Goal: Task Accomplishment & Management: Manage account settings

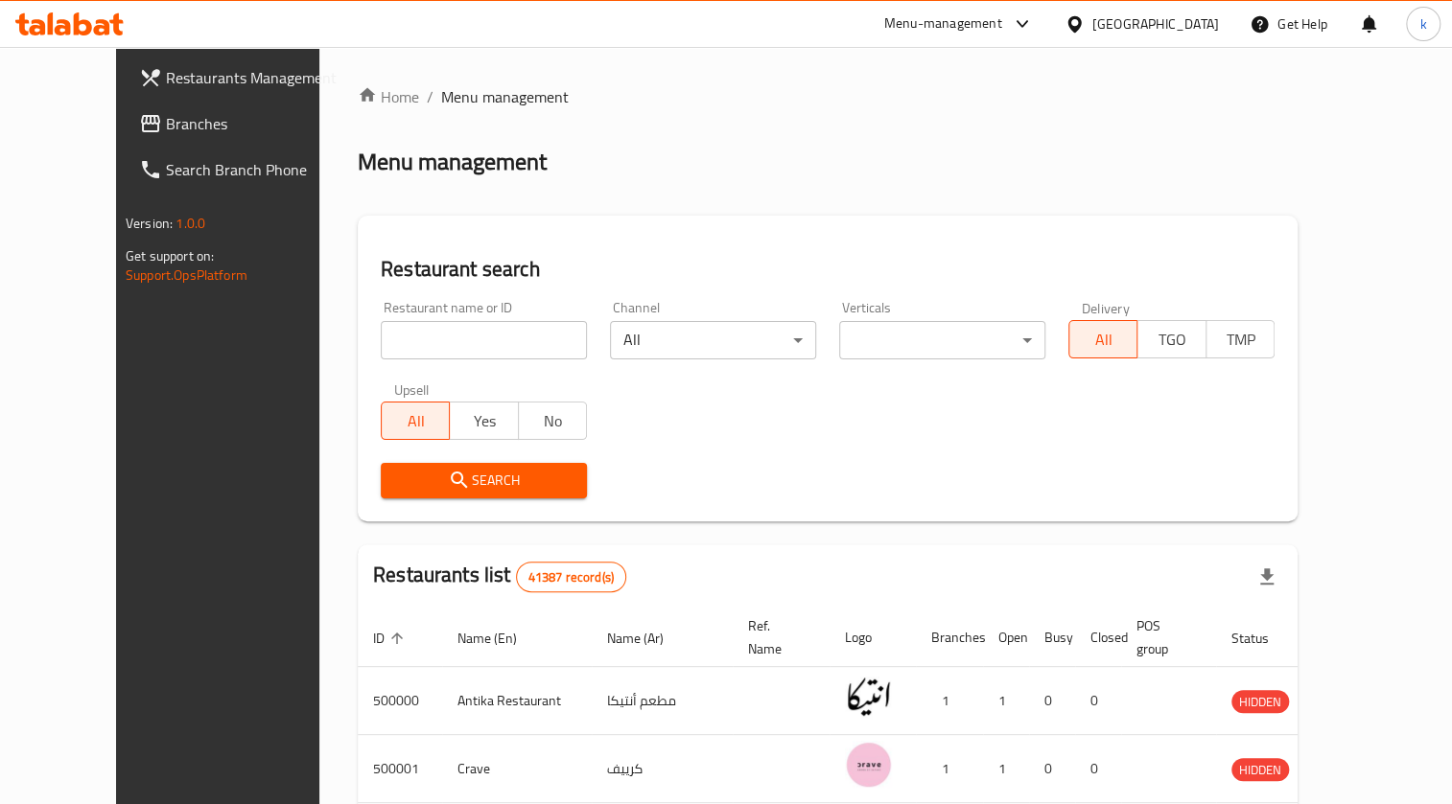
click at [441, 105] on span "Menu management" at bounding box center [505, 96] width 128 height 23
click at [441, 98] on span "Menu management" at bounding box center [505, 96] width 128 height 23
click at [166, 121] on span "Branches" at bounding box center [254, 123] width 177 height 23
click at [146, 57] on link "Restaurants Management" at bounding box center [241, 78] width 235 height 46
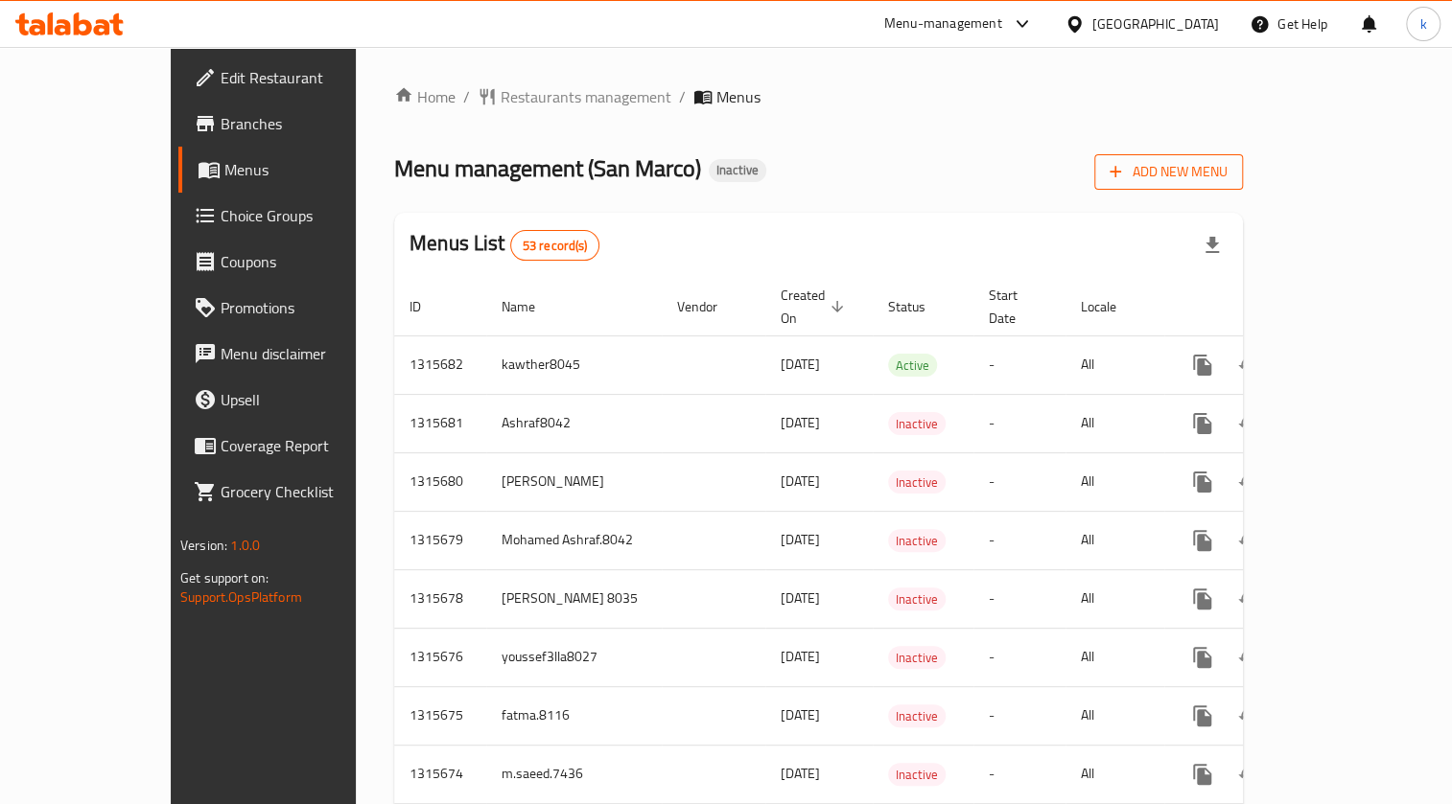
click at [1227, 173] on span "Add New Menu" at bounding box center [1168, 172] width 118 height 24
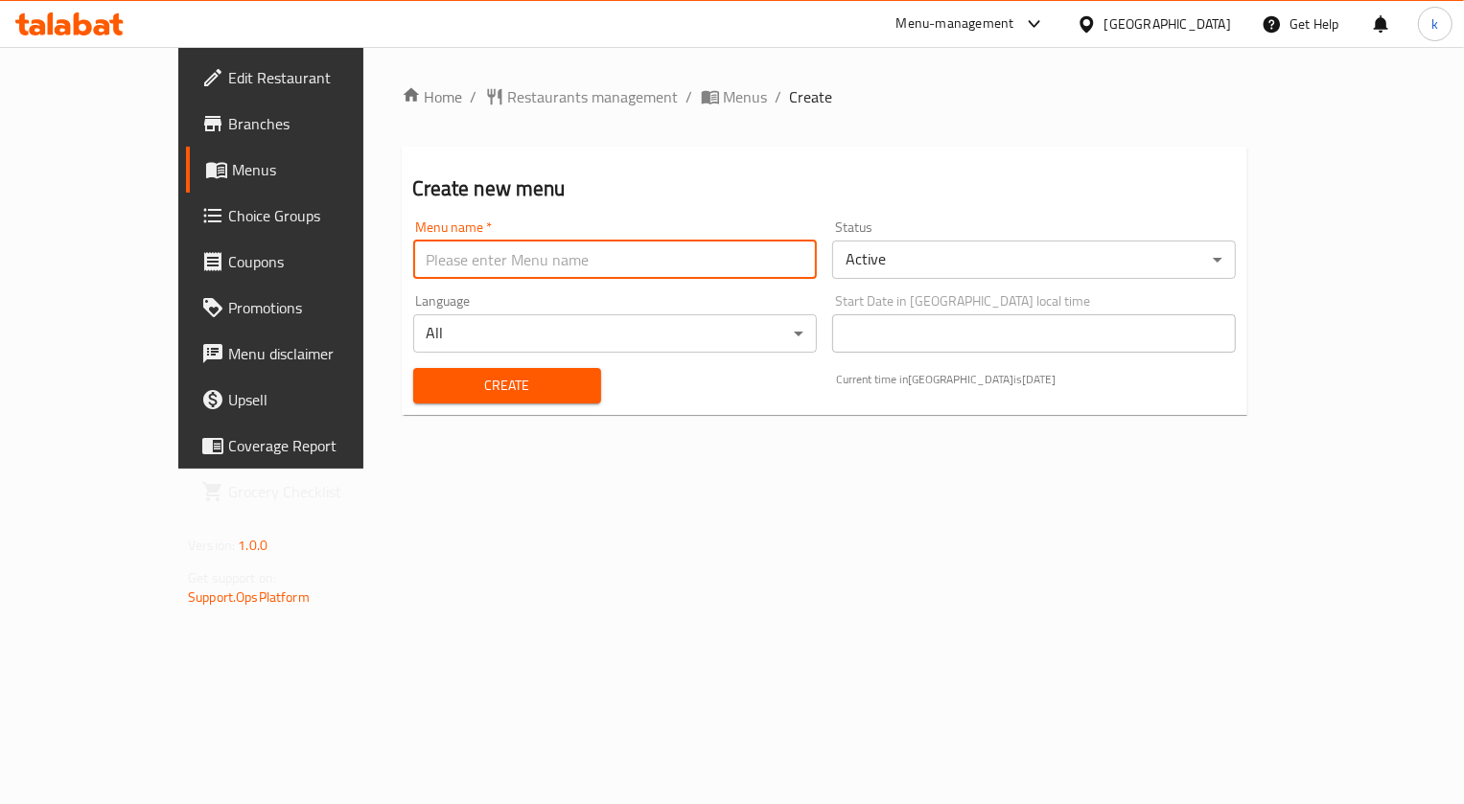
click at [582, 251] on input "text" at bounding box center [615, 260] width 404 height 38
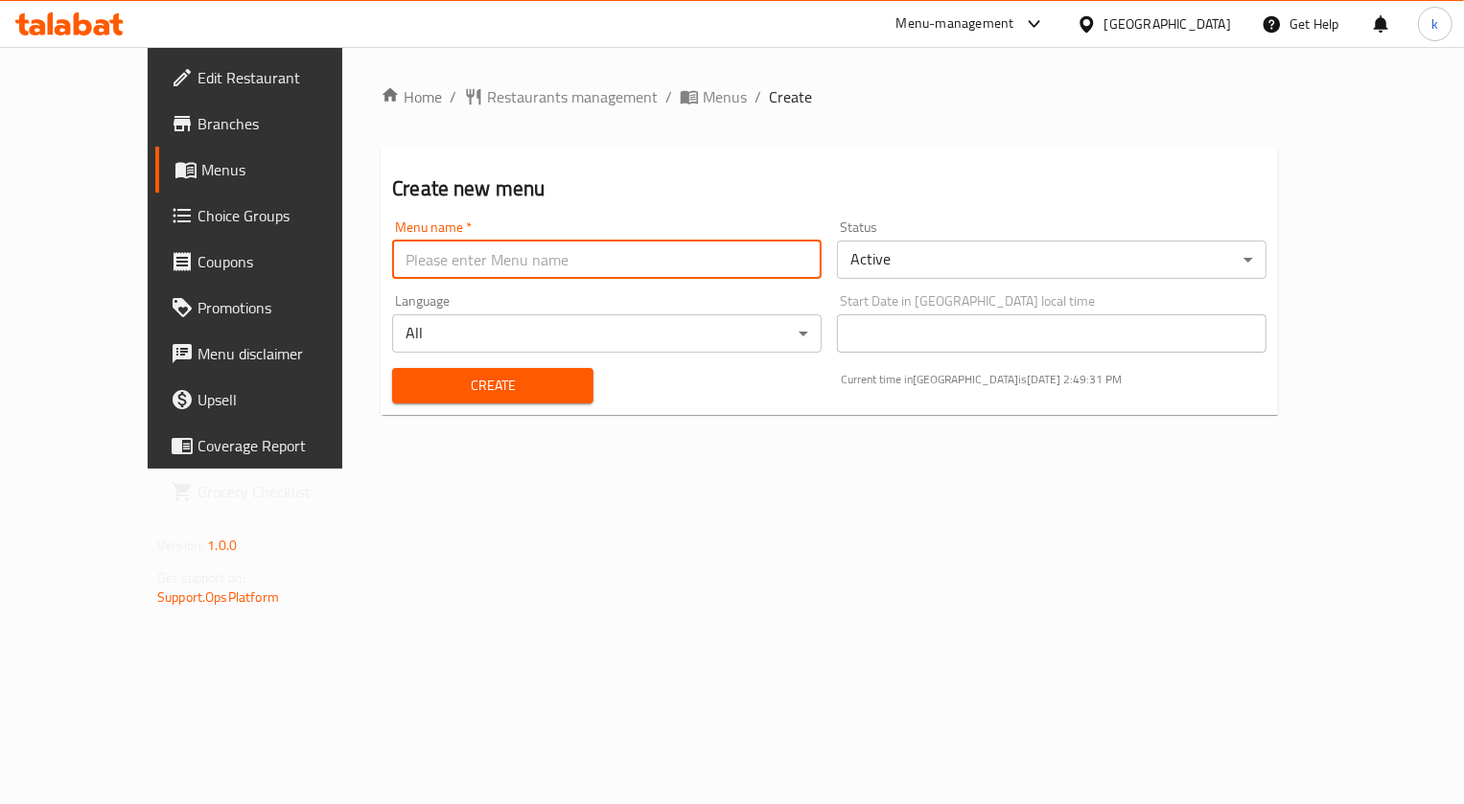
type input "kareem.mohamed.8033"
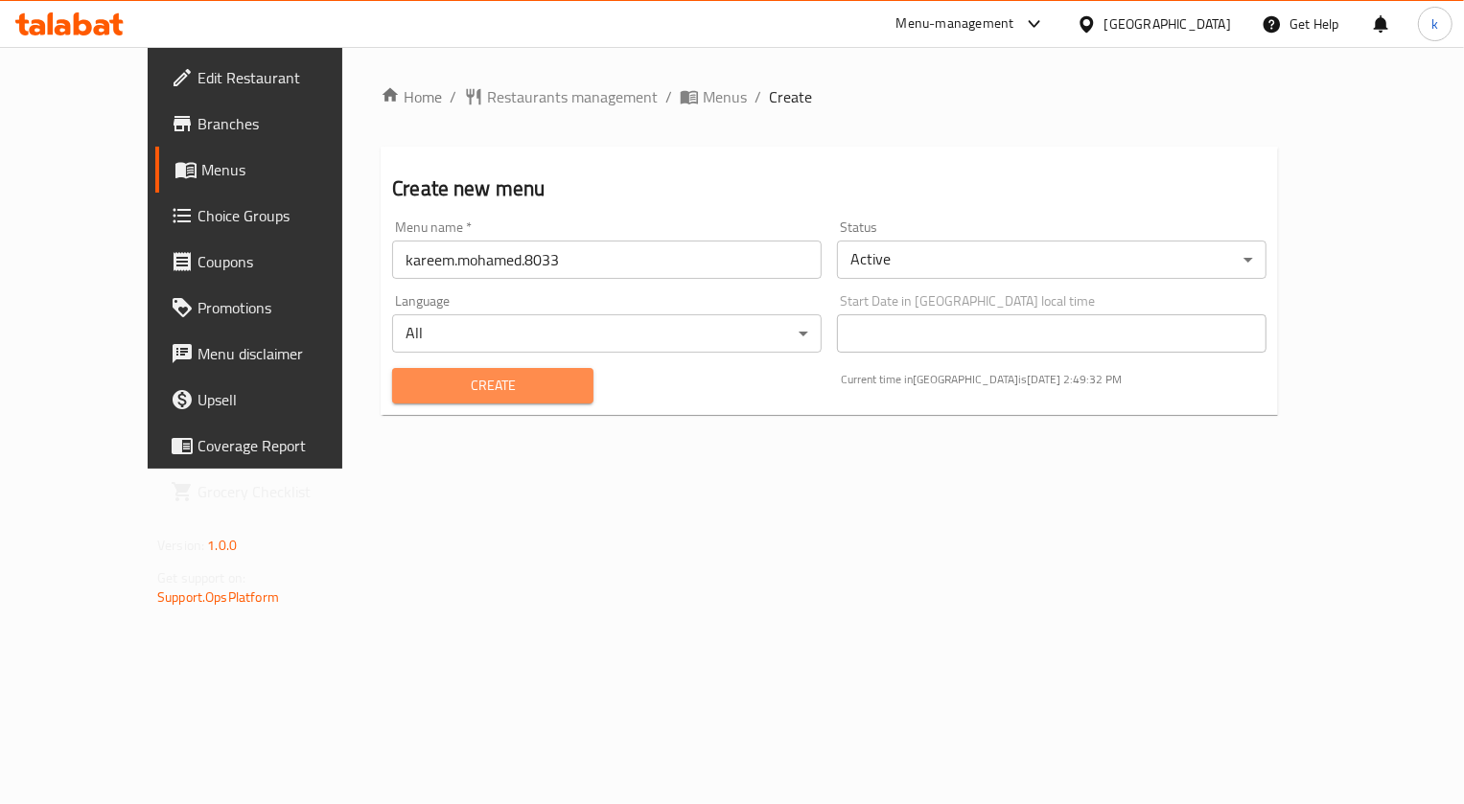
click at [459, 374] on span "Create" at bounding box center [492, 386] width 171 height 24
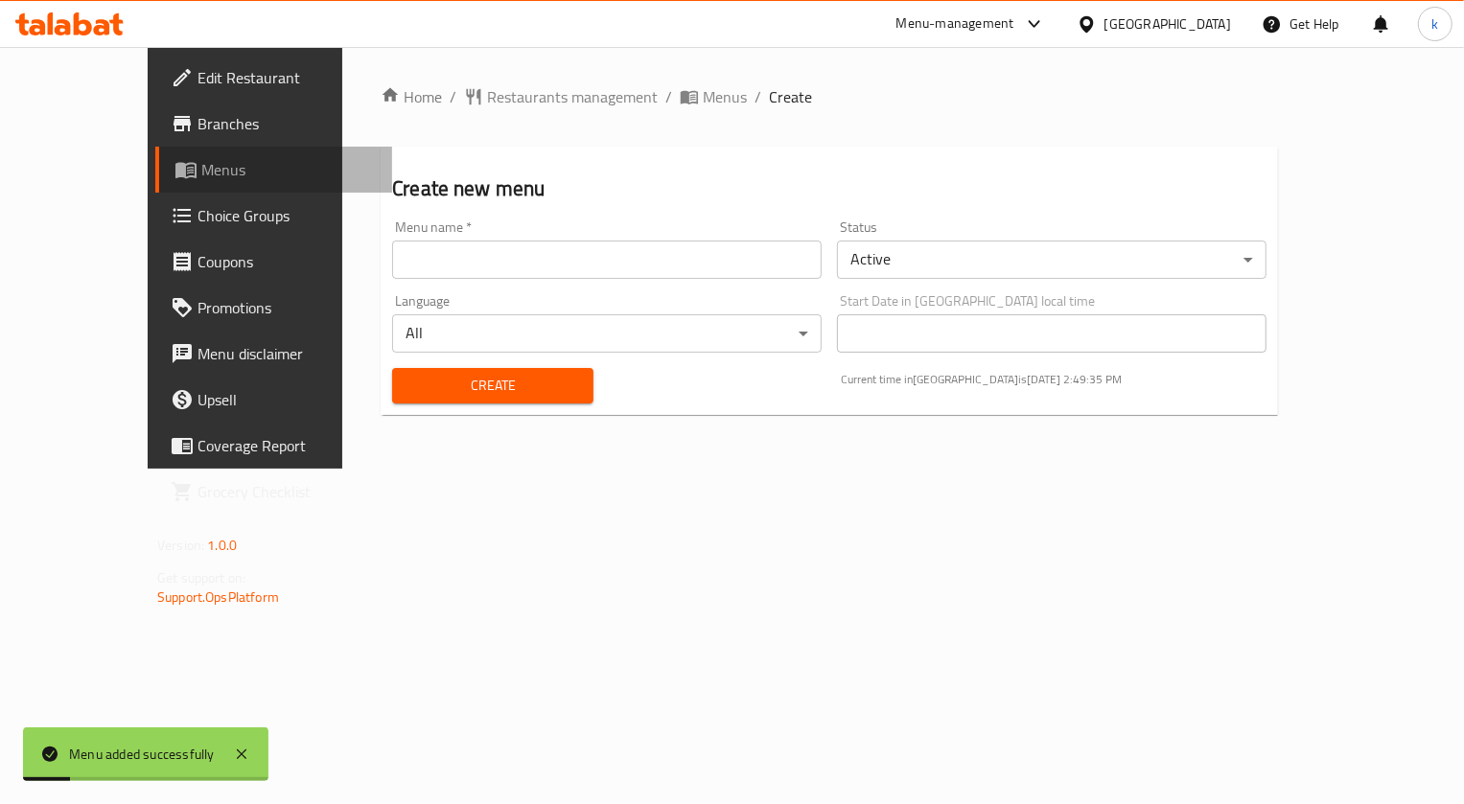
click at [201, 165] on span "Menus" at bounding box center [288, 169] width 175 height 23
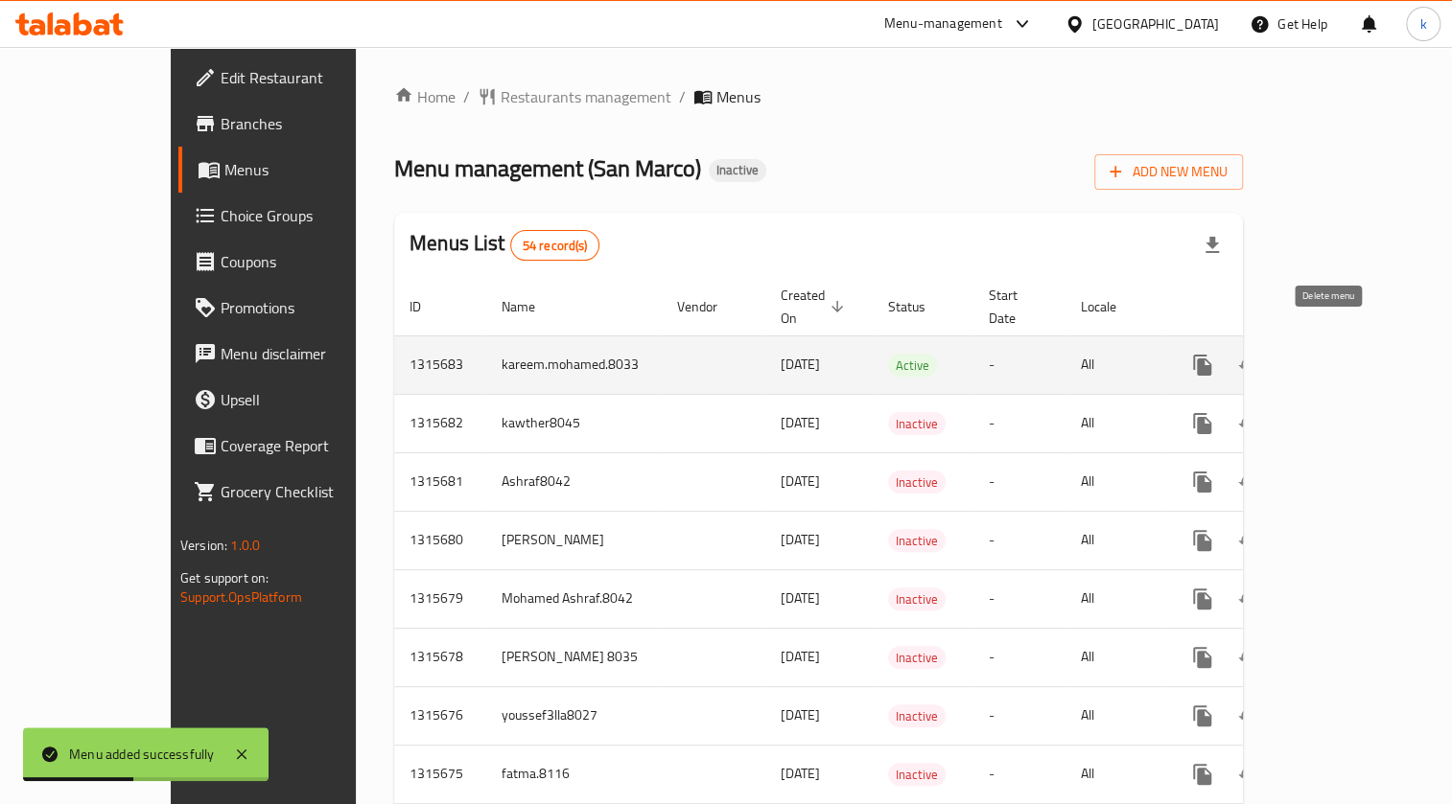
click at [1306, 354] on icon "enhanced table" at bounding box center [1294, 365] width 23 height 23
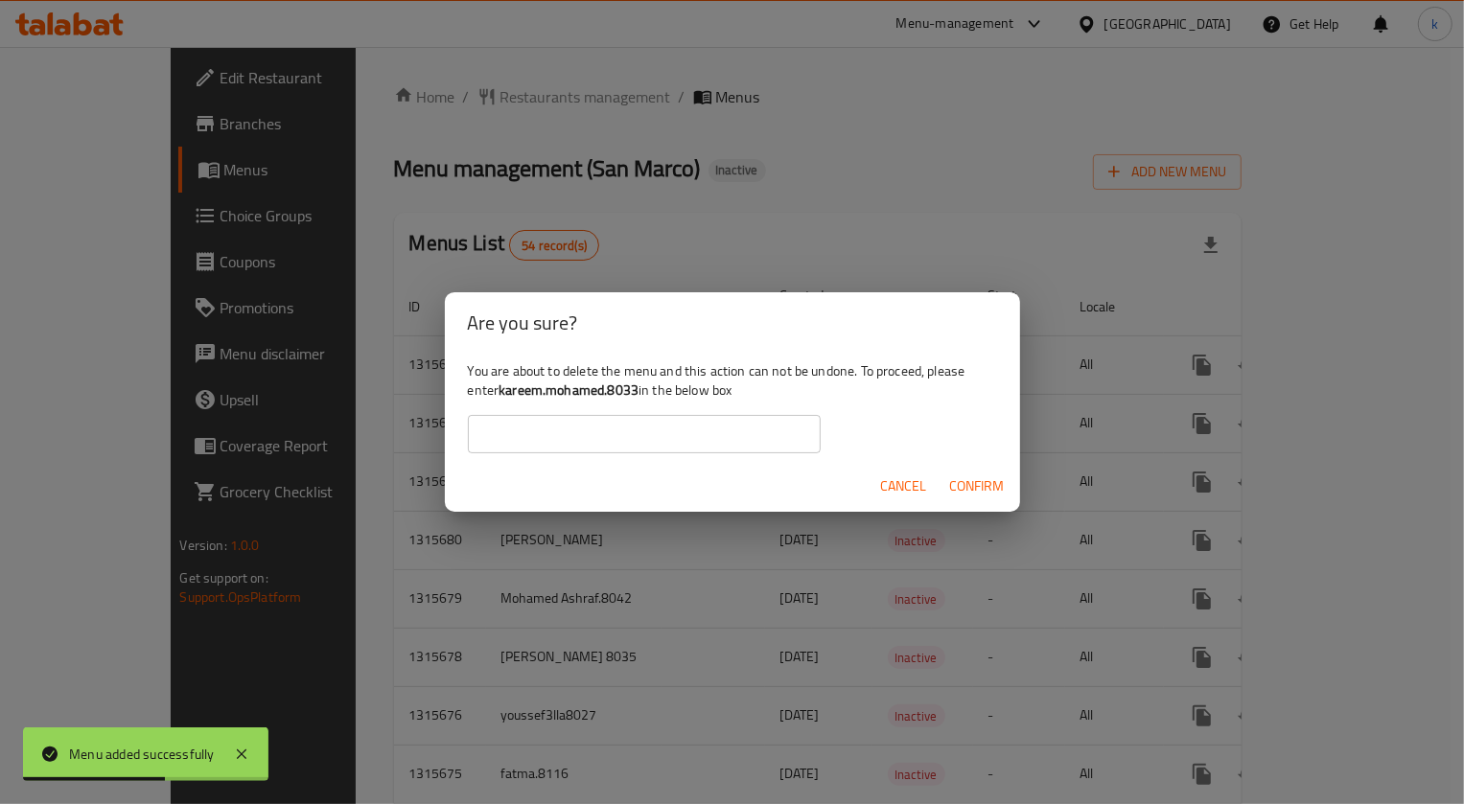
click at [909, 488] on span "Cancel" at bounding box center [904, 487] width 46 height 24
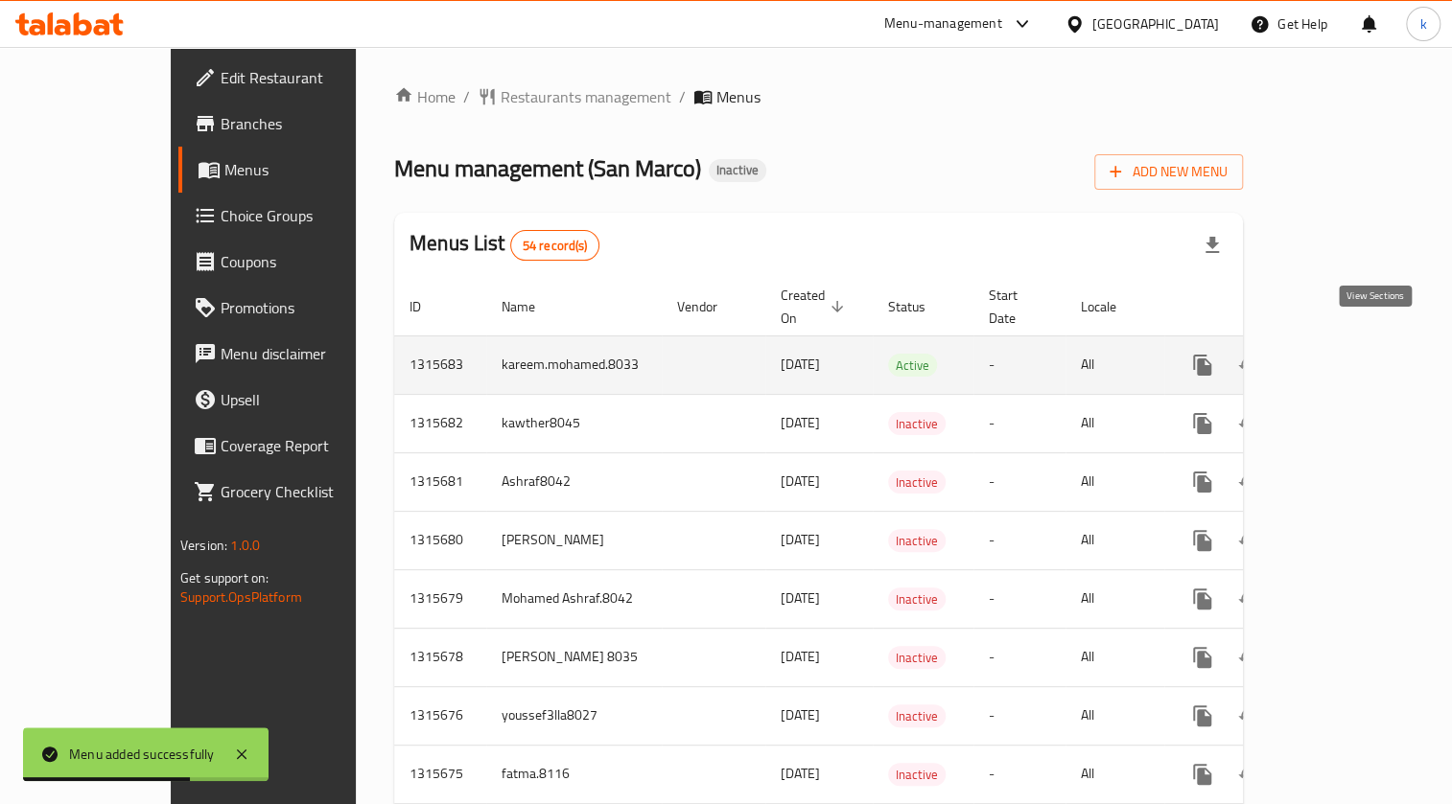
click at [1349, 357] on icon "enhanced table" at bounding box center [1340, 365] width 17 height 17
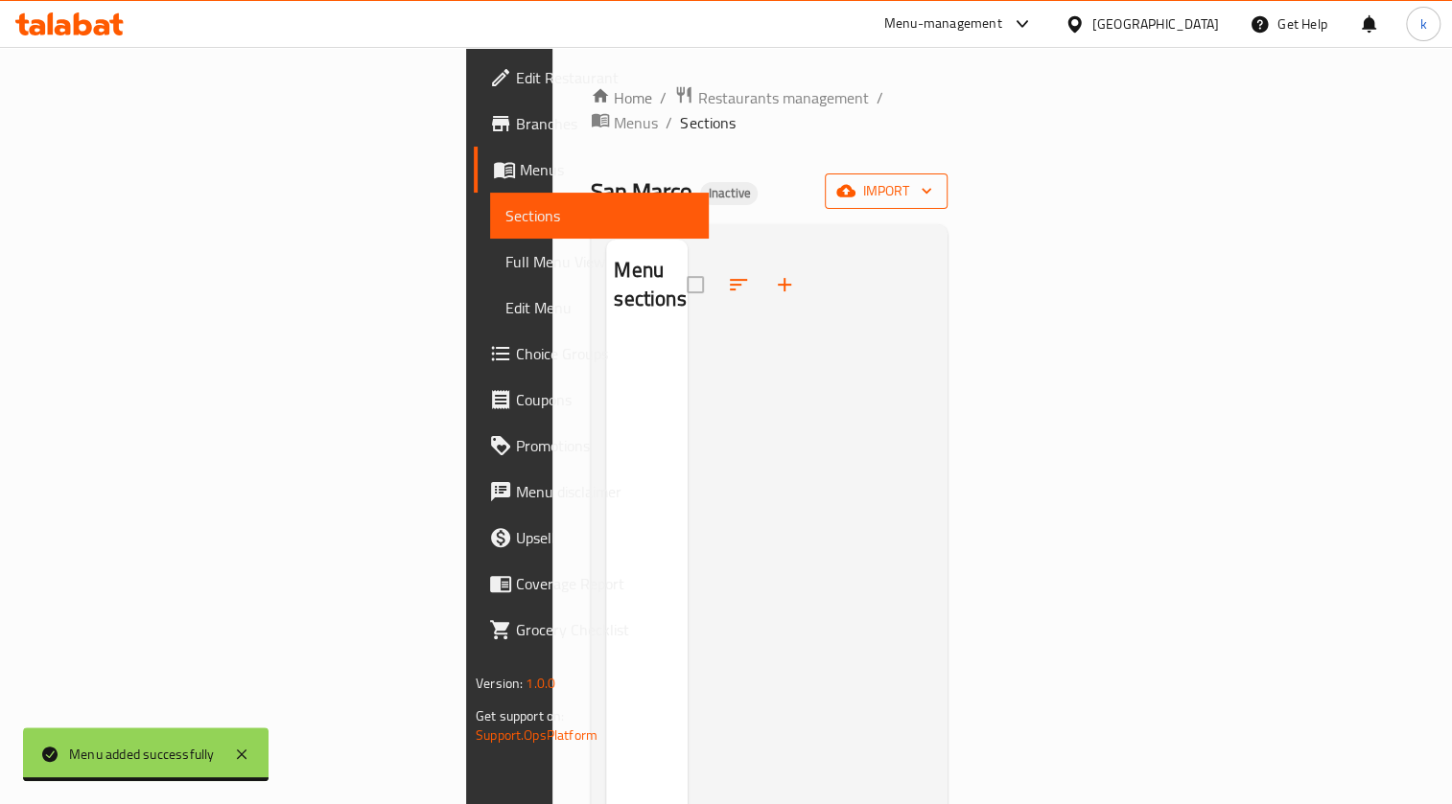
click at [947, 174] on button "import" at bounding box center [885, 191] width 123 height 35
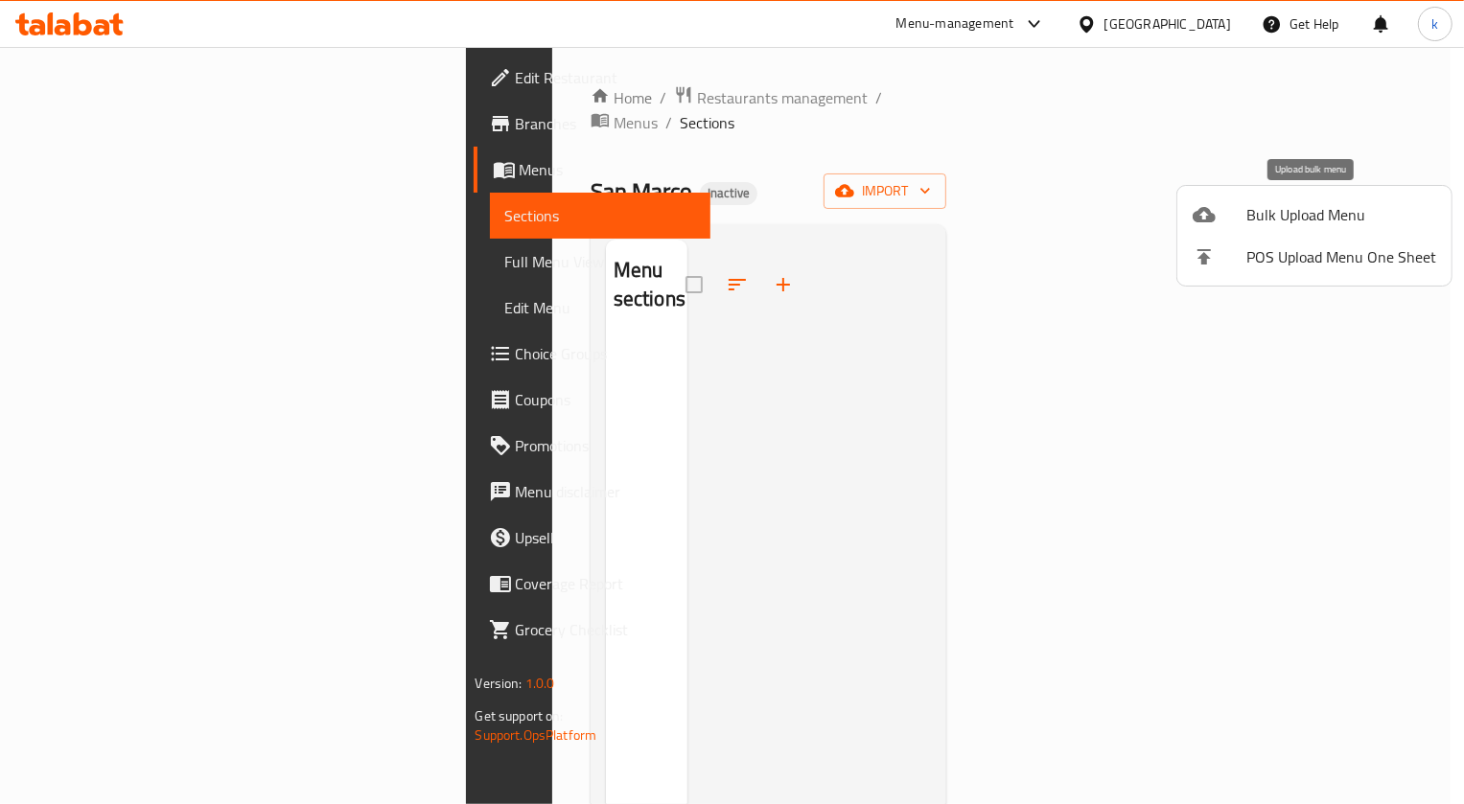
click at [1313, 207] on span "Bulk Upload Menu" at bounding box center [1341, 214] width 190 height 23
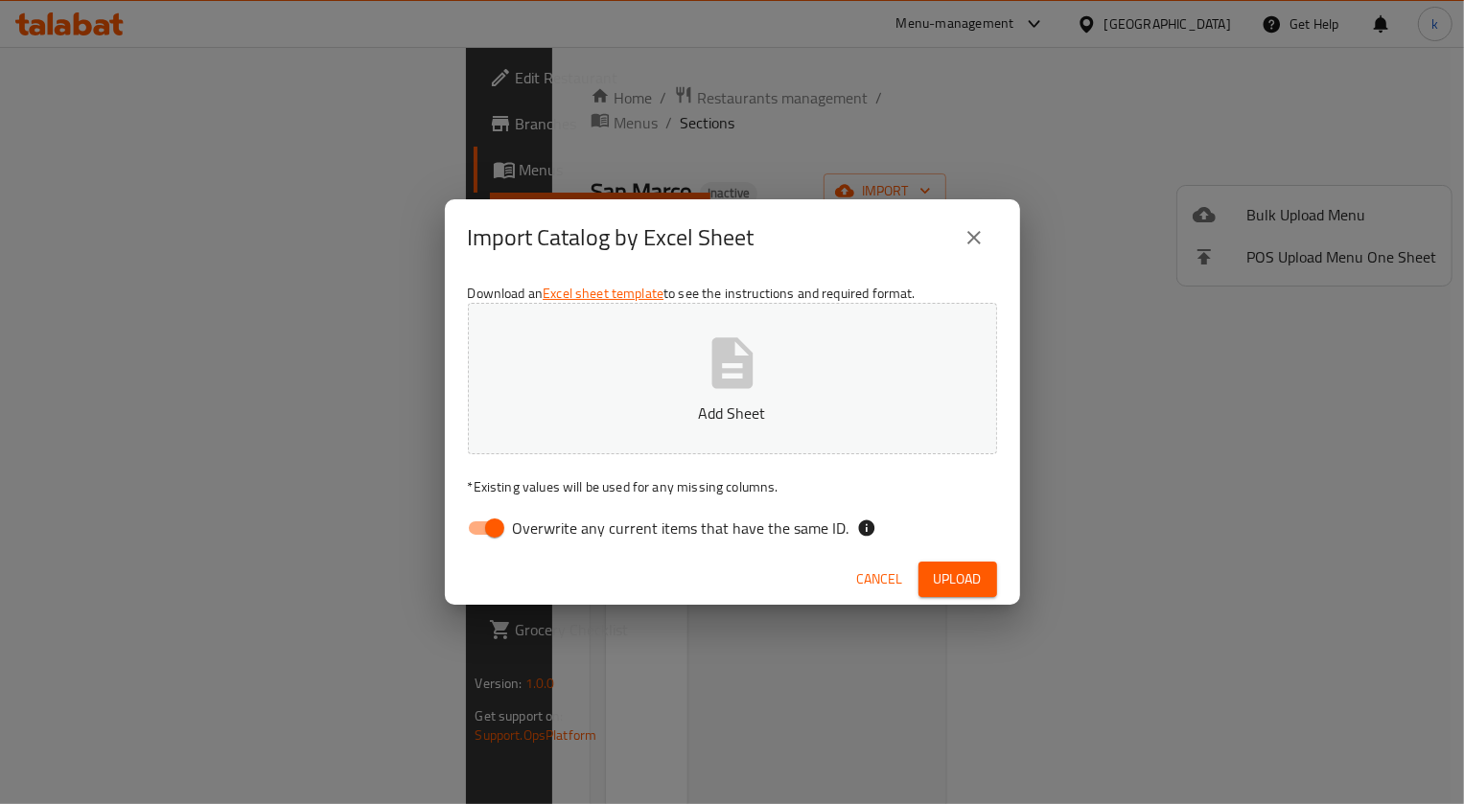
click at [588, 529] on span "Overwrite any current items that have the same ID." at bounding box center [681, 528] width 337 height 23
click at [549, 529] on input "Overwrite any current items that have the same ID." at bounding box center [494, 528] width 109 height 36
checkbox input "false"
click at [777, 393] on button "Add Sheet" at bounding box center [732, 378] width 529 height 151
click at [997, 578] on div "Cancel Upload" at bounding box center [732, 579] width 575 height 51
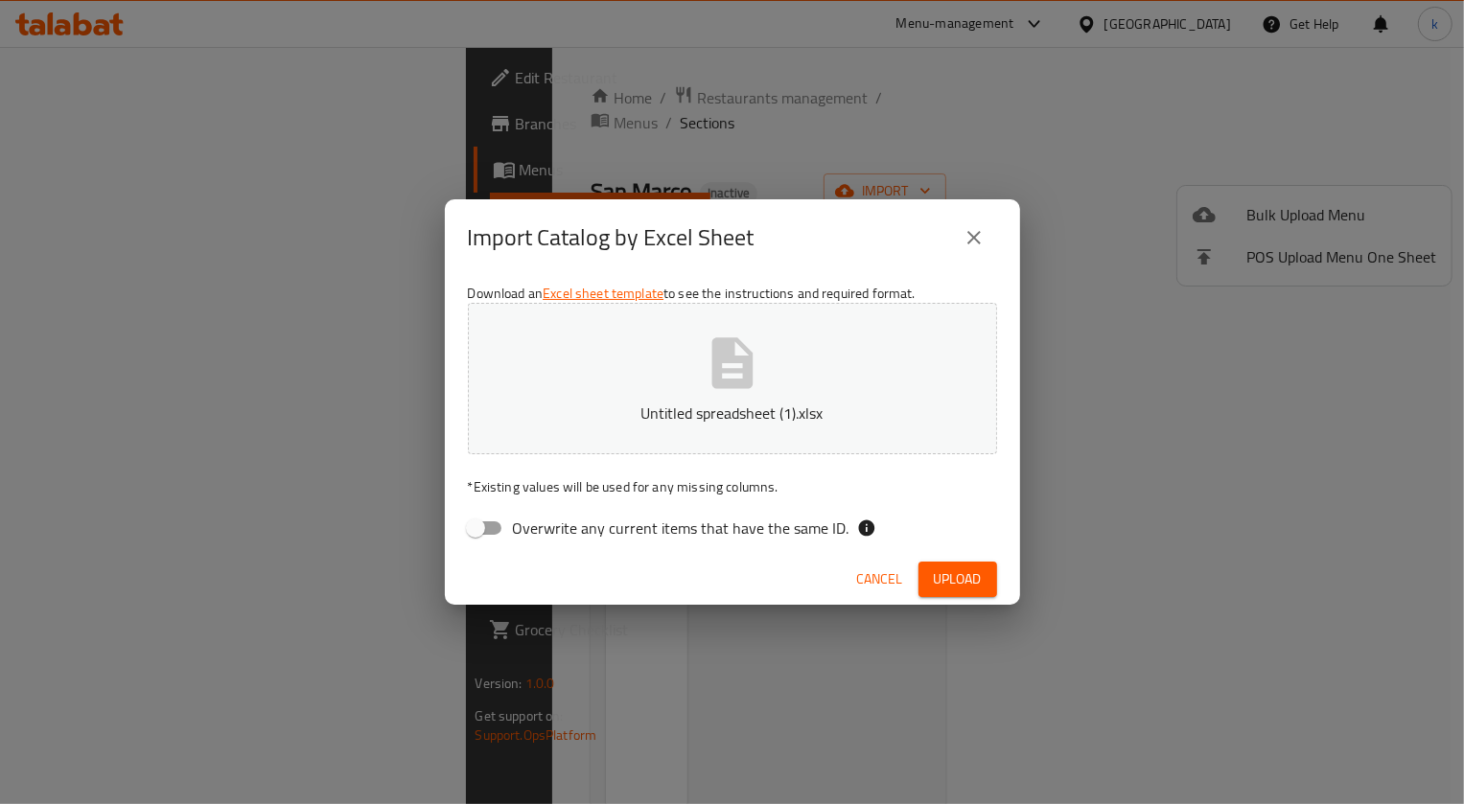
click at [989, 578] on button "Upload" at bounding box center [957, 579] width 79 height 35
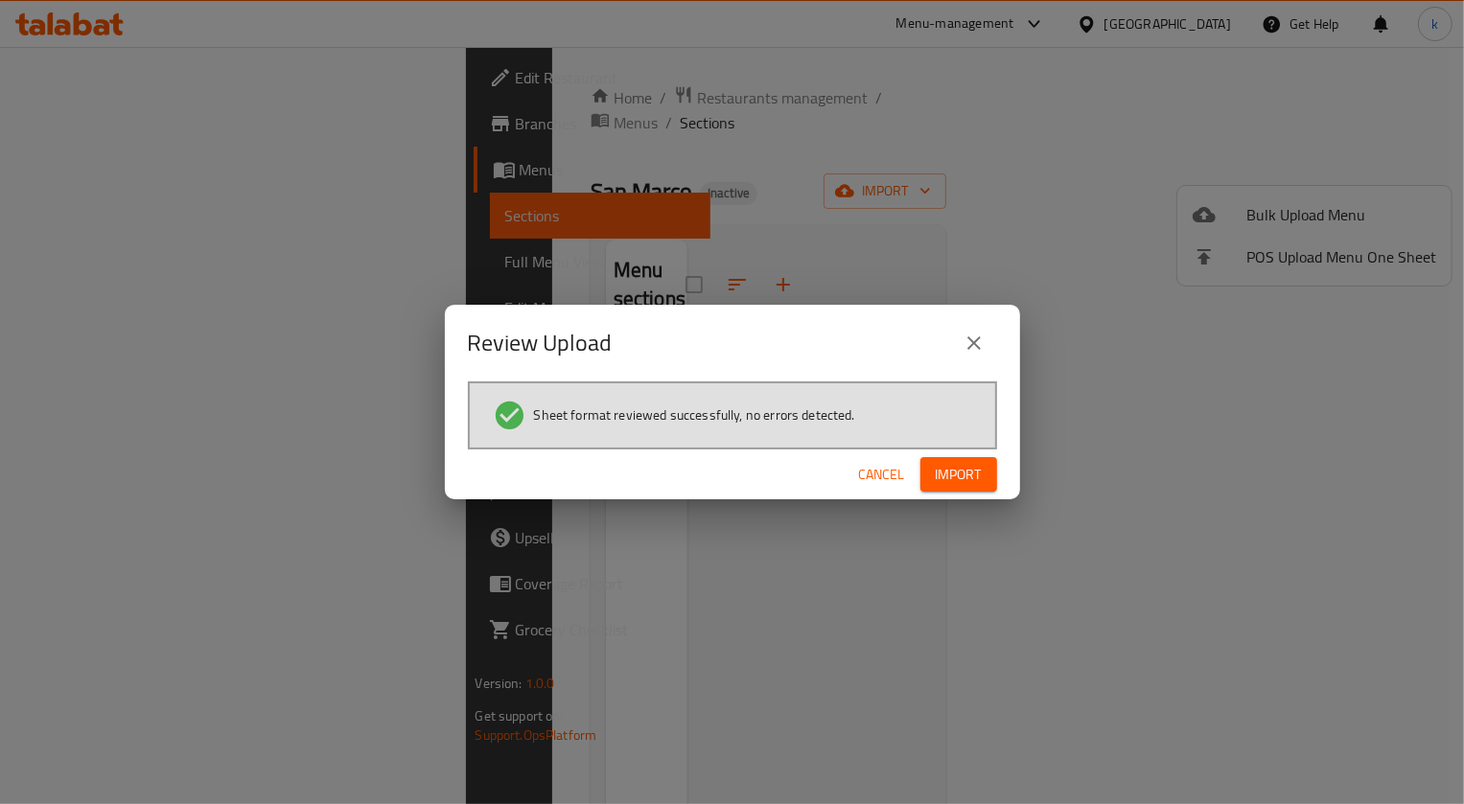
click at [979, 472] on span "Import" at bounding box center [959, 475] width 46 height 24
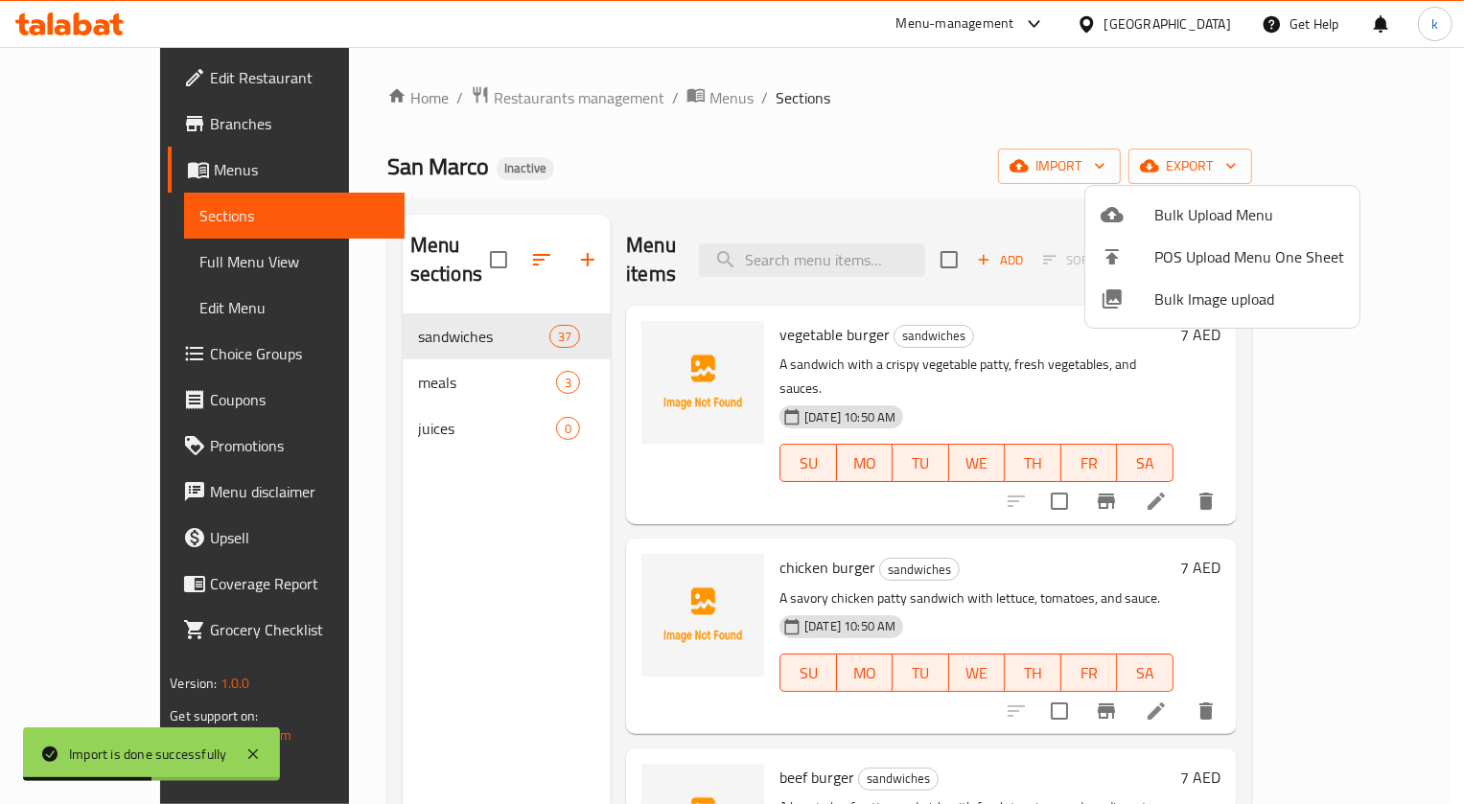
click at [132, 250] on div at bounding box center [732, 402] width 1464 height 804
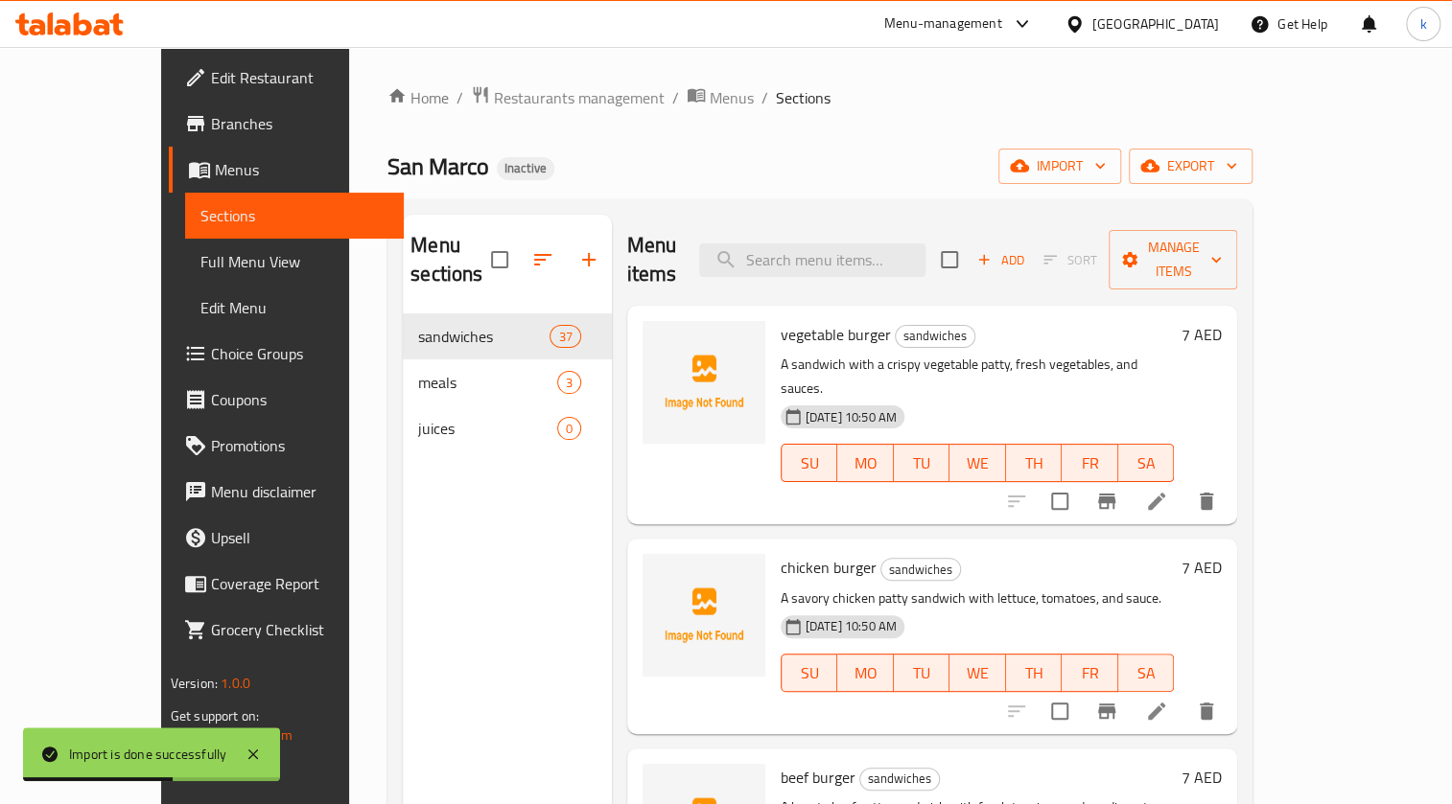
click at [200, 261] on span "Full Menu View" at bounding box center [294, 261] width 188 height 23
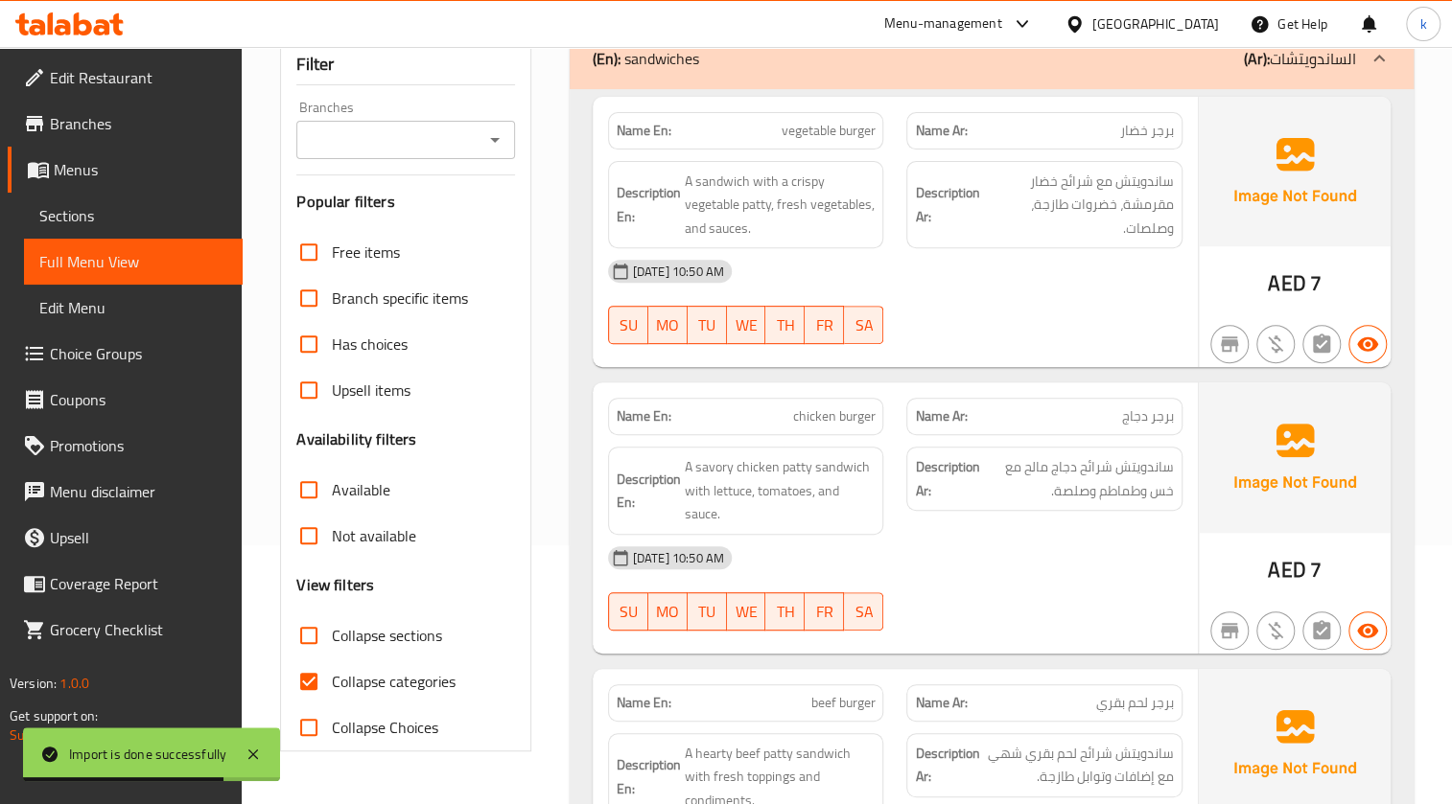
scroll to position [261, 0]
click at [315, 665] on input "Collapse categories" at bounding box center [309, 680] width 46 height 46
checkbox input "false"
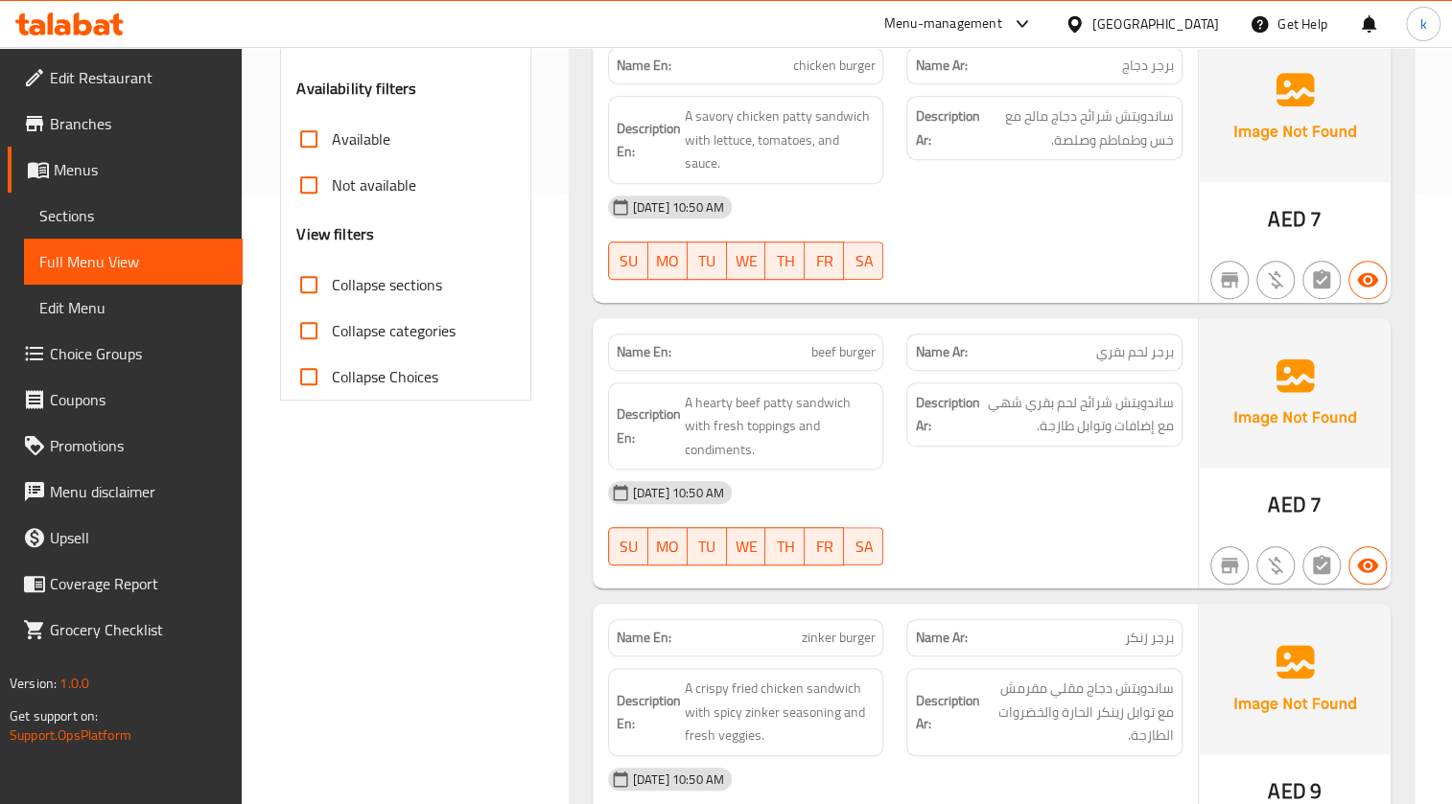
scroll to position [435, 0]
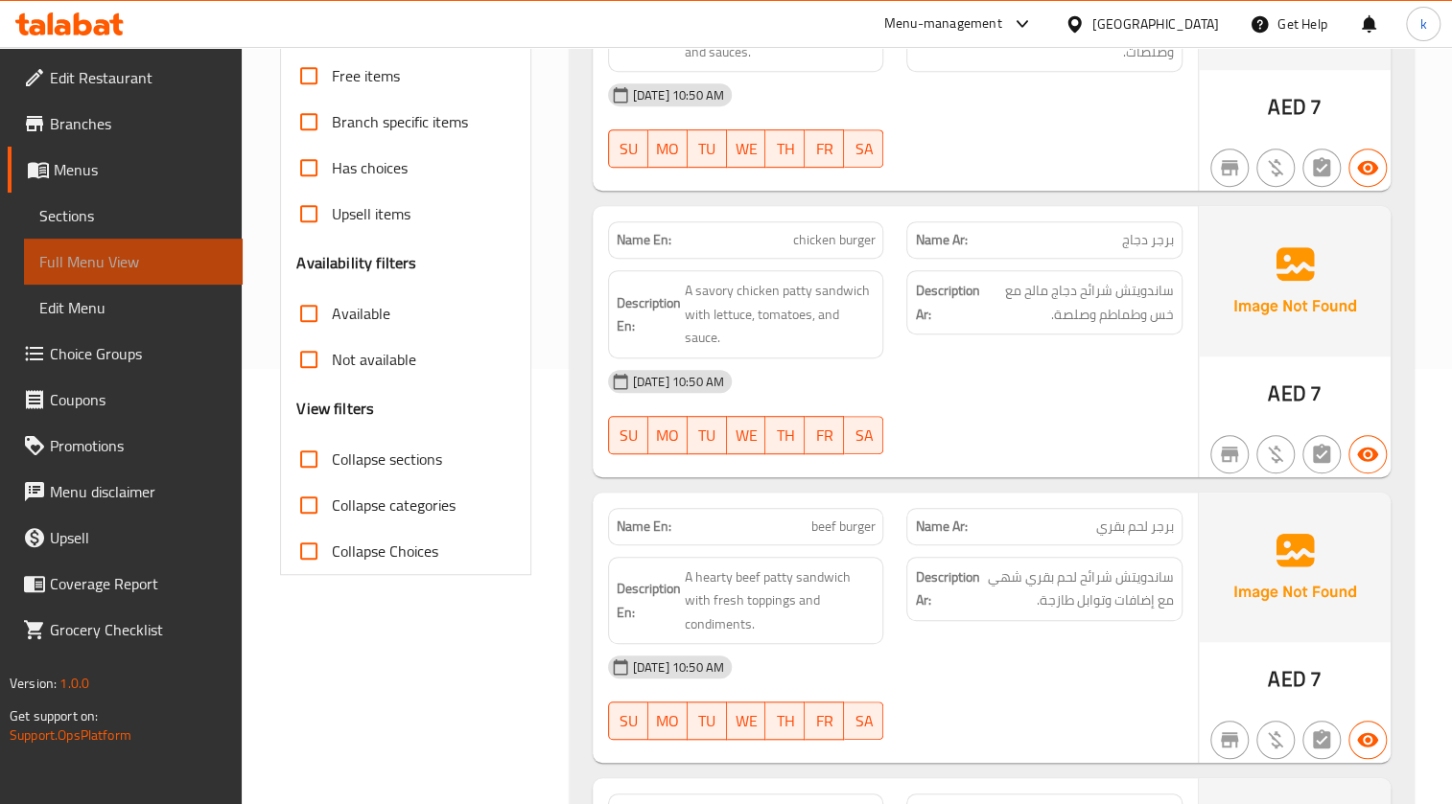
click at [147, 263] on span "Full Menu View" at bounding box center [133, 261] width 188 height 23
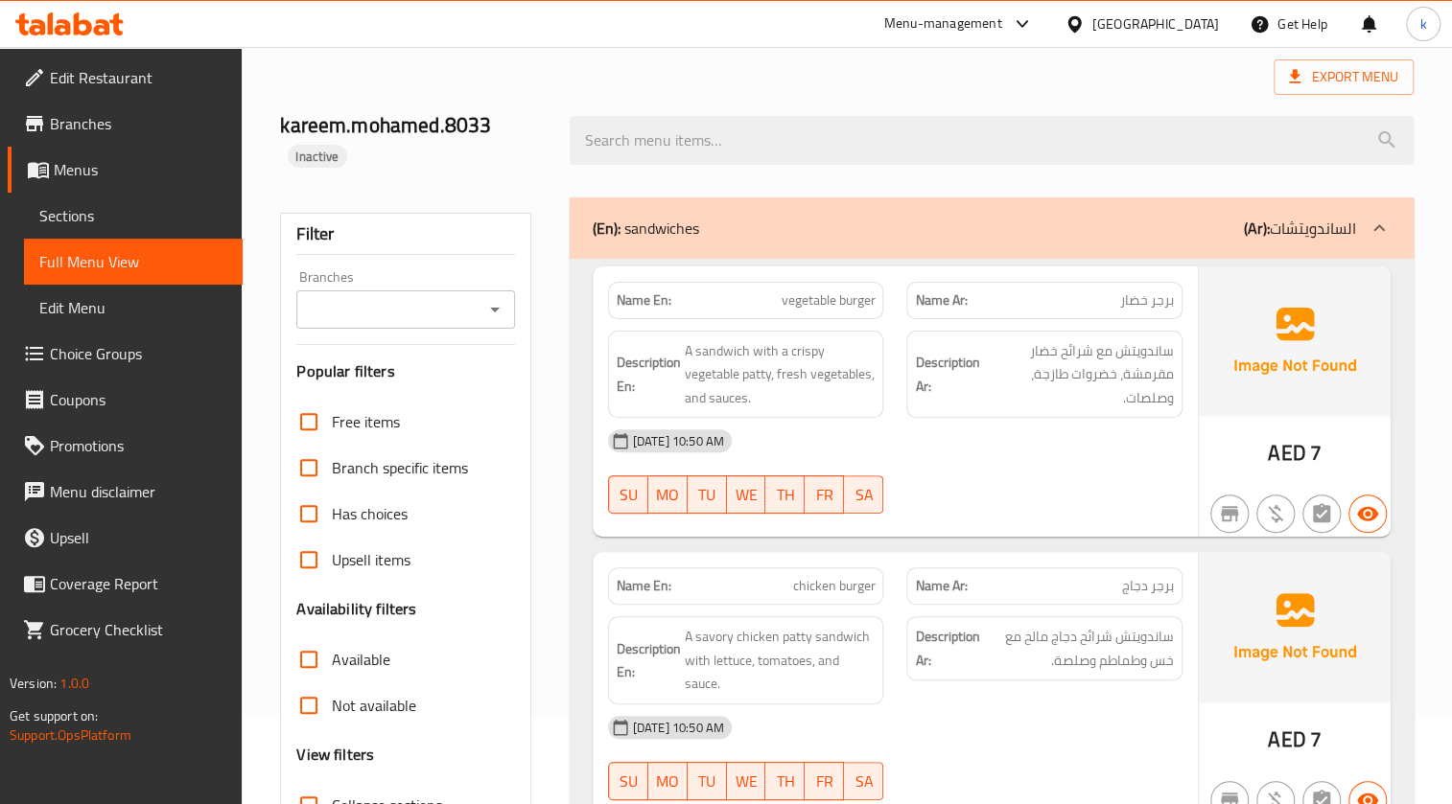
scroll to position [86, 0]
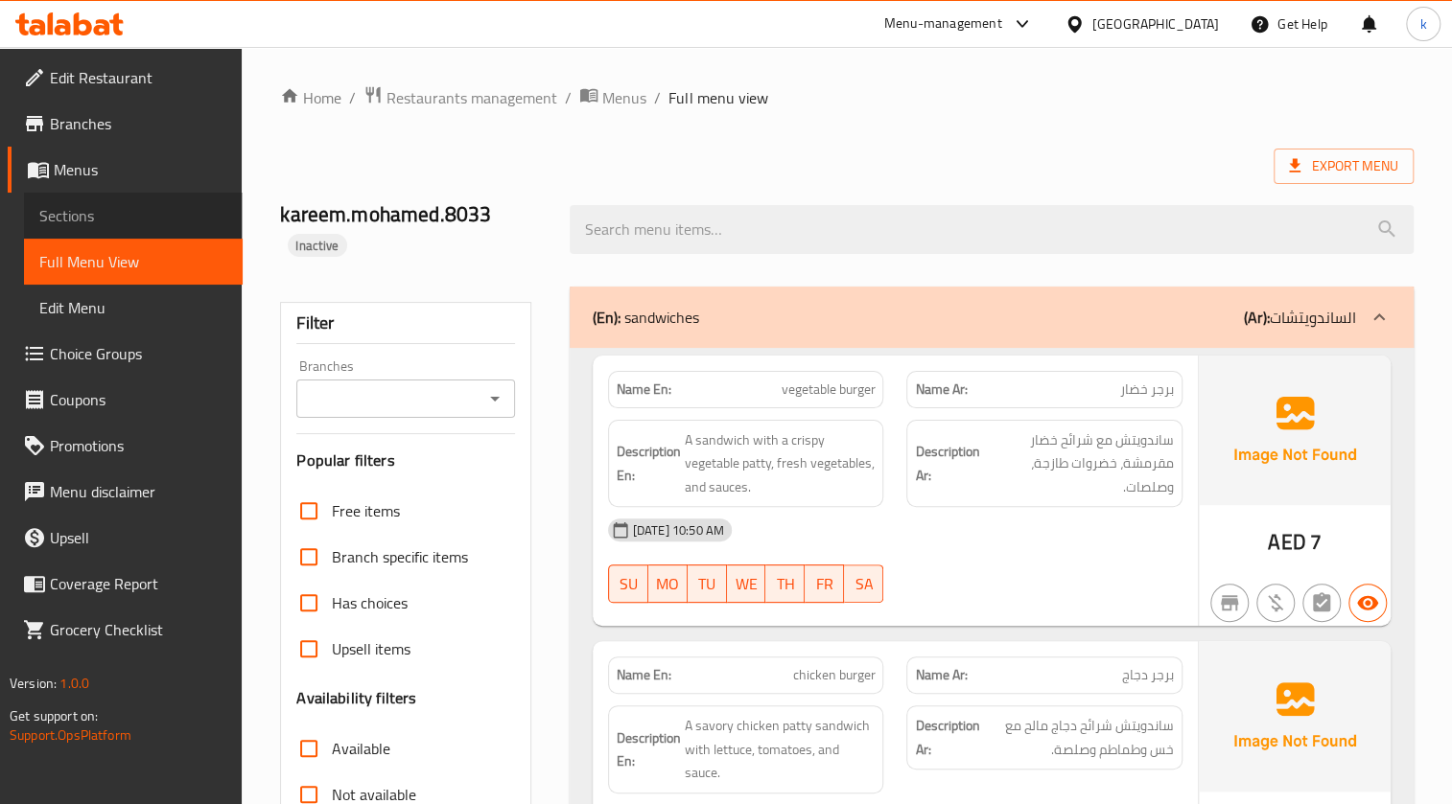
click at [96, 214] on span "Sections" at bounding box center [133, 215] width 188 height 23
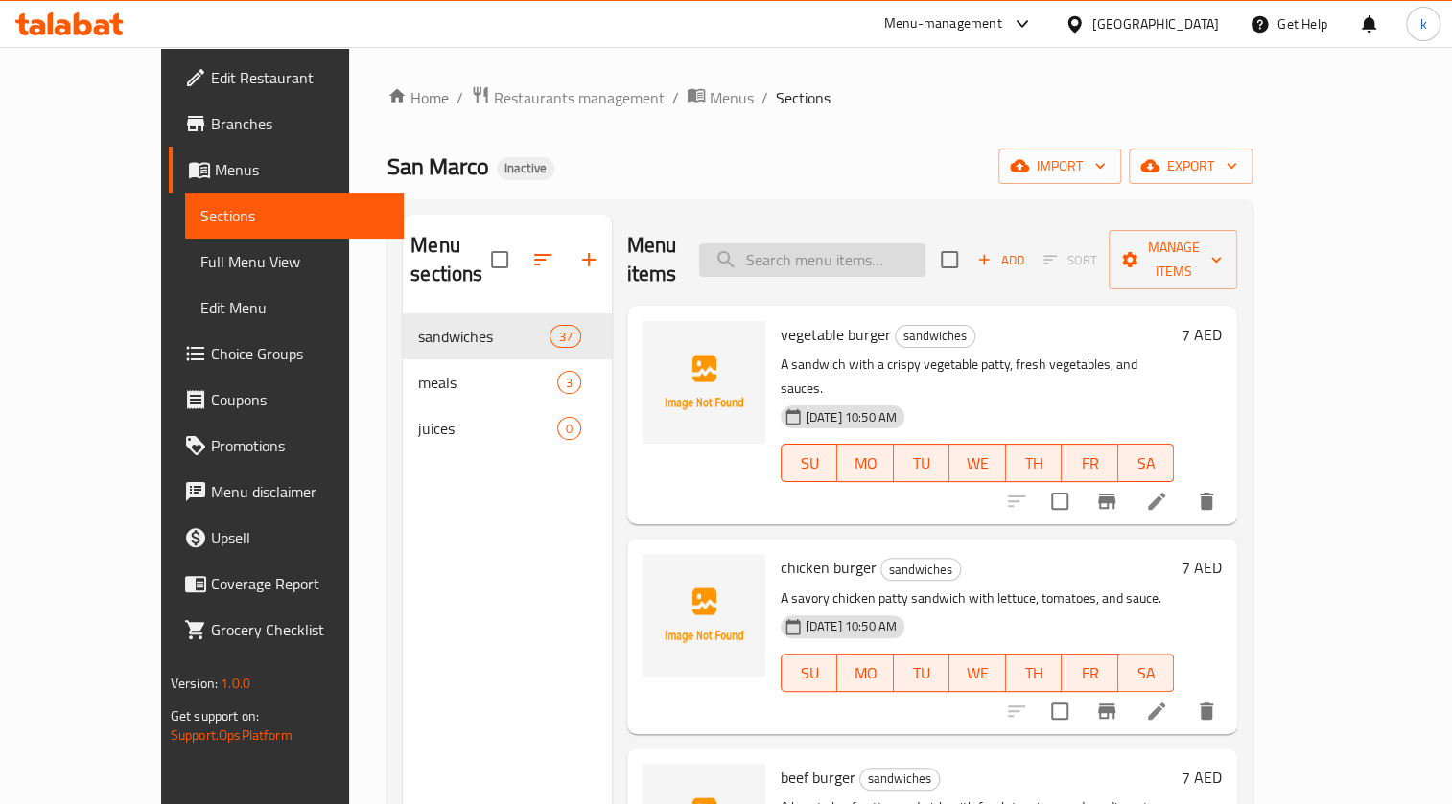
click at [711, 244] on input "search" at bounding box center [812, 261] width 226 height 34
paste input "green chili charcoal"
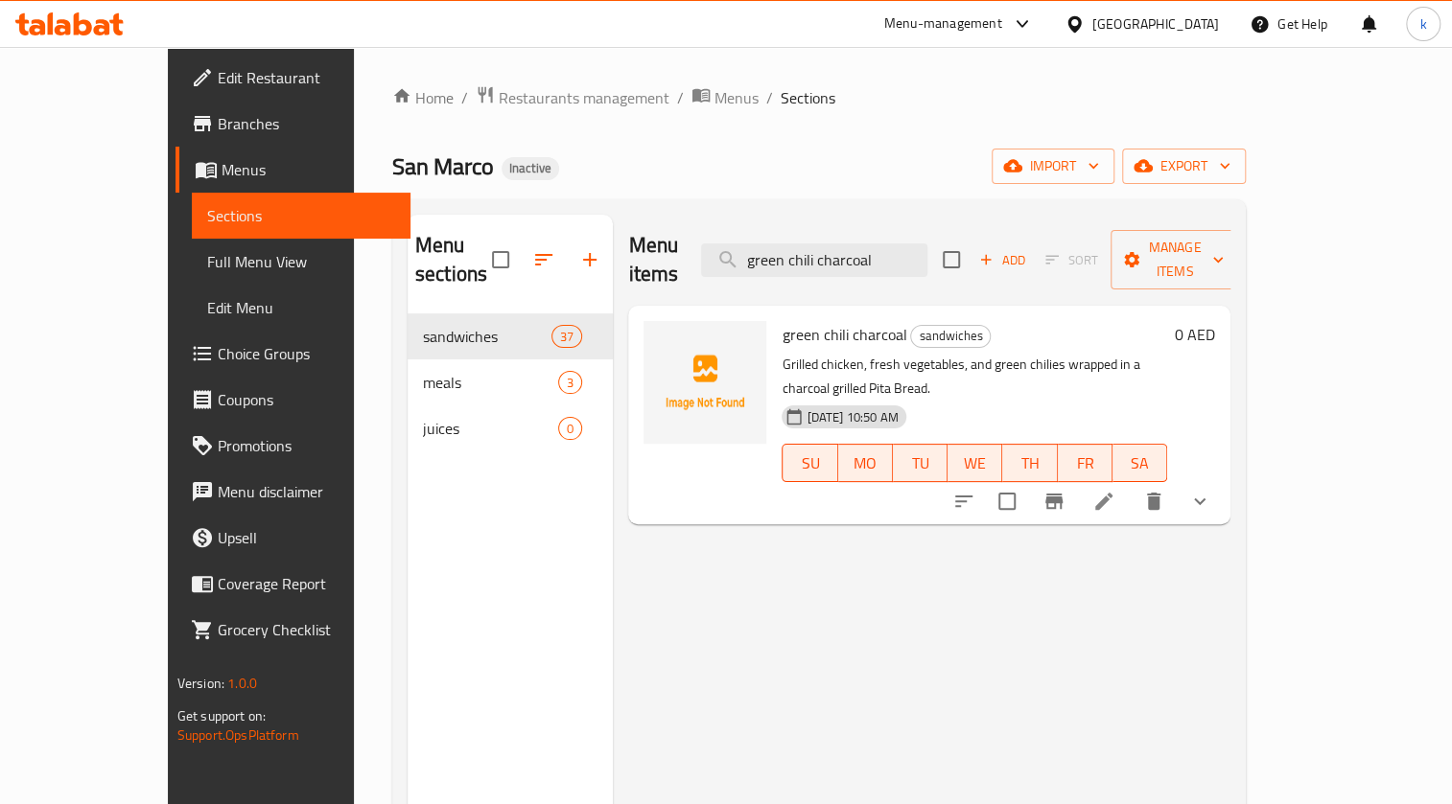
type input "green chili charcoal"
click at [711, 363] on icon at bounding box center [1103, 501] width 23 height 23
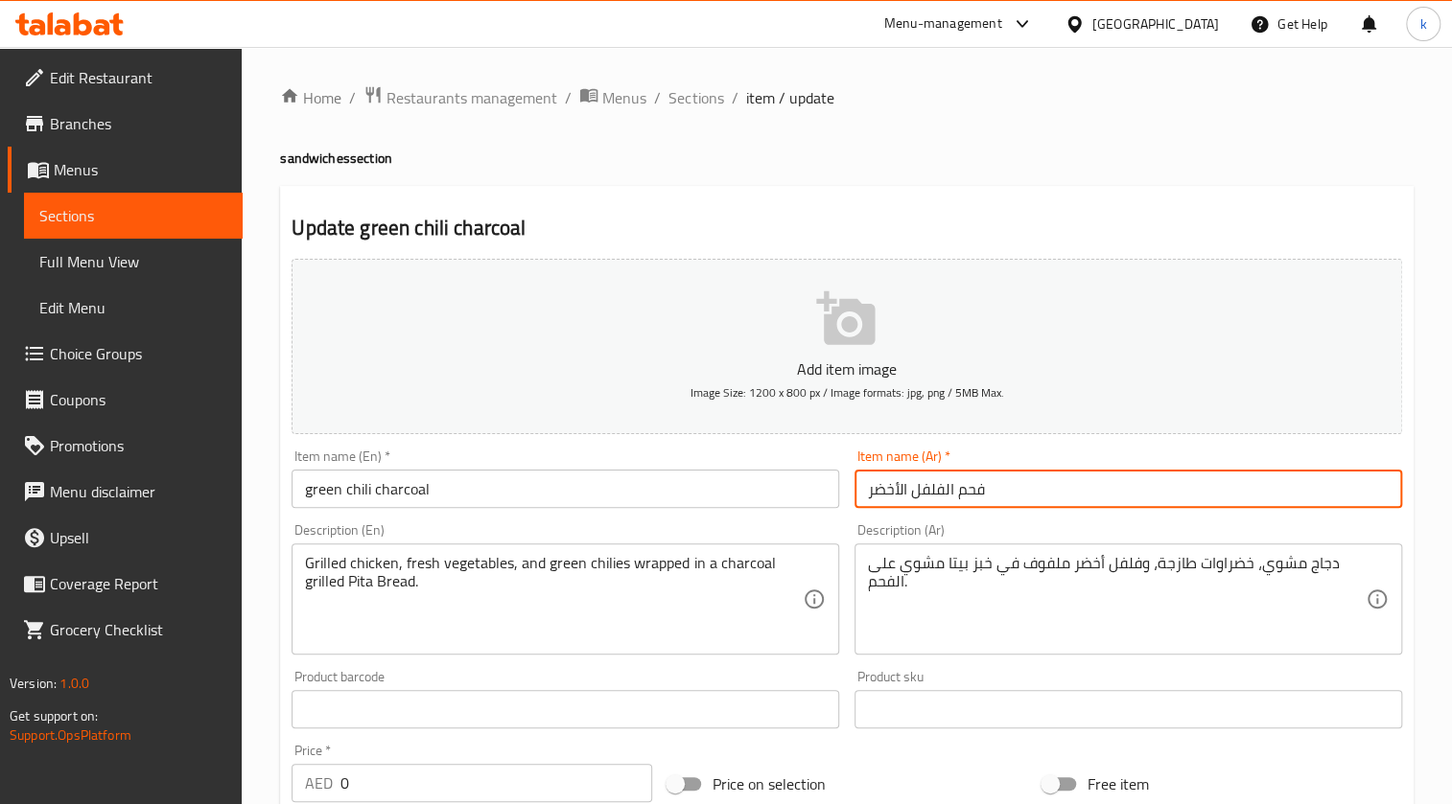
drag, startPoint x: 1007, startPoint y: 480, endPoint x: 801, endPoint y: 513, distance: 208.7
click at [711, 363] on div "Add item image Image Size: 1200 x 800 px / Image formats: jpg, png / 5MB Max. I…" at bounding box center [847, 664] width 1126 height 826
click at [711, 363] on input "فحم الفلفل الأخضر" at bounding box center [1127, 489] width 547 height 38
drag, startPoint x: 958, startPoint y: 488, endPoint x: 994, endPoint y: 478, distance: 37.7
click at [711, 363] on input "فحم الفلفل الأخضر" at bounding box center [1127, 489] width 547 height 38
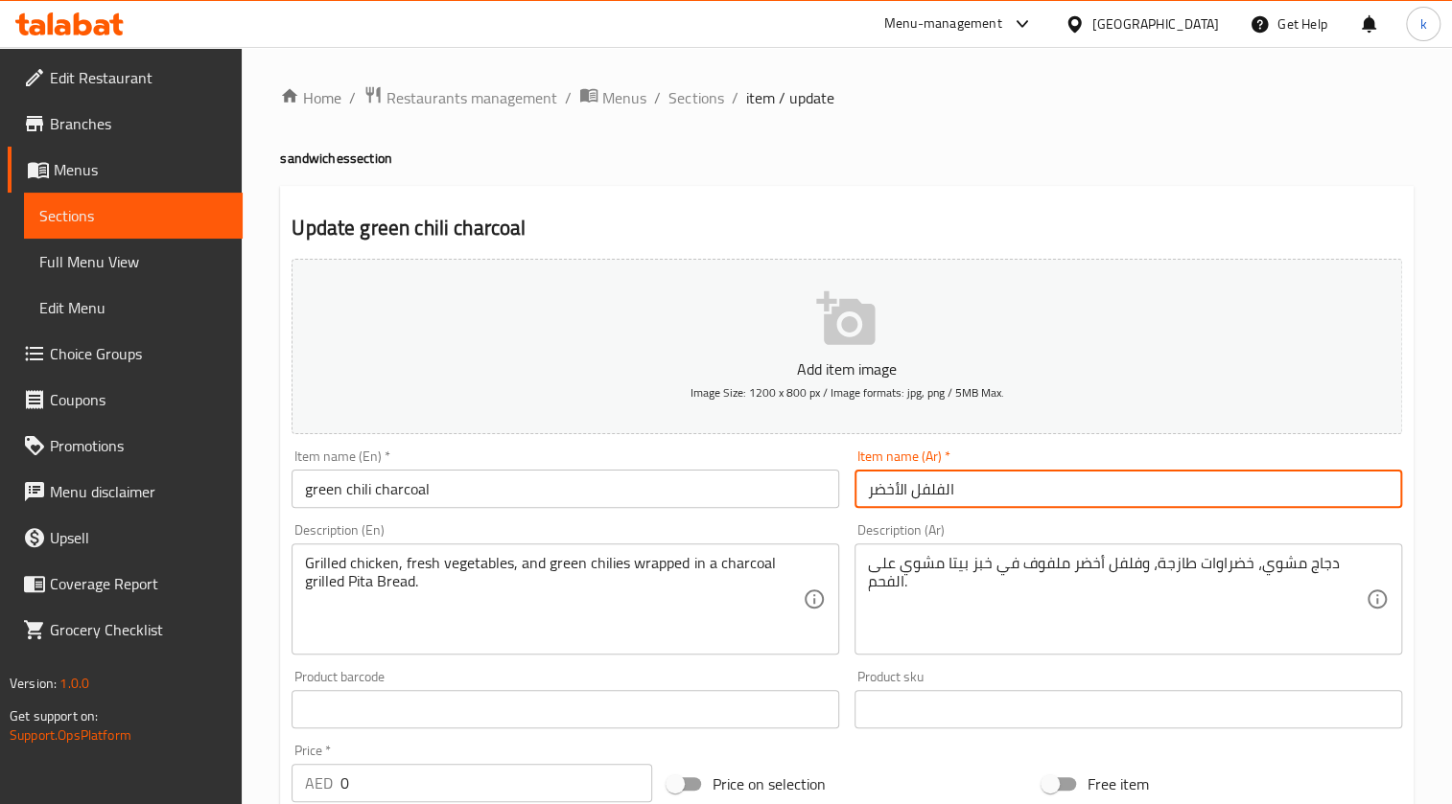
click at [711, 363] on input "الفلفل الأخضر" at bounding box center [1127, 489] width 547 height 38
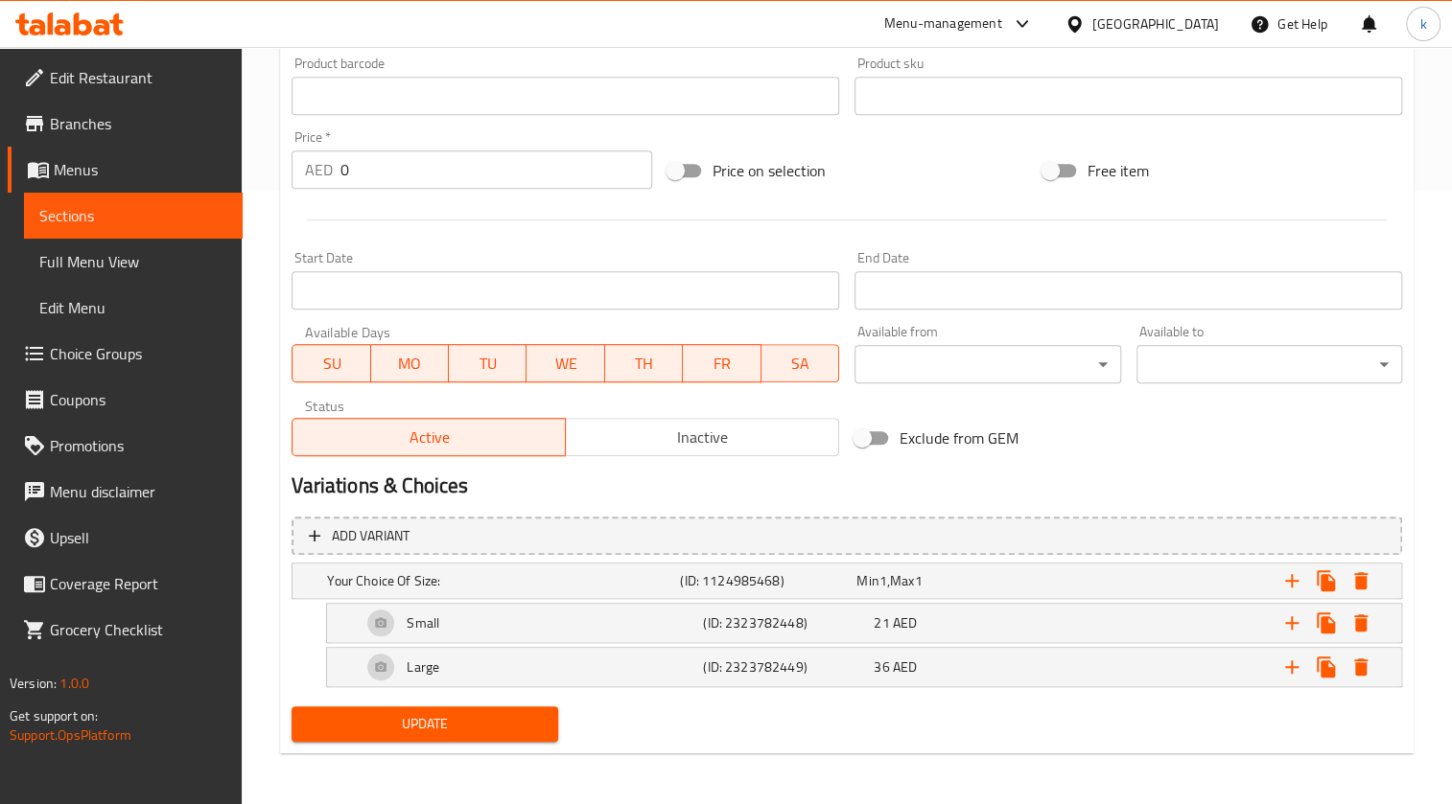
scroll to position [615, 0]
type input "الفلفل الأخضر علي فحم"
click at [496, 363] on span "Update" at bounding box center [424, 723] width 235 height 24
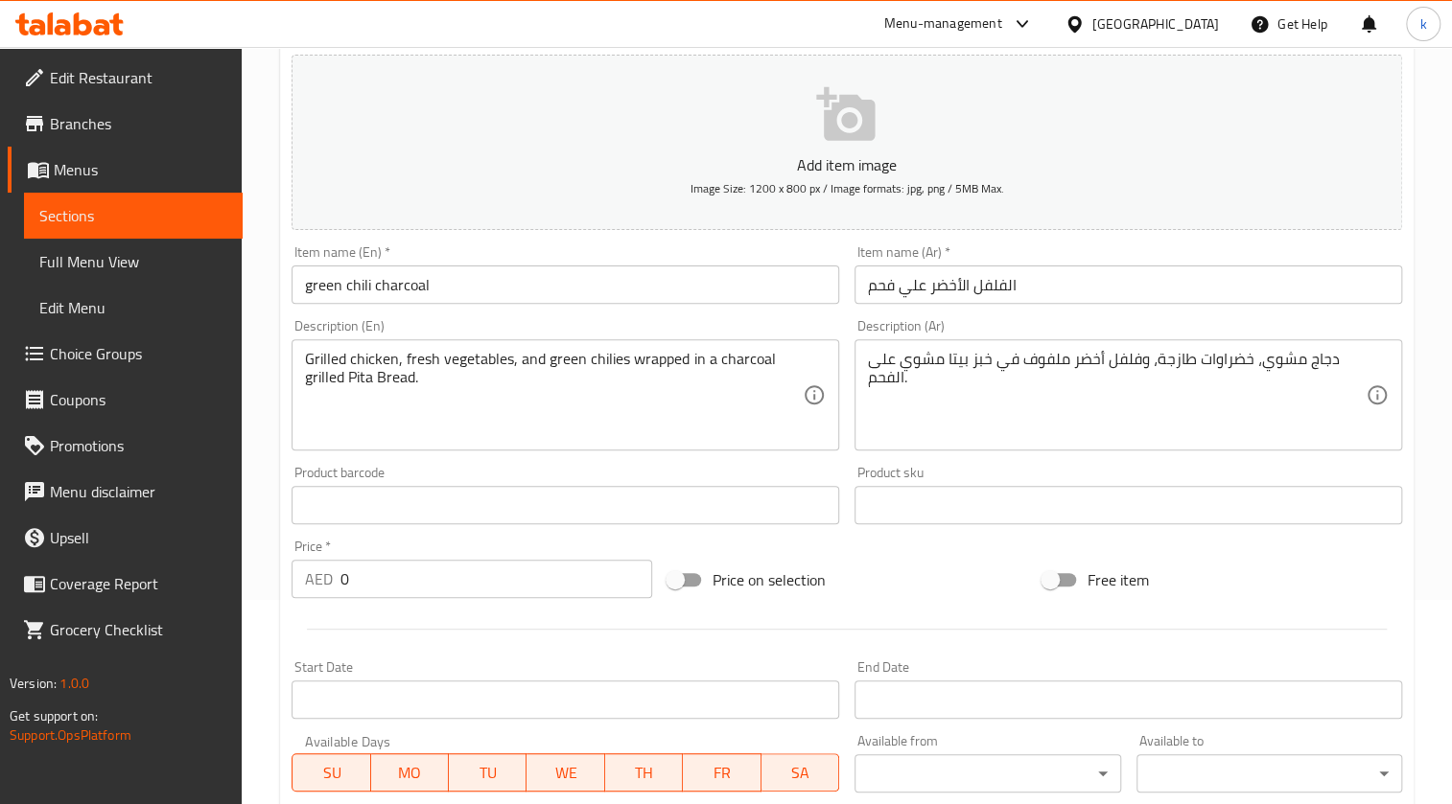
scroll to position [179, 0]
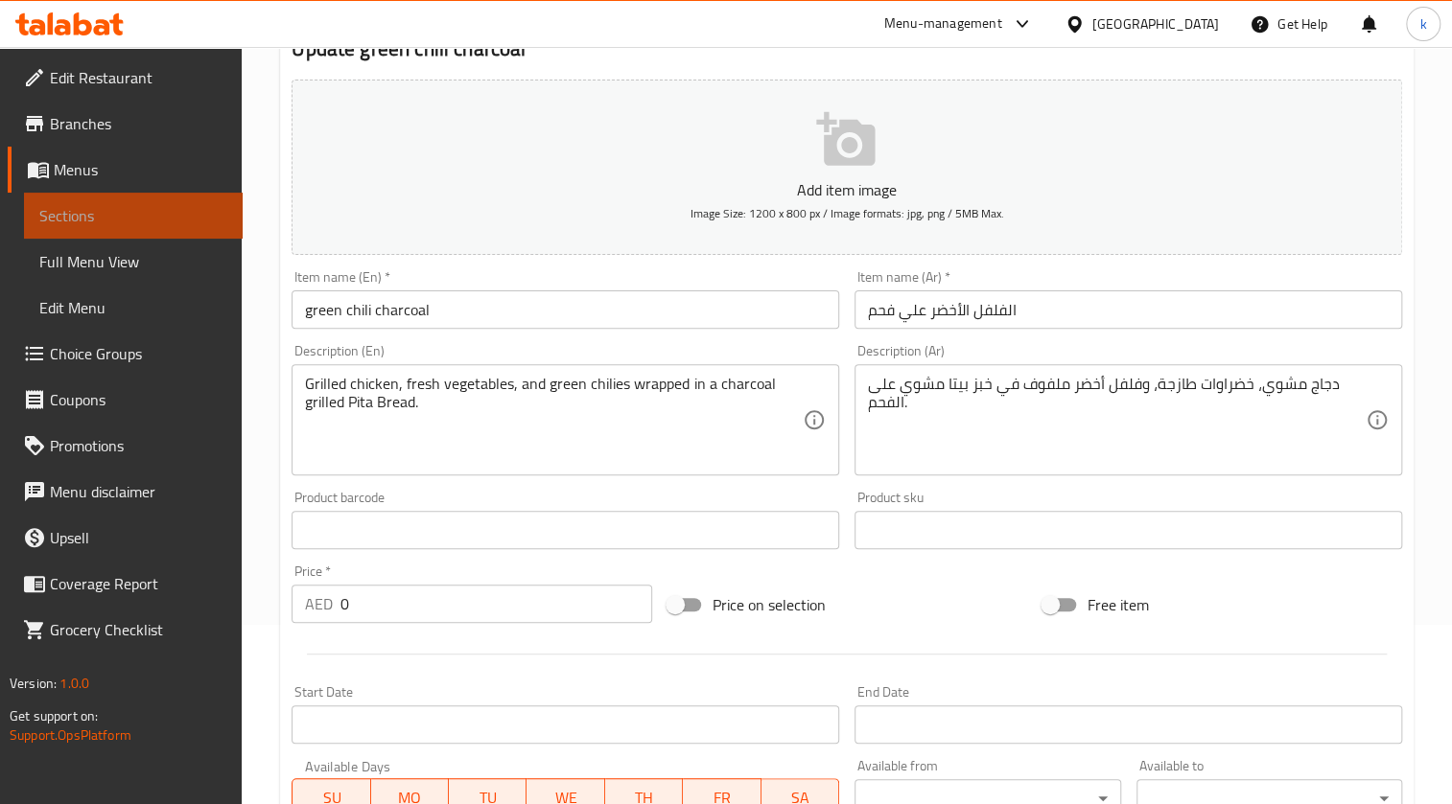
click at [95, 202] on link "Sections" at bounding box center [133, 216] width 219 height 46
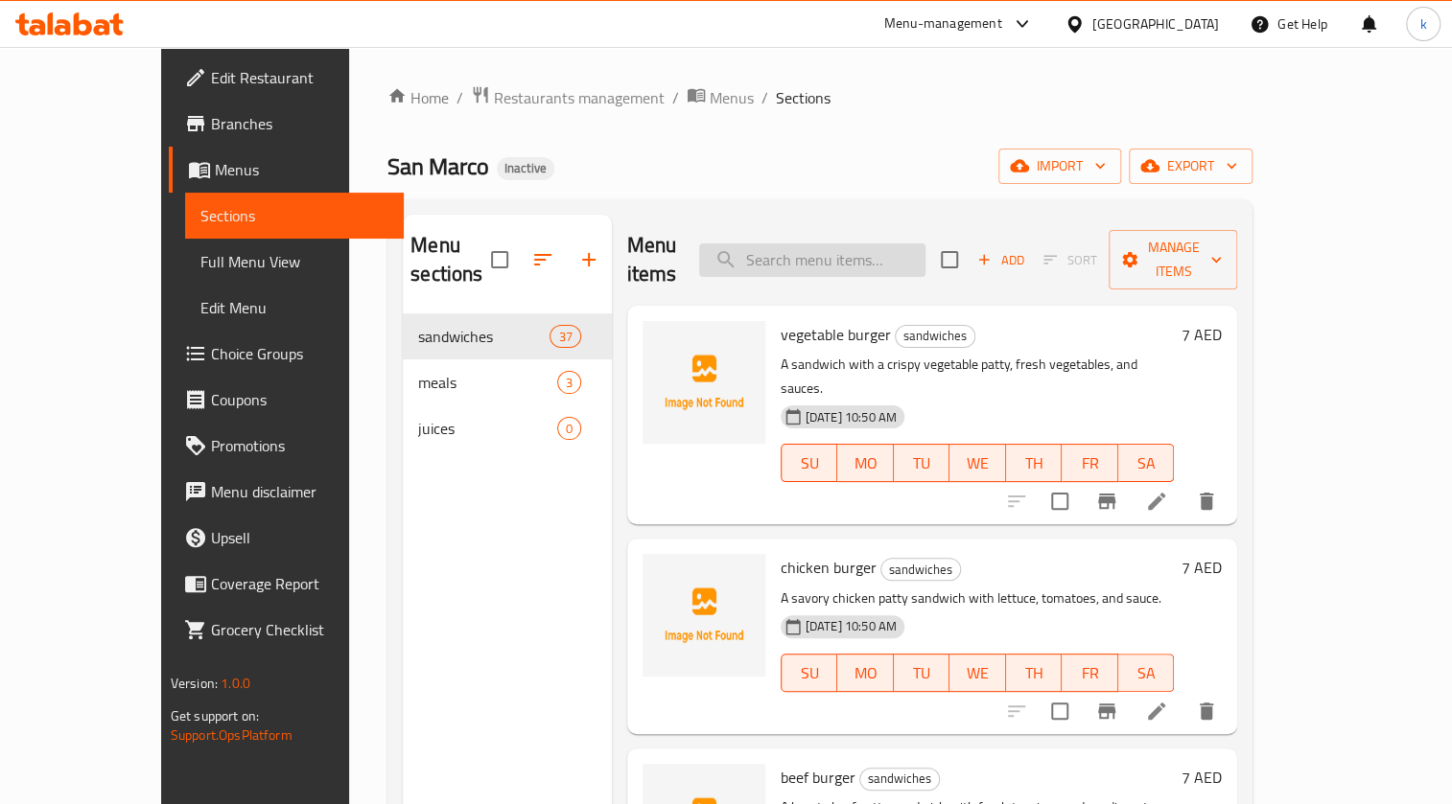
click at [711, 245] on input "search" at bounding box center [812, 261] width 226 height 34
click at [711, 244] on input "search" at bounding box center [812, 261] width 226 height 34
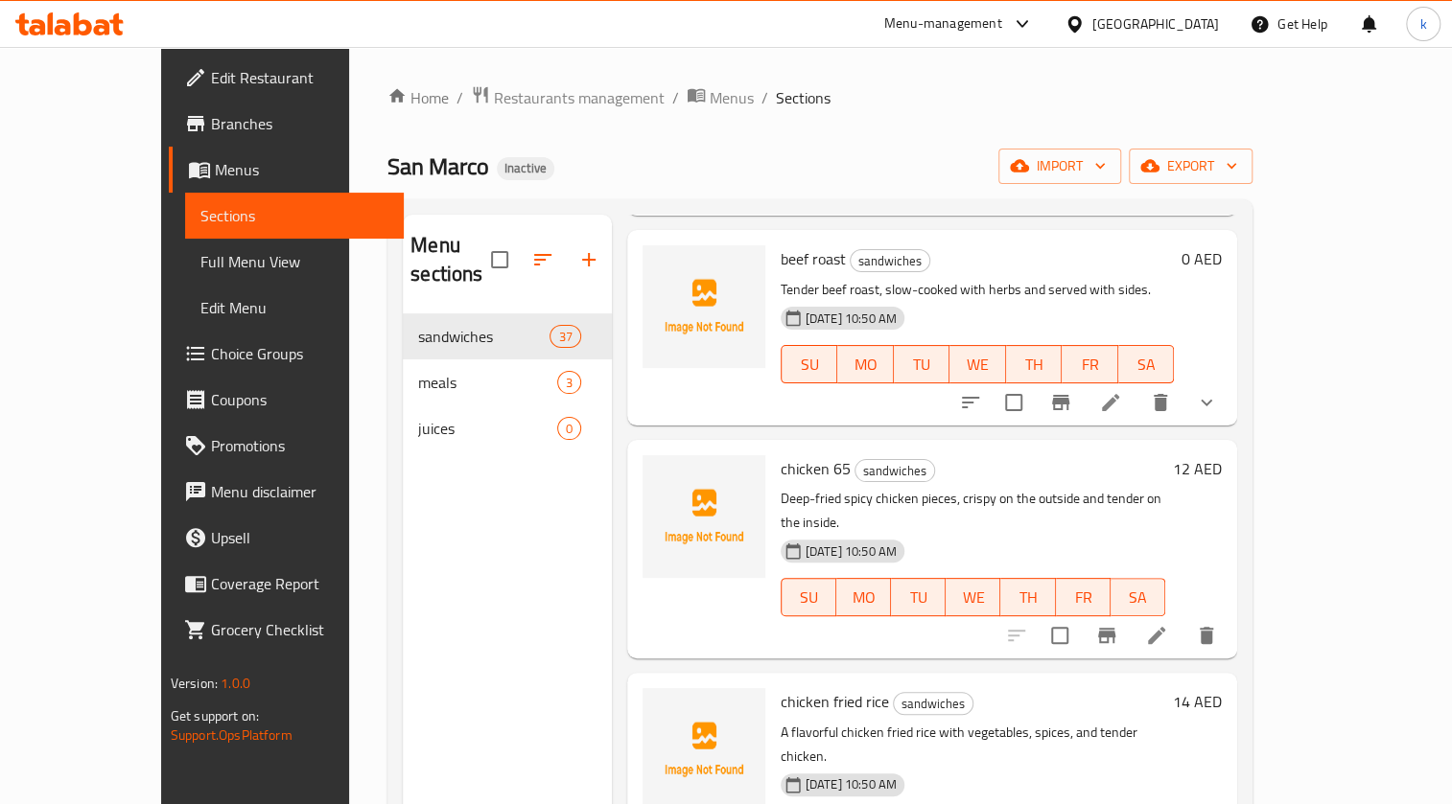
scroll to position [4898, 0]
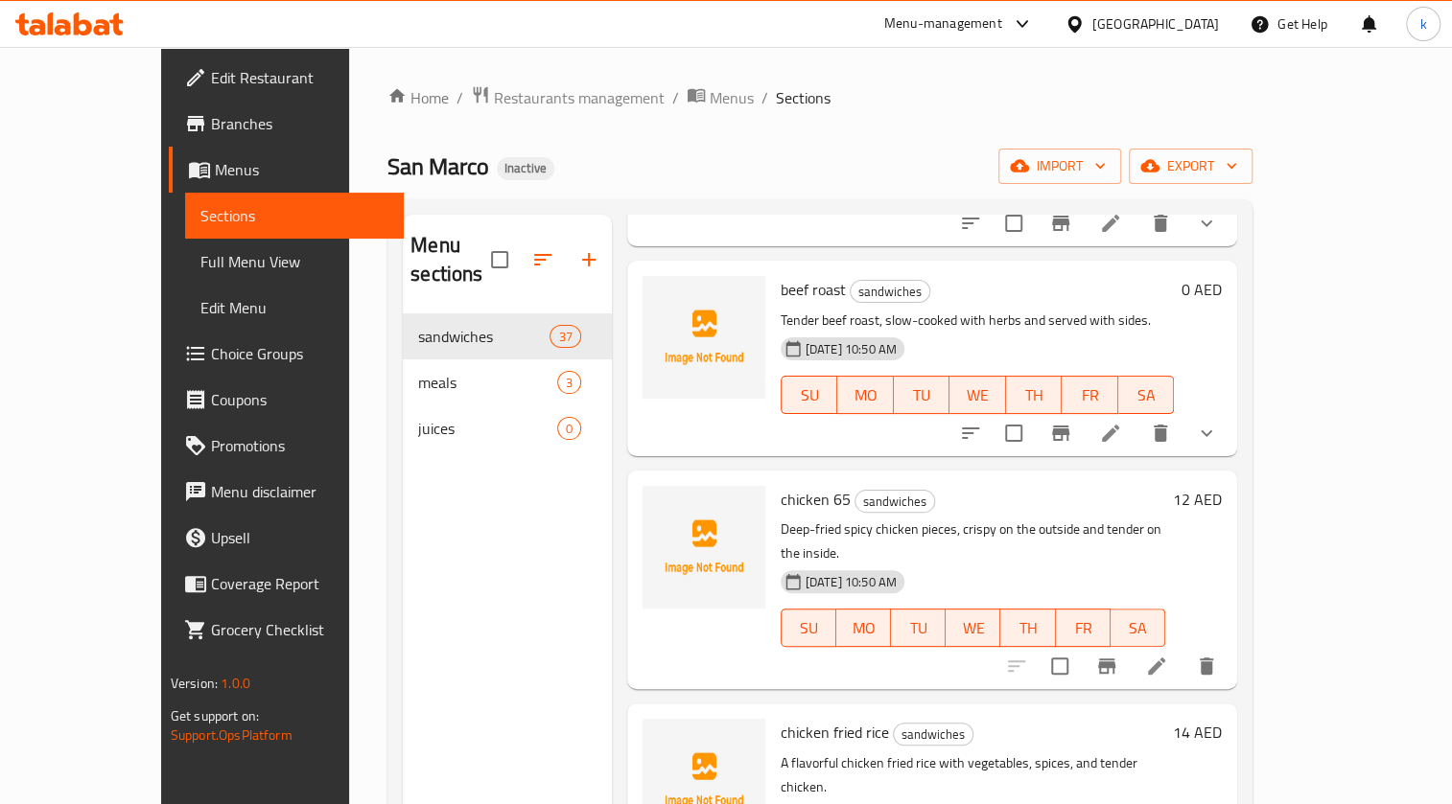
type input "f"
click at [200, 260] on span "Full Menu View" at bounding box center [294, 261] width 188 height 23
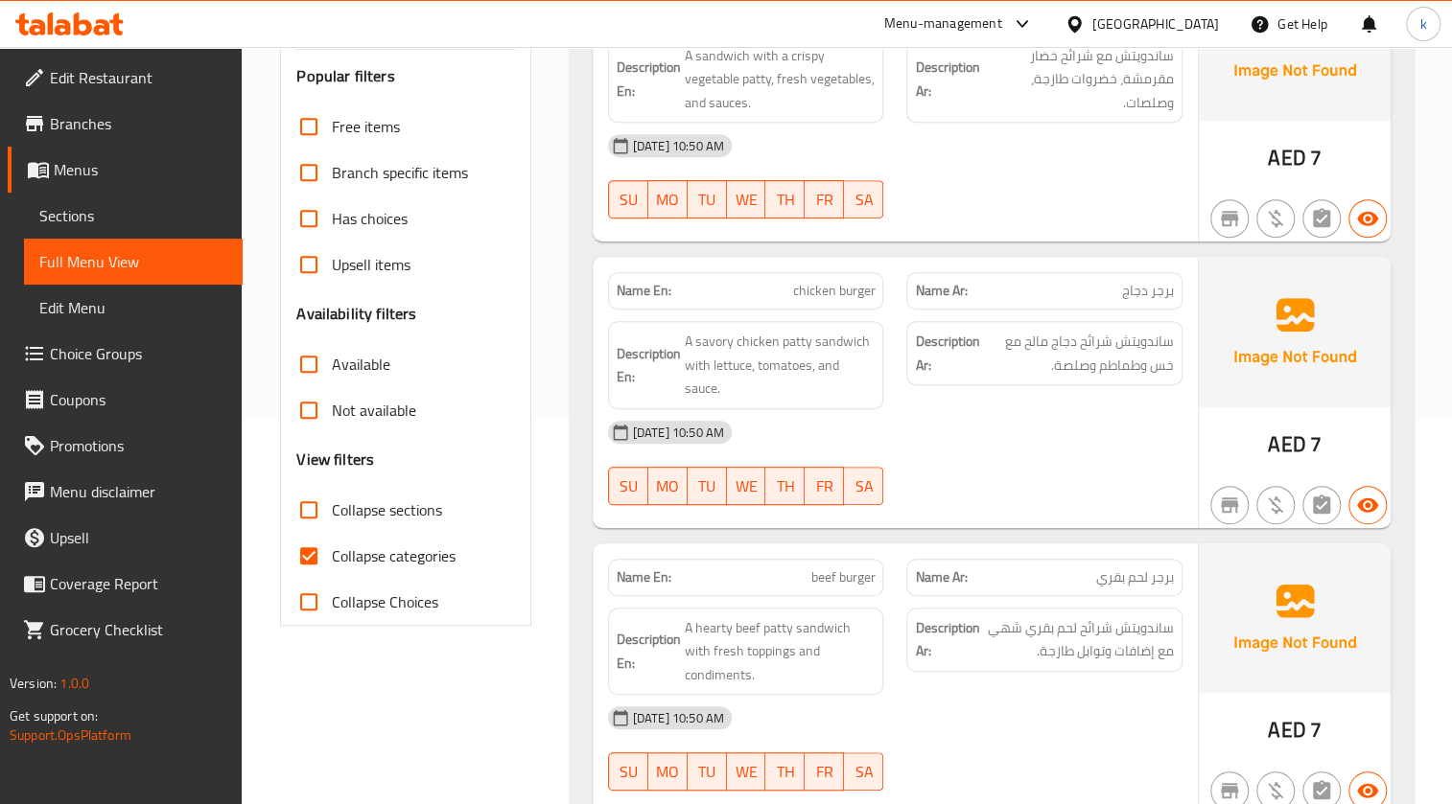
scroll to position [435, 0]
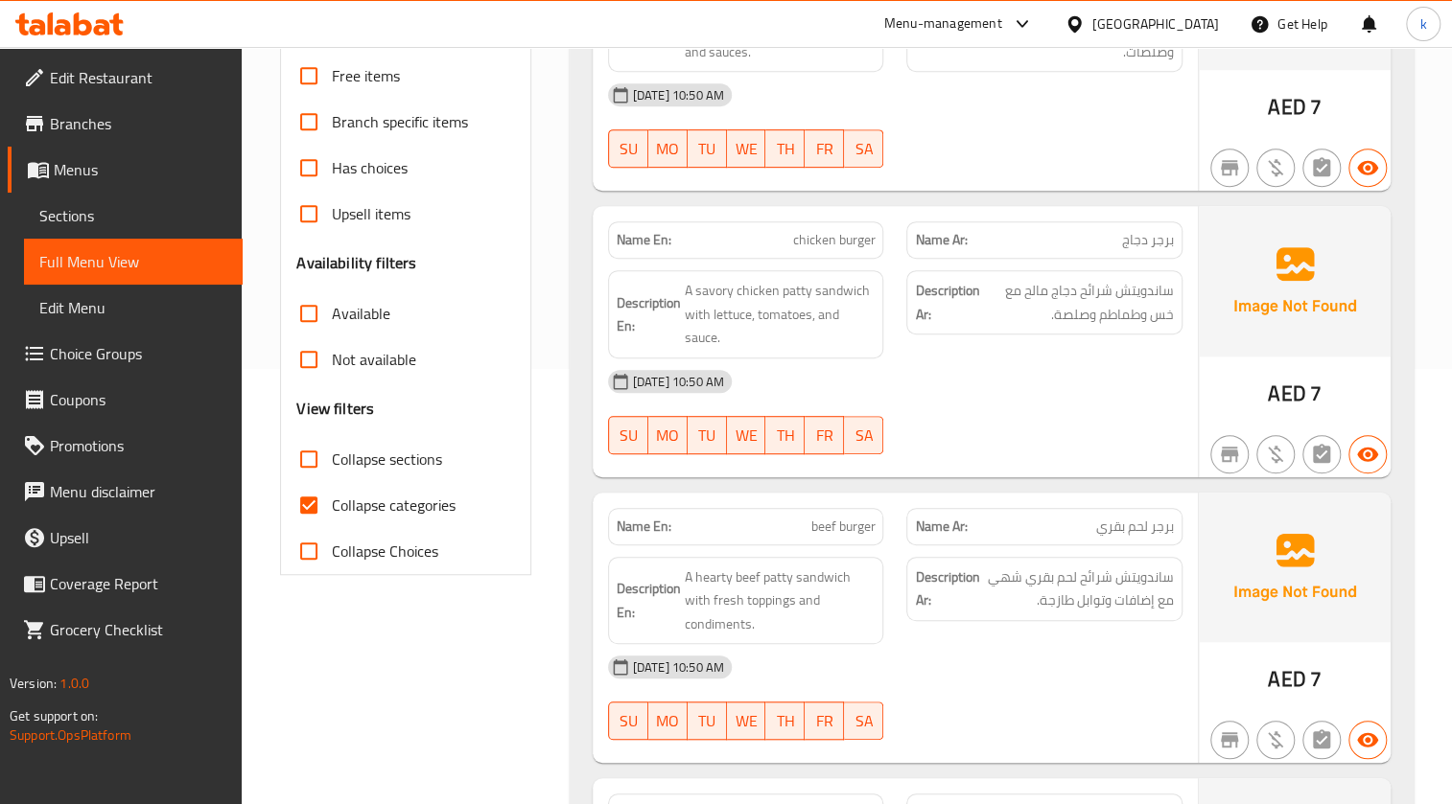
click at [325, 363] on input "Collapse categories" at bounding box center [309, 505] width 46 height 46
checkbox input "false"
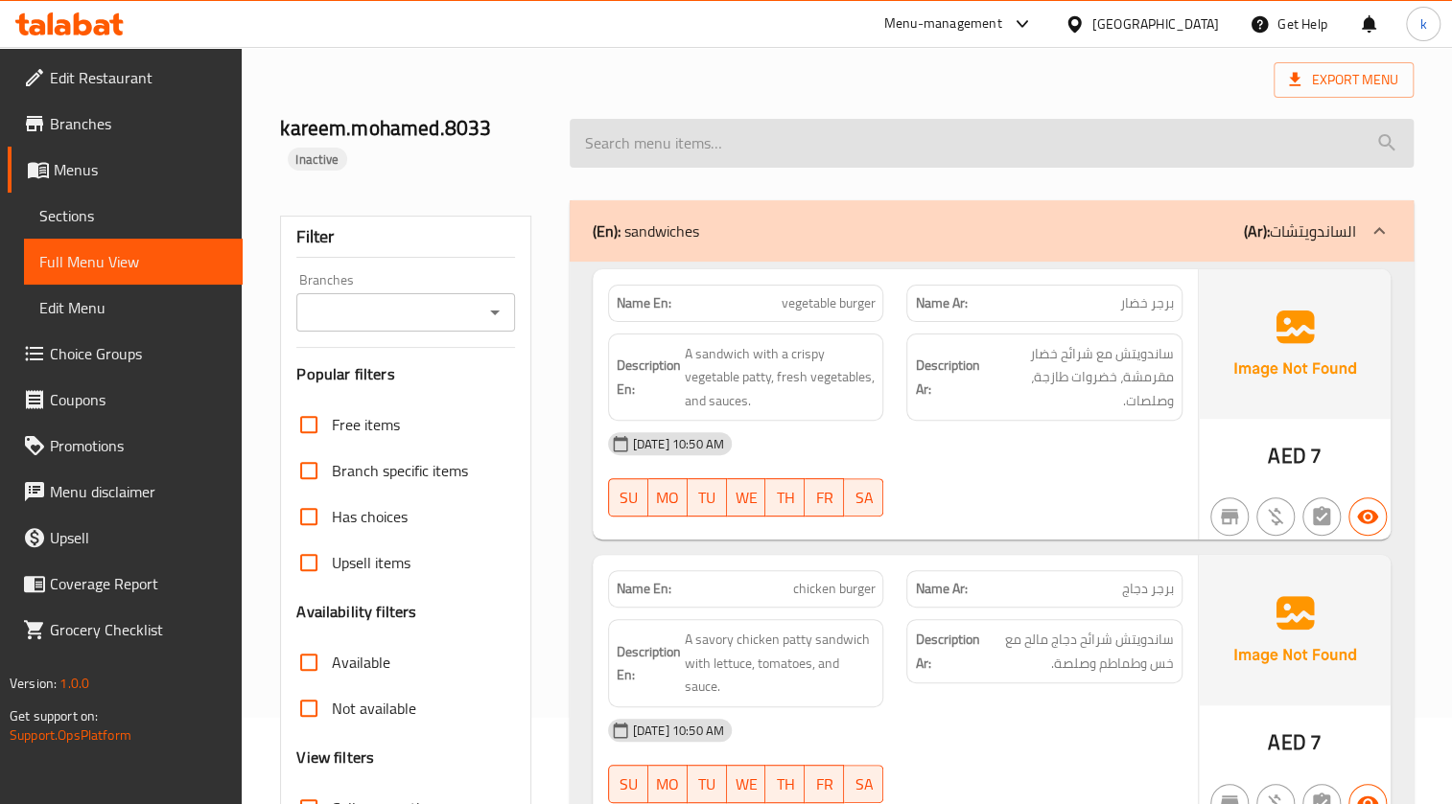
scroll to position [0, 0]
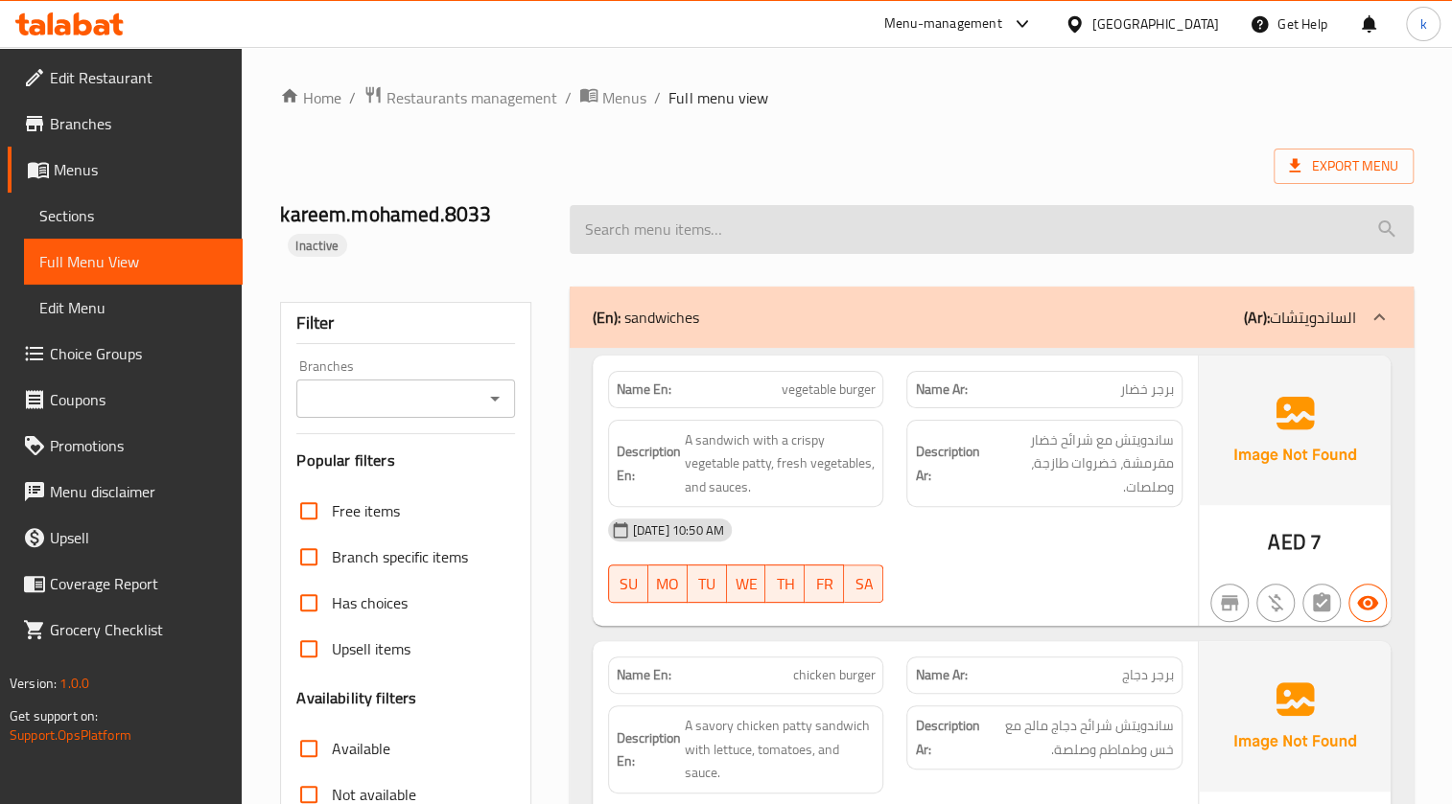
click at [711, 236] on input "search" at bounding box center [991, 229] width 844 height 49
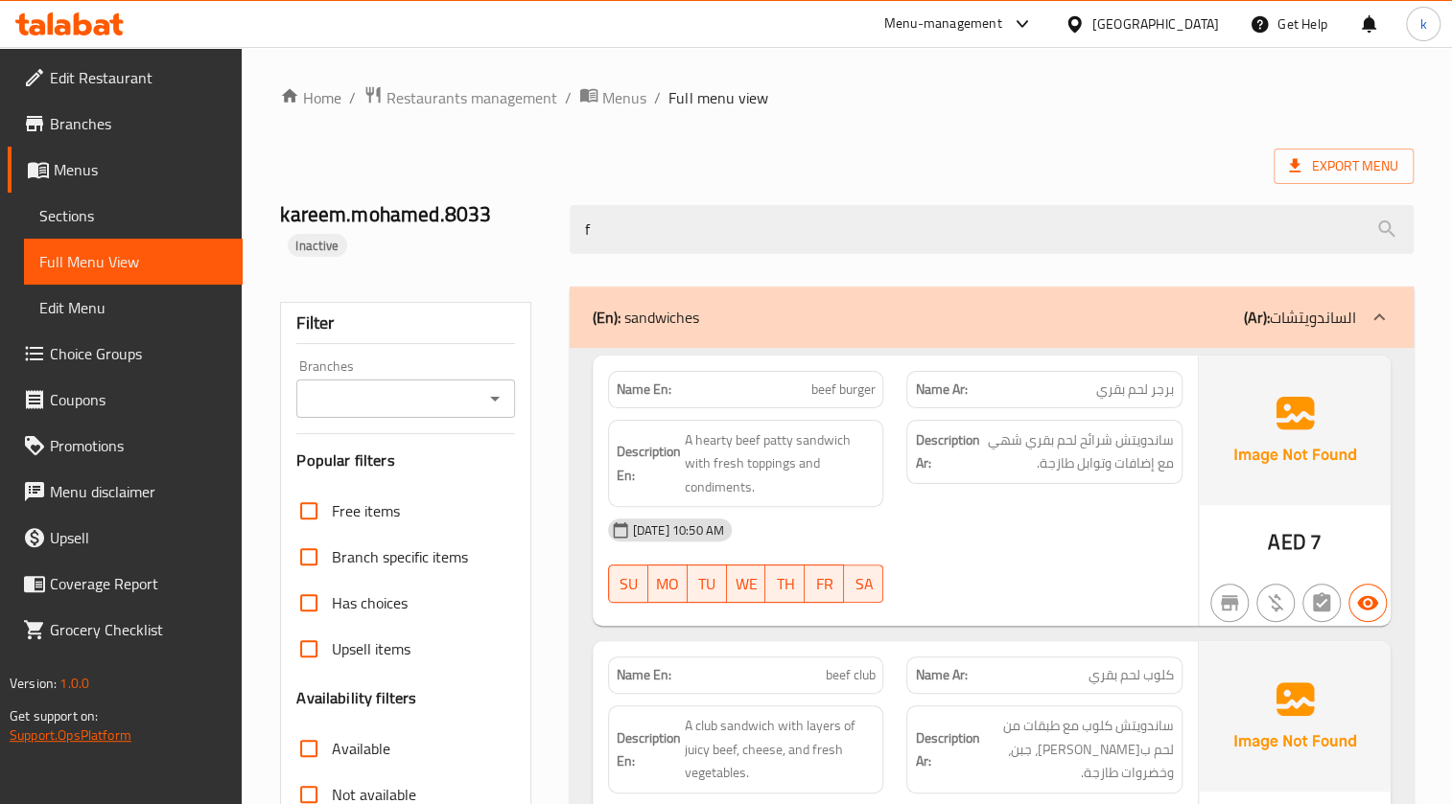
type input "f"
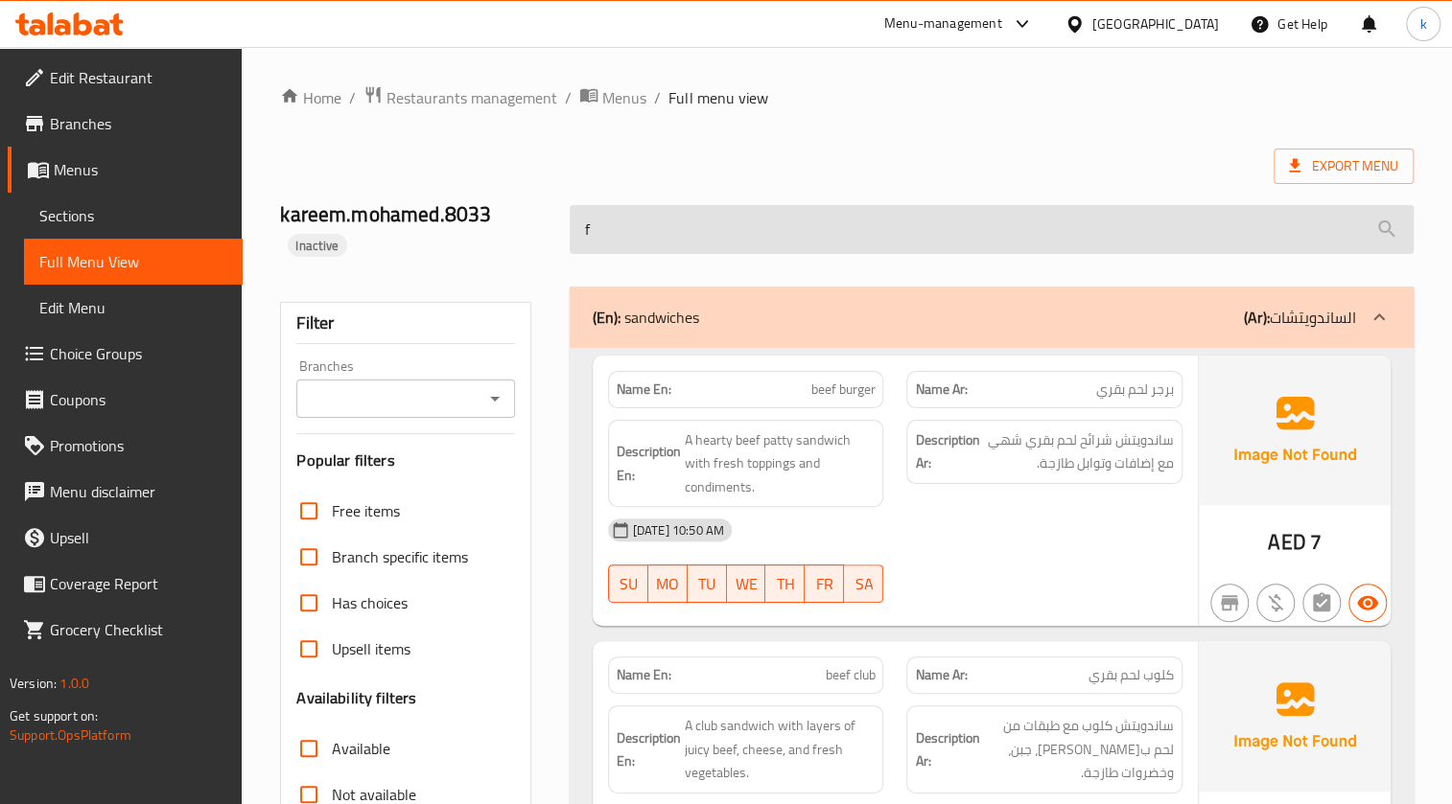
click at [711, 236] on input "f" at bounding box center [991, 229] width 844 height 49
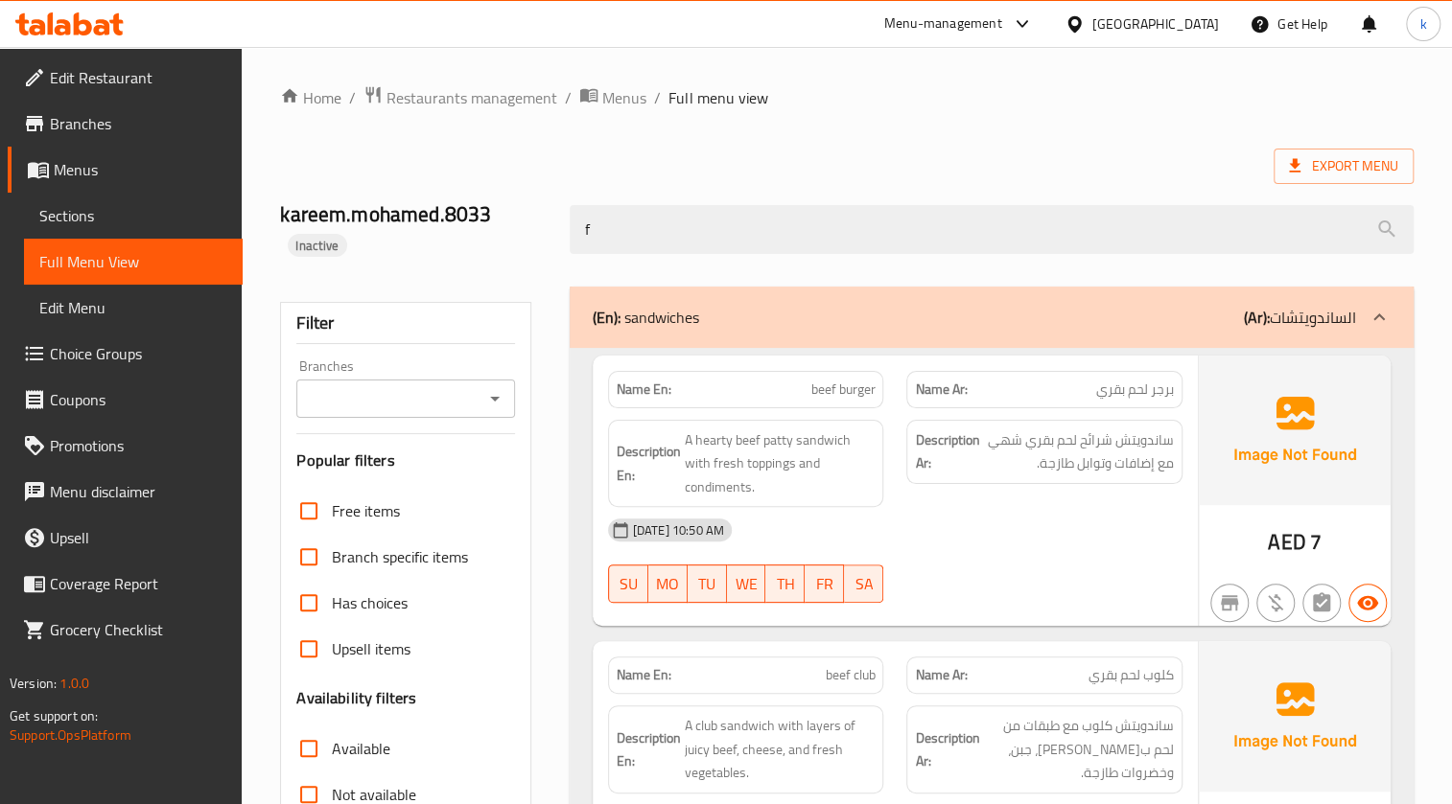
drag, startPoint x: 796, startPoint y: 236, endPoint x: 567, endPoint y: 221, distance: 229.6
click at [567, 221] on div "f" at bounding box center [991, 230] width 867 height 72
paste input "مشاوي مشكلة"
type input "مشاوي مشكلة"
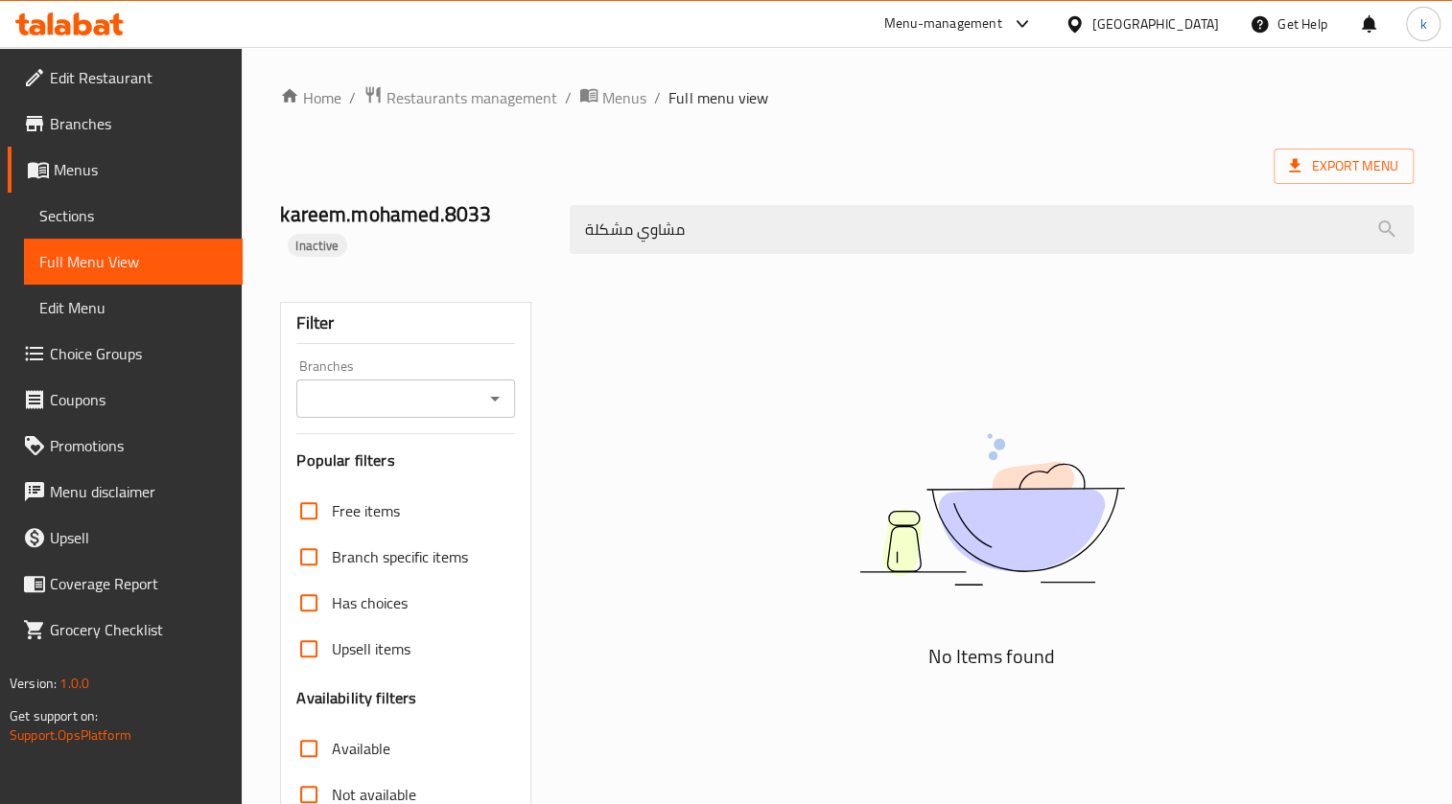
drag, startPoint x: 732, startPoint y: 209, endPoint x: 390, endPoint y: 223, distance: 342.6
click at [390, 223] on div "kareem.mohamed.8033 Inactive مشاوي مشكلة" at bounding box center [846, 230] width 1156 height 114
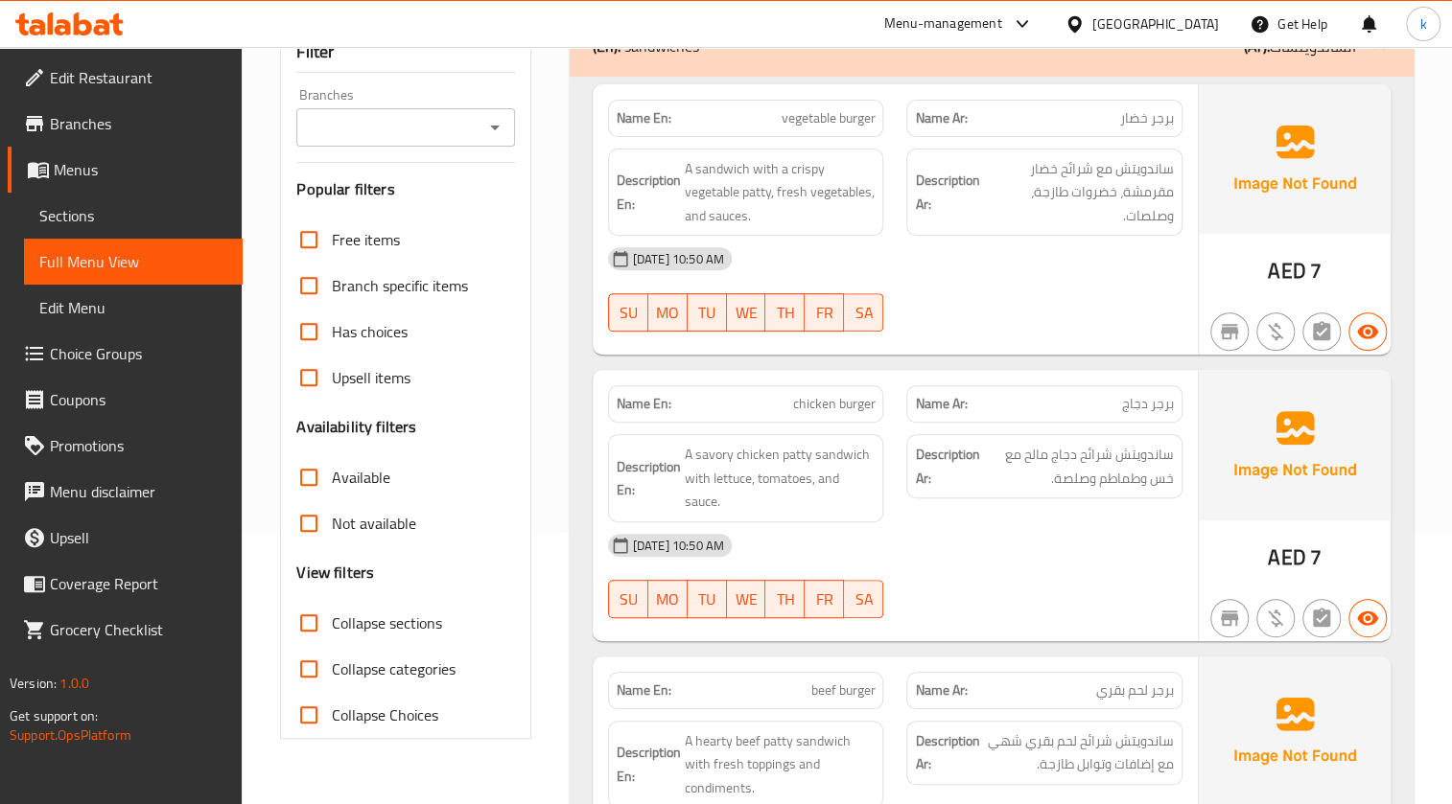
scroll to position [174, 0]
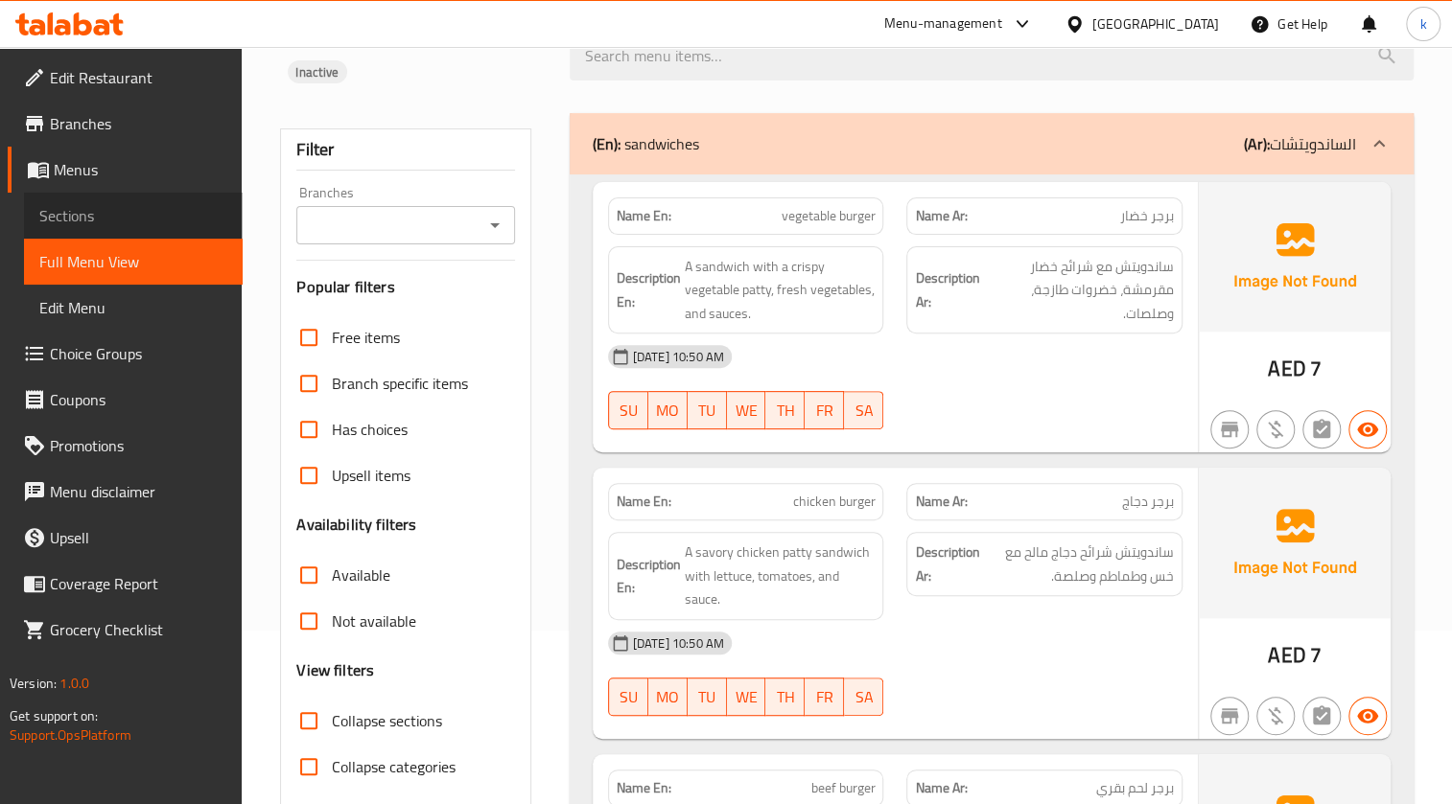
click at [94, 212] on span "Sections" at bounding box center [133, 215] width 188 height 23
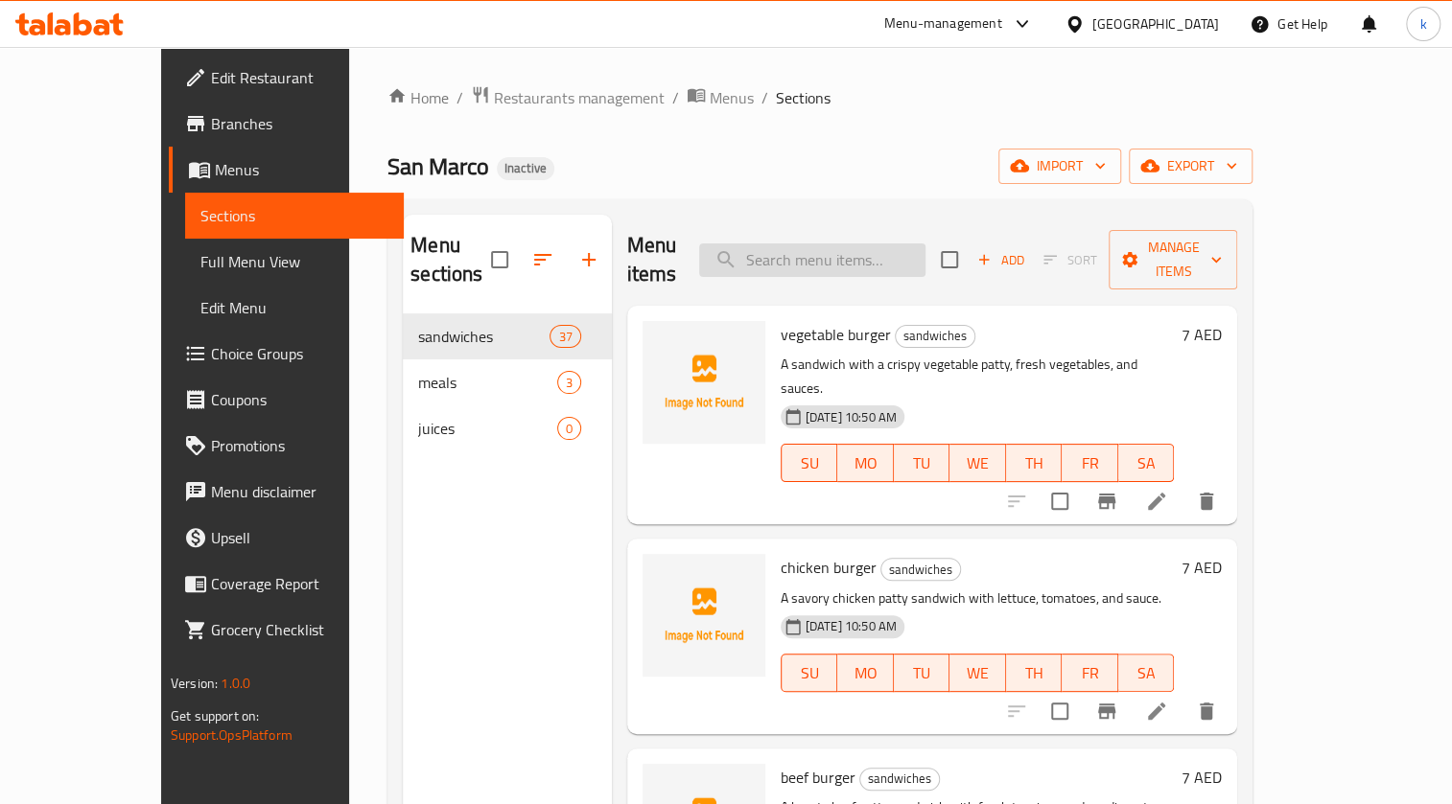
click at [711, 251] on input "search" at bounding box center [812, 261] width 226 height 34
paste input "مشاوي مشكلة"
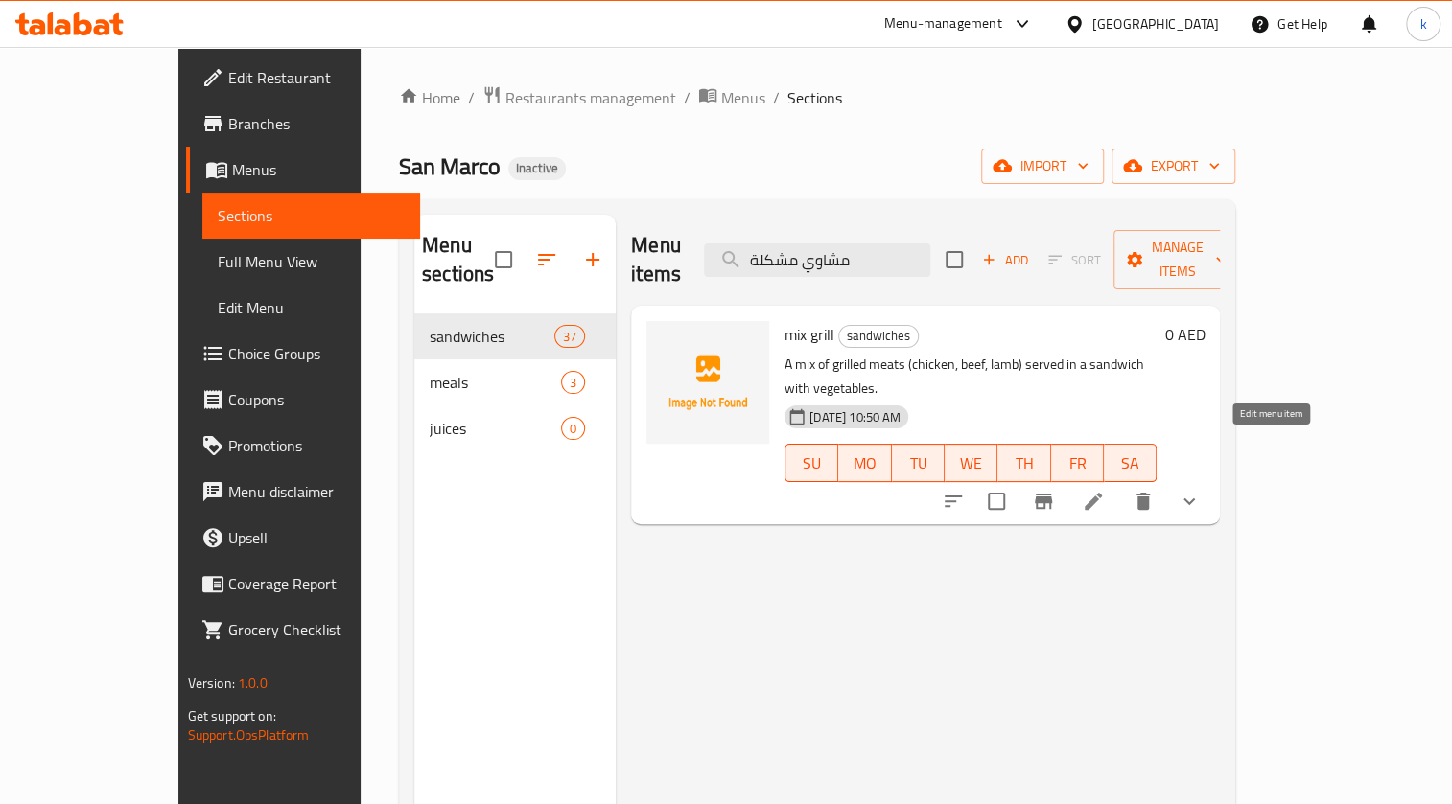
type input "مشاوي مشكلة"
click at [711, 363] on icon at bounding box center [1092, 501] width 23 height 23
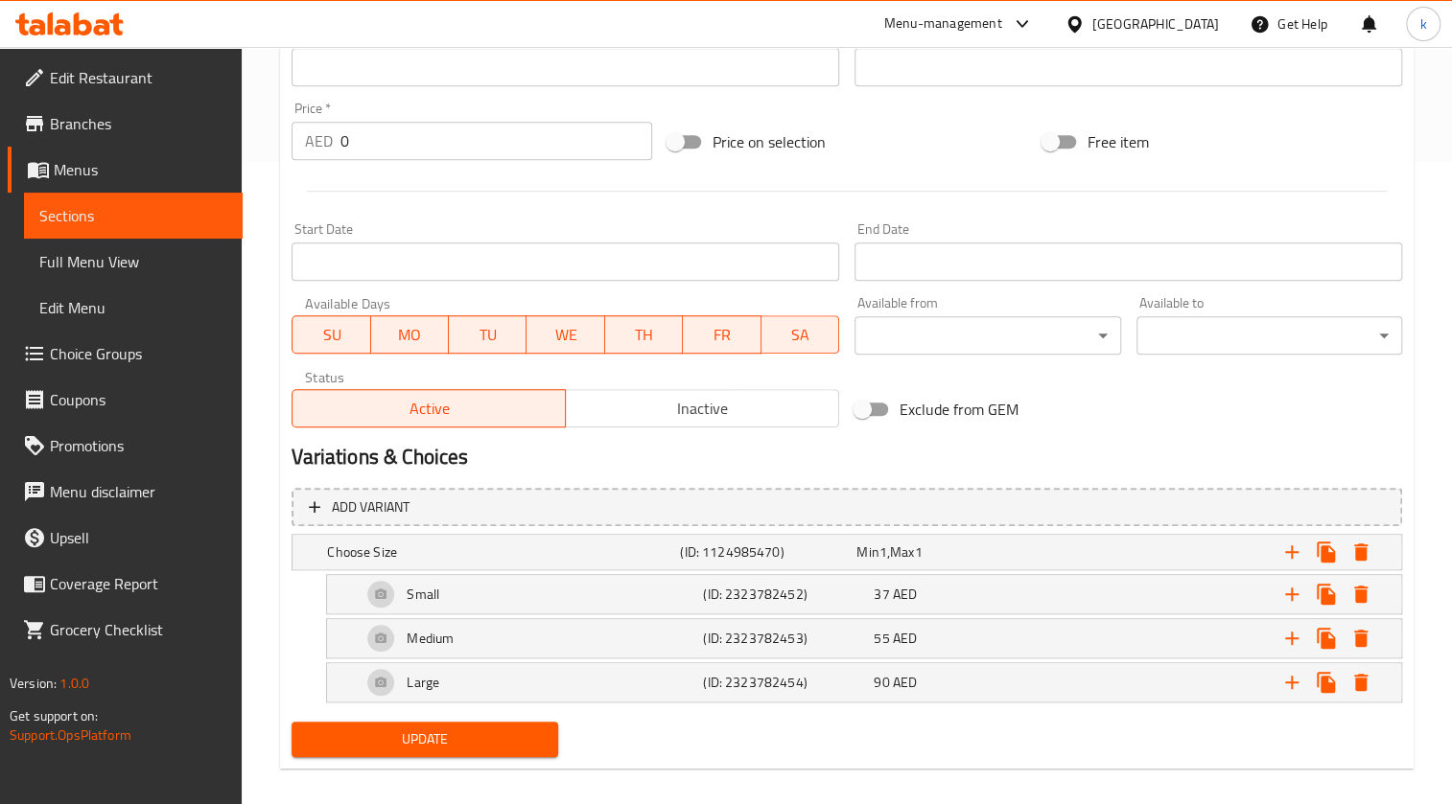
scroll to position [659, 0]
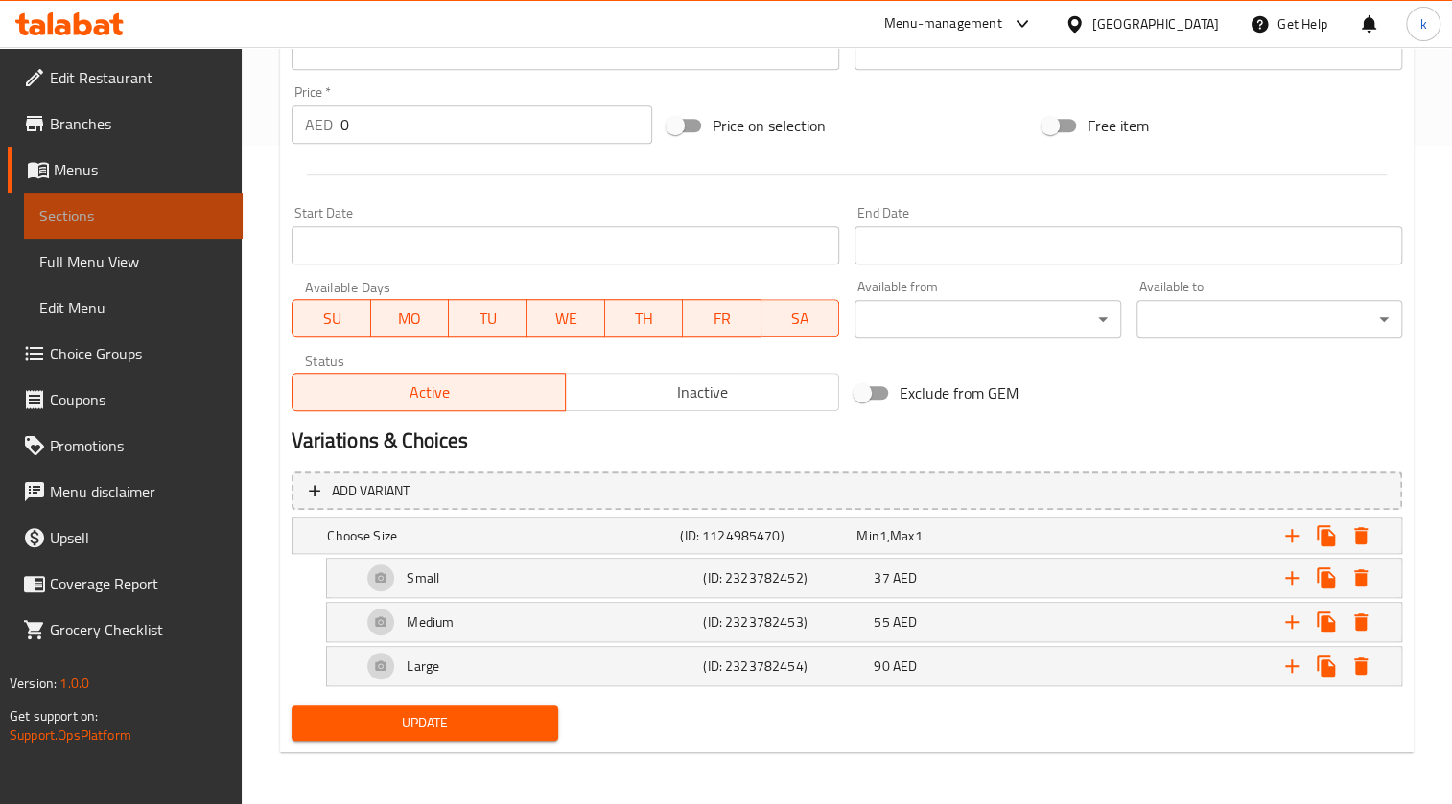
click at [196, 200] on link "Sections" at bounding box center [133, 216] width 219 height 46
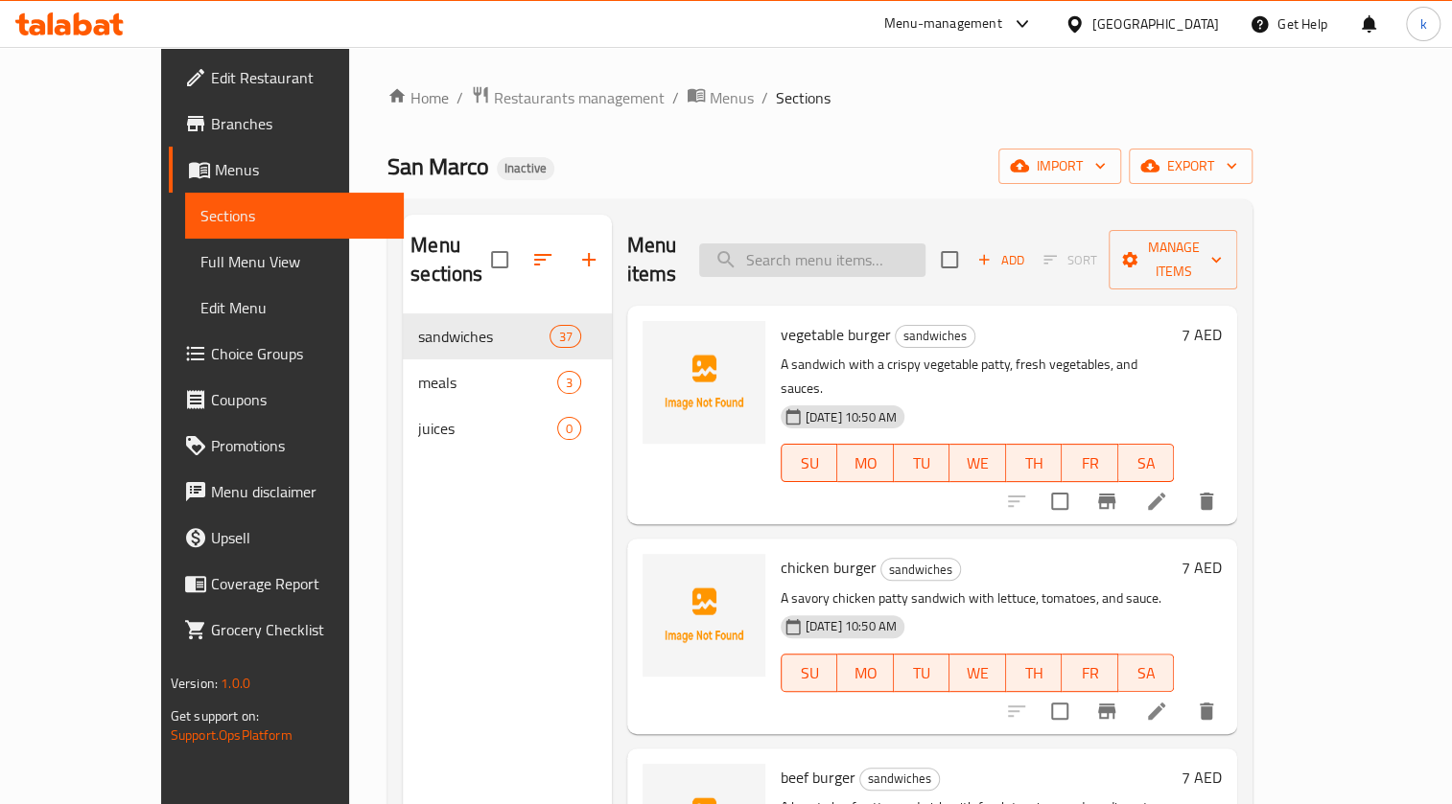
click at [711, 244] on input "search" at bounding box center [812, 261] width 226 height 34
paste input "mix grill"
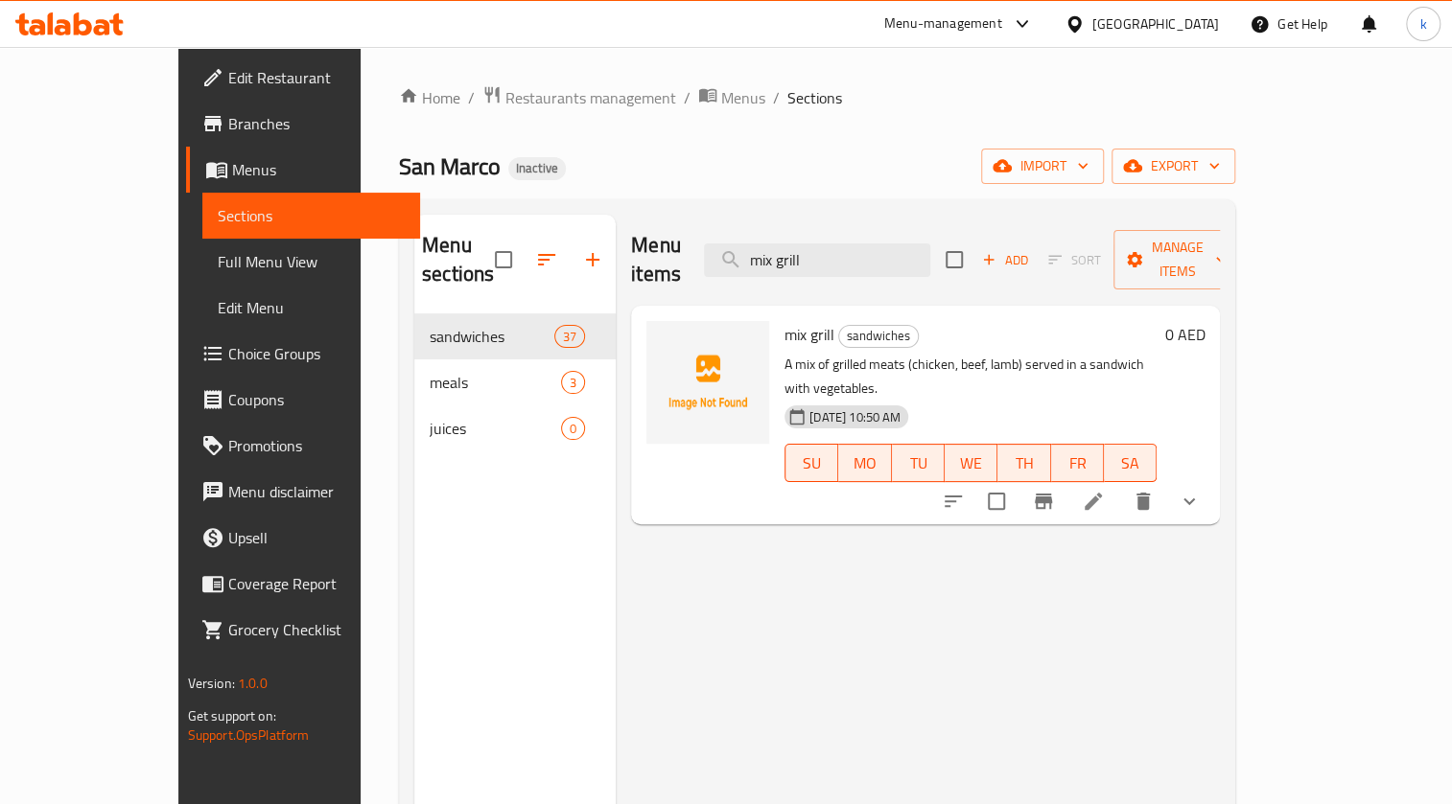
type input "mix grill"
click at [711, 363] on li at bounding box center [1093, 501] width 54 height 35
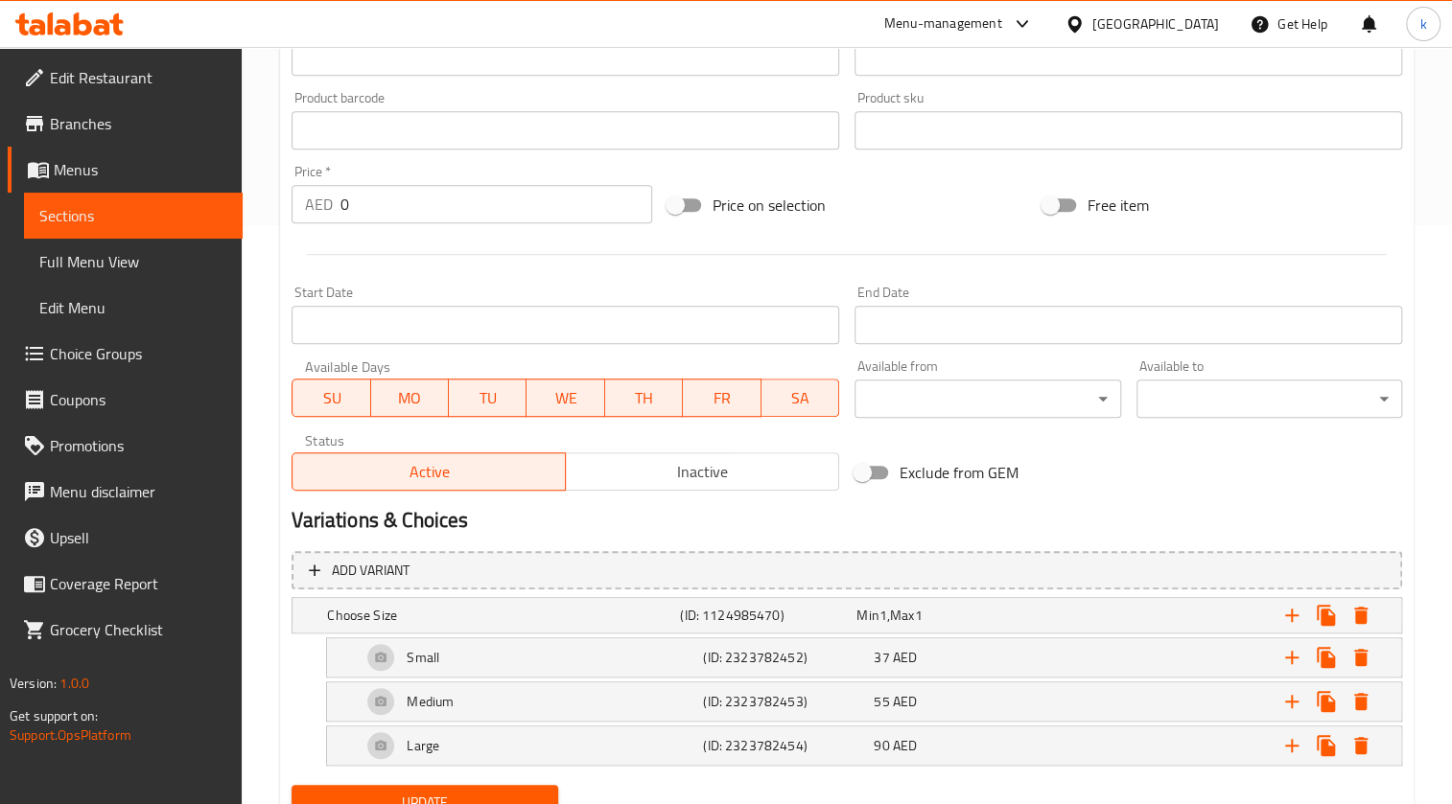
scroll to position [659, 0]
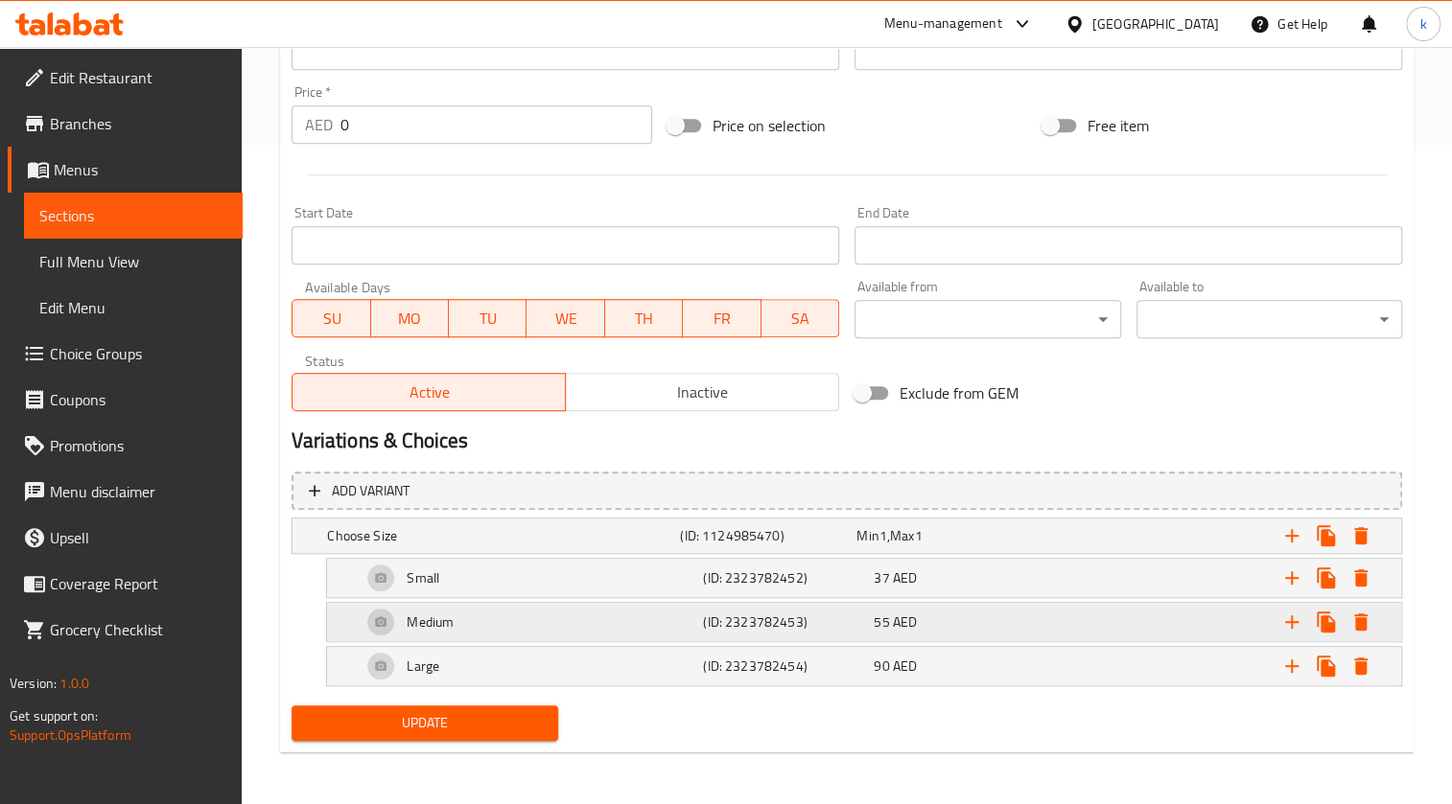
click at [520, 363] on div "Medium" at bounding box center [528, 622] width 341 height 46
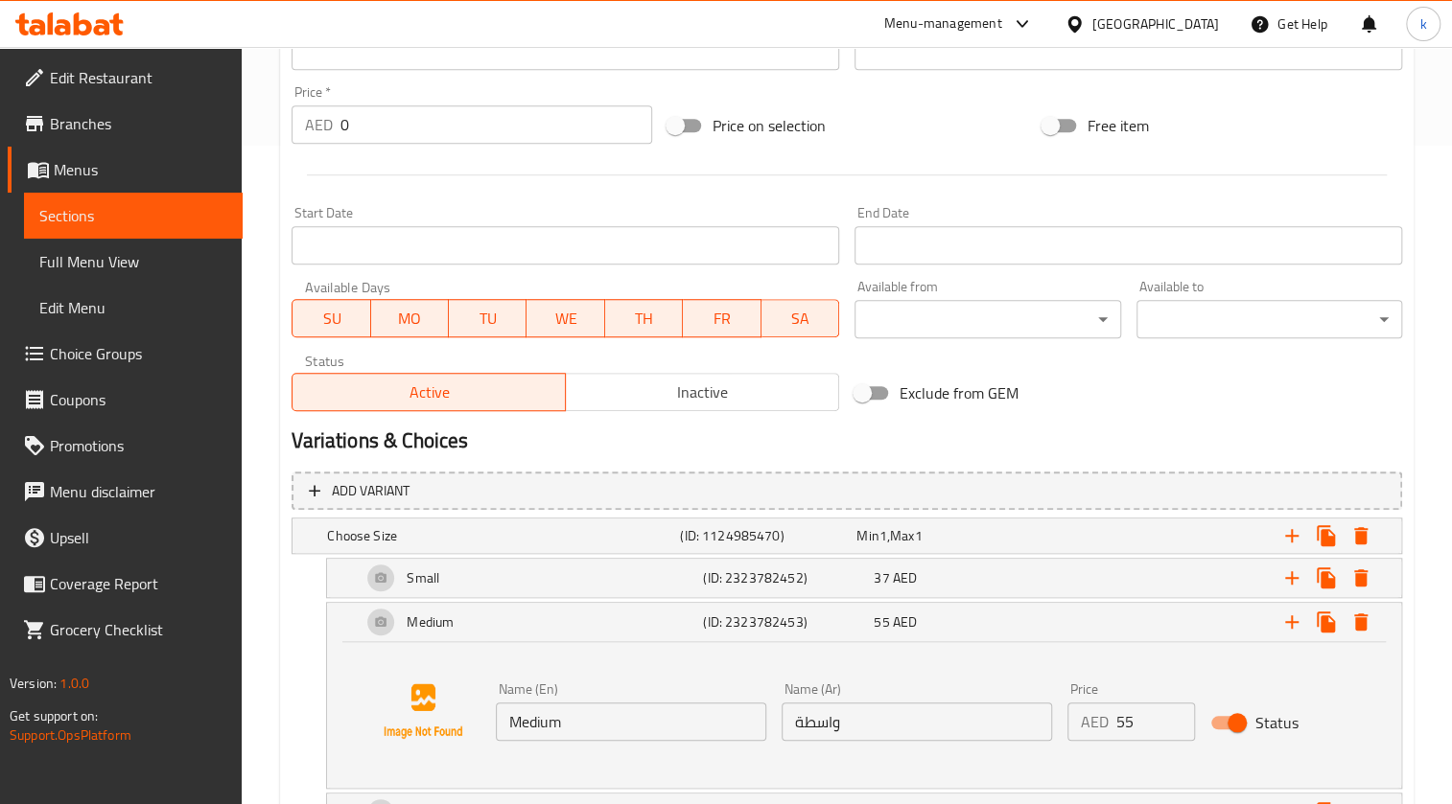
click at [711, 363] on input "واسطة" at bounding box center [916, 722] width 270 height 38
drag, startPoint x: 801, startPoint y: 715, endPoint x: 787, endPoint y: 717, distance: 13.6
click at [711, 363] on input "واسطة" at bounding box center [916, 722] width 270 height 38
click at [711, 363] on input "واسط" at bounding box center [916, 722] width 270 height 38
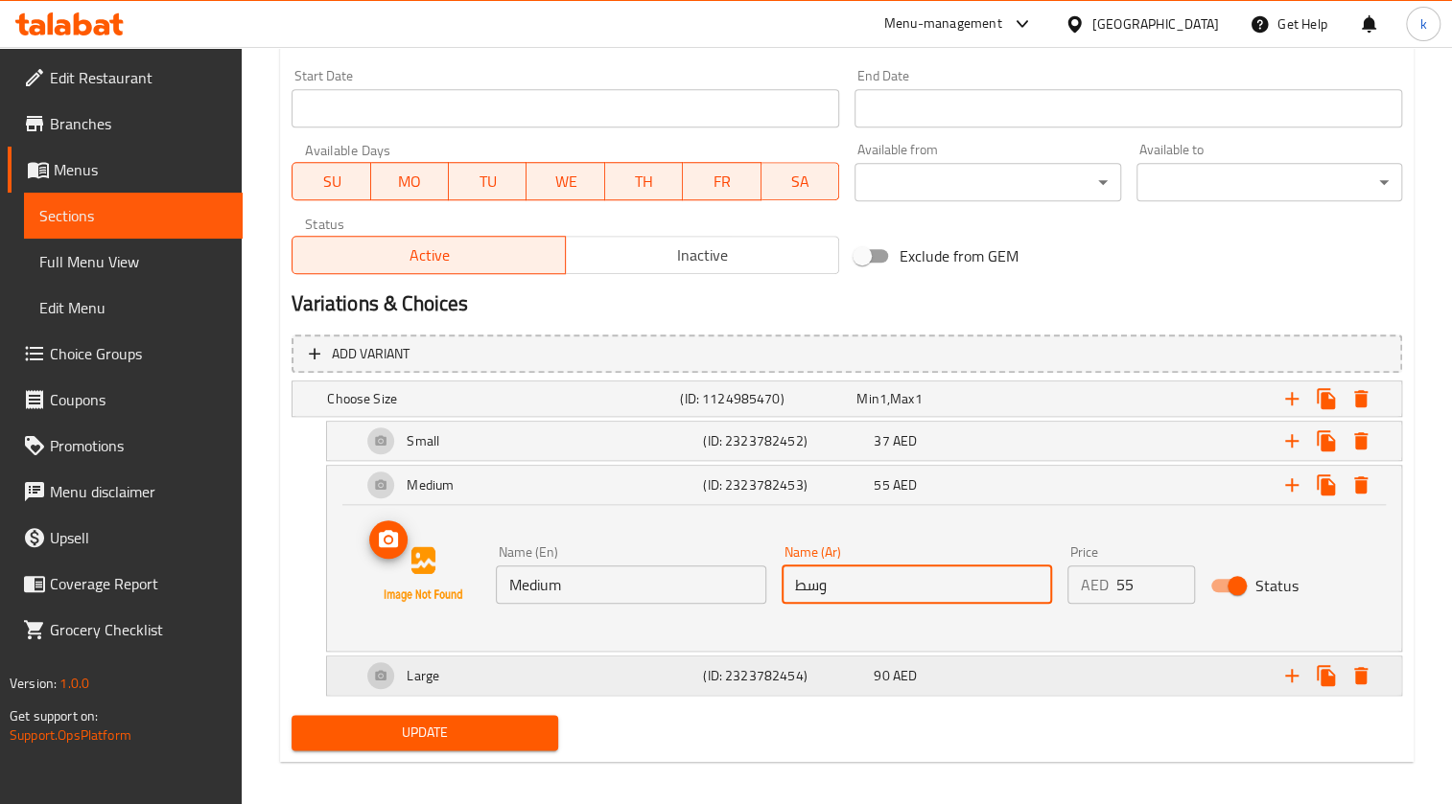
scroll to position [805, 0]
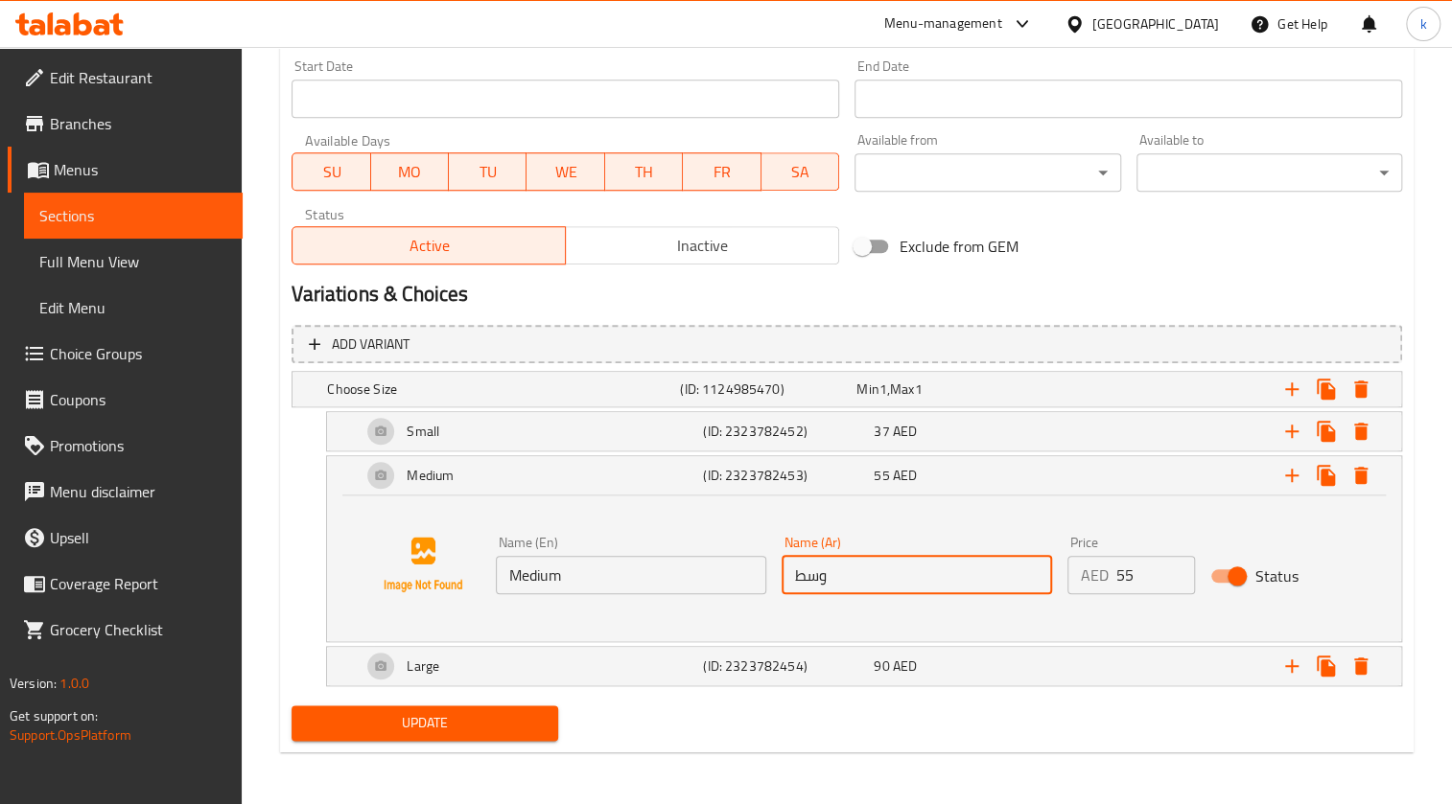
type input "وسط"
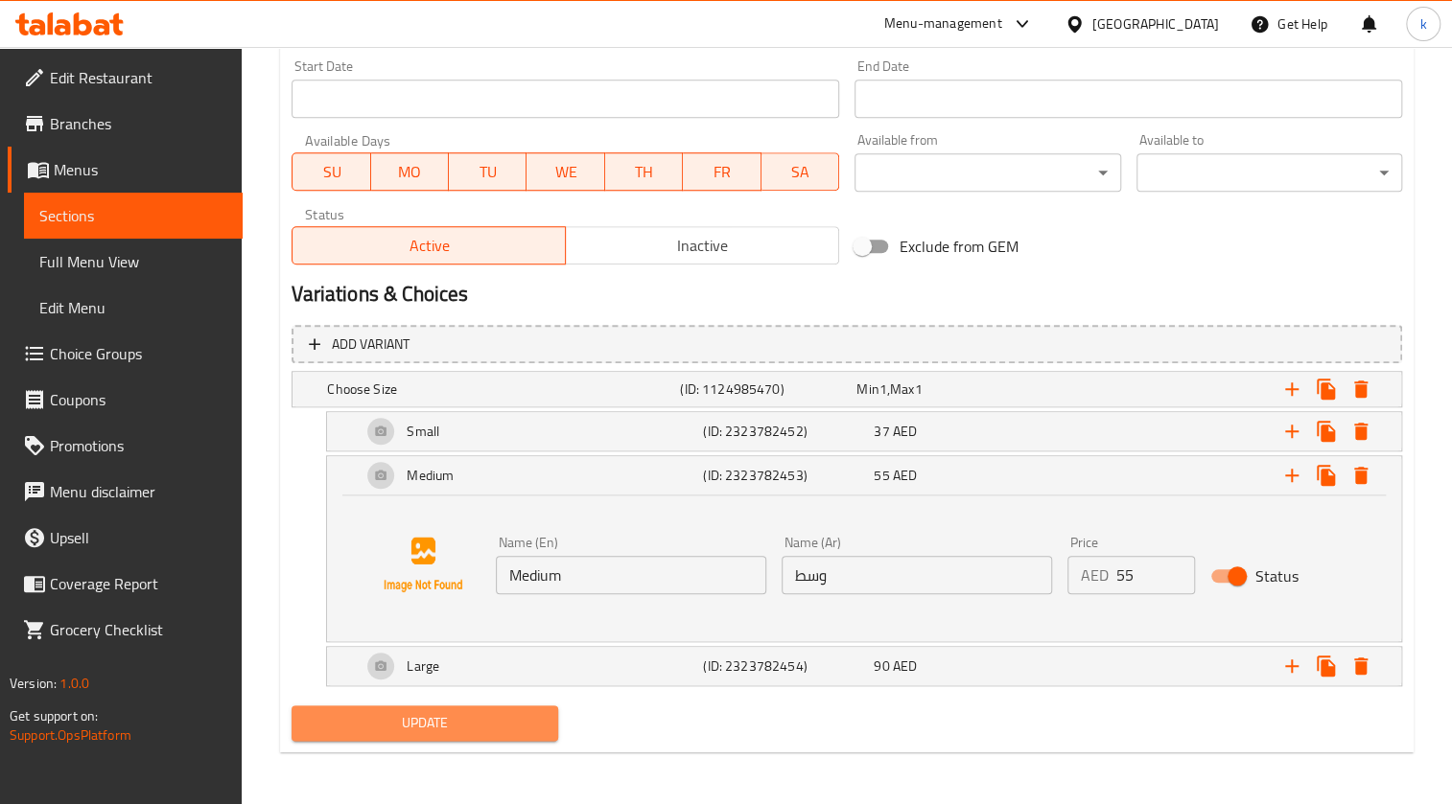
click at [482, 363] on span "Update" at bounding box center [424, 723] width 235 height 24
click at [180, 224] on span "Sections" at bounding box center [133, 215] width 188 height 23
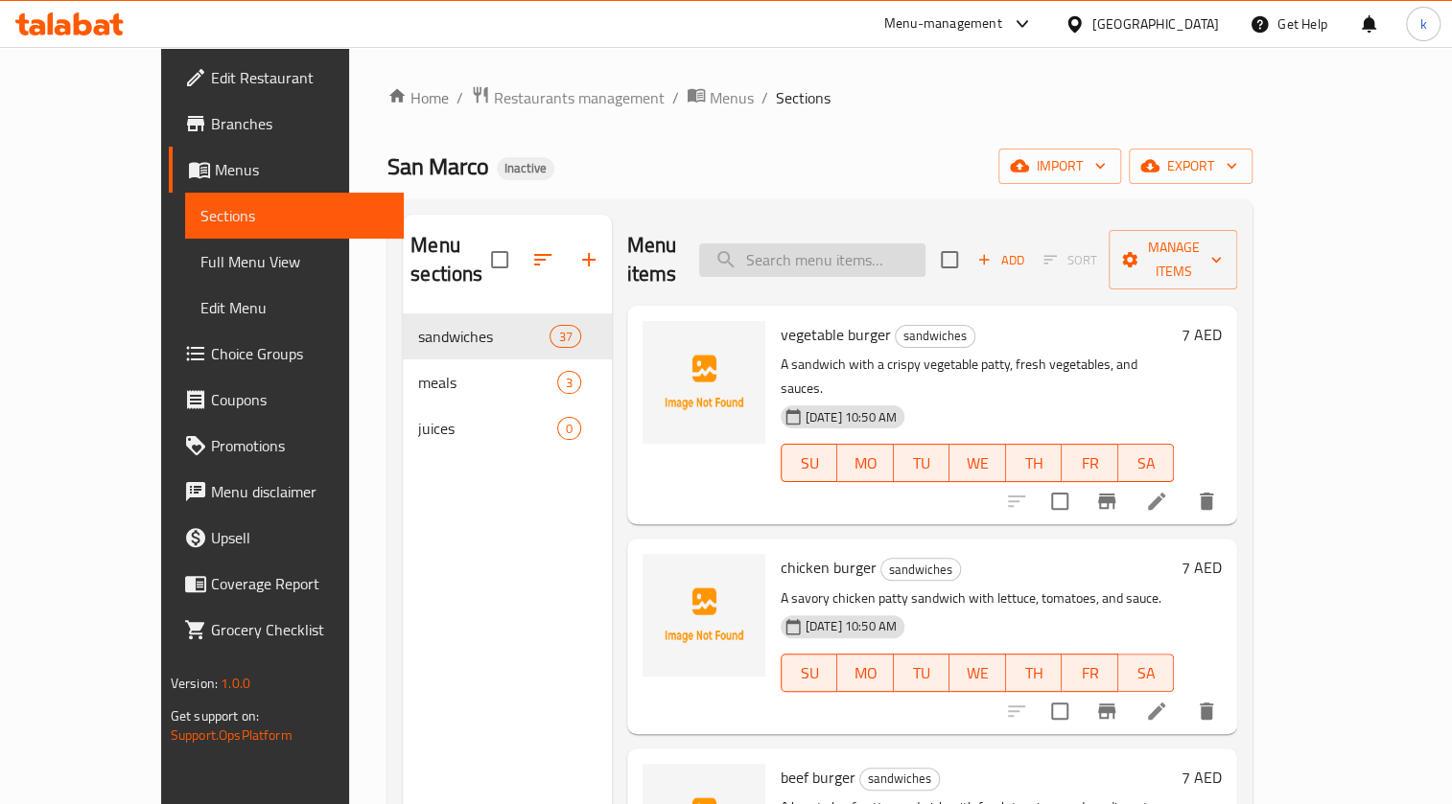
click at [711, 251] on input "search" at bounding box center [812, 261] width 226 height 34
paste input "chicken biryani"
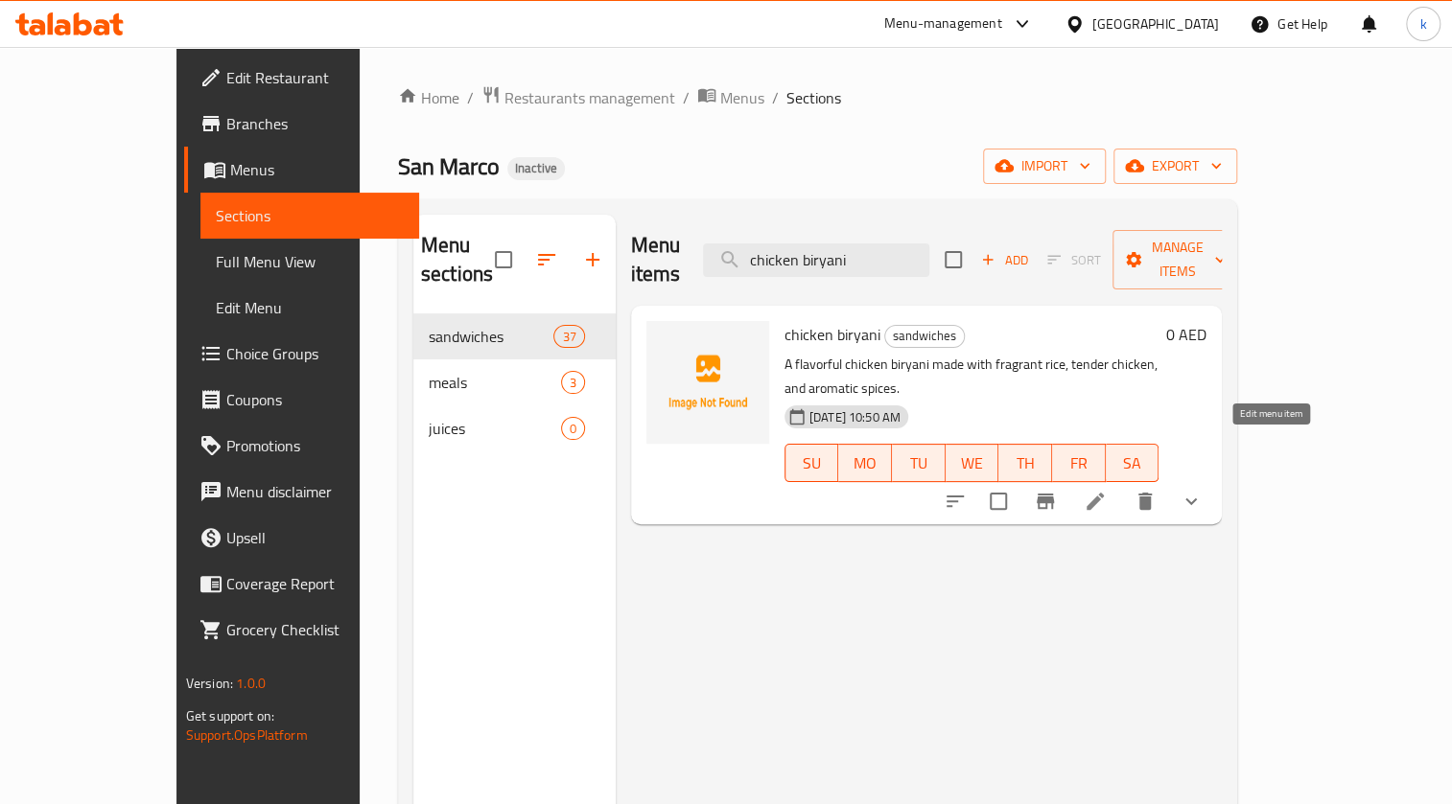
type input "chicken biryani"
click at [711, 363] on icon at bounding box center [1094, 501] width 23 height 23
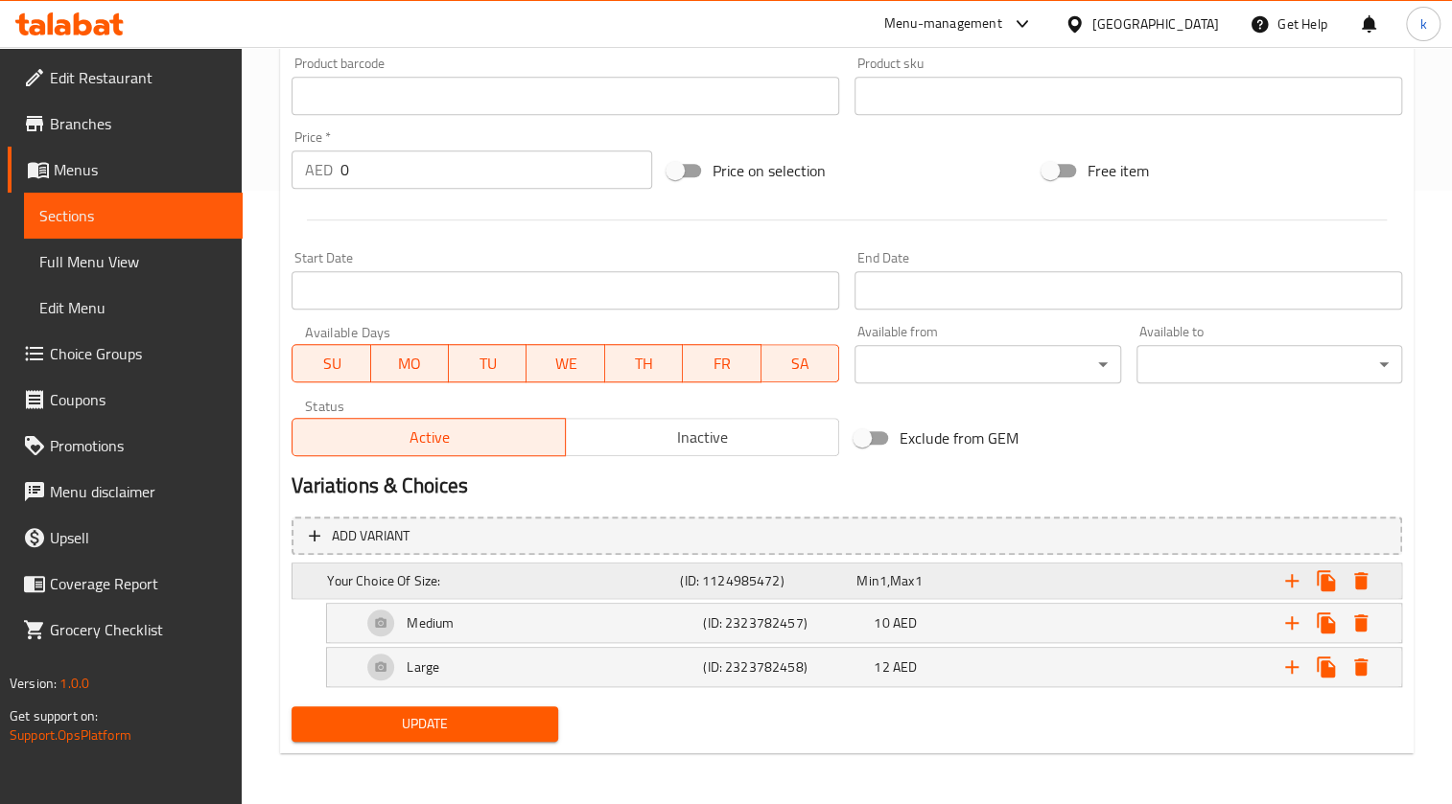
scroll to position [615, 0]
click at [461, 363] on div "Medium" at bounding box center [528, 622] width 341 height 46
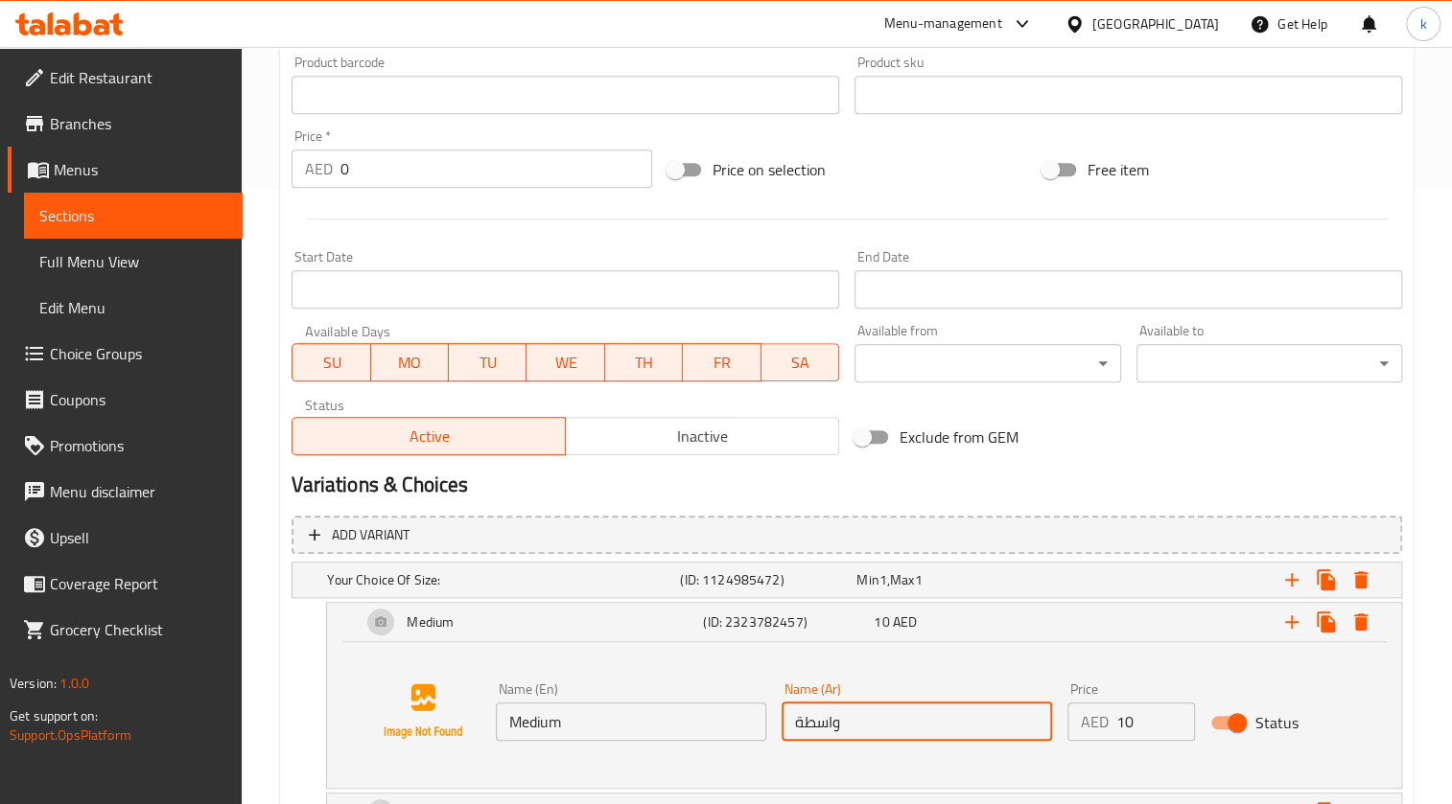
drag, startPoint x: 796, startPoint y: 722, endPoint x: 807, endPoint y: 720, distance: 11.7
click at [711, 363] on input "واسطة" at bounding box center [916, 722] width 270 height 38
click at [711, 363] on input "واسط" at bounding box center [916, 722] width 270 height 38
click at [711, 363] on input "اسط" at bounding box center [916, 722] width 270 height 38
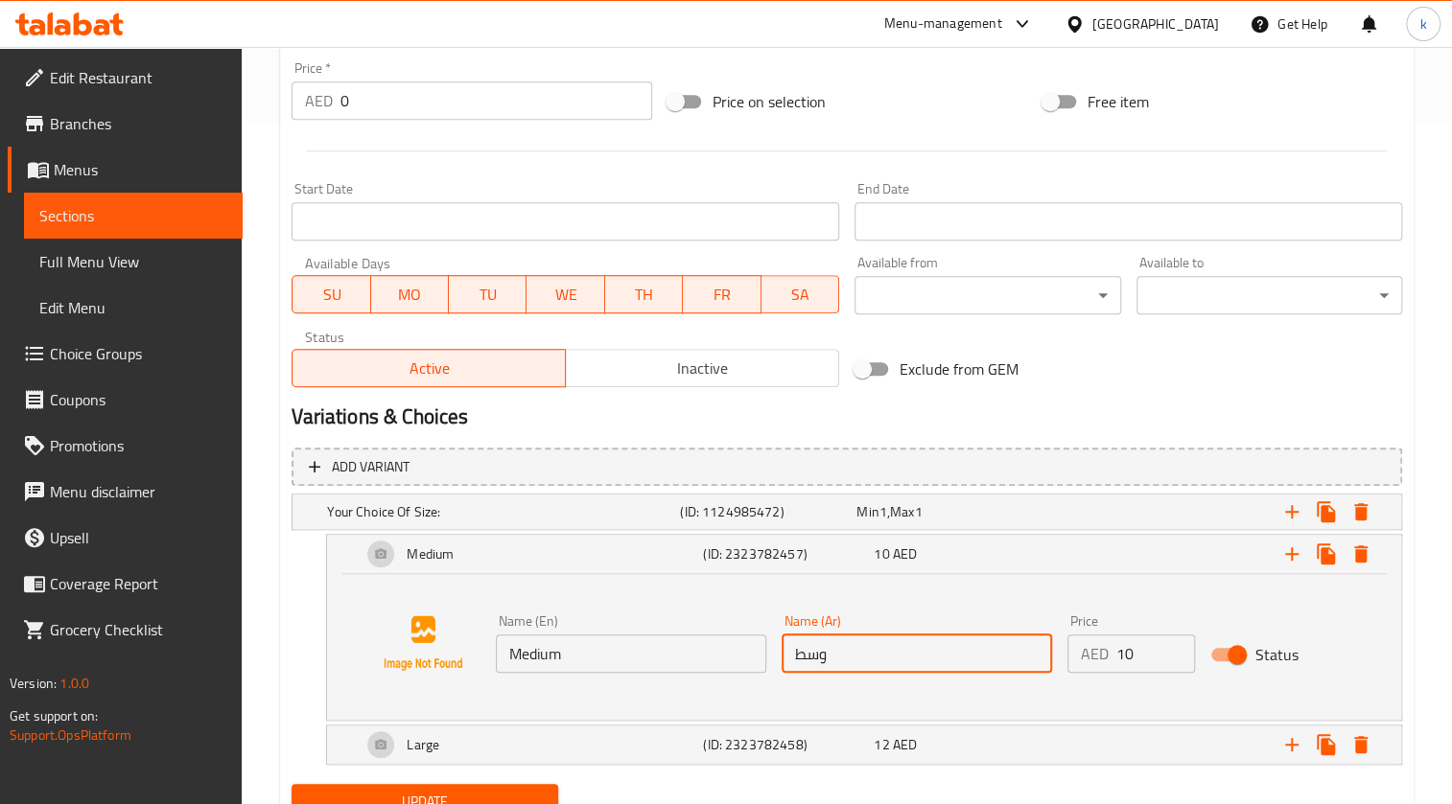
scroll to position [761, 0]
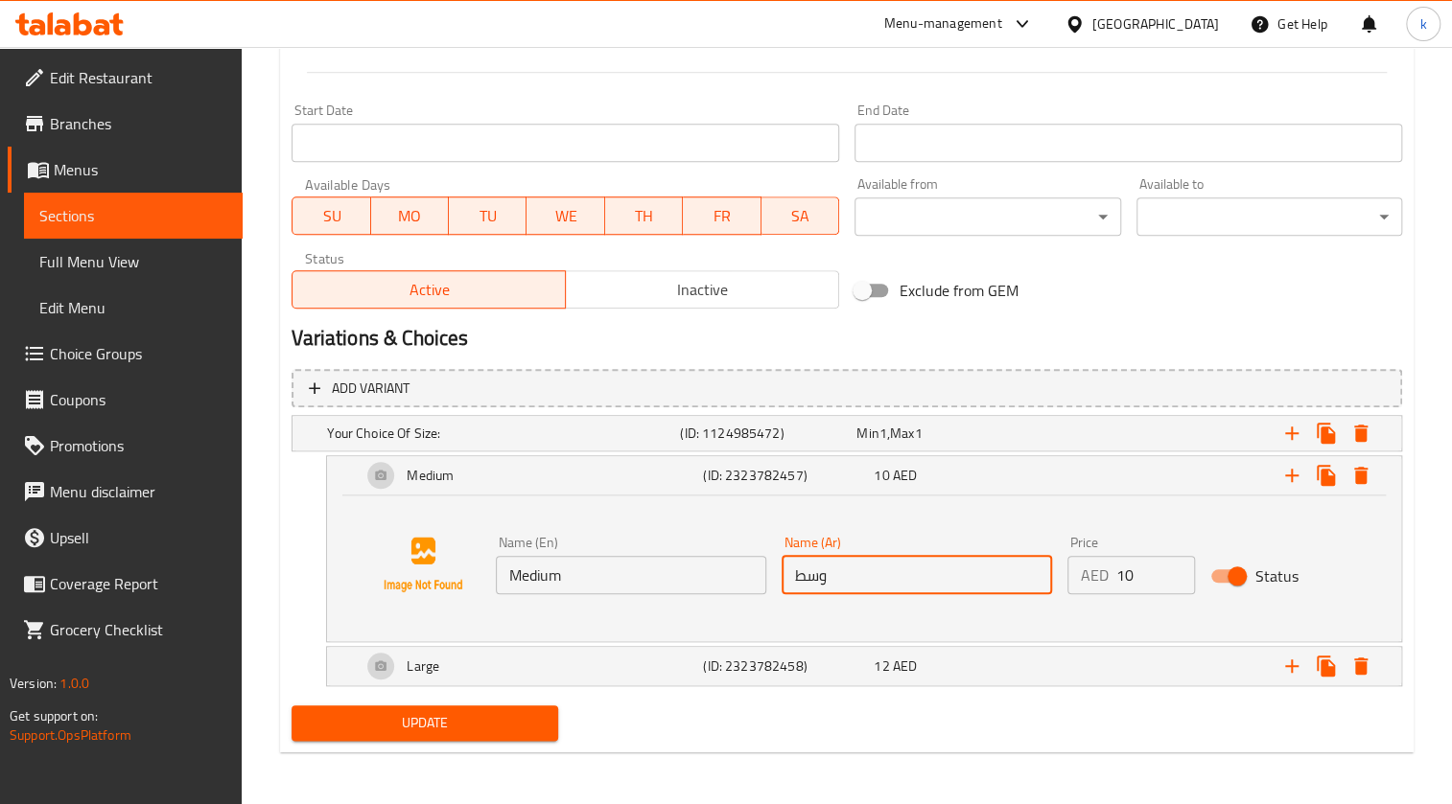
type input "وسط"
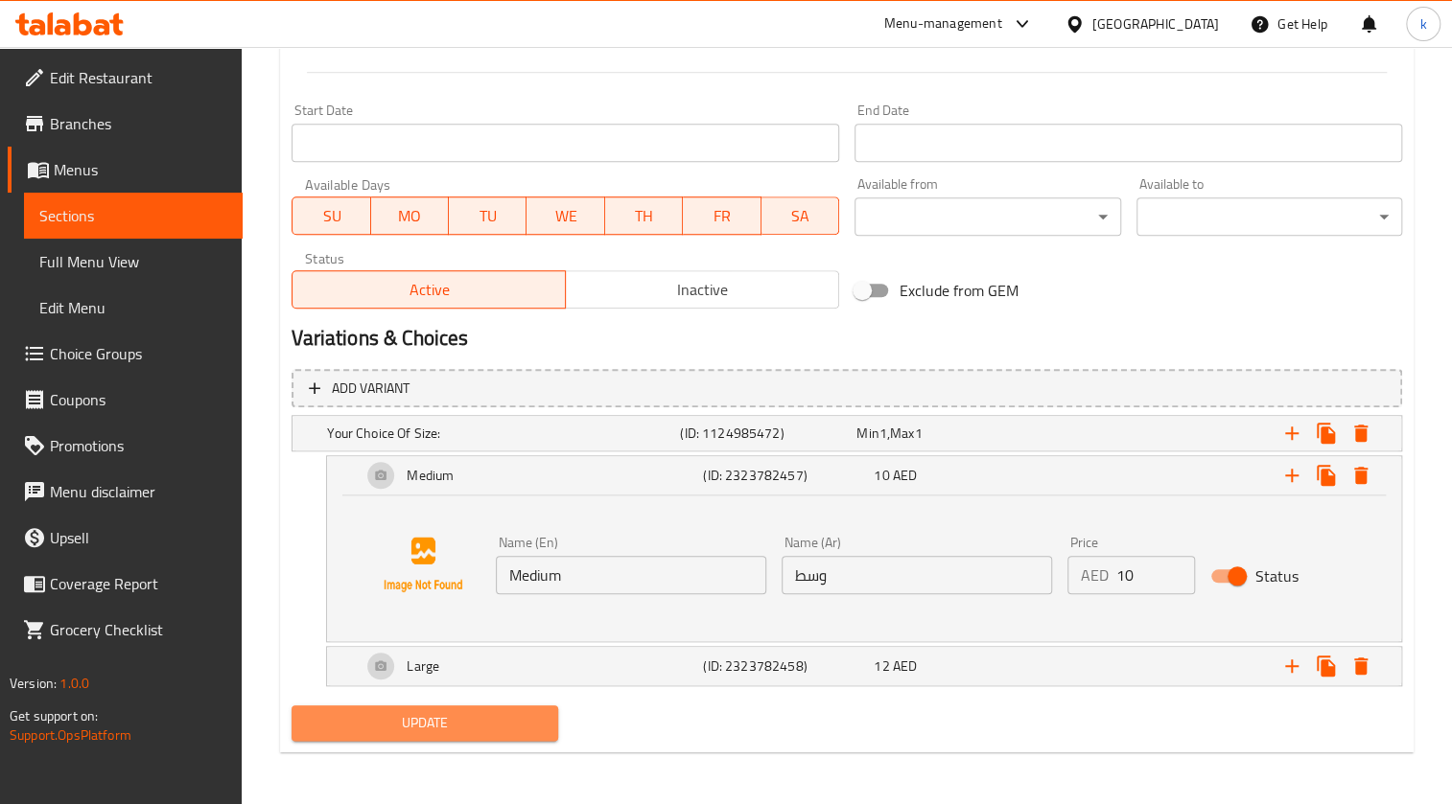
click at [463, 363] on span "Update" at bounding box center [424, 723] width 235 height 24
click at [201, 205] on span "Sections" at bounding box center [133, 215] width 188 height 23
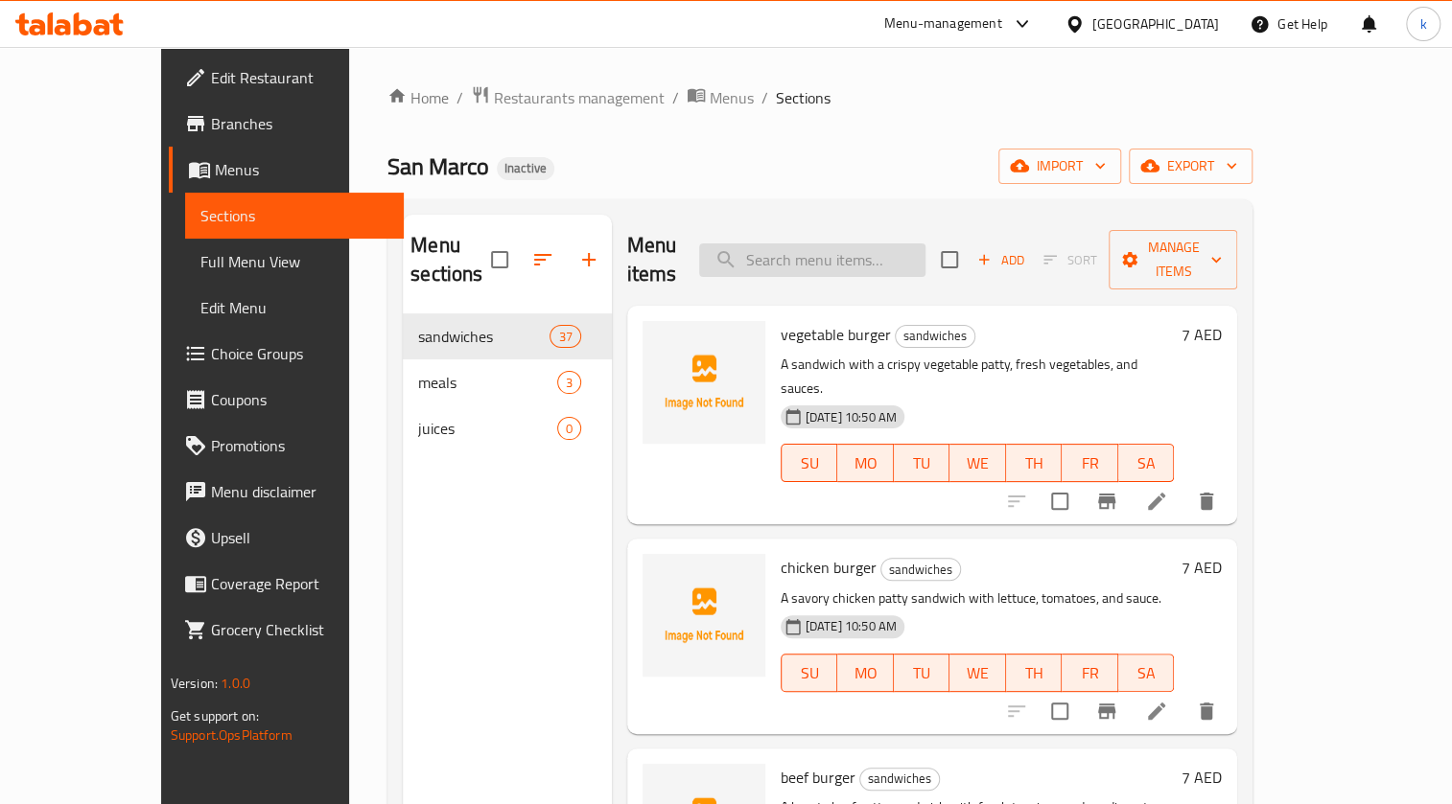
click at [711, 244] on input "search" at bounding box center [812, 261] width 226 height 34
paste input "beef roast"
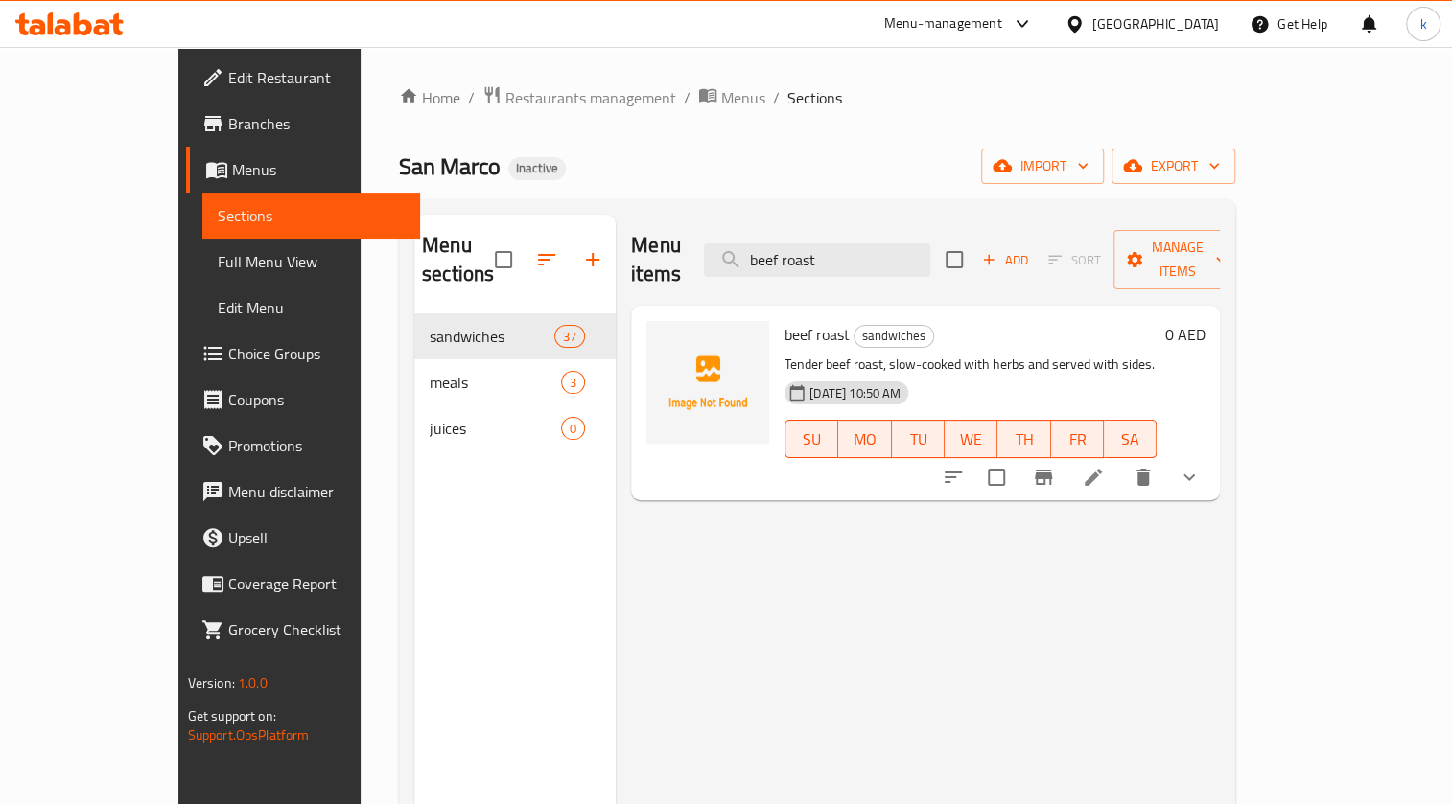
type input "beef roast"
click at [711, 363] on li at bounding box center [1093, 477] width 54 height 35
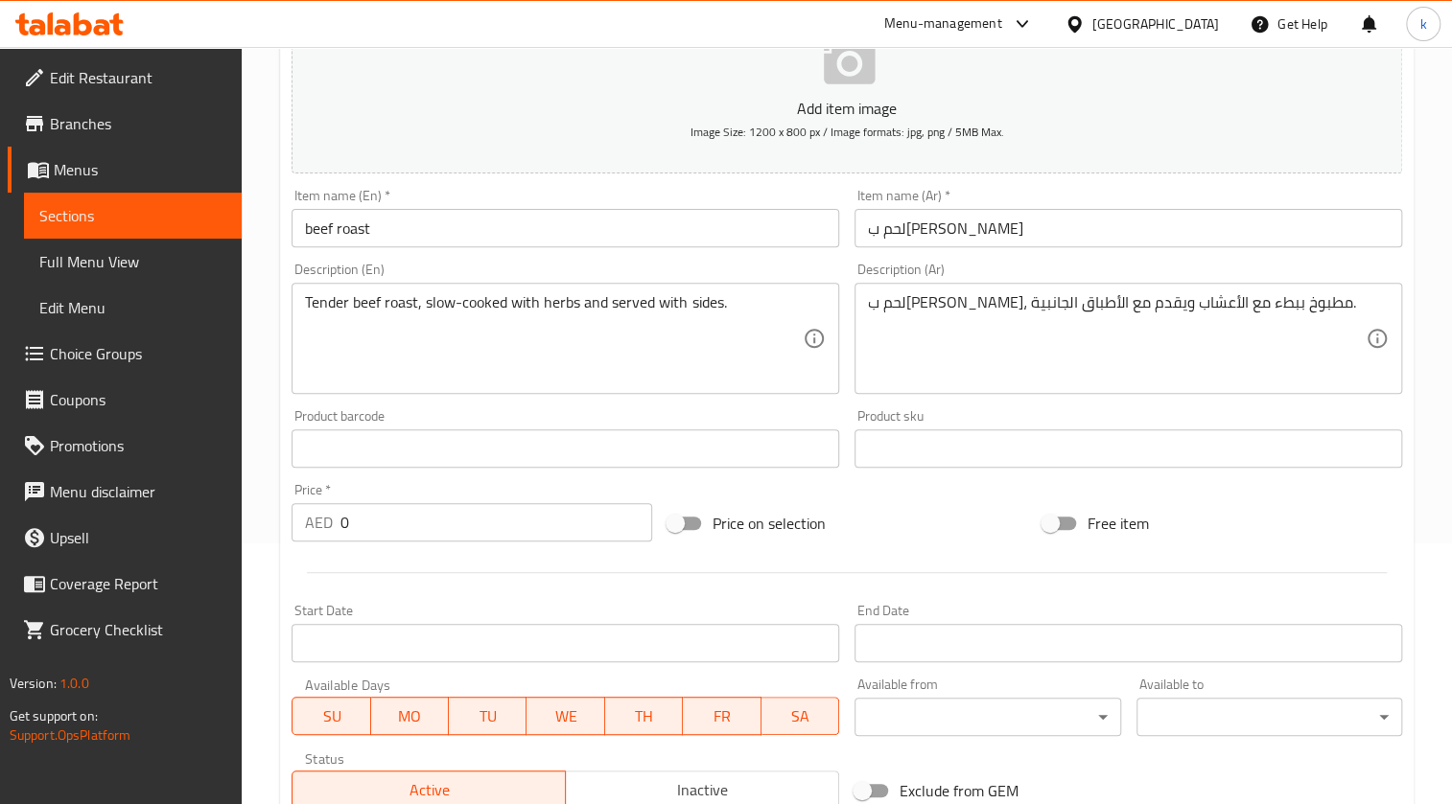
scroll to position [615, 0]
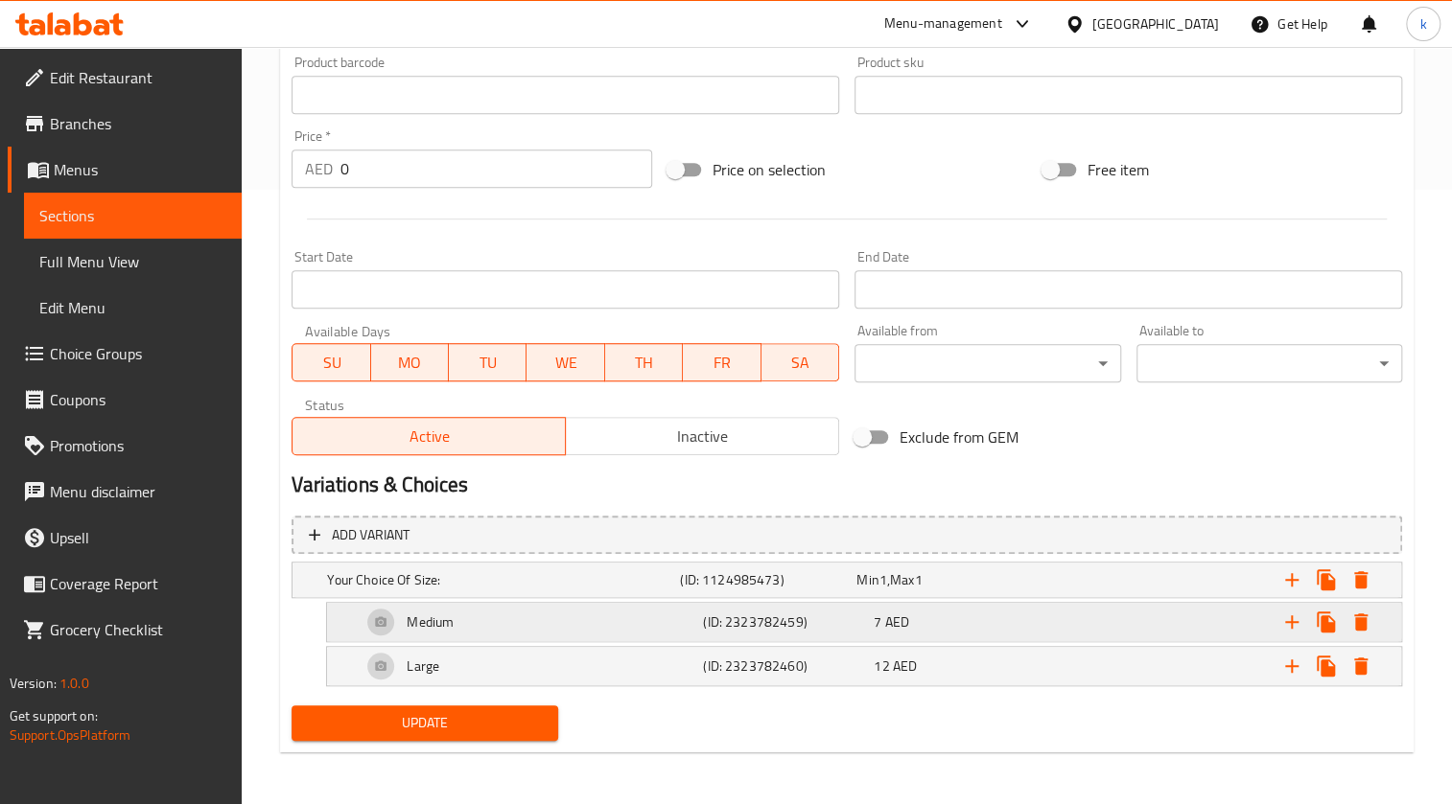
click at [580, 363] on div "Medium" at bounding box center [528, 622] width 341 height 46
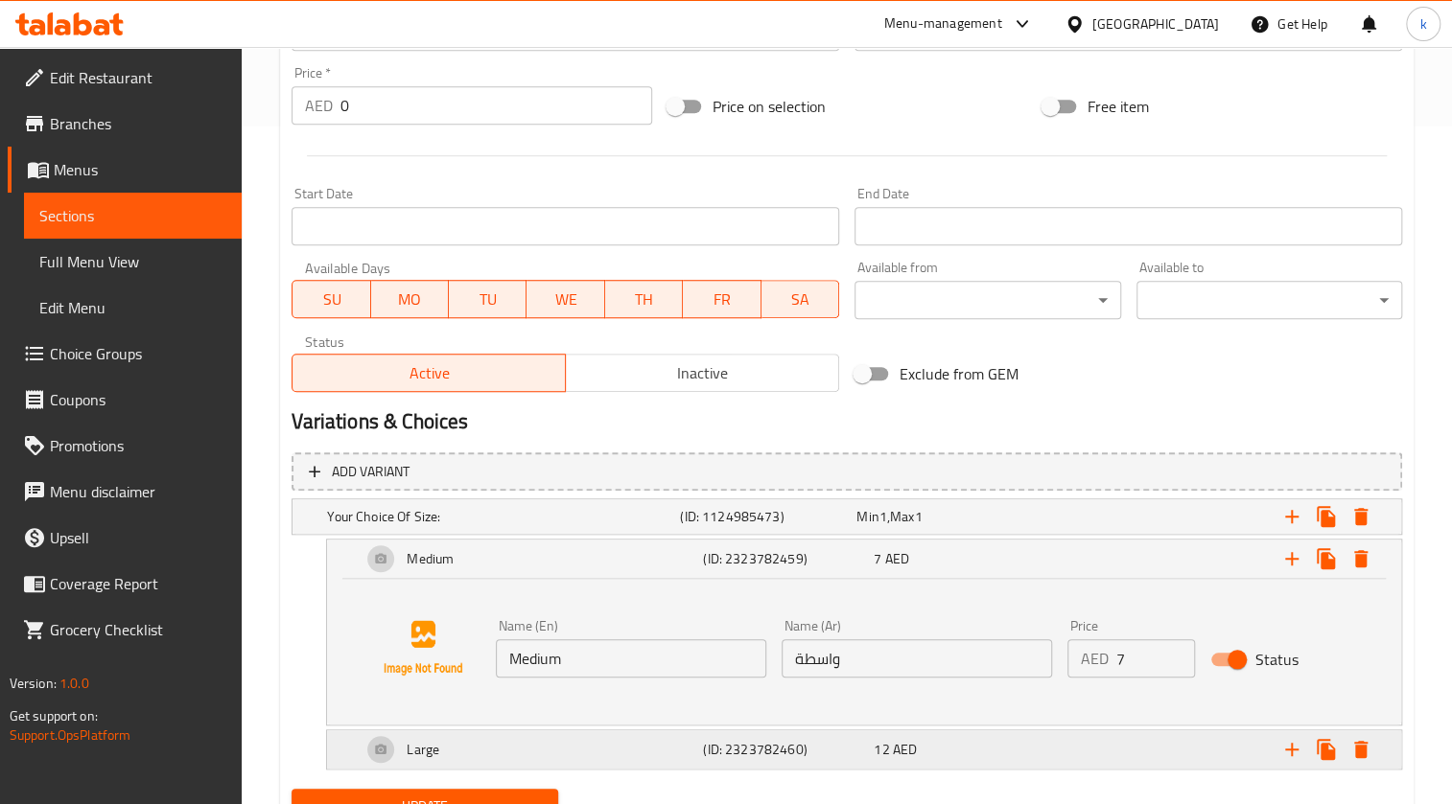
scroll to position [761, 0]
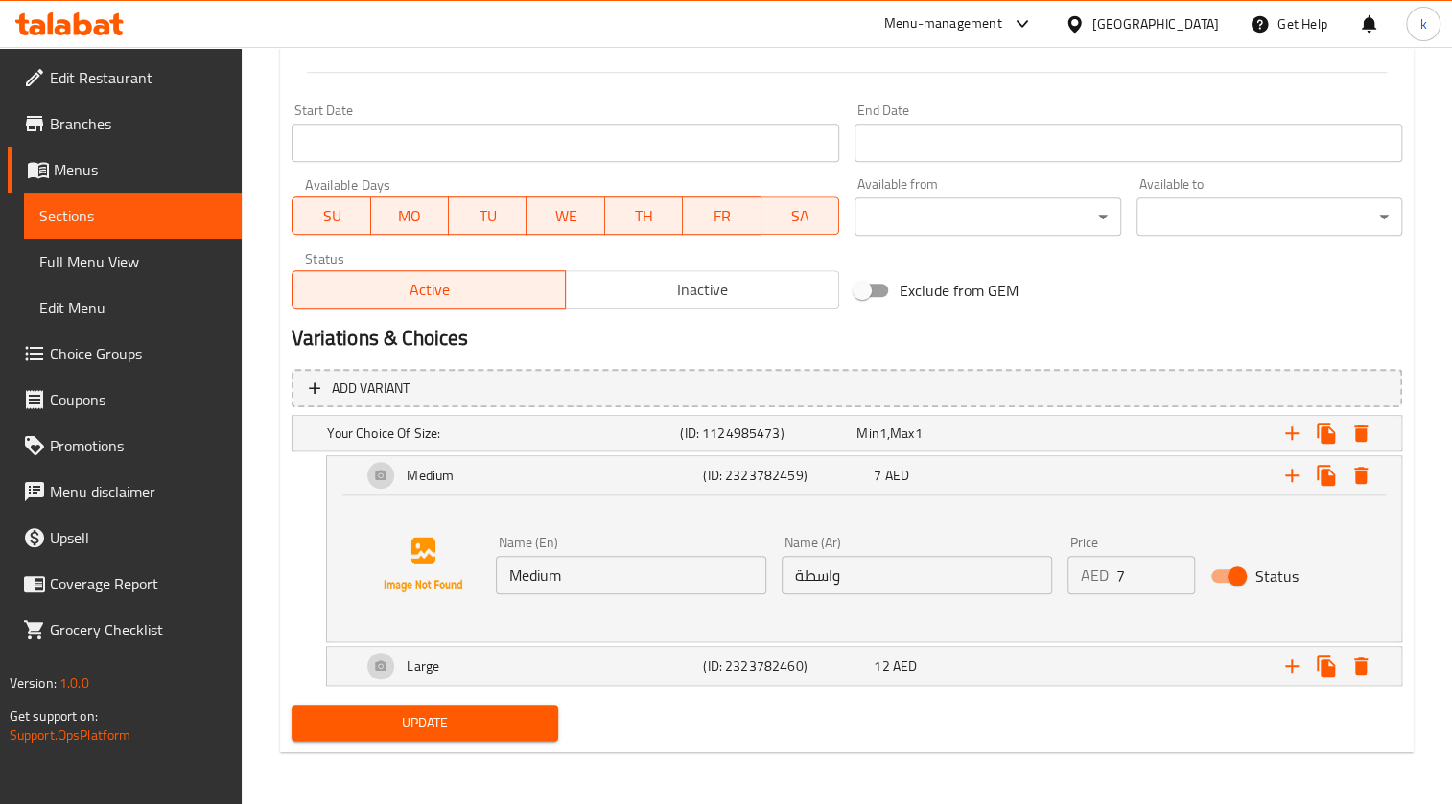
click at [711, 363] on input "واسطة" at bounding box center [916, 575] width 270 height 38
type input "واة"
drag, startPoint x: 790, startPoint y: 575, endPoint x: 848, endPoint y: 566, distance: 59.3
click at [711, 363] on input "واة" at bounding box center [916, 575] width 270 height 38
type input "وسط"
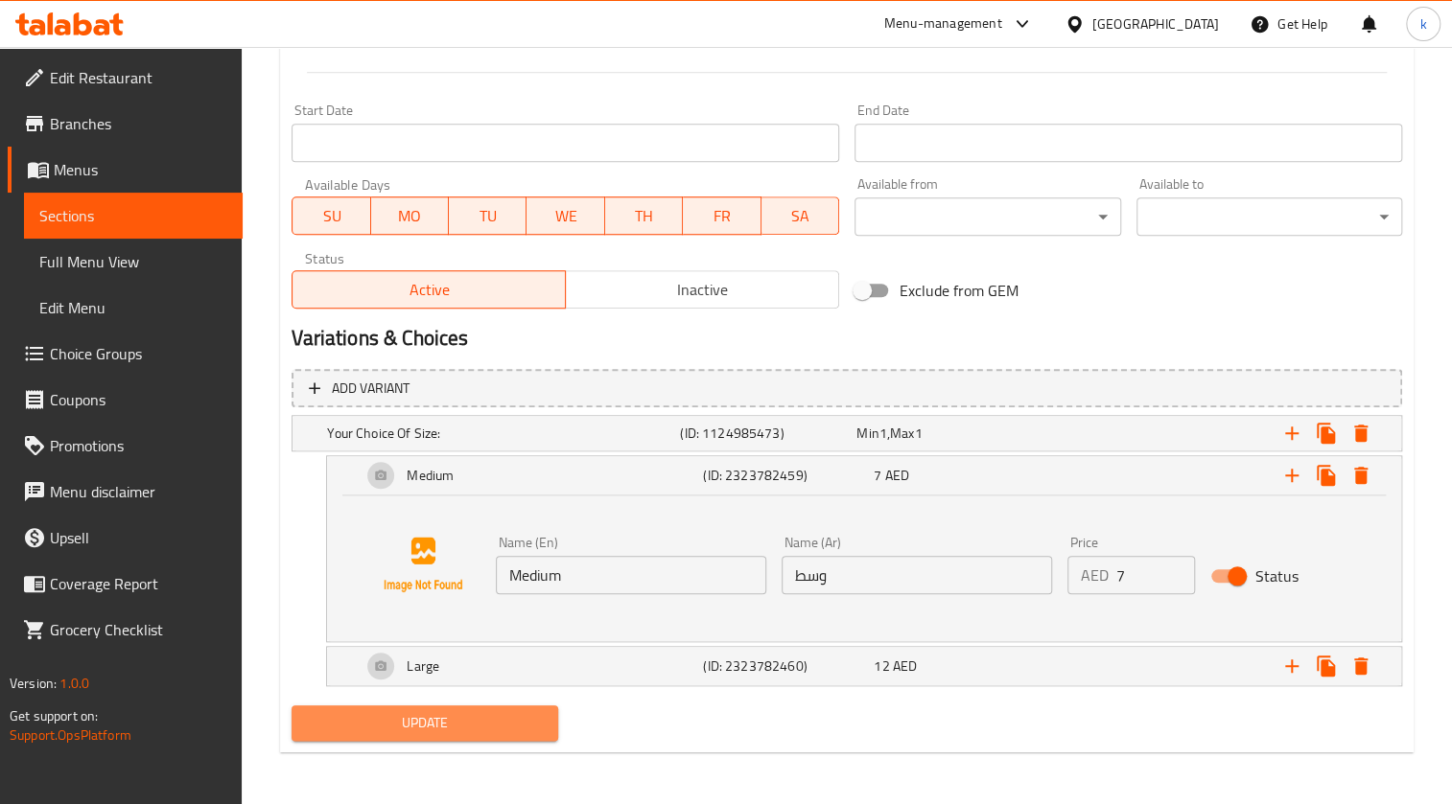
click at [458, 363] on button "Update" at bounding box center [424, 723] width 266 height 35
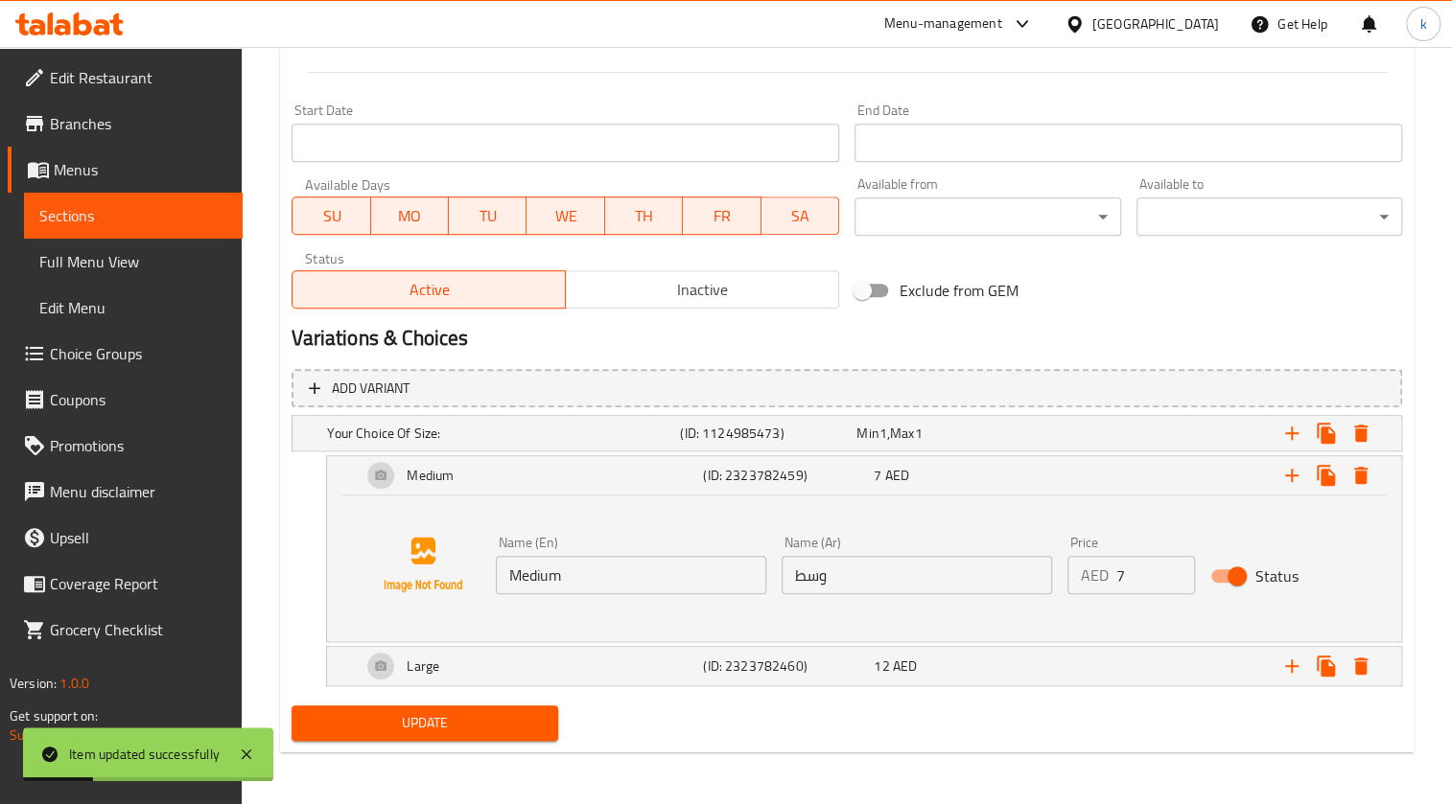
click at [143, 248] on link "Full Menu View" at bounding box center [133, 262] width 219 height 46
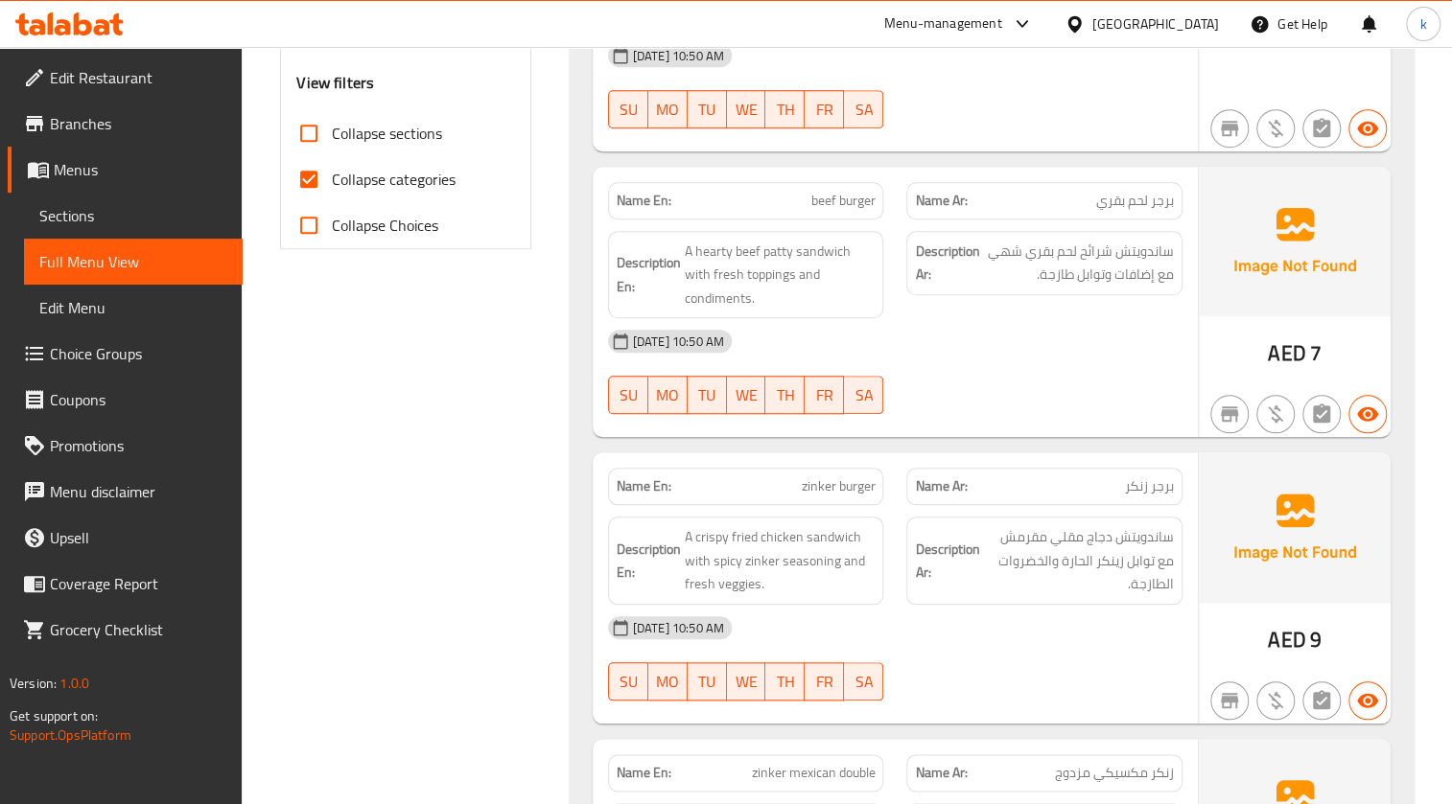
click at [132, 209] on span "Sections" at bounding box center [133, 215] width 188 height 23
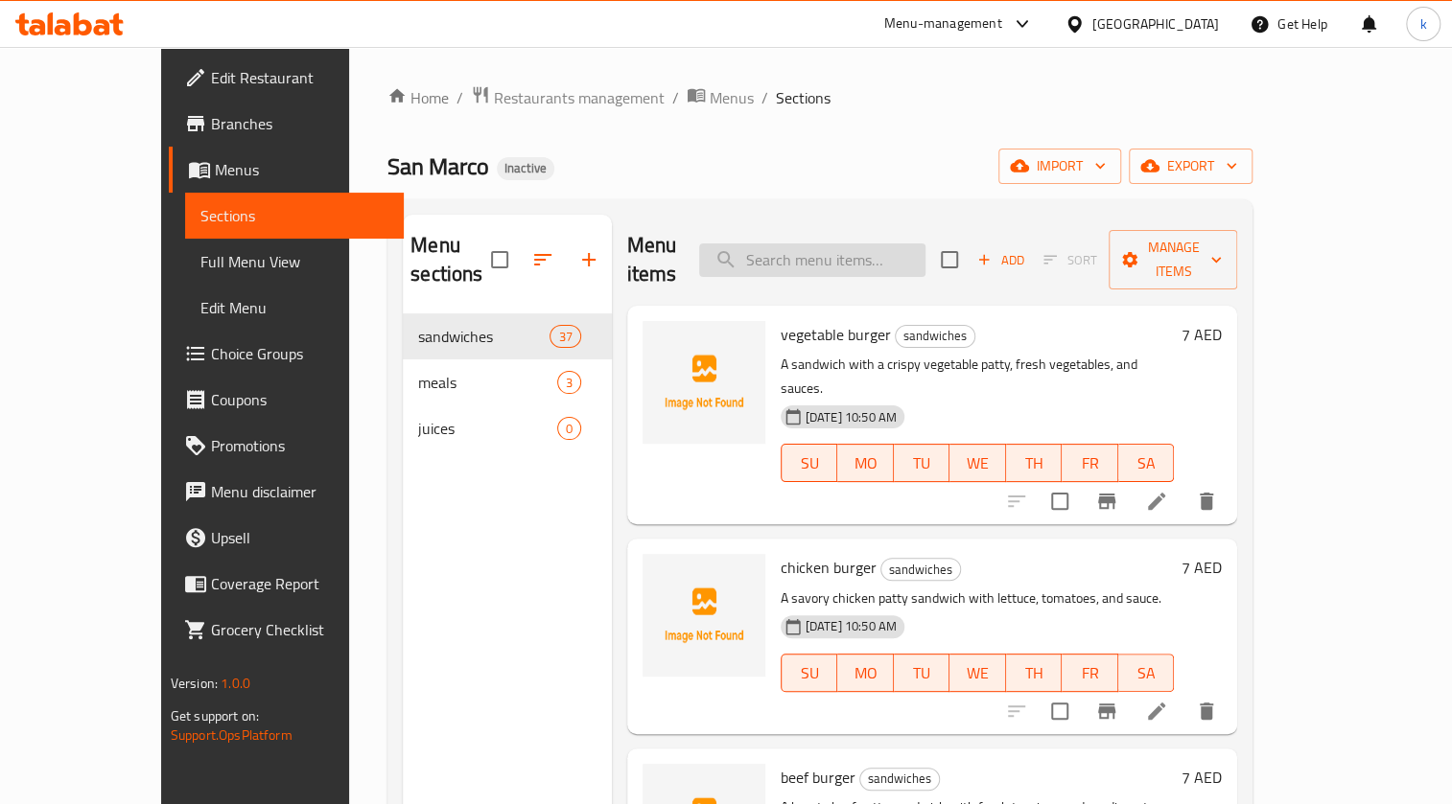
click at [711, 244] on input "search" at bounding box center [812, 261] width 226 height 34
paste input "avocado"
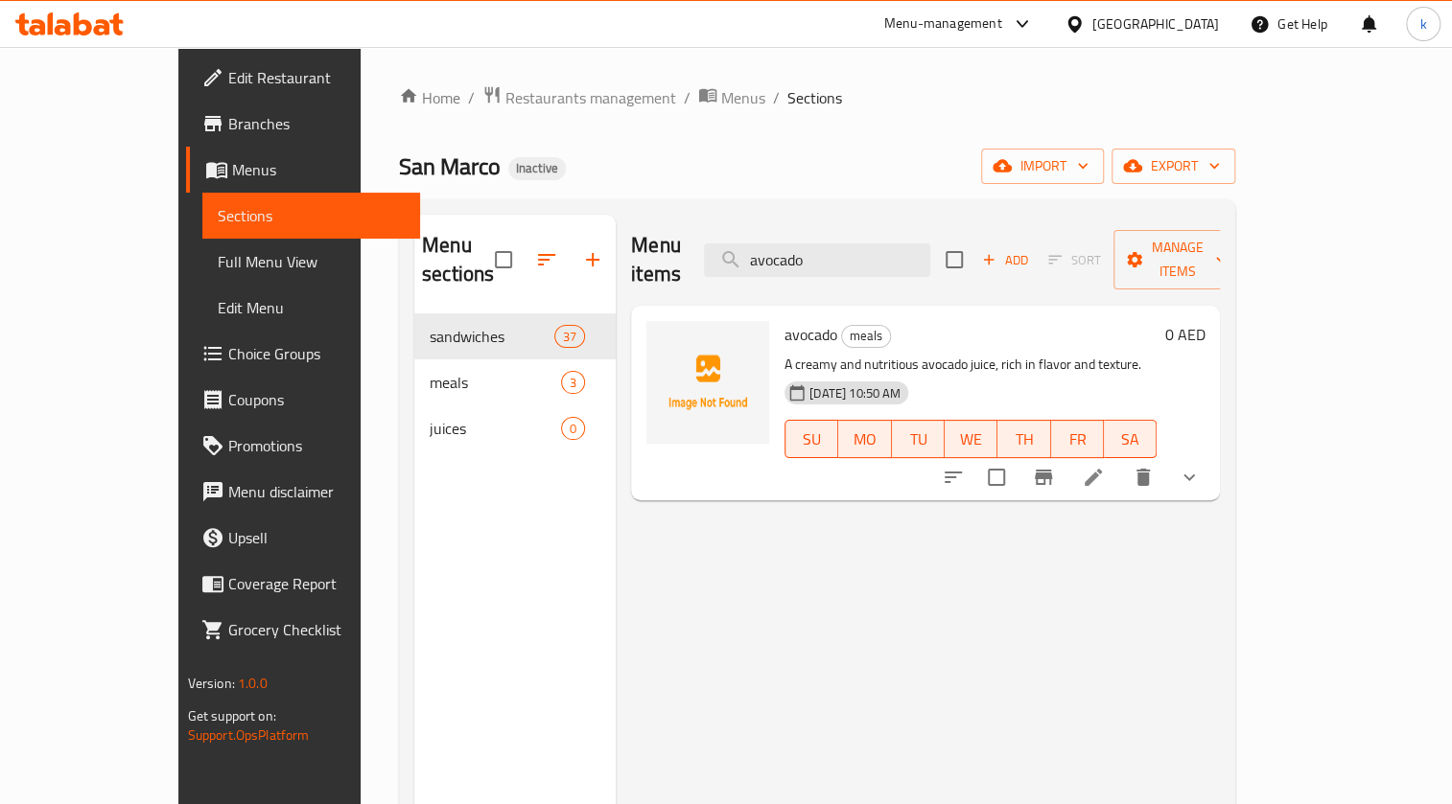
type input "avocado"
click at [711, 363] on icon at bounding box center [1092, 477] width 17 height 17
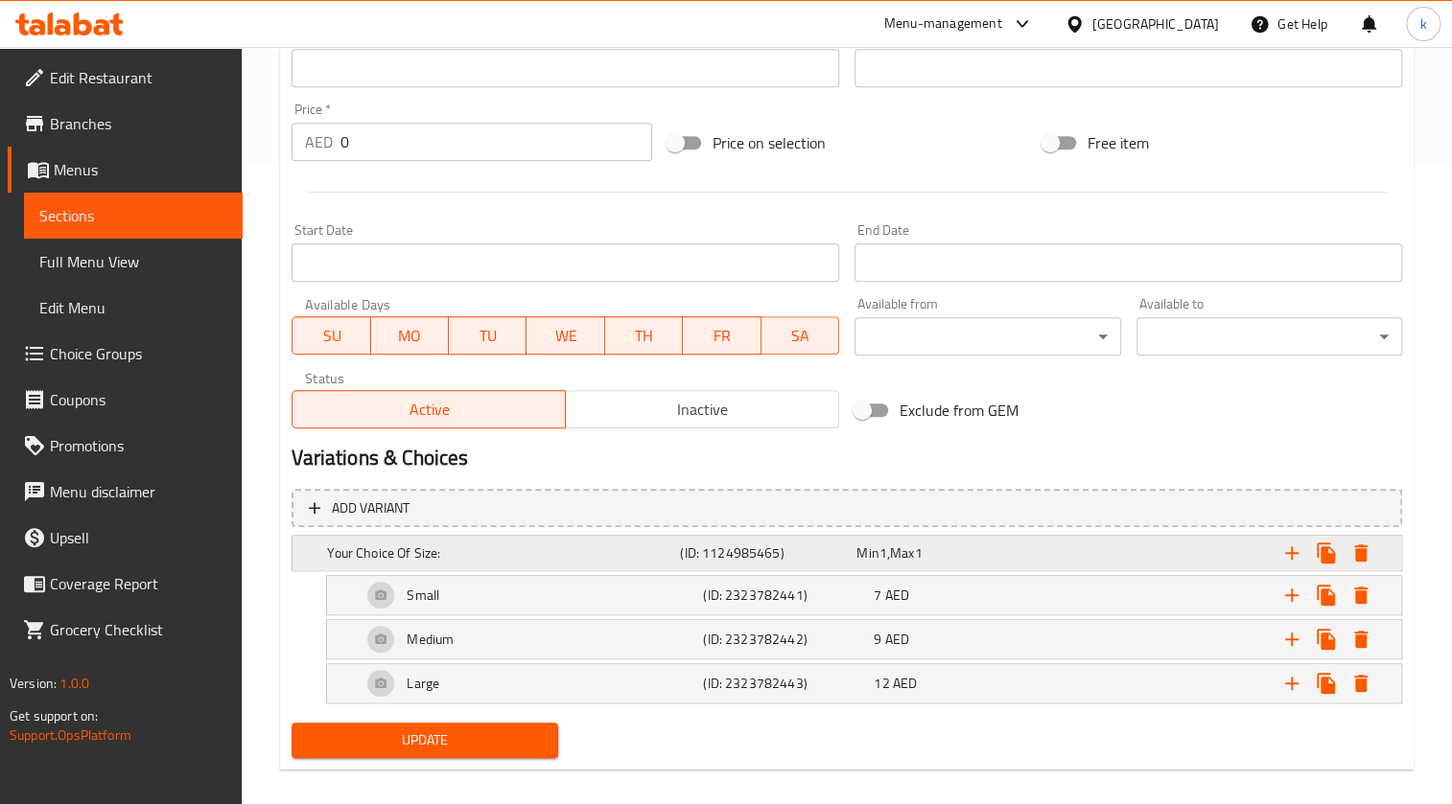
scroll to position [659, 0]
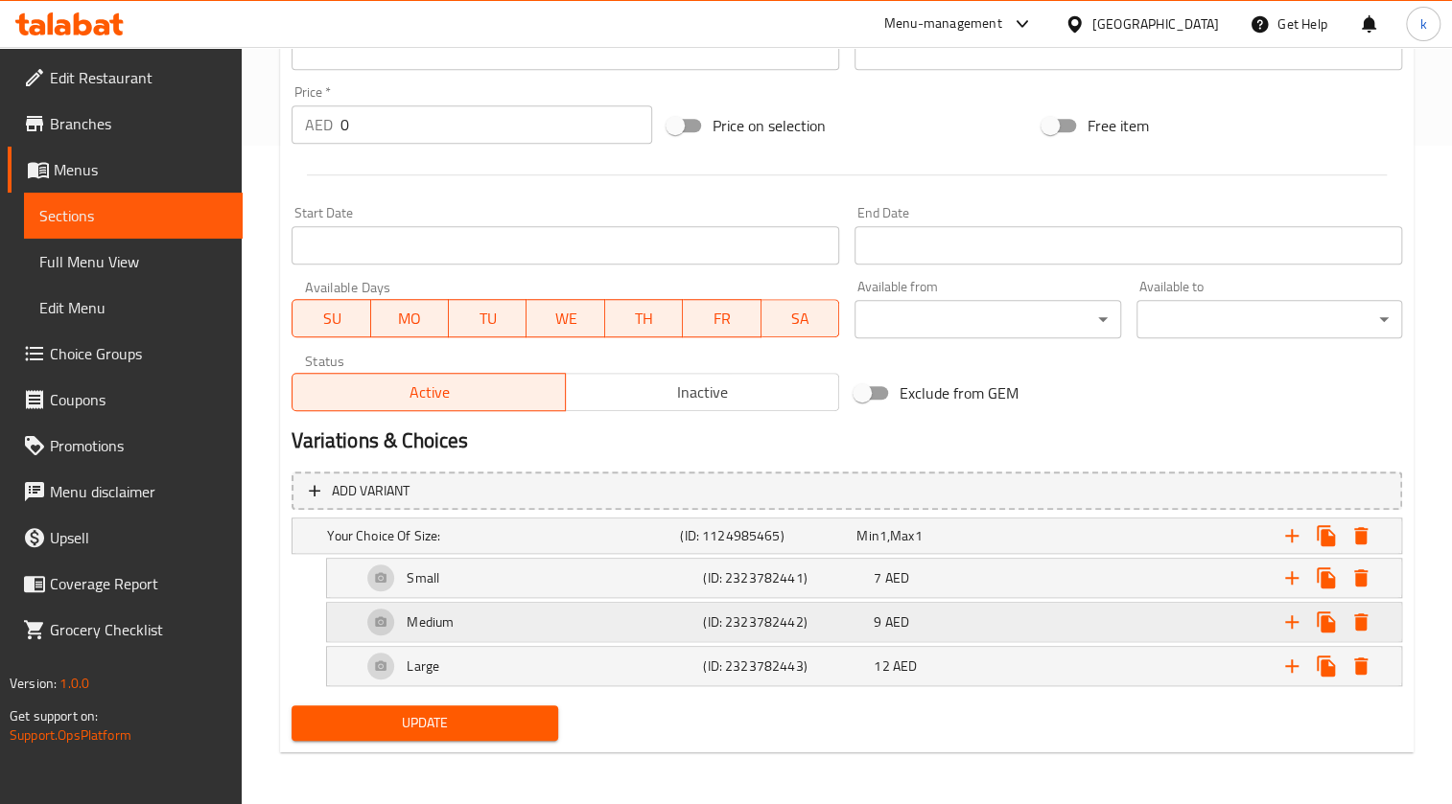
click at [560, 363] on div "Medium" at bounding box center [528, 622] width 341 height 46
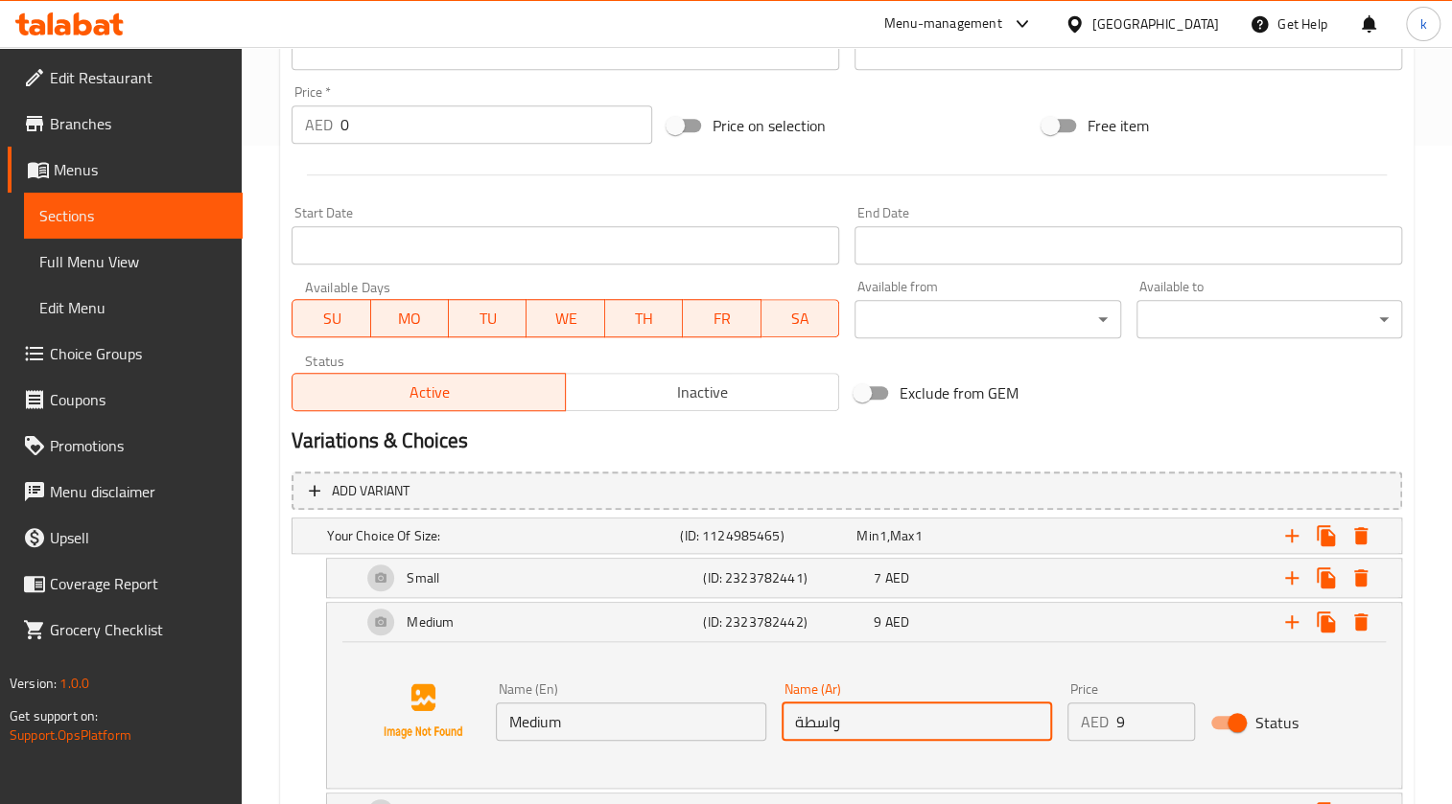
click at [711, 363] on input "واسطة" at bounding box center [916, 722] width 270 height 38
drag, startPoint x: 800, startPoint y: 724, endPoint x: 789, endPoint y: 719, distance: 11.6
click at [711, 363] on input "واسطة" at bounding box center [916, 722] width 270 height 38
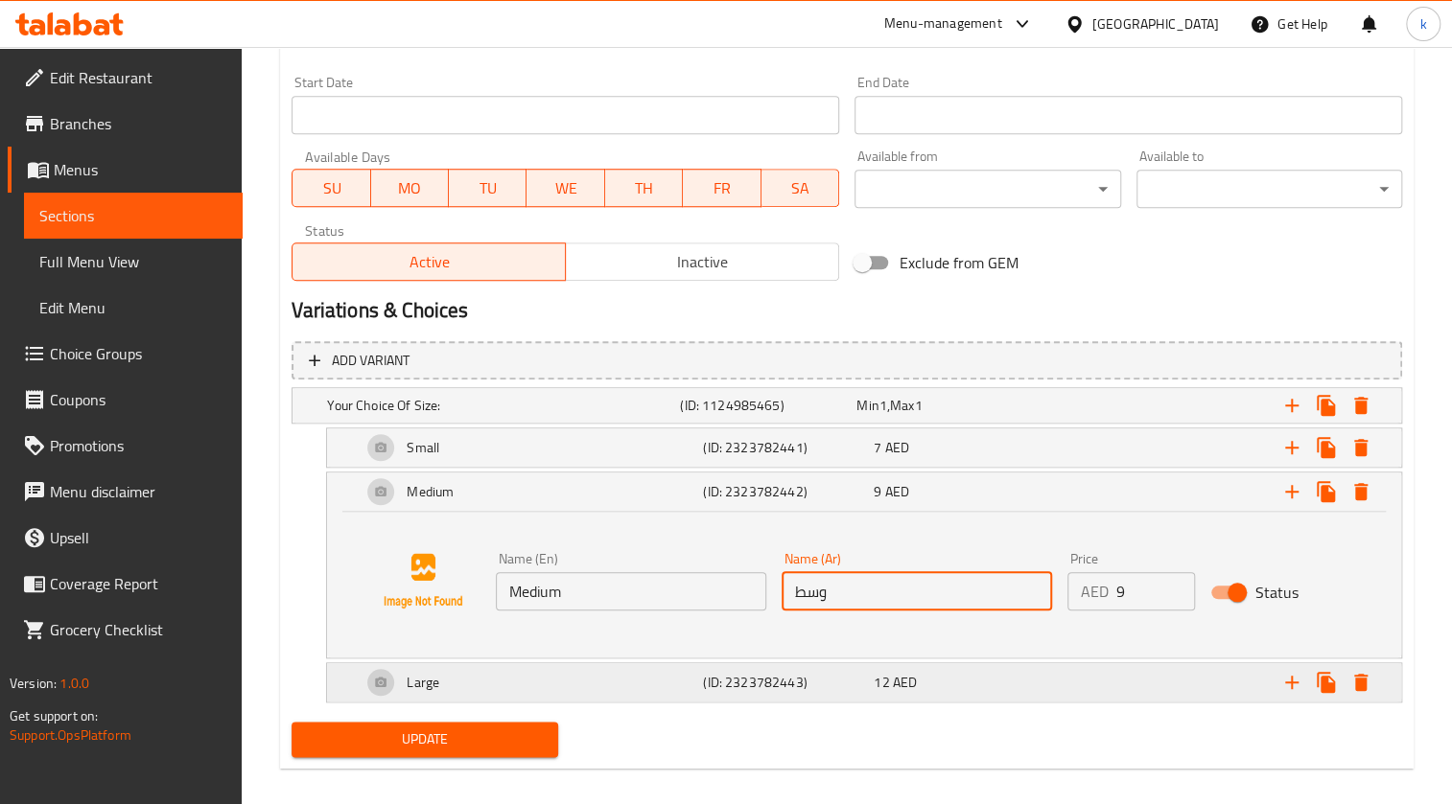
scroll to position [805, 0]
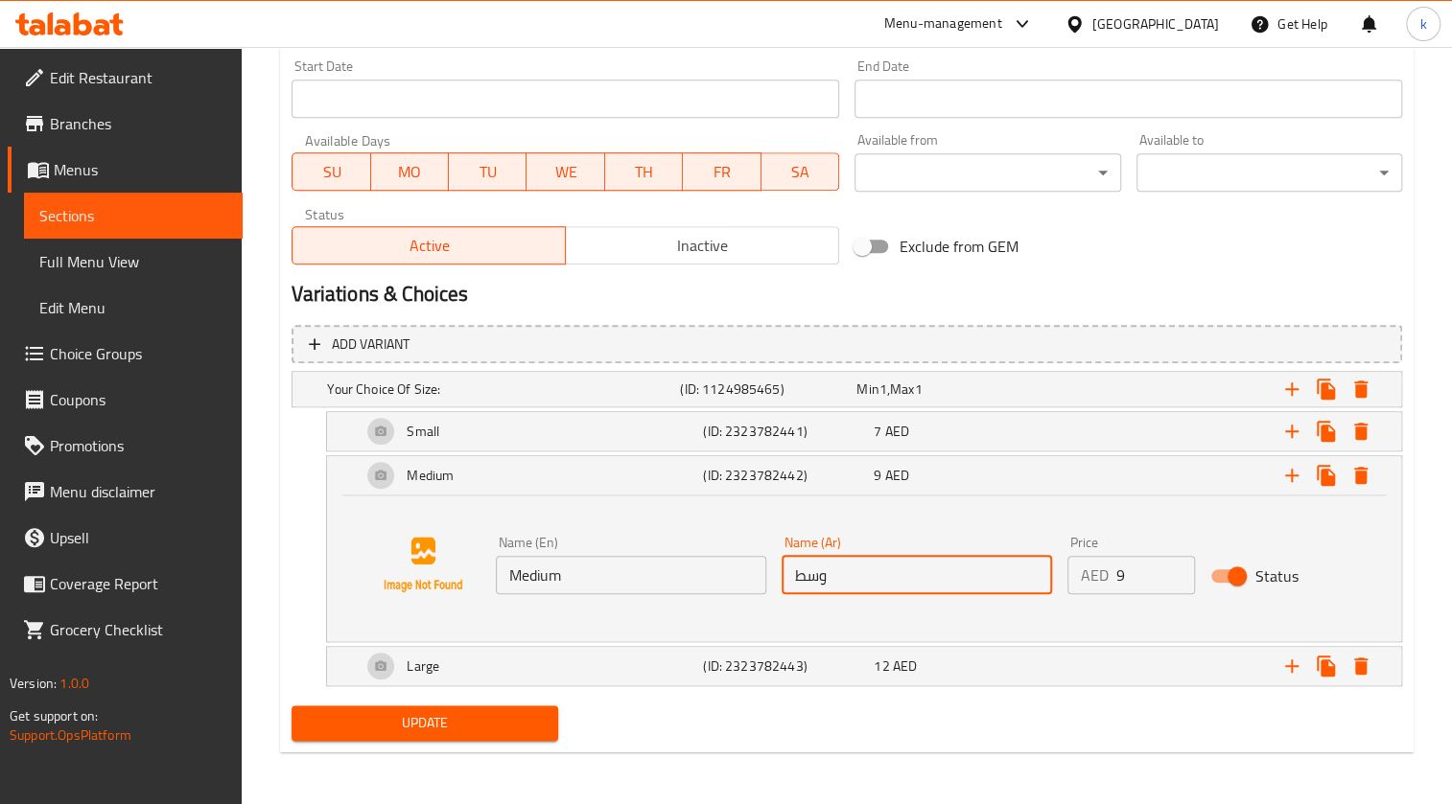
type input "وسط"
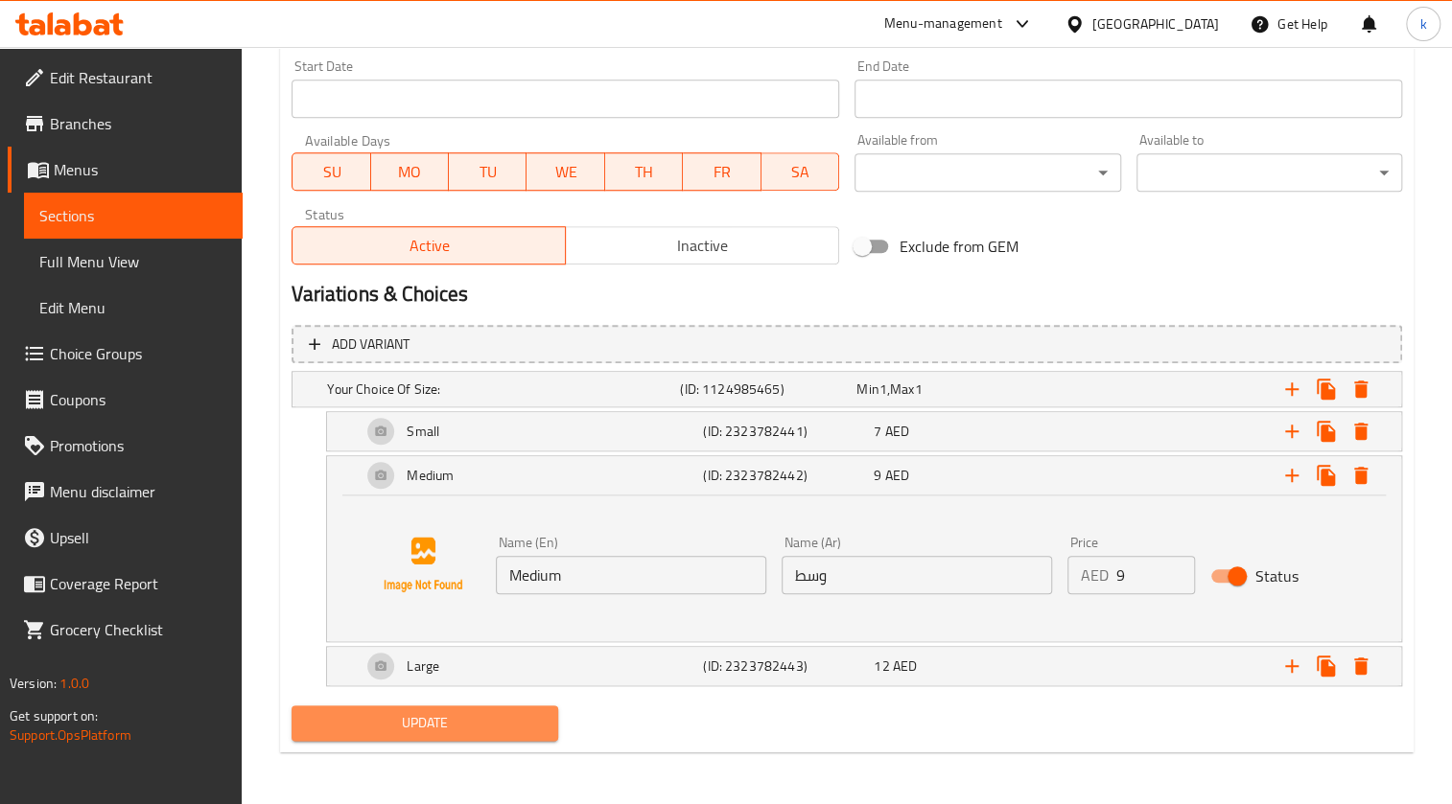
click at [452, 363] on span "Update" at bounding box center [424, 723] width 235 height 24
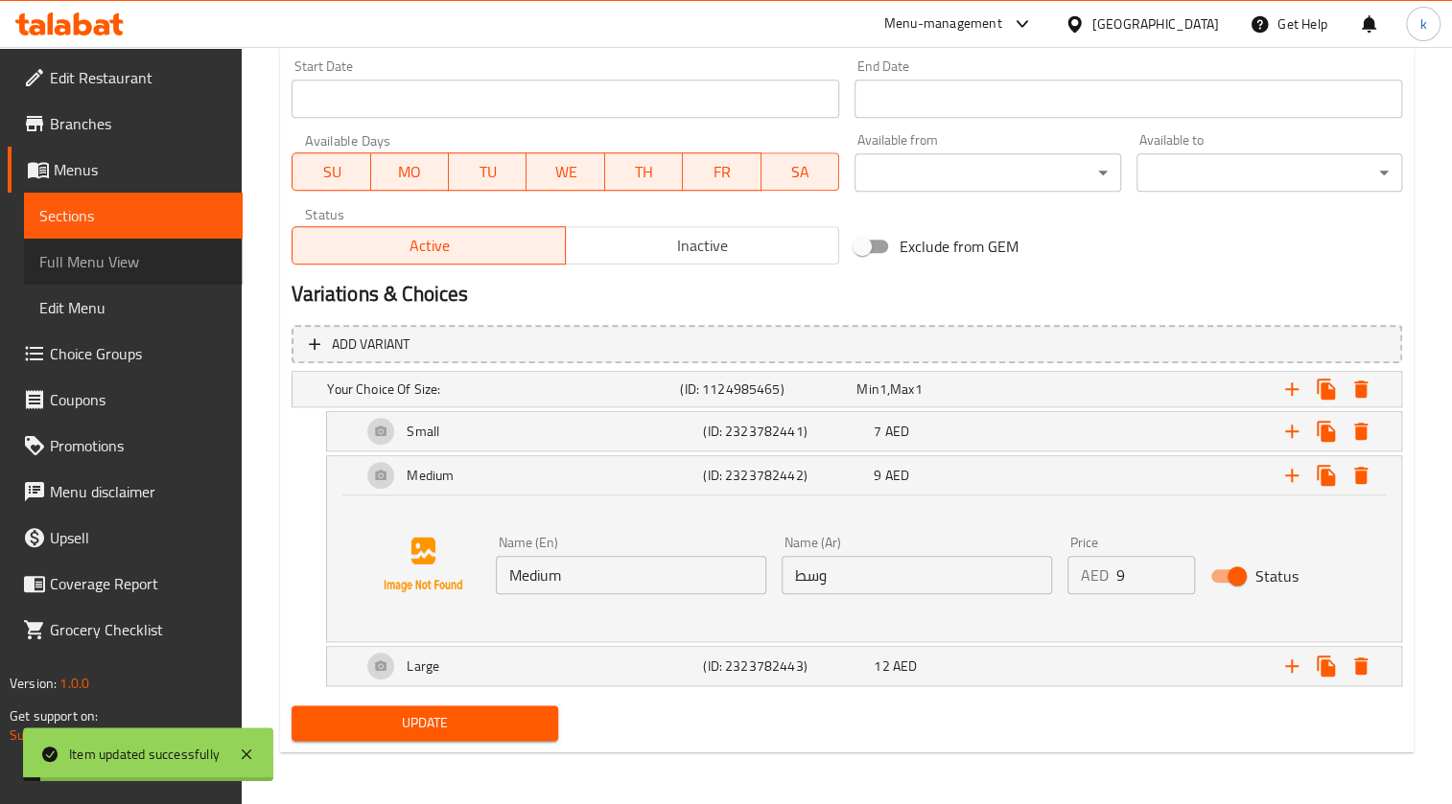
click at [124, 261] on span "Full Menu View" at bounding box center [133, 261] width 188 height 23
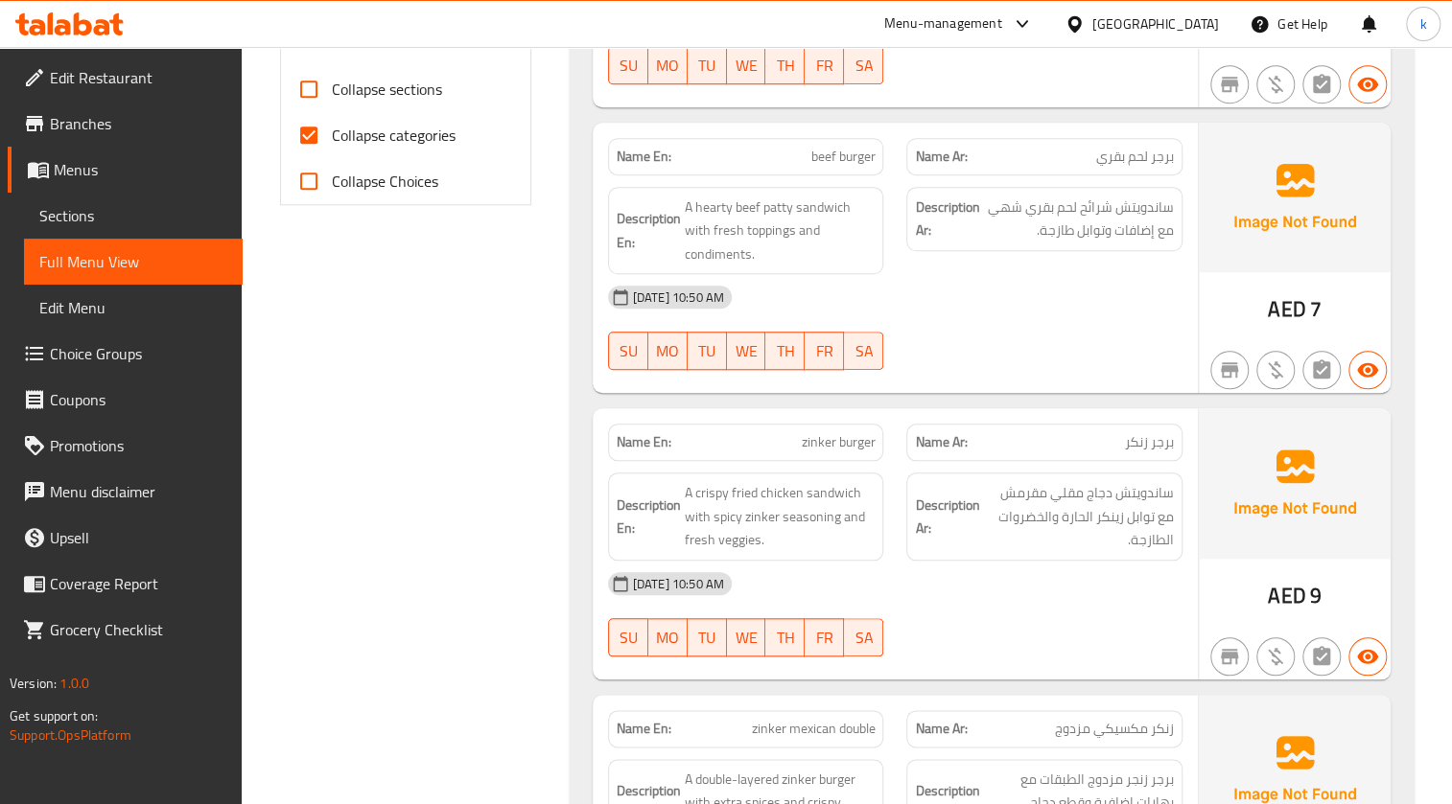
click at [141, 214] on span "Sections" at bounding box center [133, 215] width 188 height 23
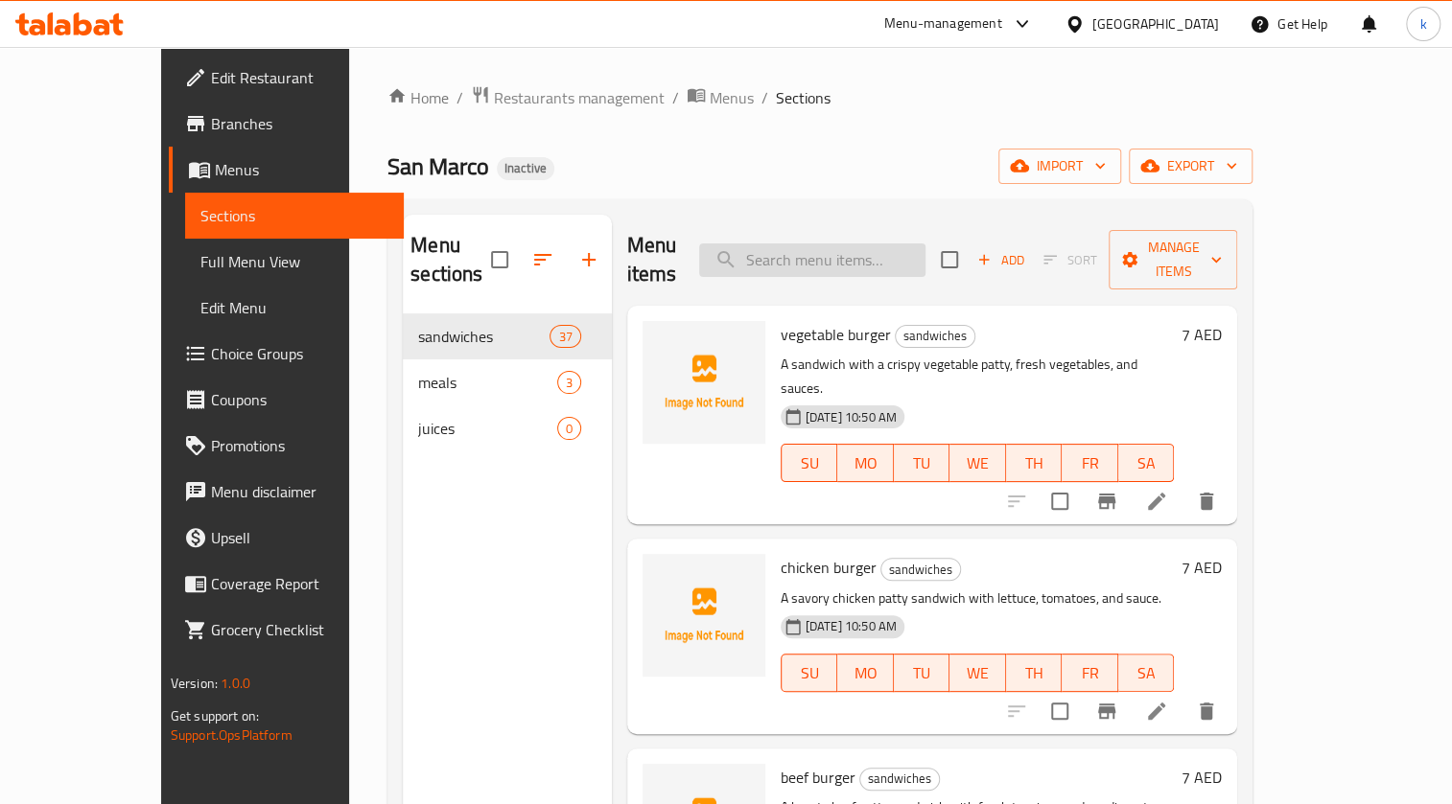
click at [711, 244] on input "search" at bounding box center [812, 261] width 226 height 34
paste input "cocktail"
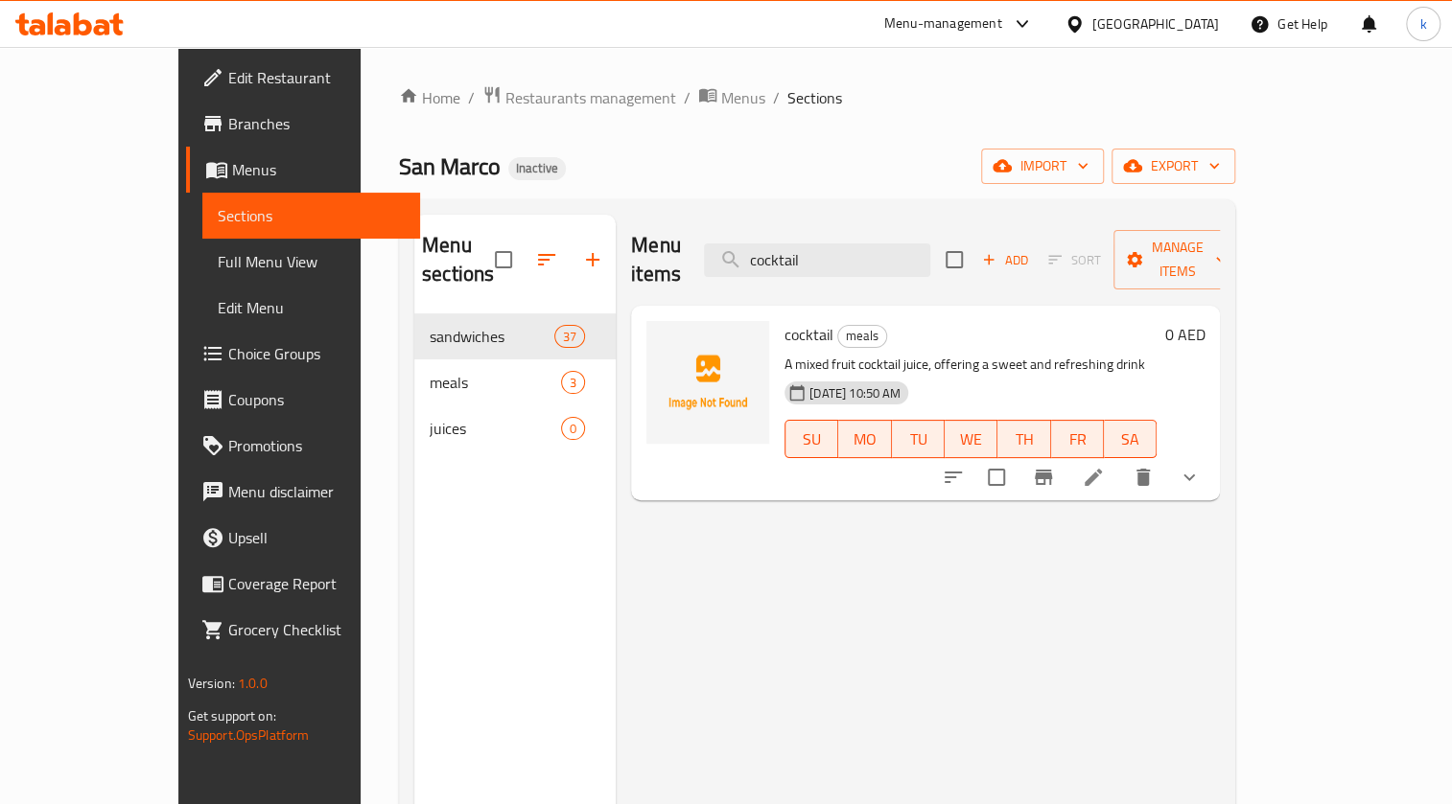
type input "cocktail"
click at [711, 363] on icon at bounding box center [1092, 477] width 23 height 23
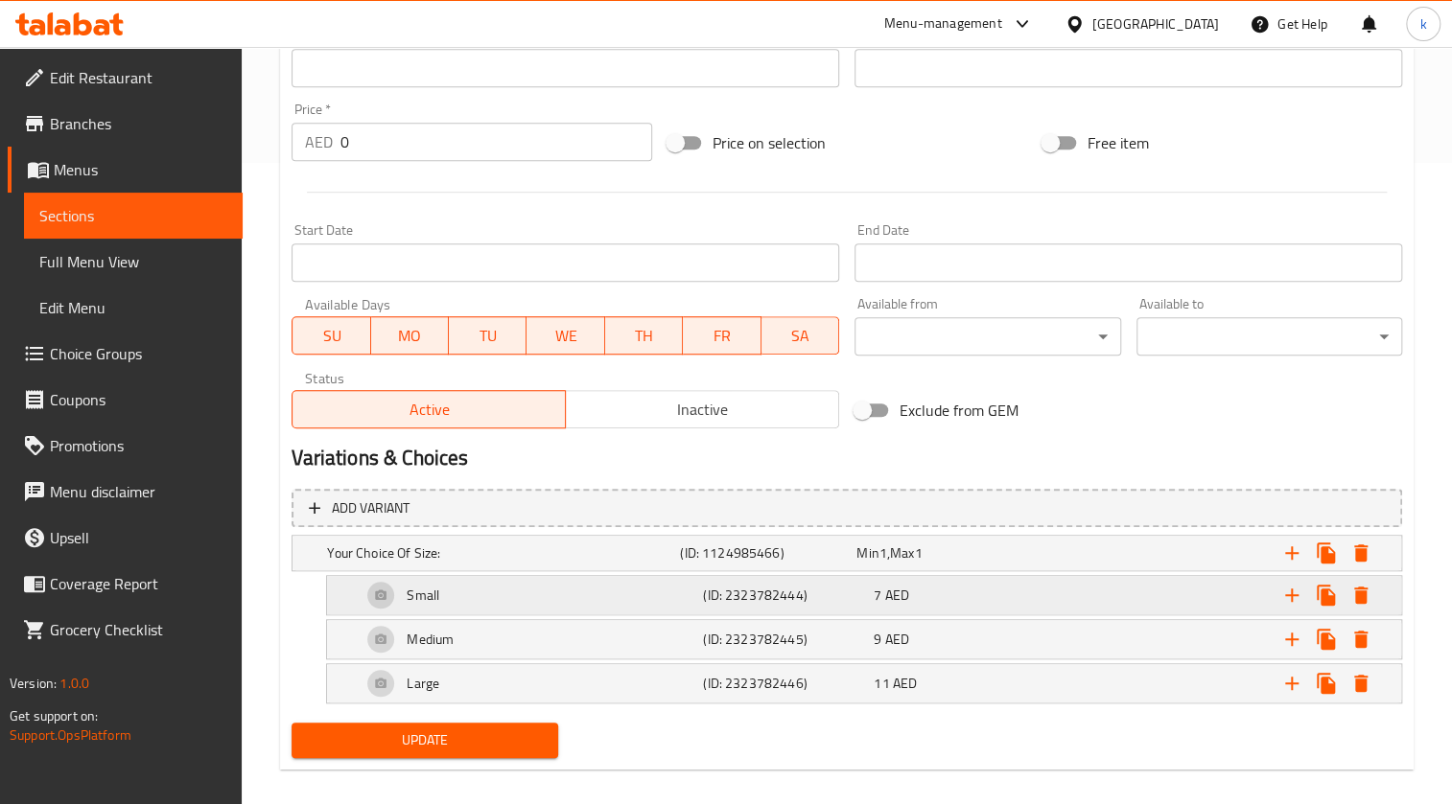
scroll to position [659, 0]
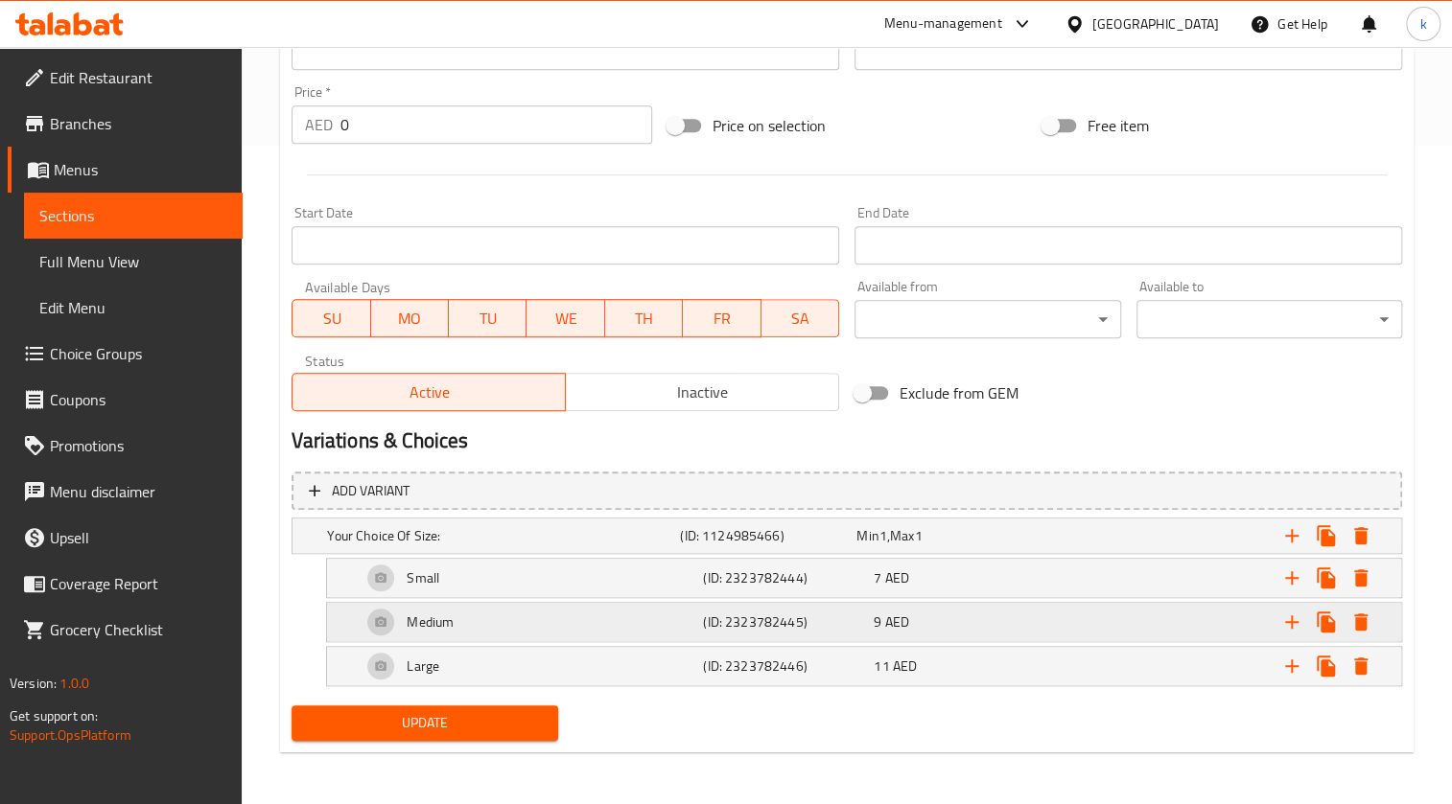
click at [369, 363] on div "Medium" at bounding box center [528, 622] width 341 height 46
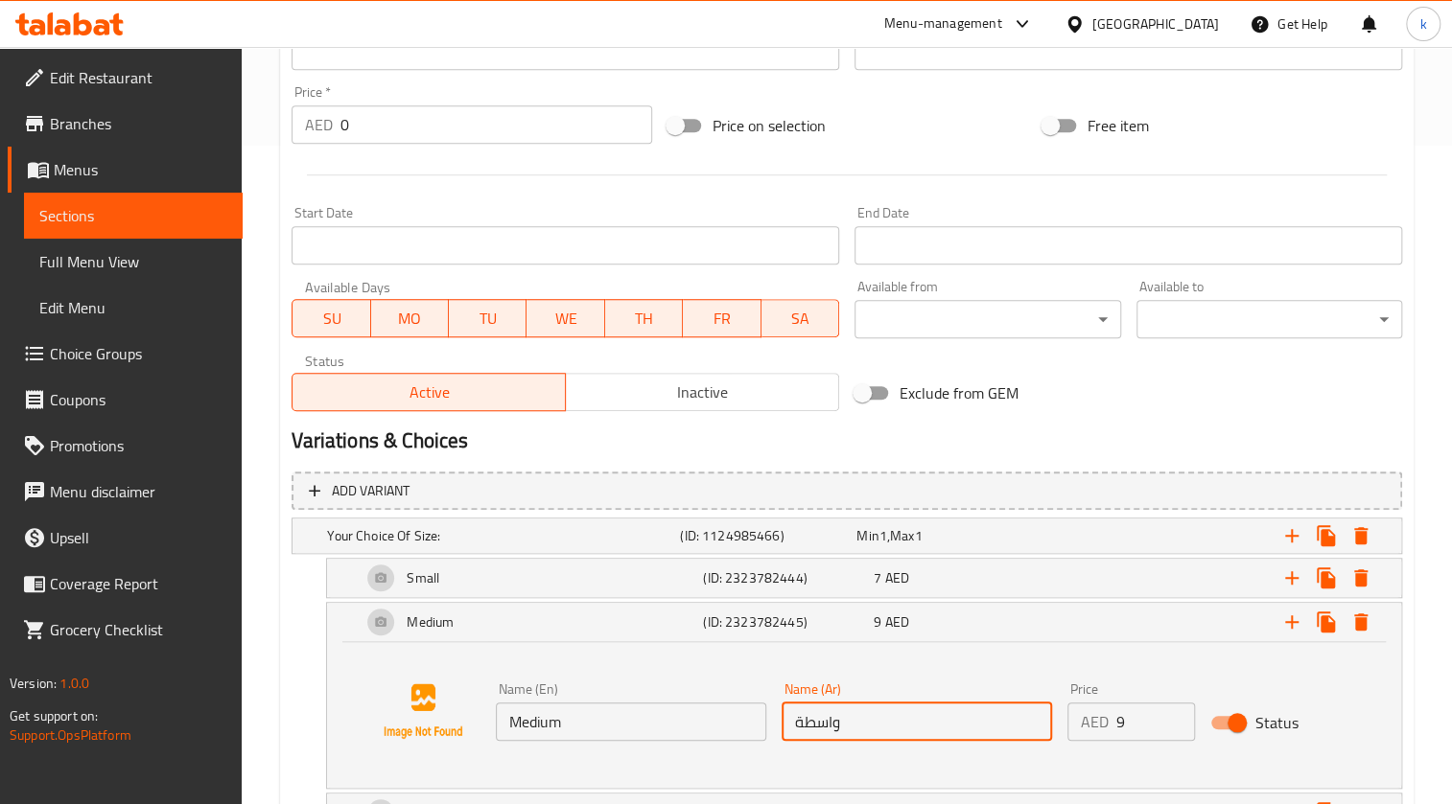
click at [711, 363] on input "واسطة" at bounding box center [916, 722] width 270 height 38
drag, startPoint x: 802, startPoint y: 722, endPoint x: 778, endPoint y: 722, distance: 24.0
click at [711, 363] on div "Name (Ar) واسطة Name (Ar)" at bounding box center [917, 712] width 286 height 74
click at [711, 363] on input "واسط" at bounding box center [916, 722] width 270 height 38
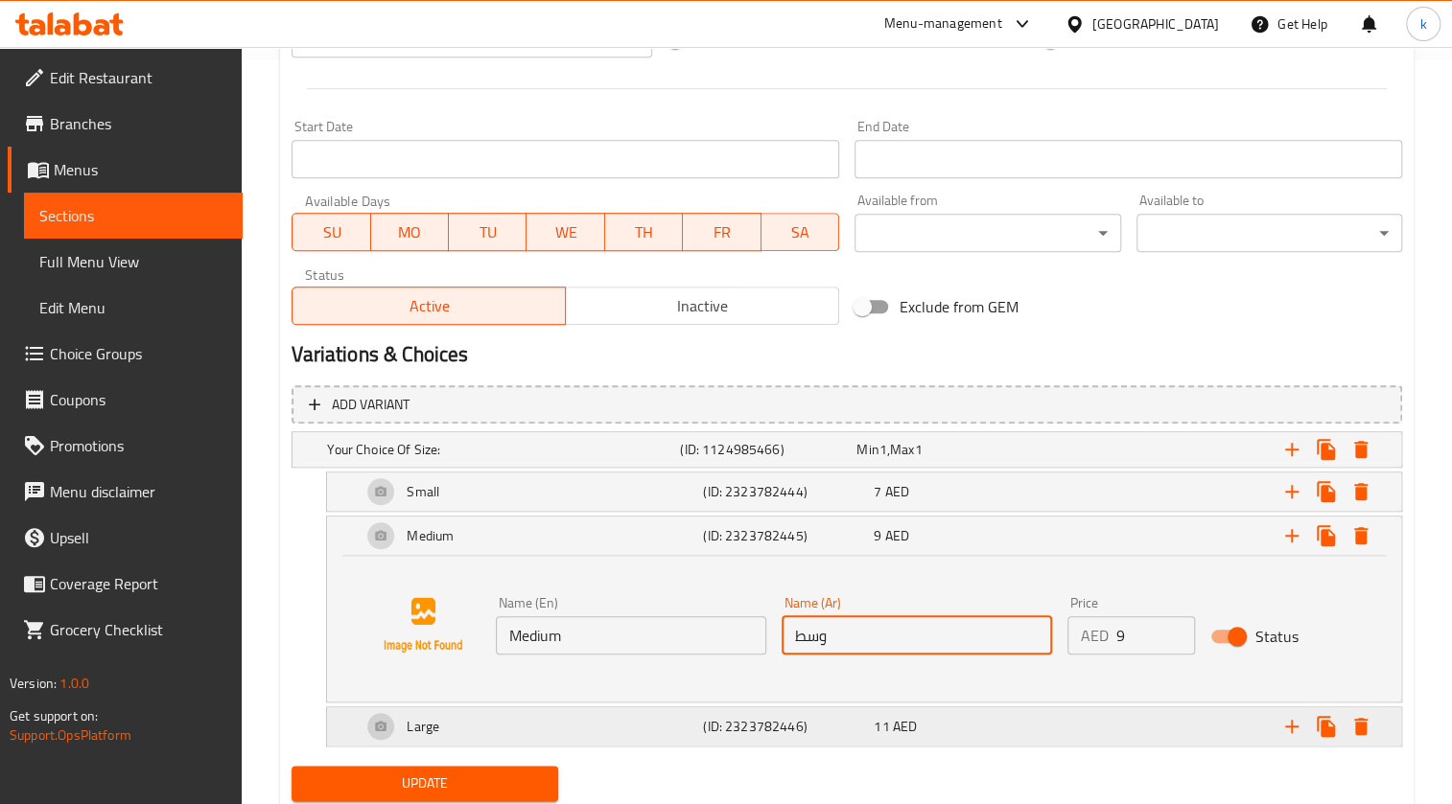
scroll to position [805, 0]
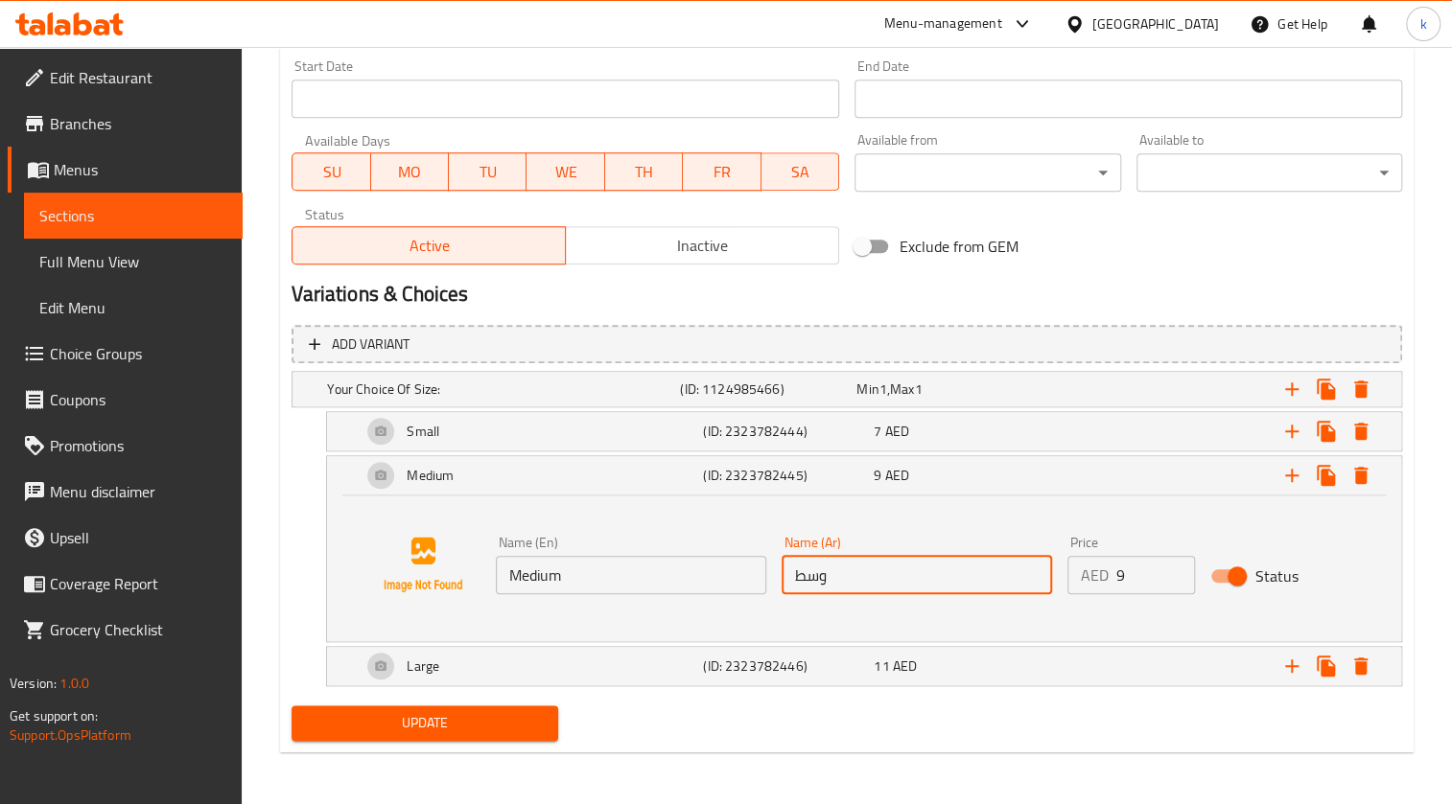
type input "وسط"
click at [451, 363] on span "Update" at bounding box center [424, 723] width 235 height 24
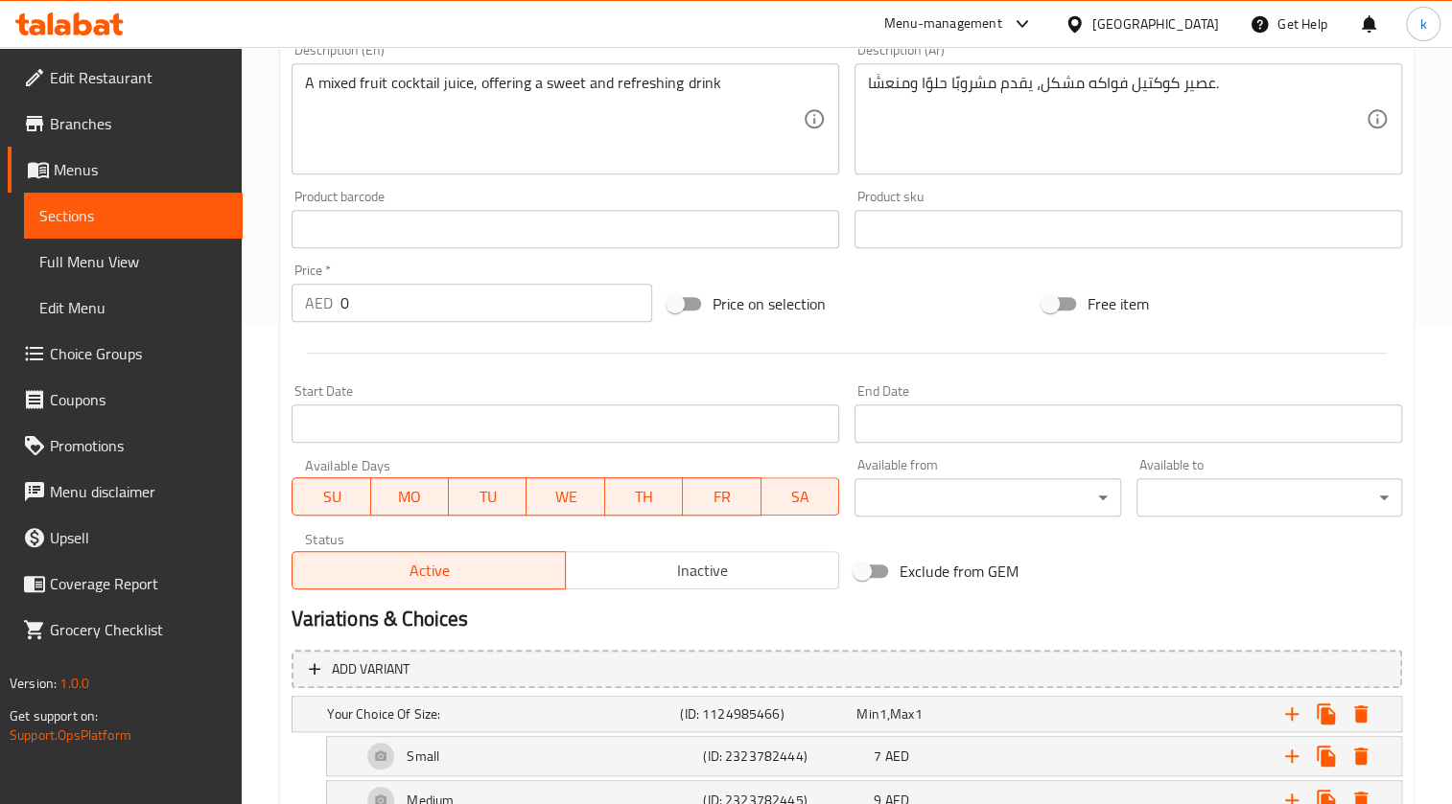
scroll to position [456, 0]
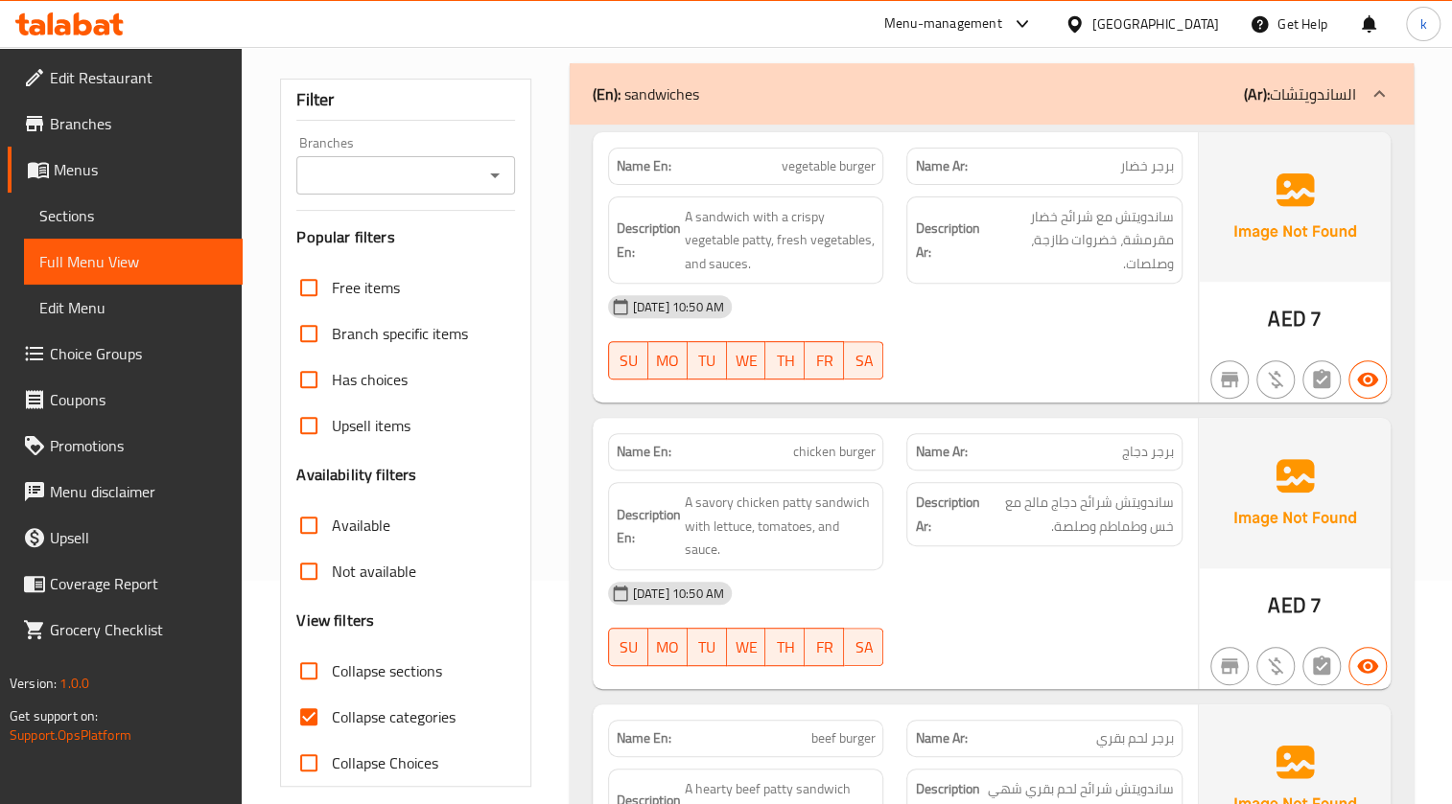
scroll to position [261, 0]
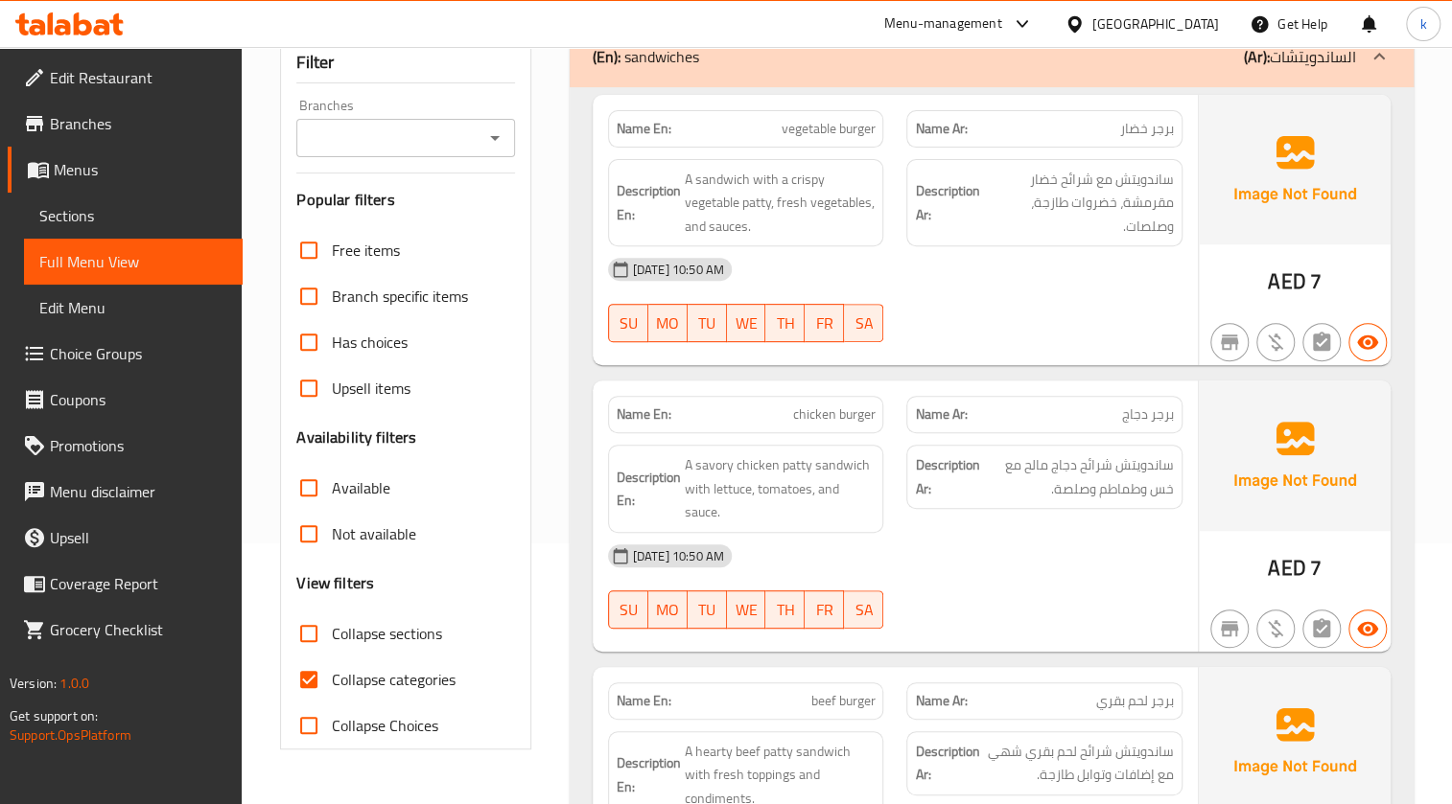
click at [310, 677] on input "Collapse categories" at bounding box center [309, 680] width 46 height 46
checkbox input "false"
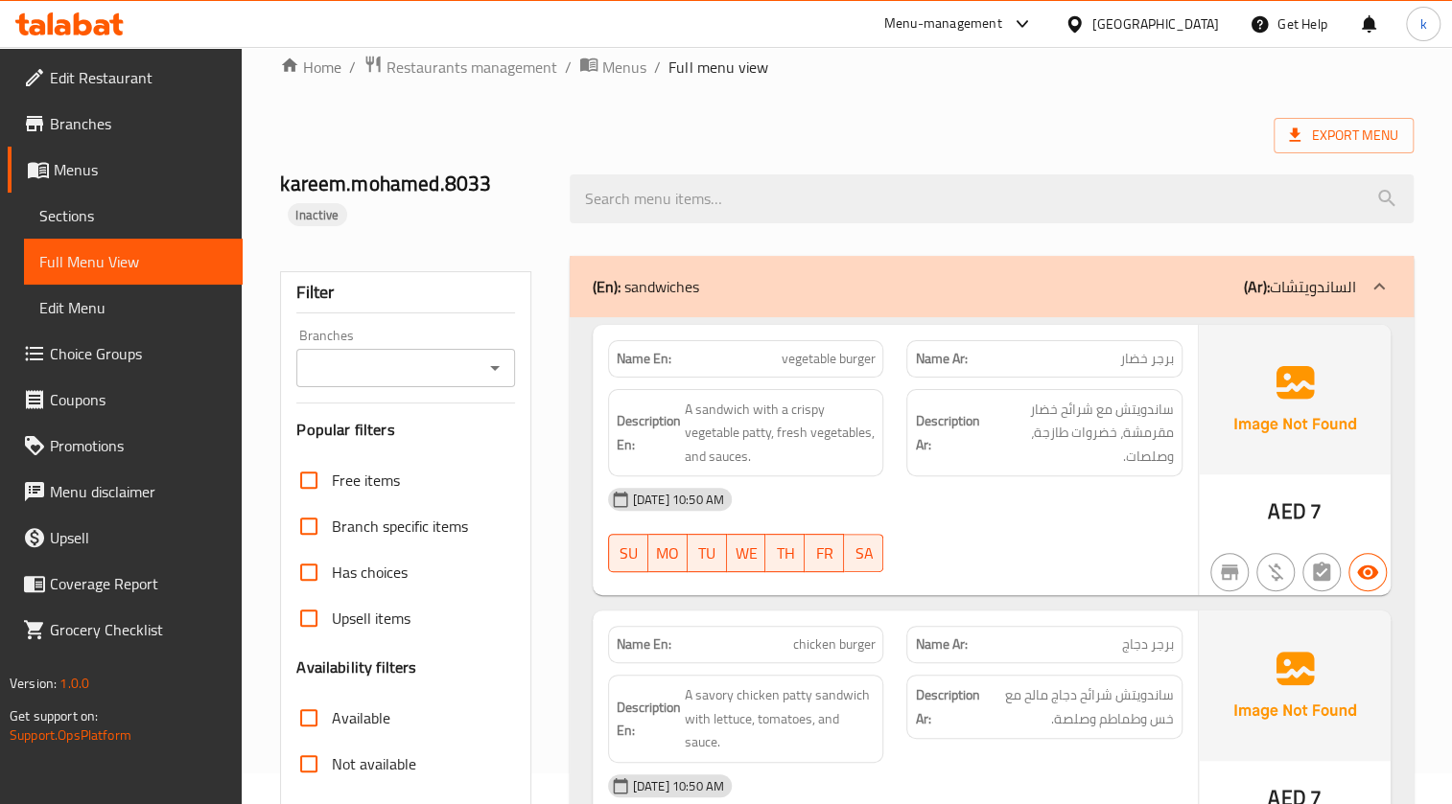
scroll to position [0, 0]
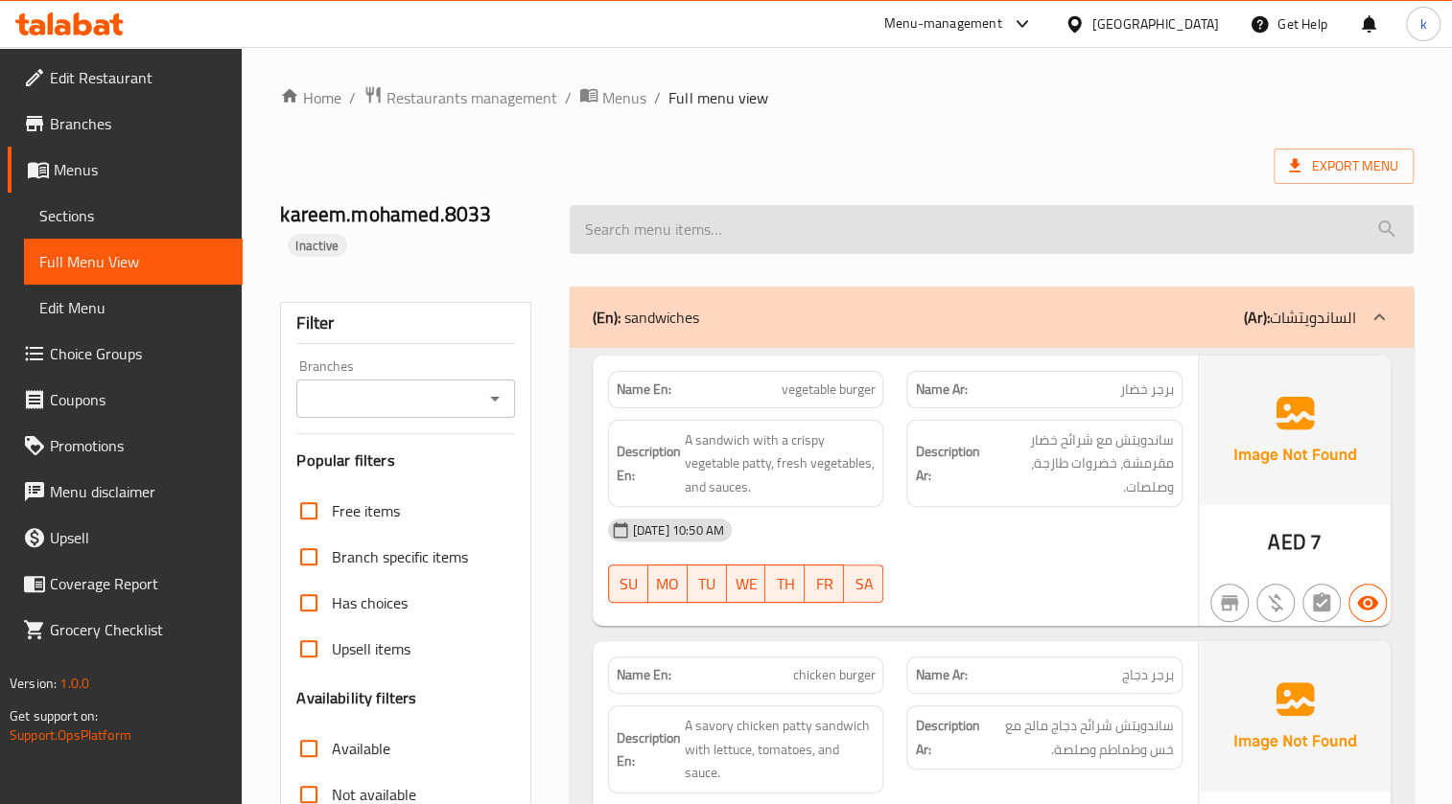
click at [815, 247] on input "search" at bounding box center [991, 229] width 844 height 49
paste input "green chili charcoal"
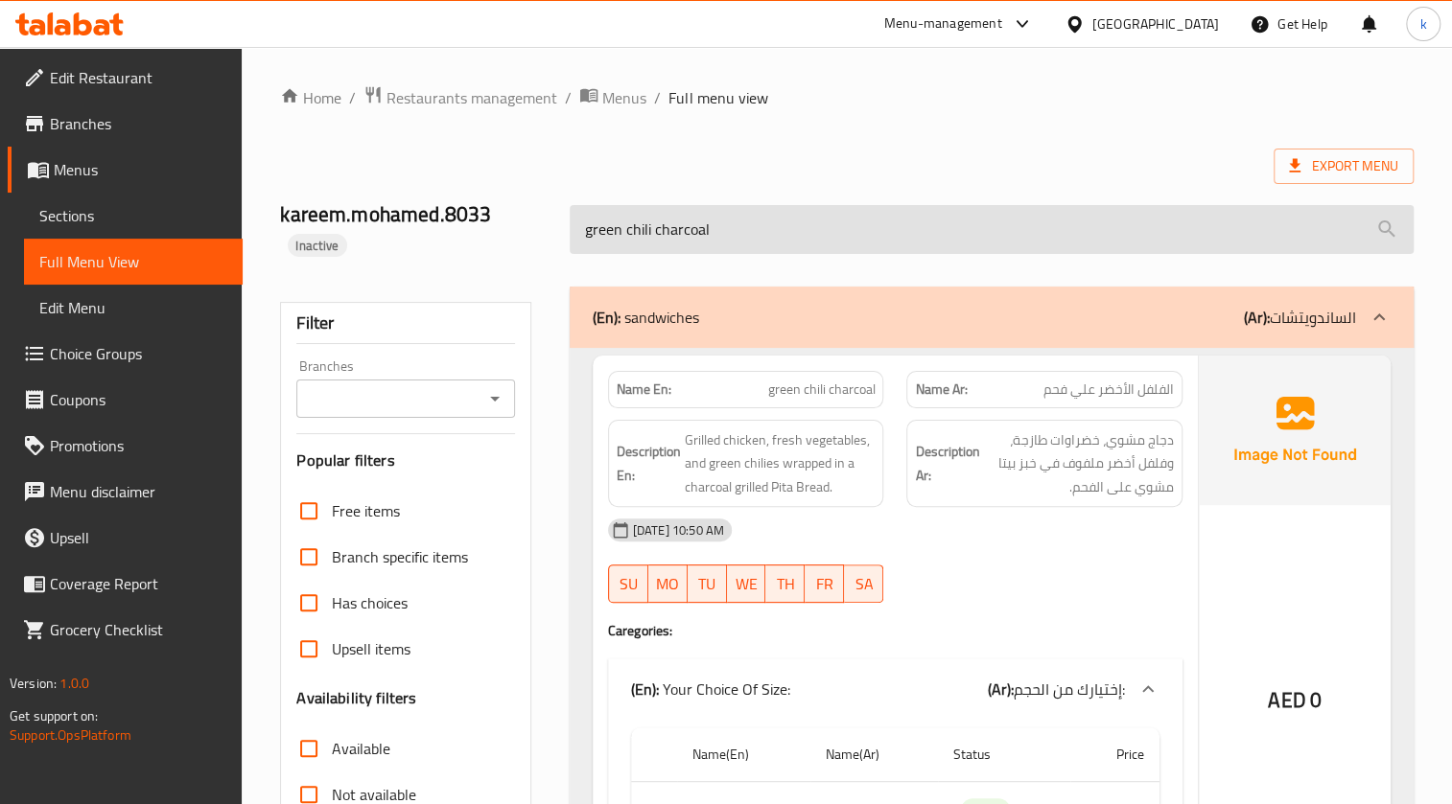
click at [1068, 240] on input "green chili charcoal" at bounding box center [991, 229] width 844 height 49
click at [1070, 239] on input "green chili charcoal" at bounding box center [991, 229] width 844 height 49
click at [1038, 234] on input "green chili charcoal" at bounding box center [991, 229] width 844 height 49
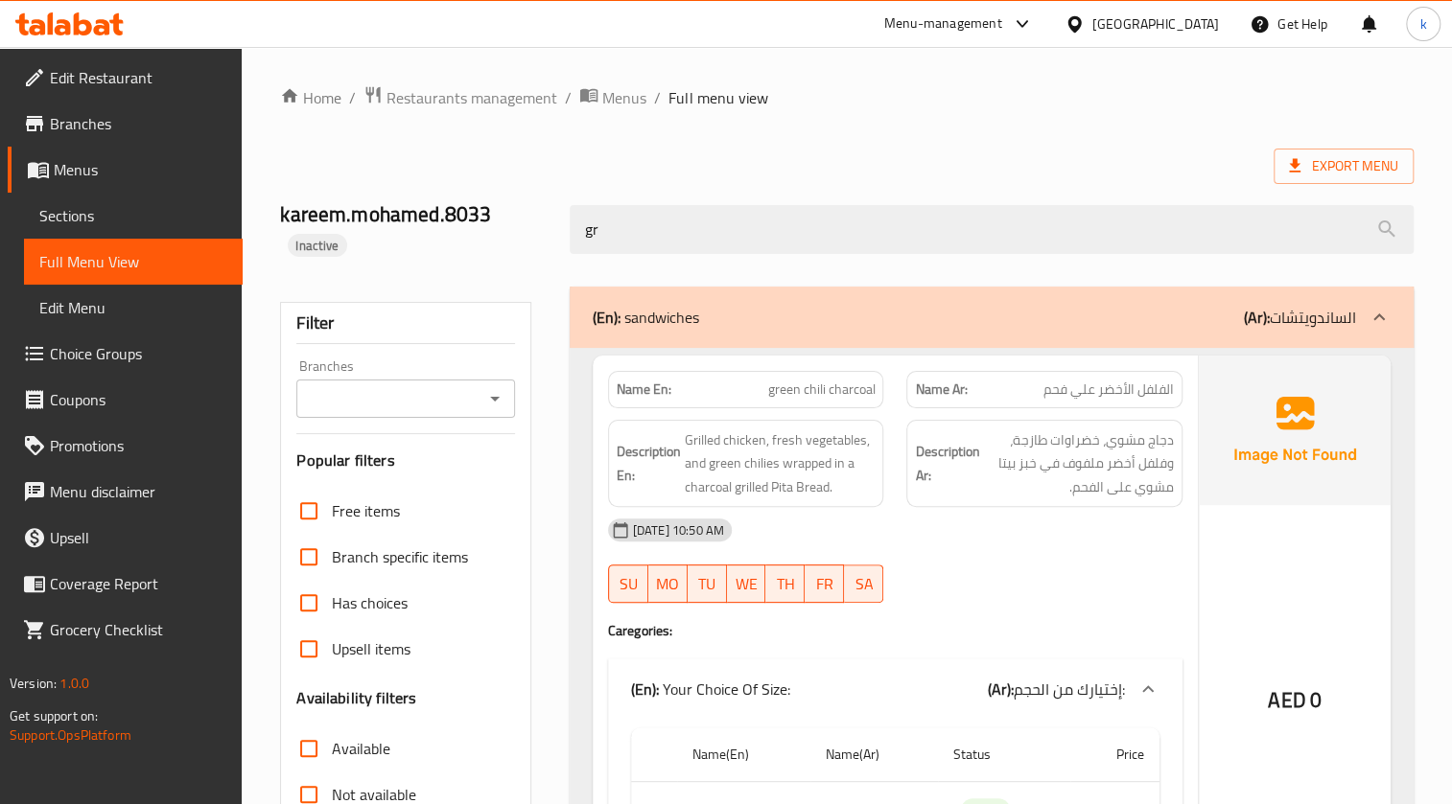
type input "g"
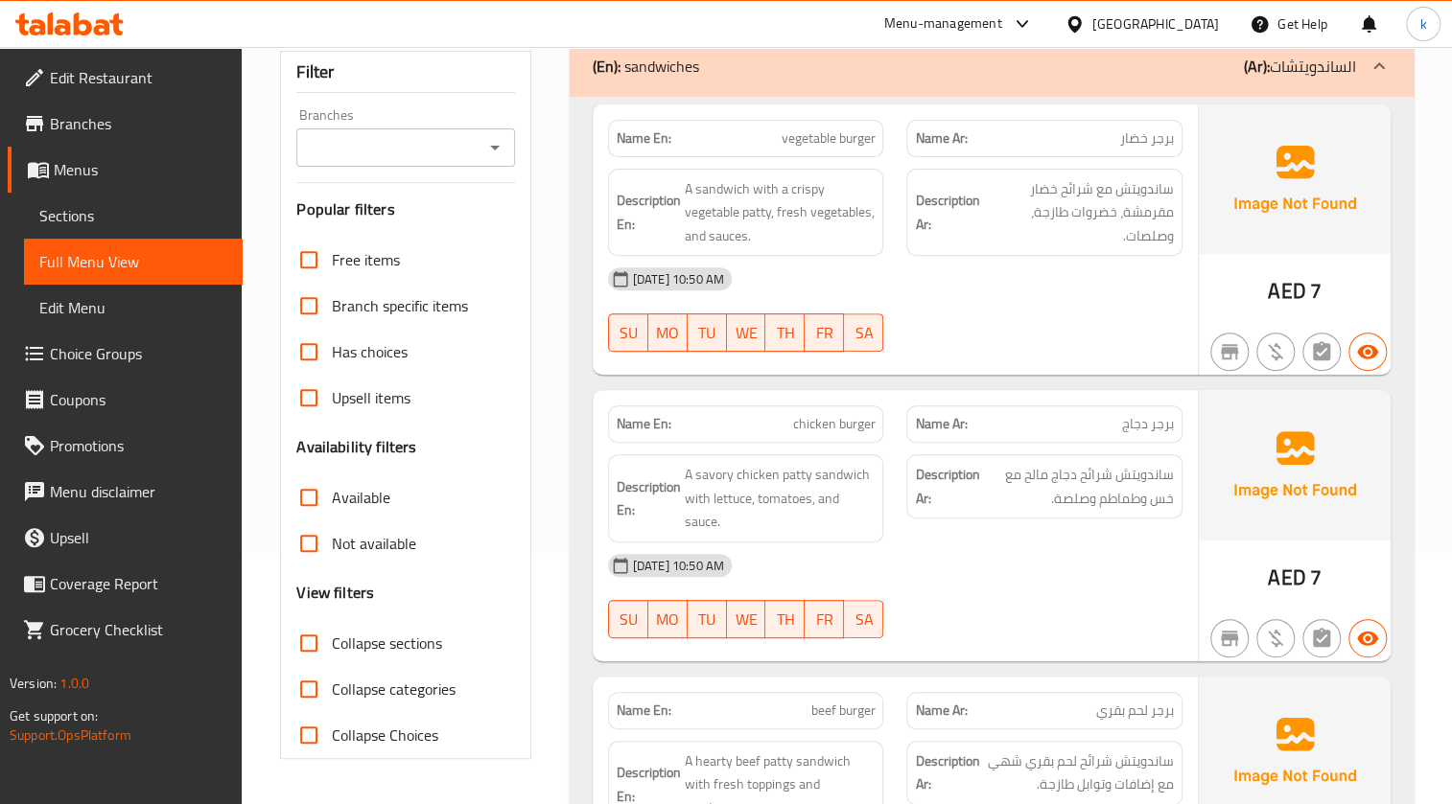
scroll to position [261, 0]
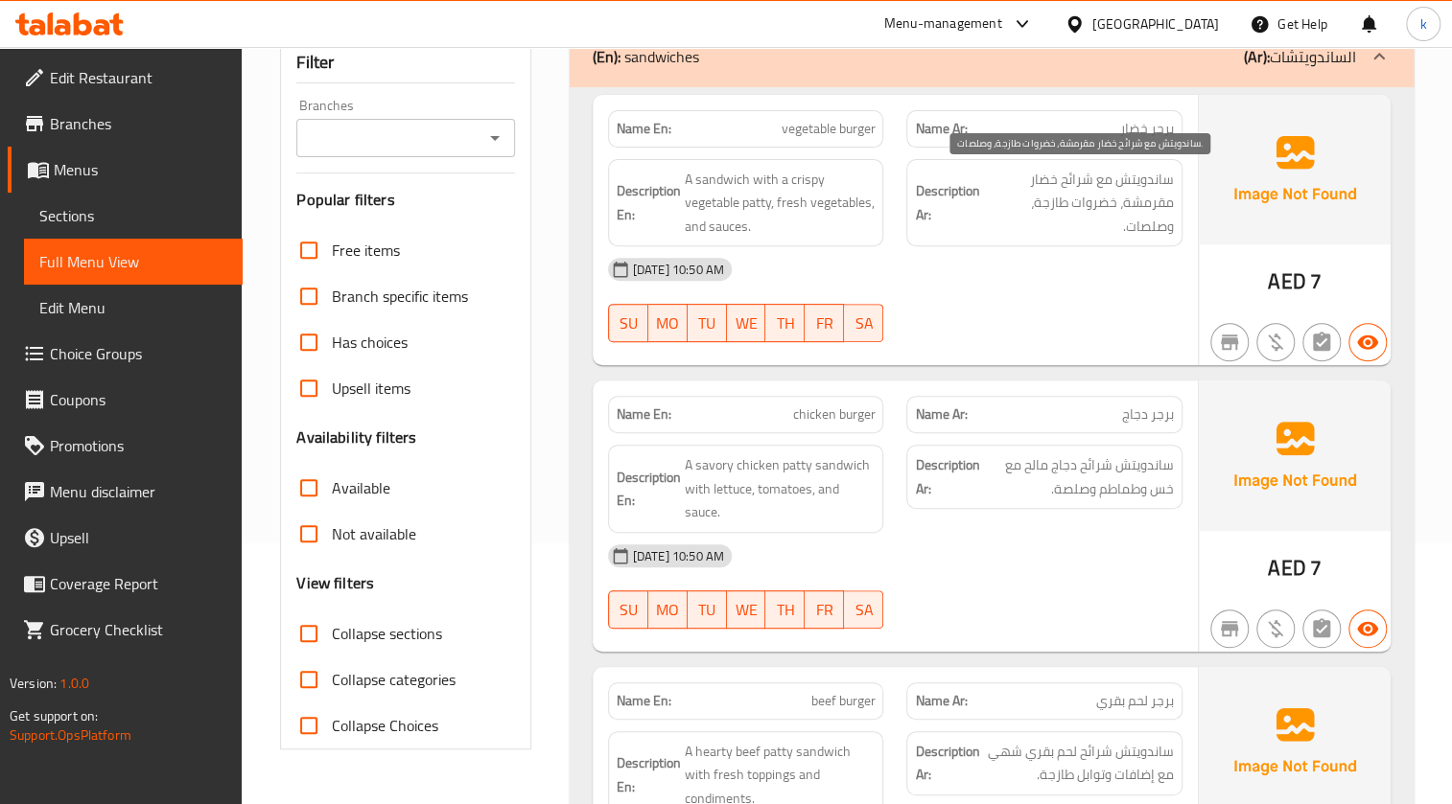
click at [1141, 231] on span "ساندويتش مع شرائح خضار مقرمشة، خضروات طازجة، وصلصات." at bounding box center [1078, 203] width 191 height 71
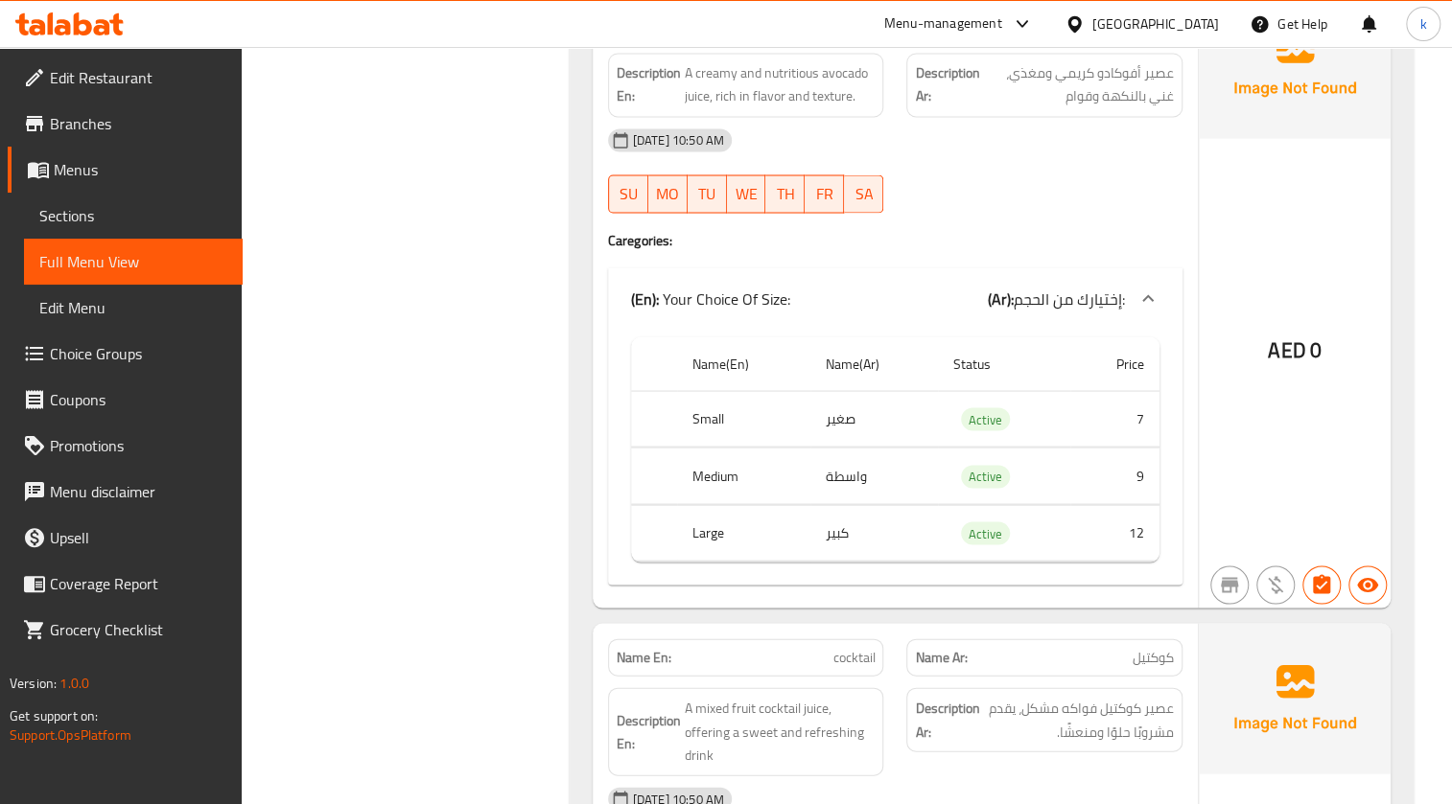
scroll to position [13433, 0]
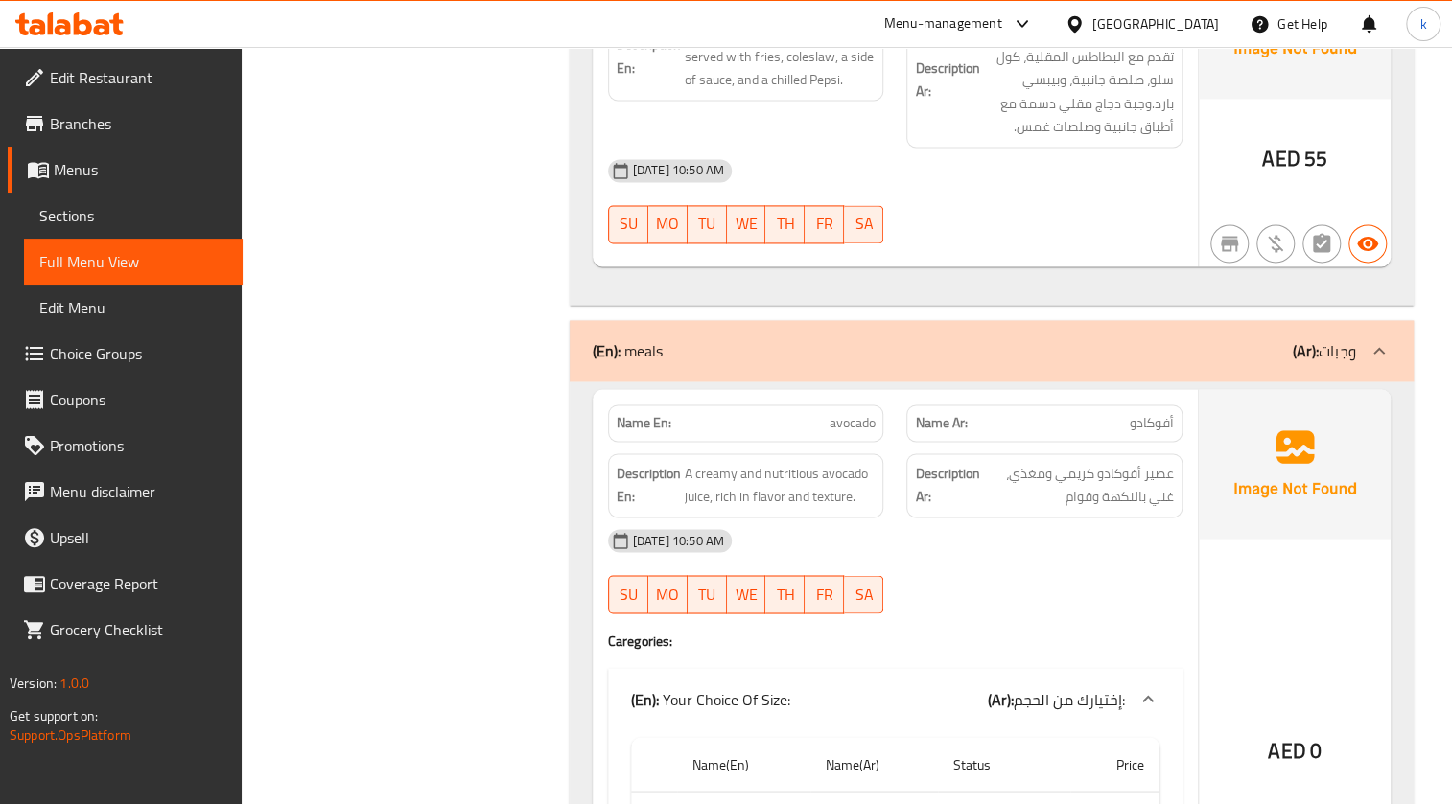
click at [114, 204] on span "Sections" at bounding box center [133, 215] width 188 height 23
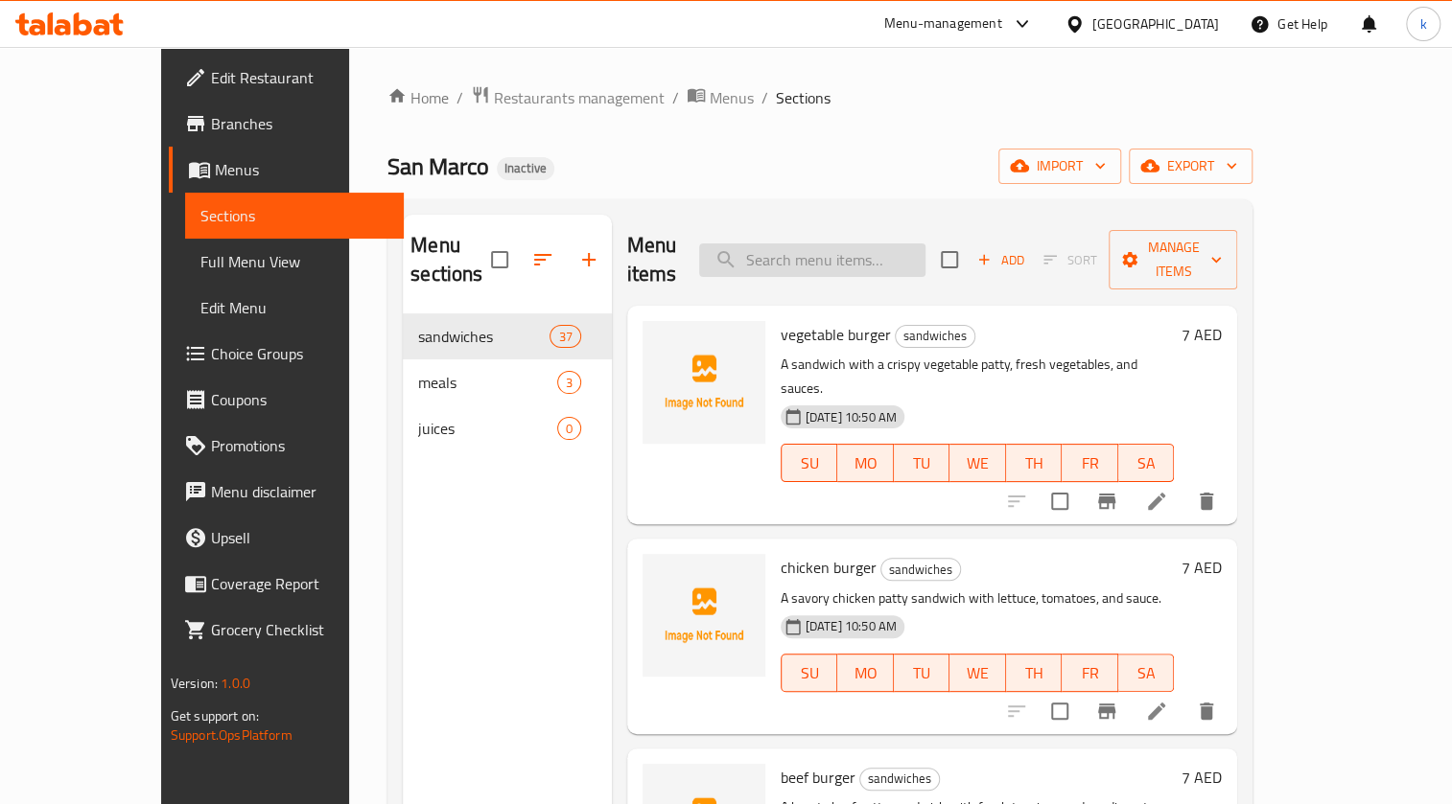
click at [834, 250] on input "search" at bounding box center [812, 261] width 226 height 34
paste input "fried chicken meals"
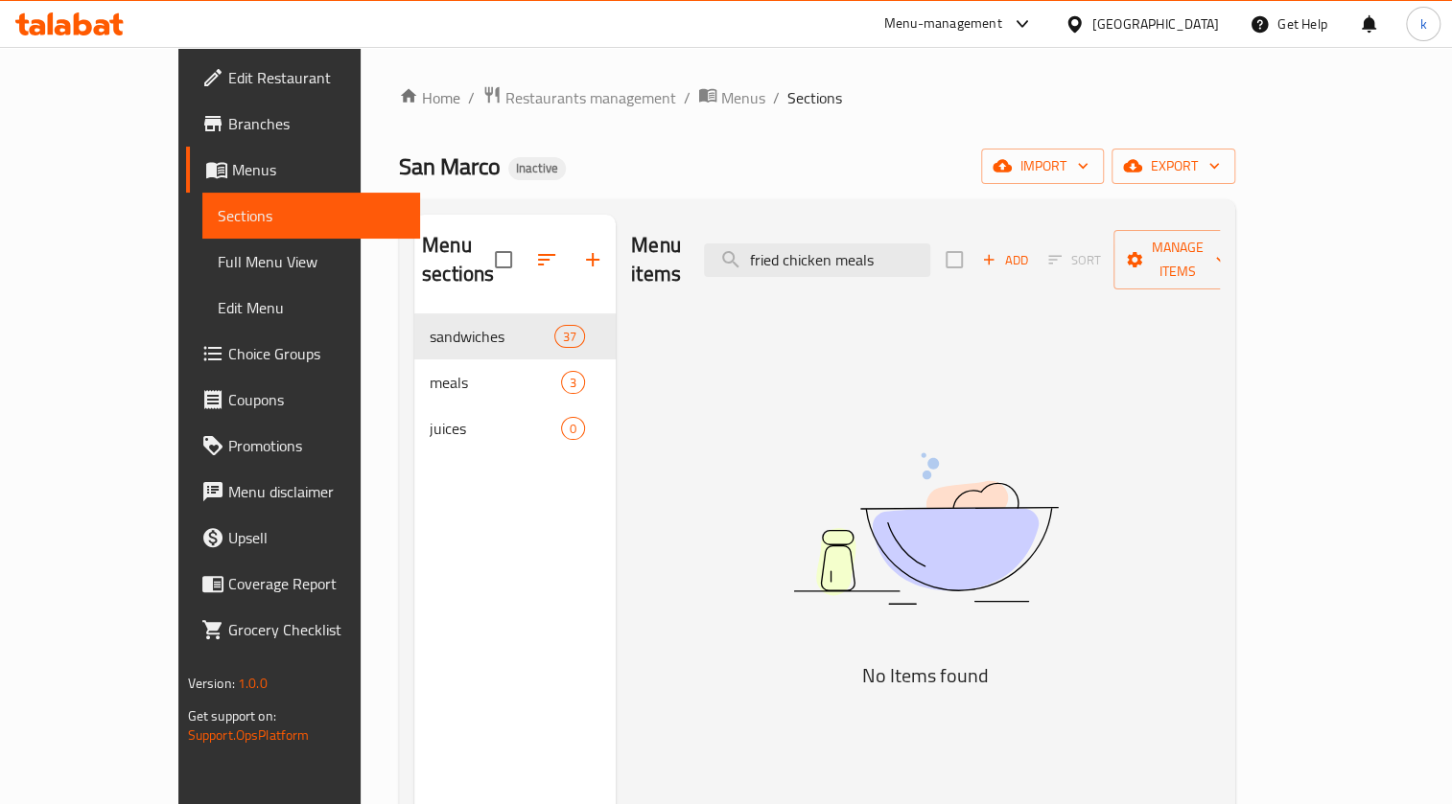
type input "fried chicken meals"
click at [218, 270] on span "Full Menu View" at bounding box center [312, 261] width 188 height 23
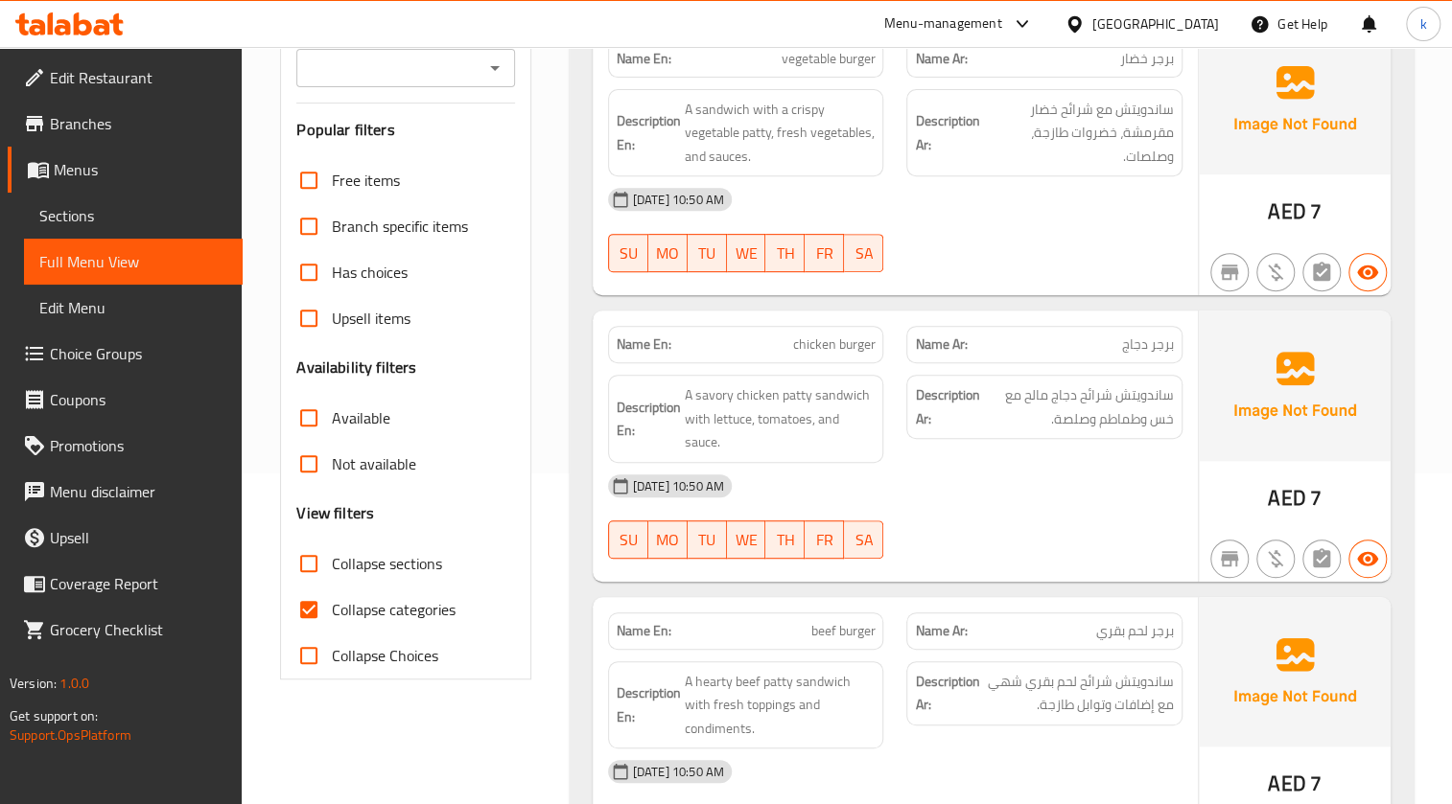
scroll to position [348, 0]
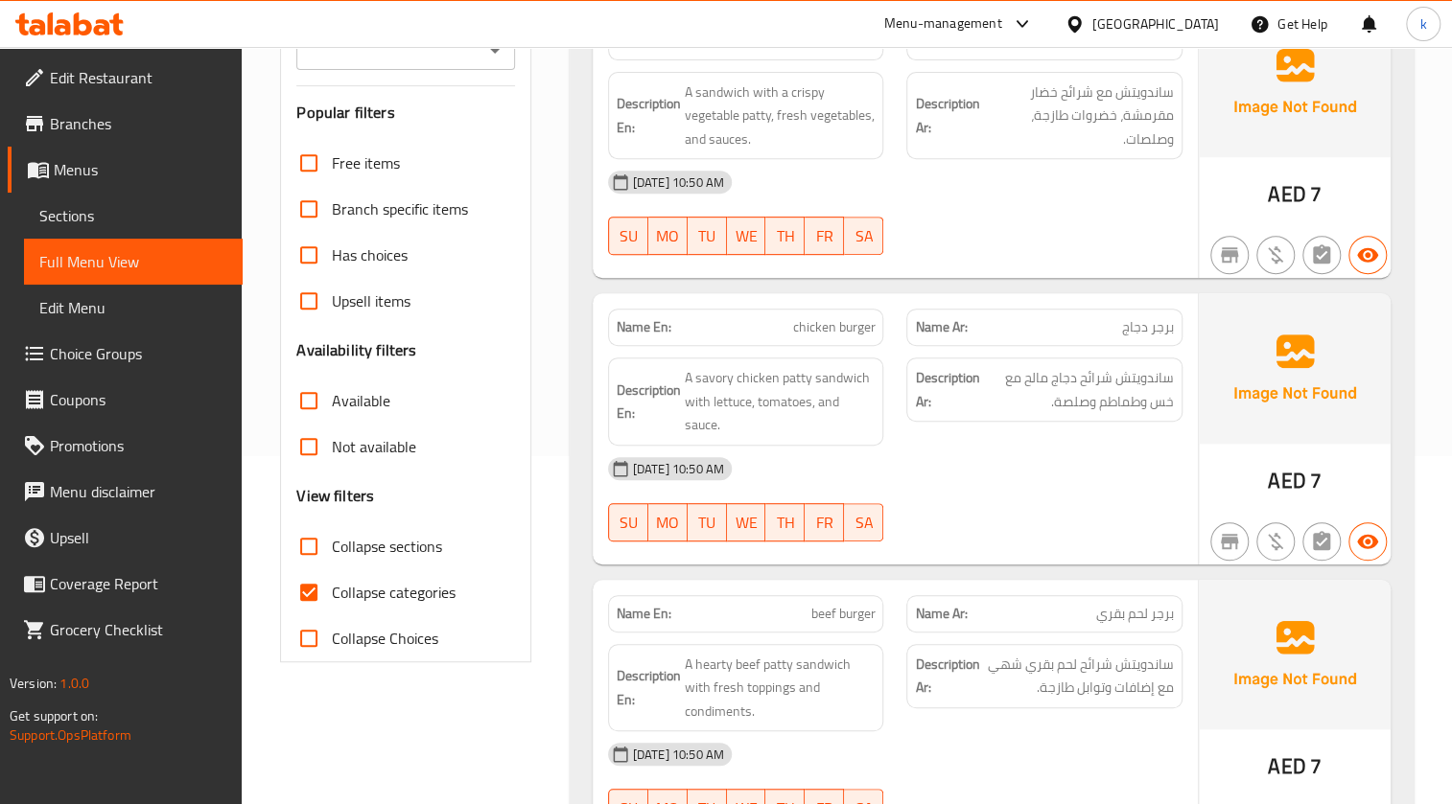
click at [423, 586] on span "Collapse categories" at bounding box center [394, 592] width 124 height 23
click at [332, 586] on input "Collapse categories" at bounding box center [309, 592] width 46 height 46
checkbox input "false"
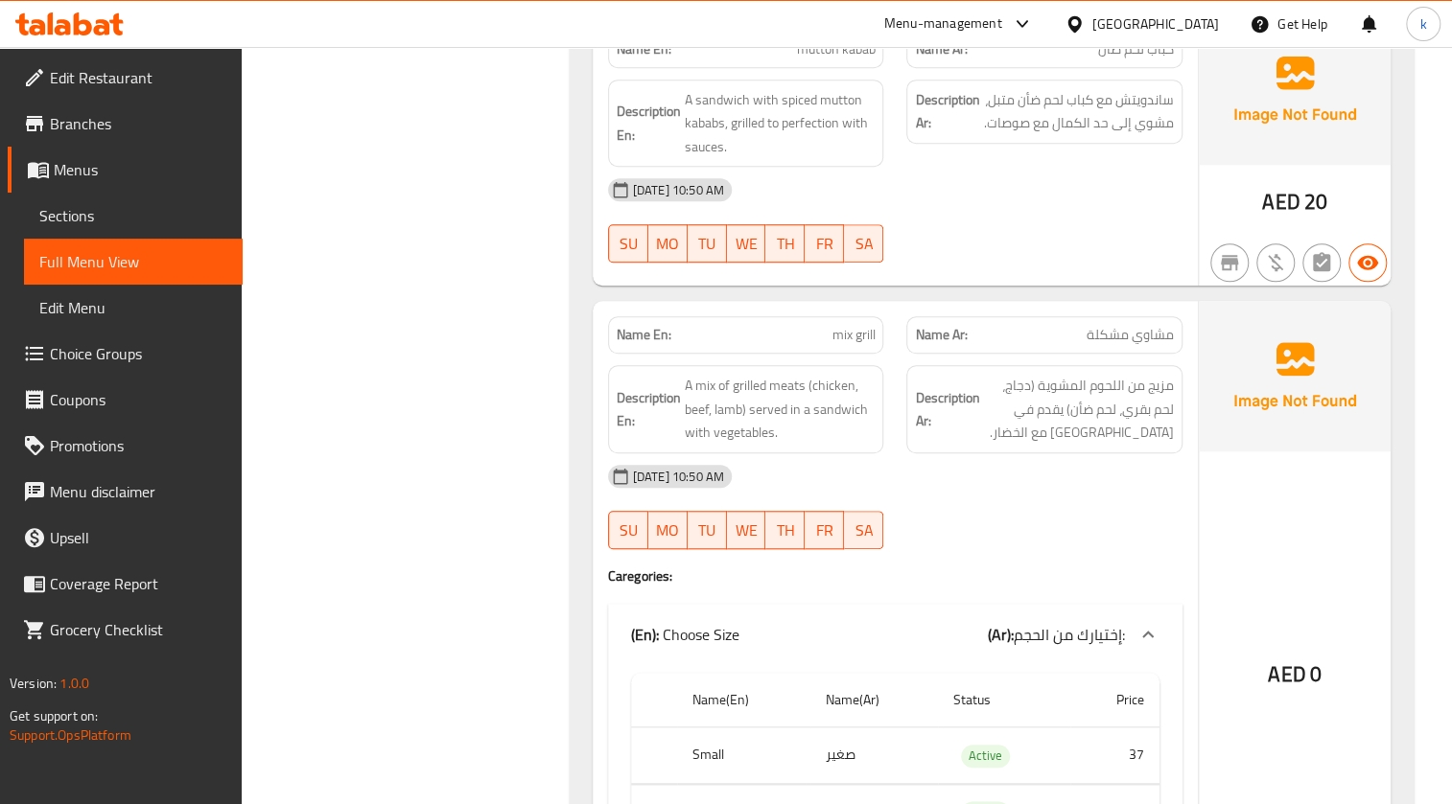
scroll to position [4880, 0]
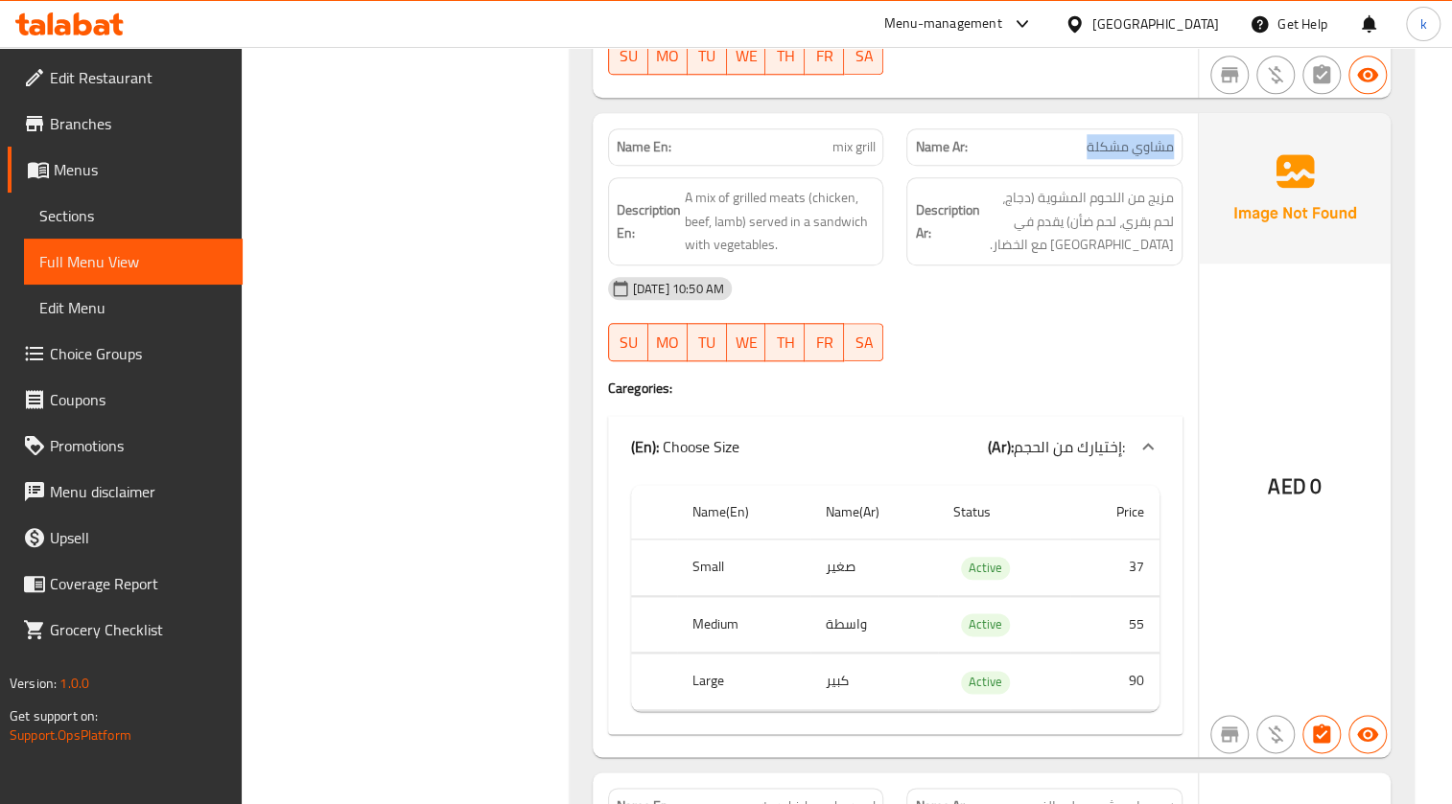
drag, startPoint x: 1081, startPoint y: 141, endPoint x: 1178, endPoint y: 132, distance: 97.2
click at [1178, 132] on div "Name Ar: مشاوي مشكلة" at bounding box center [1044, 146] width 276 height 37
copy span "مشاوي مشكلة"
click at [833, 151] on span "mix grill" at bounding box center [852, 147] width 43 height 20
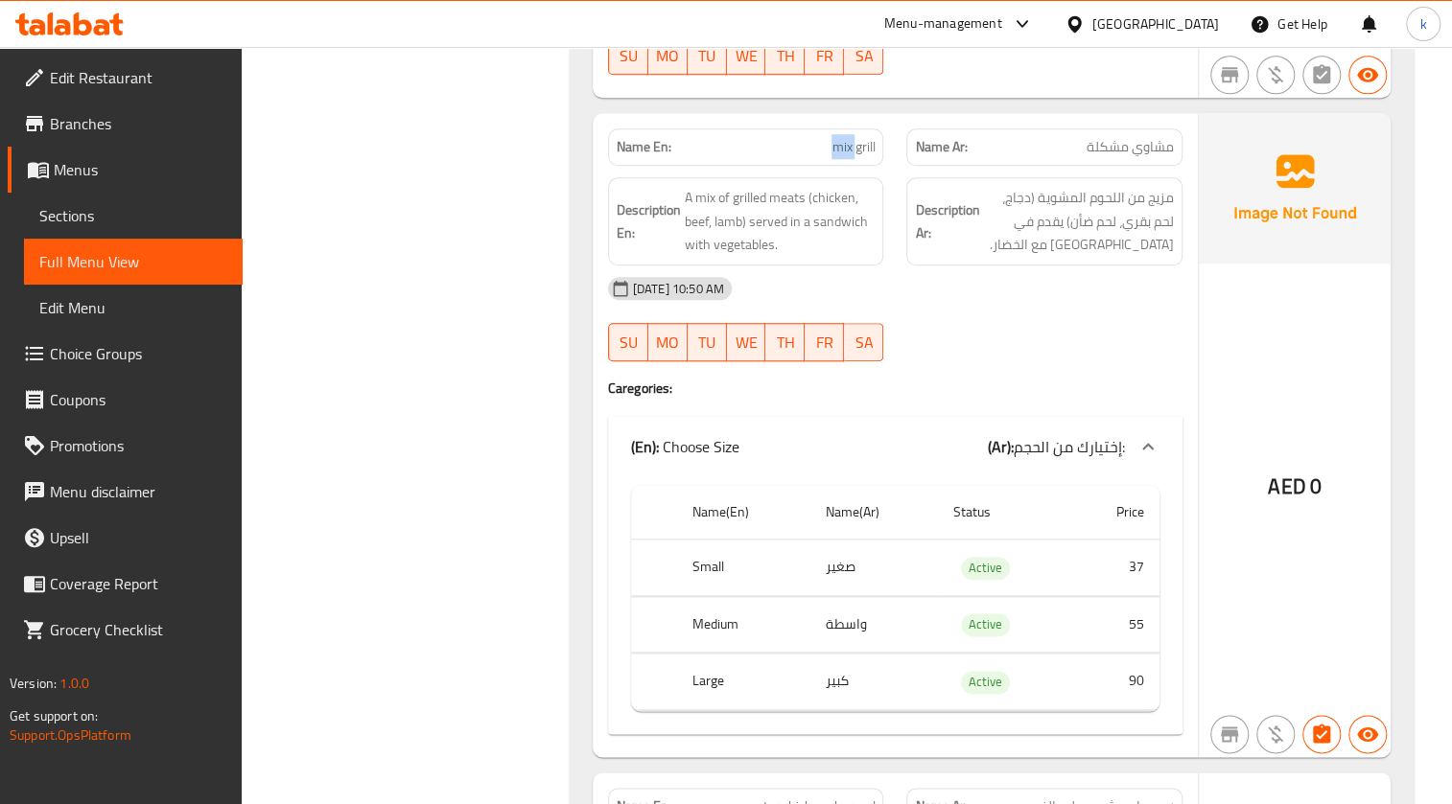
click at [763, 149] on p "Name En: mix grill" at bounding box center [745, 147] width 259 height 20
drag, startPoint x: 777, startPoint y: 147, endPoint x: 790, endPoint y: 146, distance: 13.5
click at [777, 147] on p "Name En: mix grill" at bounding box center [745, 147] width 259 height 20
click at [818, 141] on p "Name En: mix grill" at bounding box center [745, 147] width 259 height 20
click at [826, 143] on p "Name En: mix grill" at bounding box center [745, 147] width 259 height 20
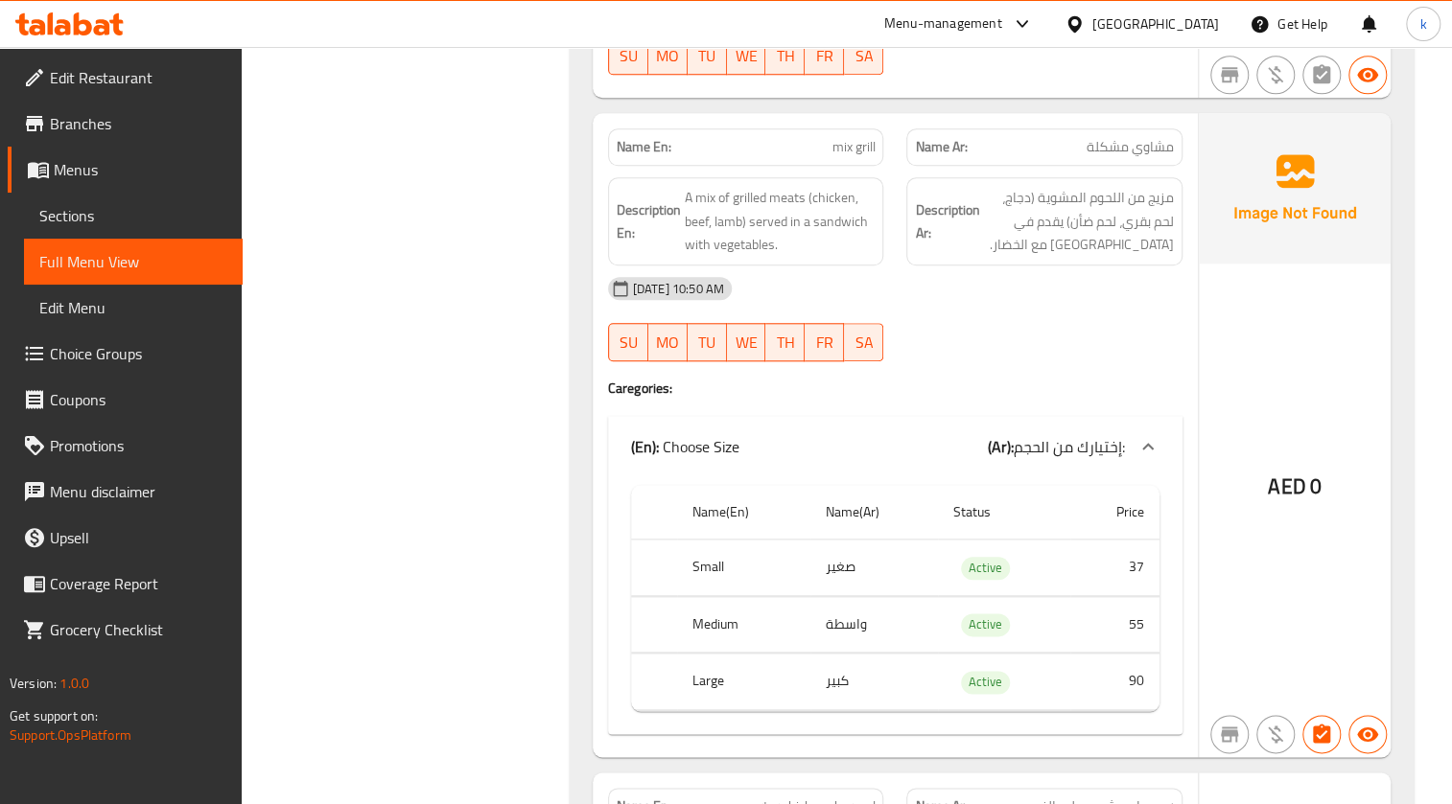
click at [835, 143] on span "mix grill" at bounding box center [852, 147] width 43 height 20
click at [837, 143] on span "mix grill" at bounding box center [852, 147] width 43 height 20
copy span "mix grill"
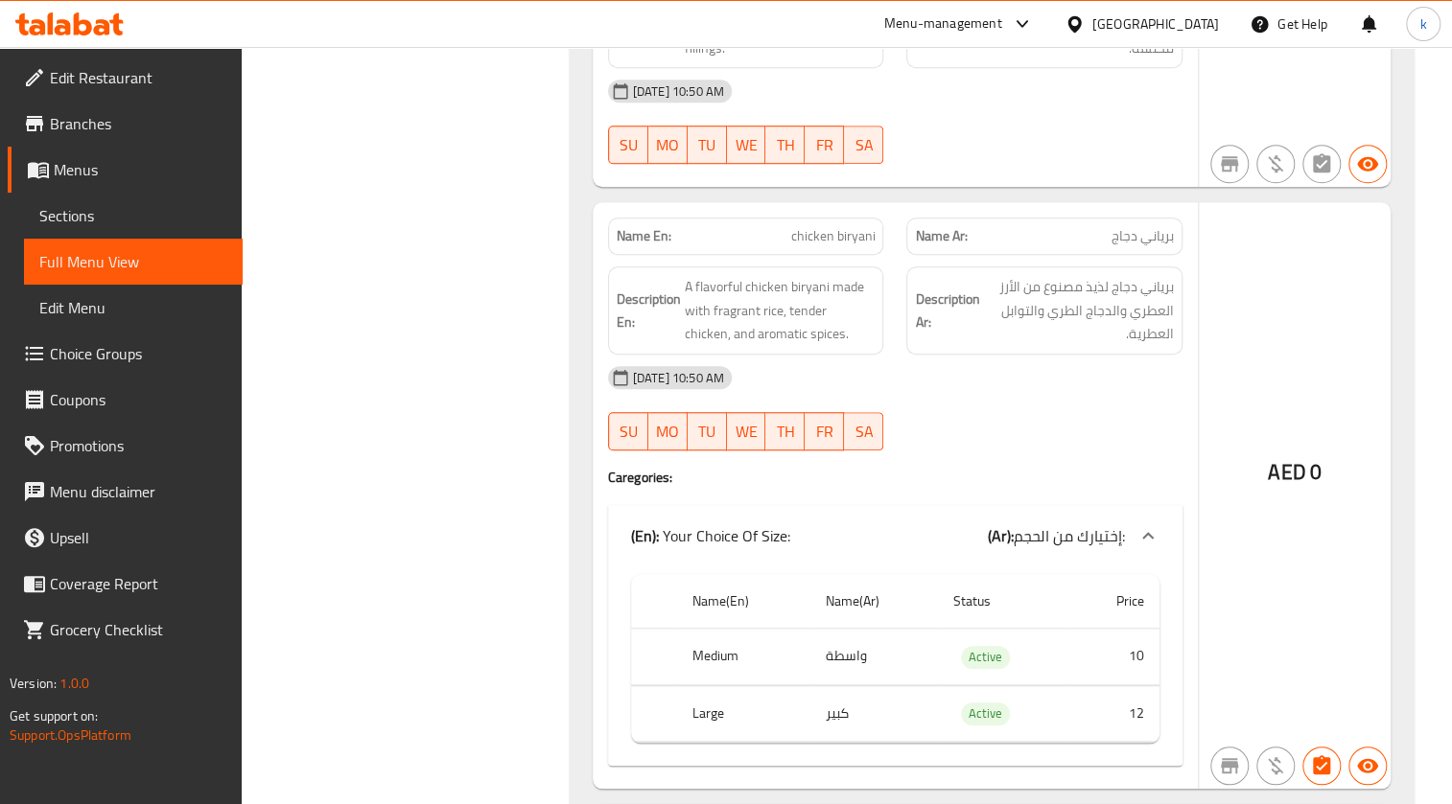
scroll to position [8628, 0]
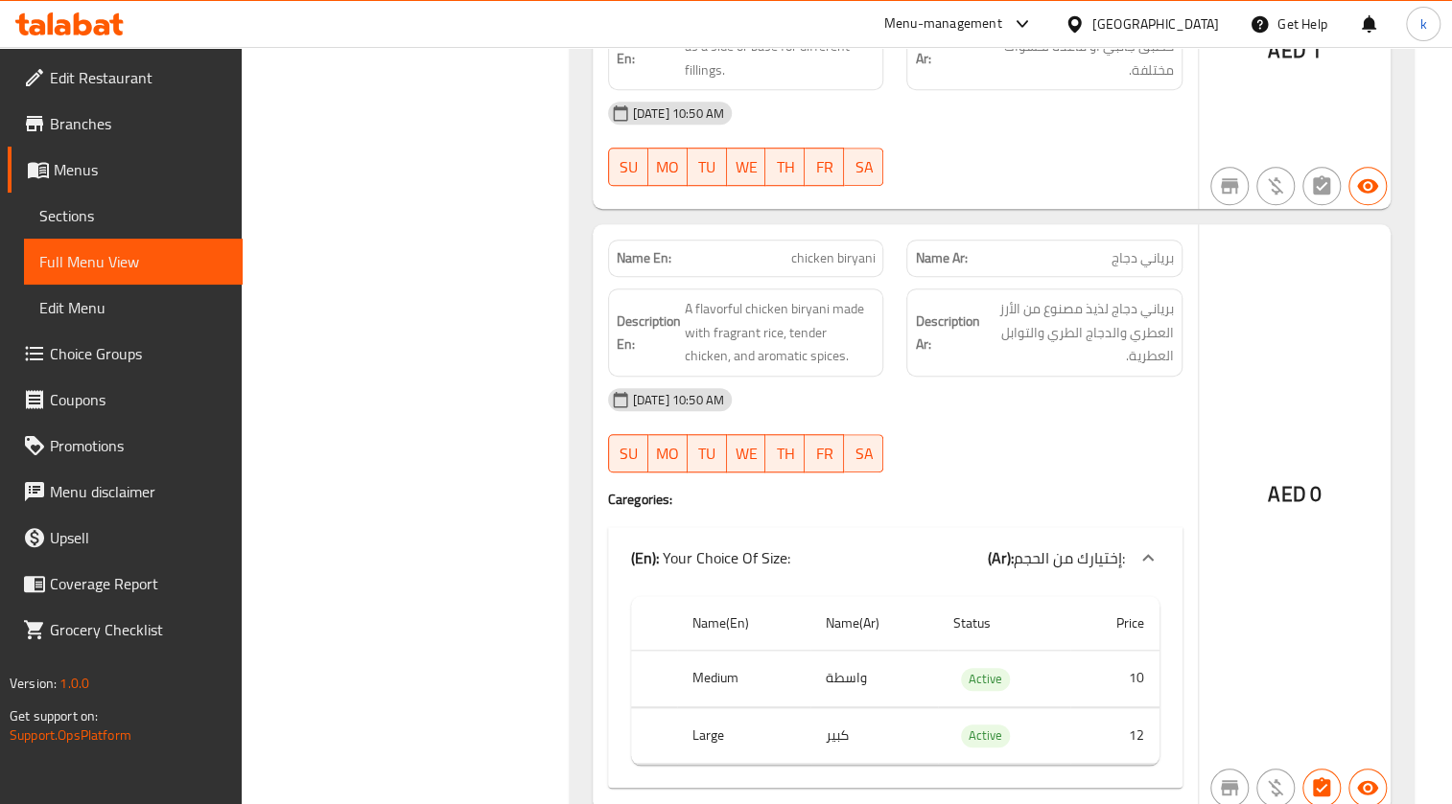
click at [786, 253] on p "Name En: chicken biryani" at bounding box center [745, 258] width 259 height 20
click at [789, 249] on p "Name En: chicken biryani" at bounding box center [745, 258] width 259 height 20
click at [794, 248] on span "chicken biryani" at bounding box center [832, 258] width 84 height 20
drag, startPoint x: 794, startPoint y: 244, endPoint x: 869, endPoint y: 239, distance: 74.9
click at [869, 248] on span "chicken biryani" at bounding box center [832, 258] width 84 height 20
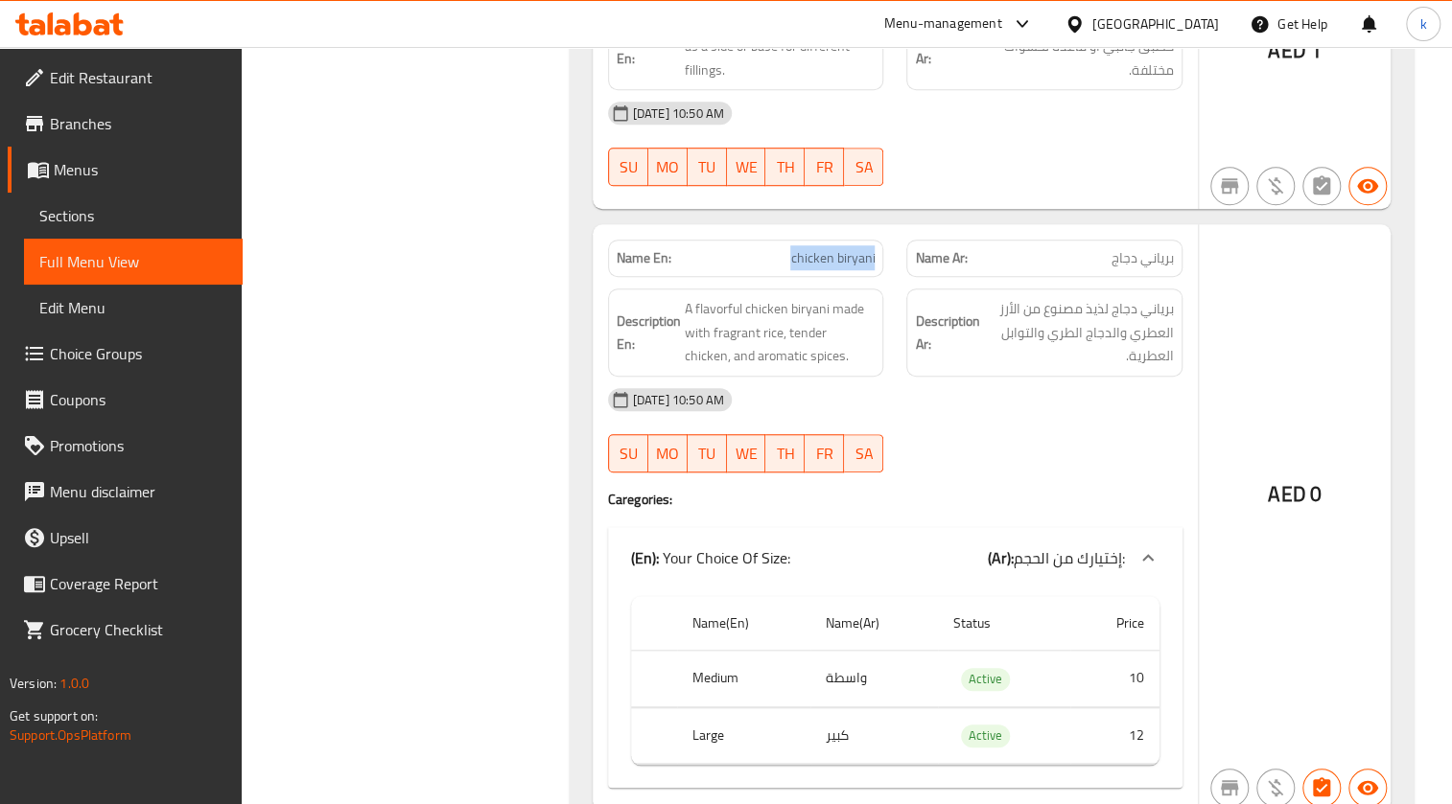
copy span "chicken biryani"
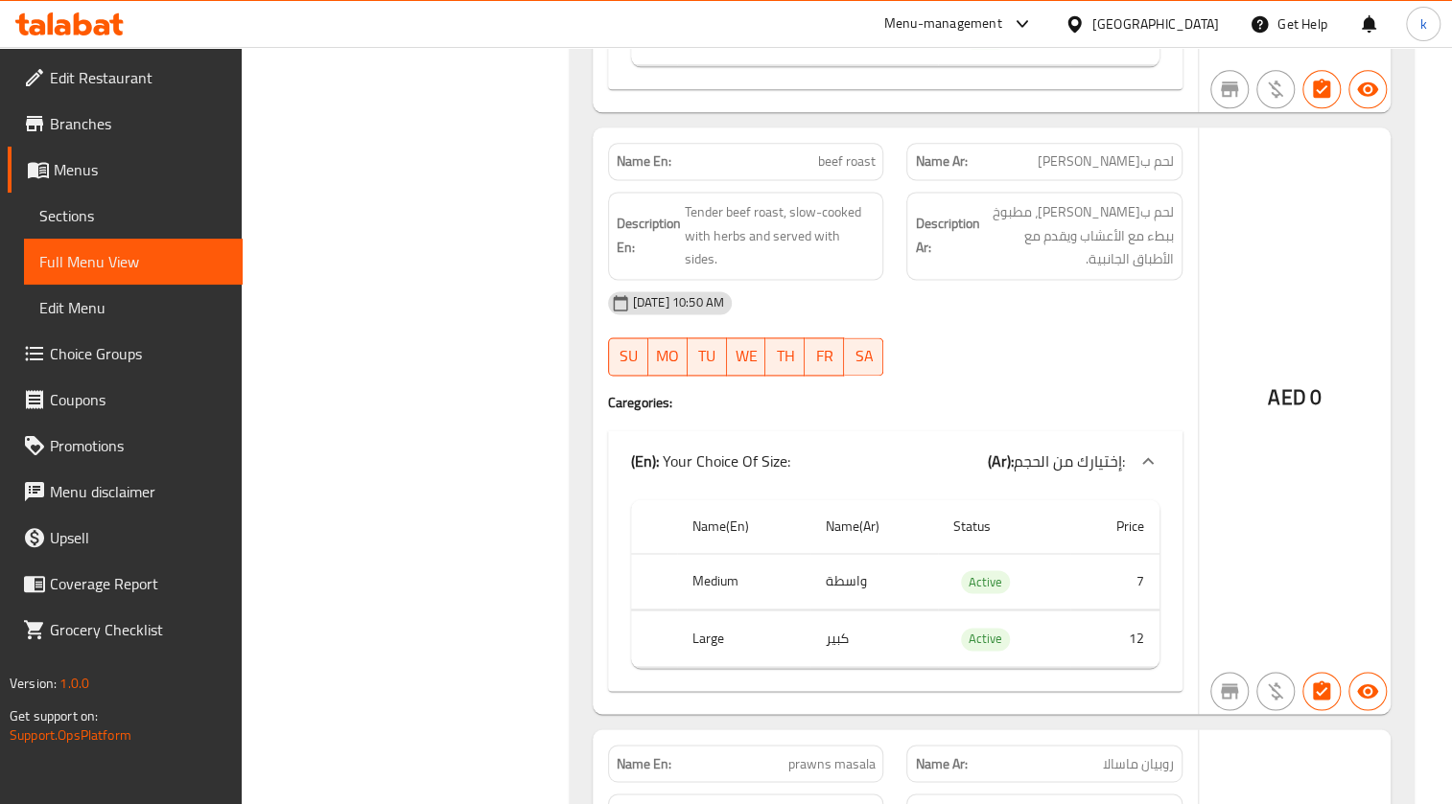
scroll to position [9325, 0]
click at [832, 153] on span "beef roast" at bounding box center [846, 163] width 58 height 20
copy span "beef roast"
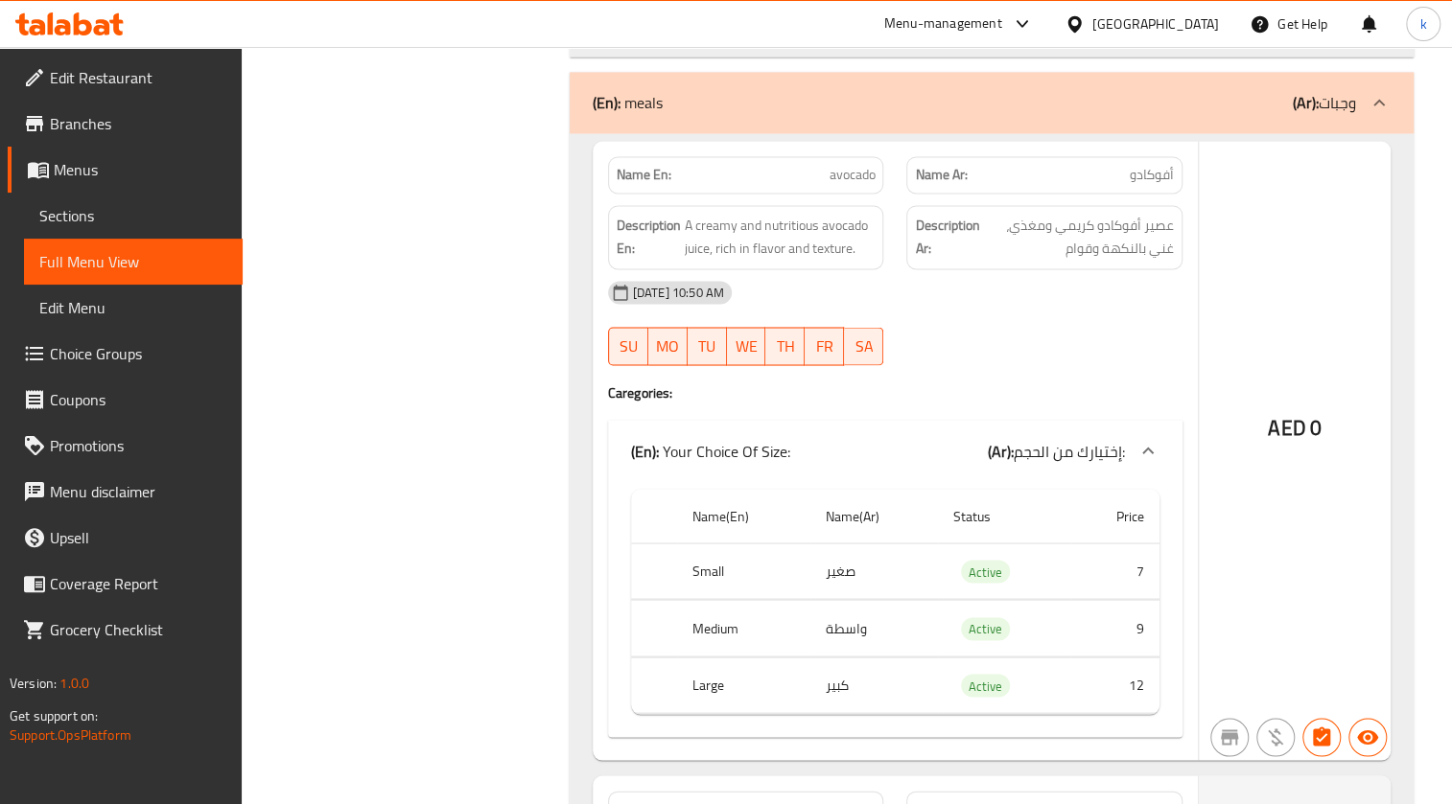
scroll to position [13596, 0]
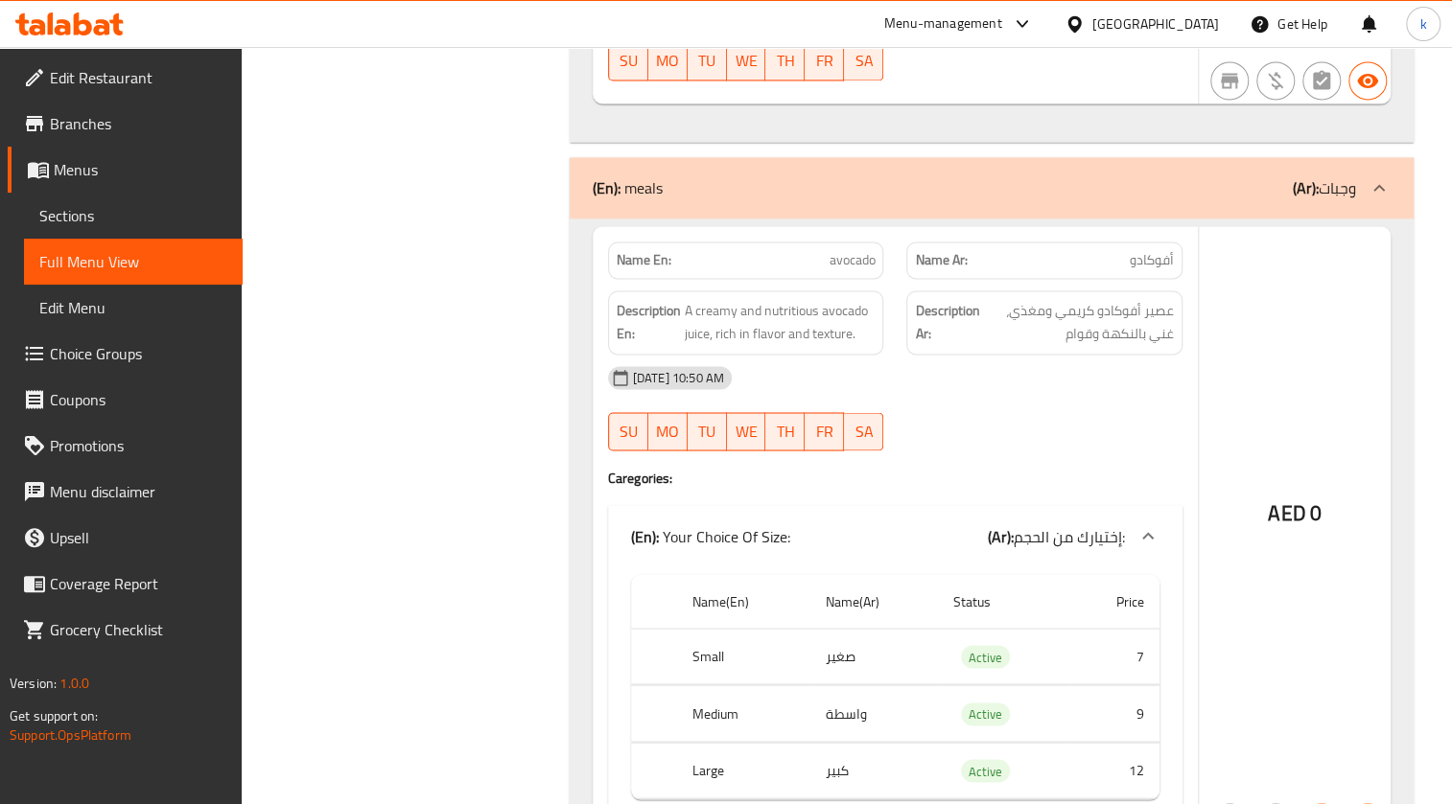
click at [824, 250] on p "Name En: avocado" at bounding box center [745, 260] width 259 height 20
click at [827, 250] on p "Name En: avocado" at bounding box center [745, 260] width 259 height 20
click at [829, 250] on span "avocado" at bounding box center [851, 260] width 46 height 20
click at [830, 250] on span "avocado" at bounding box center [851, 260] width 46 height 20
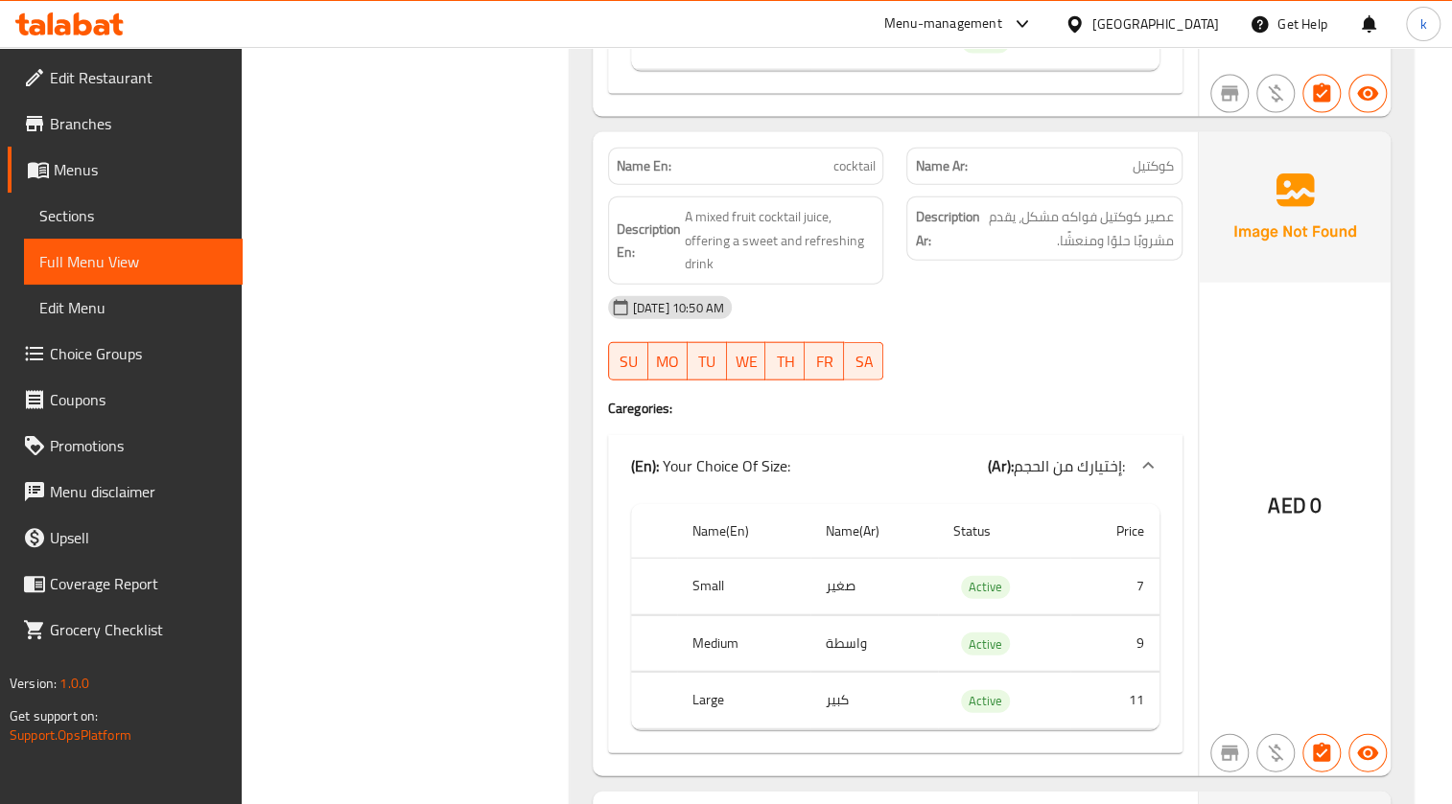
scroll to position [14294, 0]
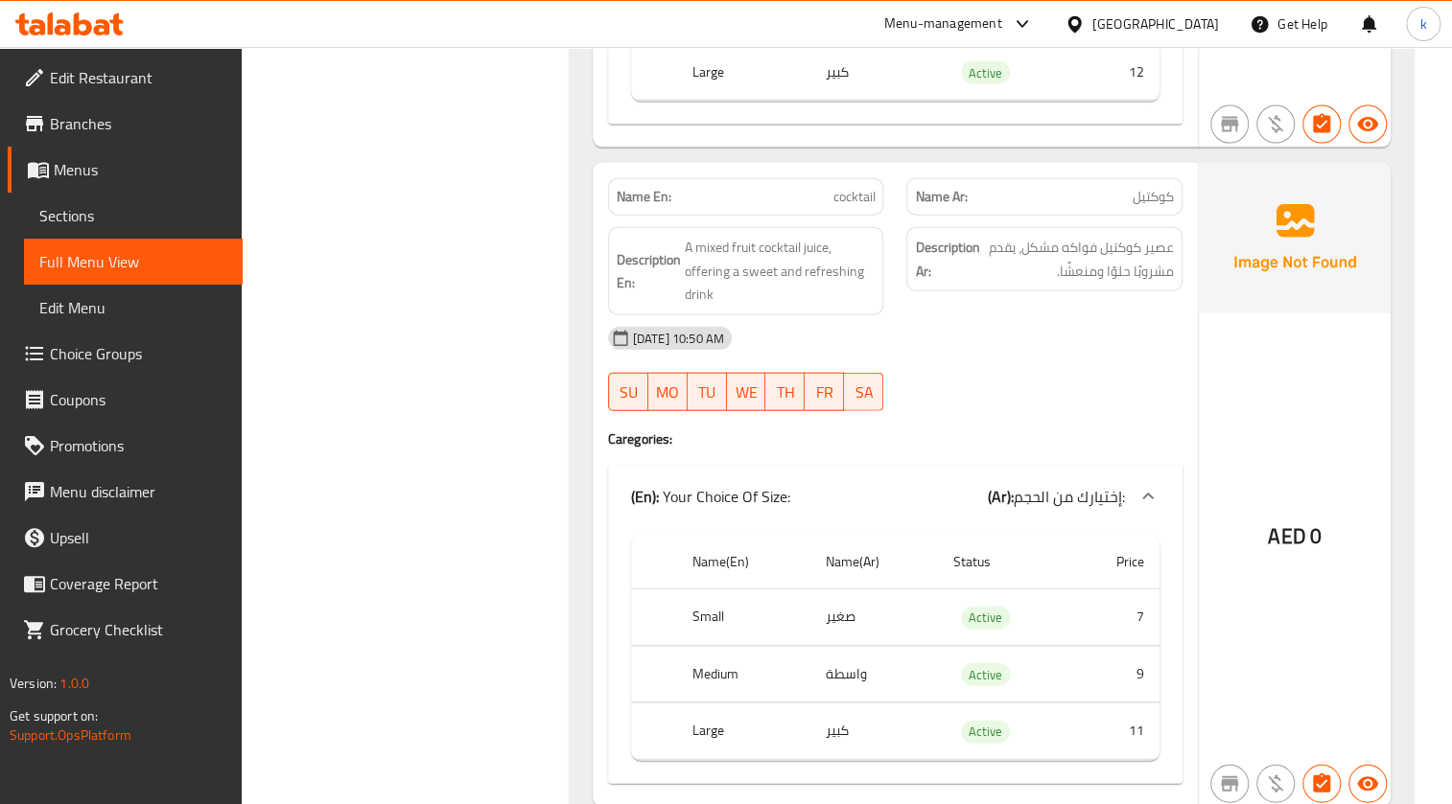
click at [862, 187] on span "cocktail" at bounding box center [853, 197] width 42 height 20
copy span "cocktail"
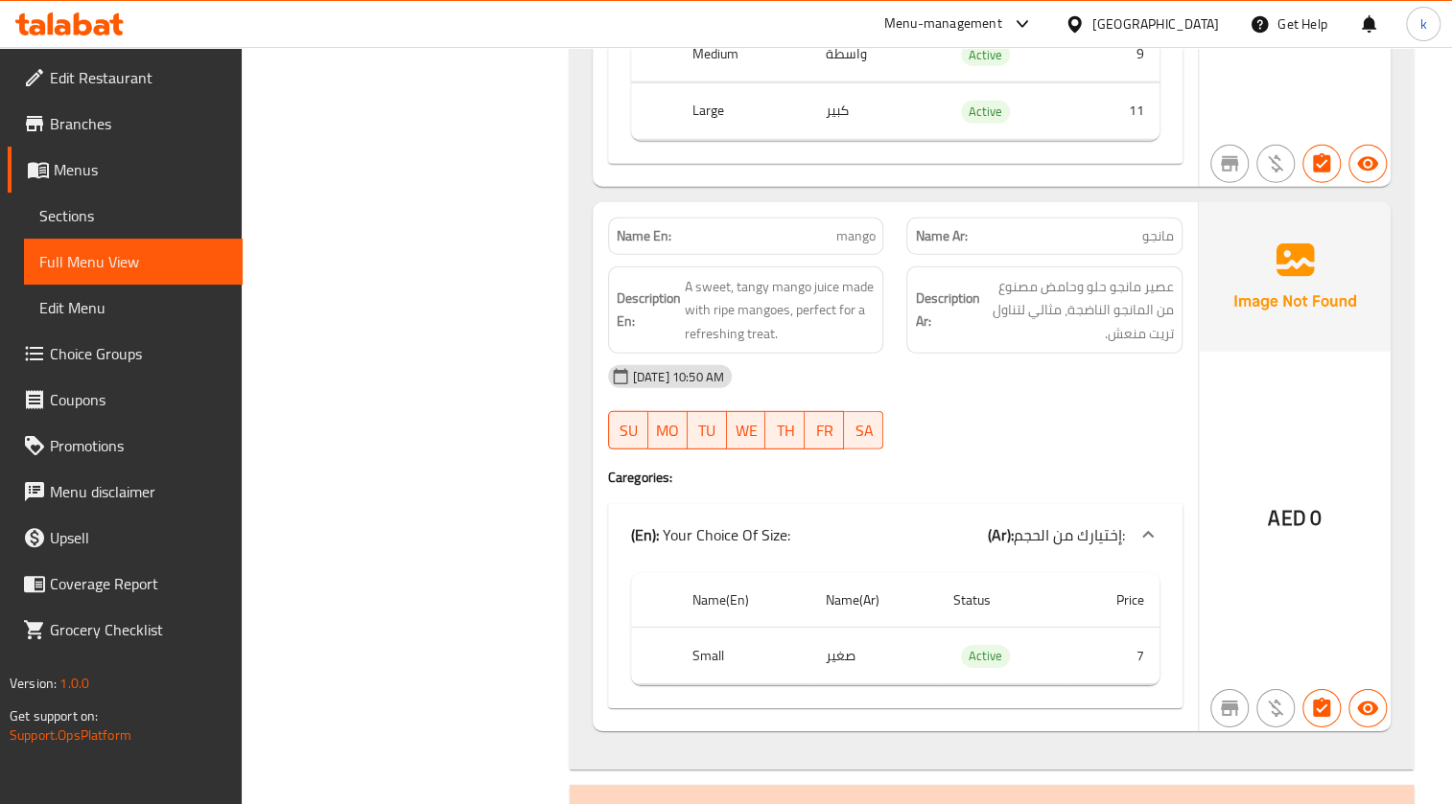
scroll to position [14985, 0]
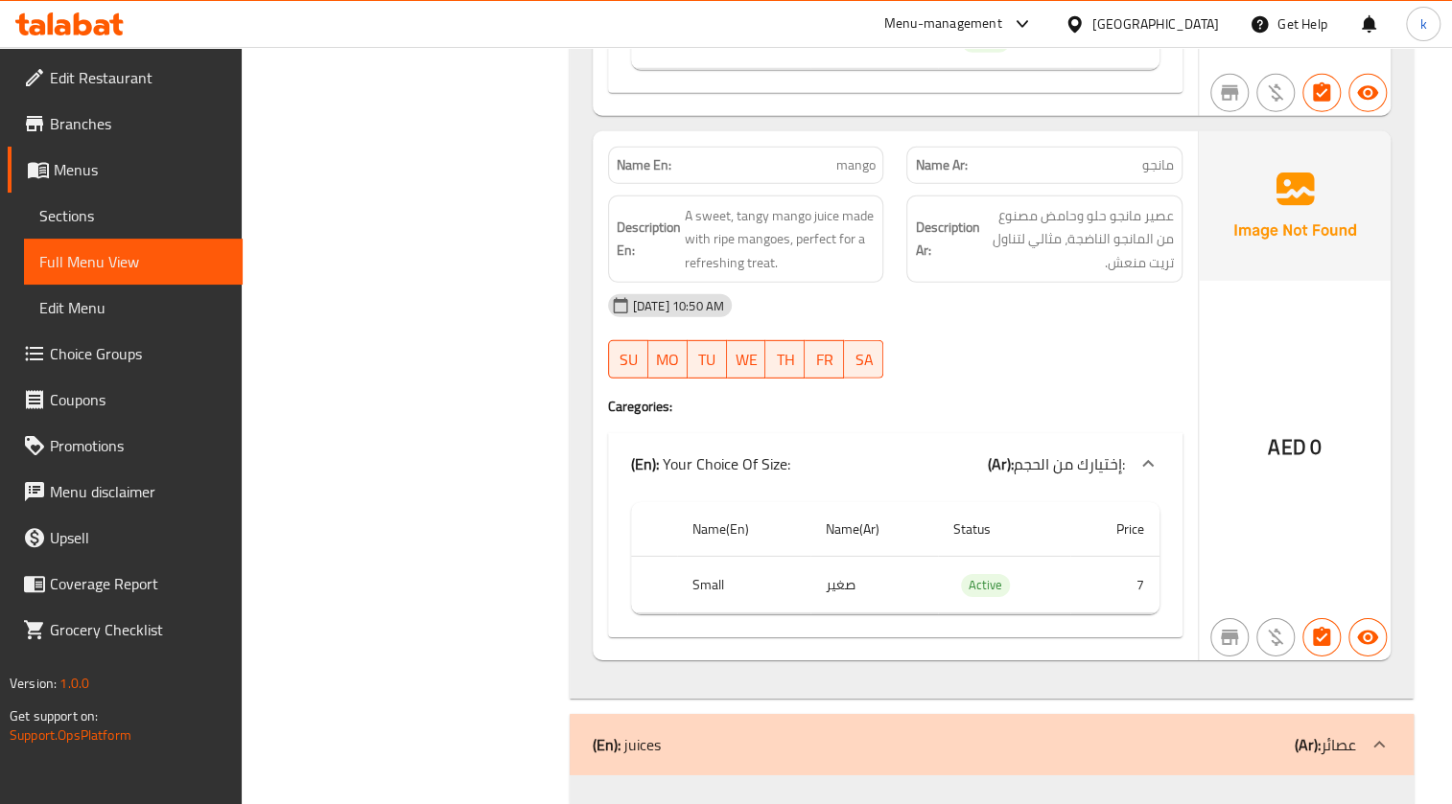
click at [1356, 722] on div at bounding box center [1379, 745] width 46 height 46
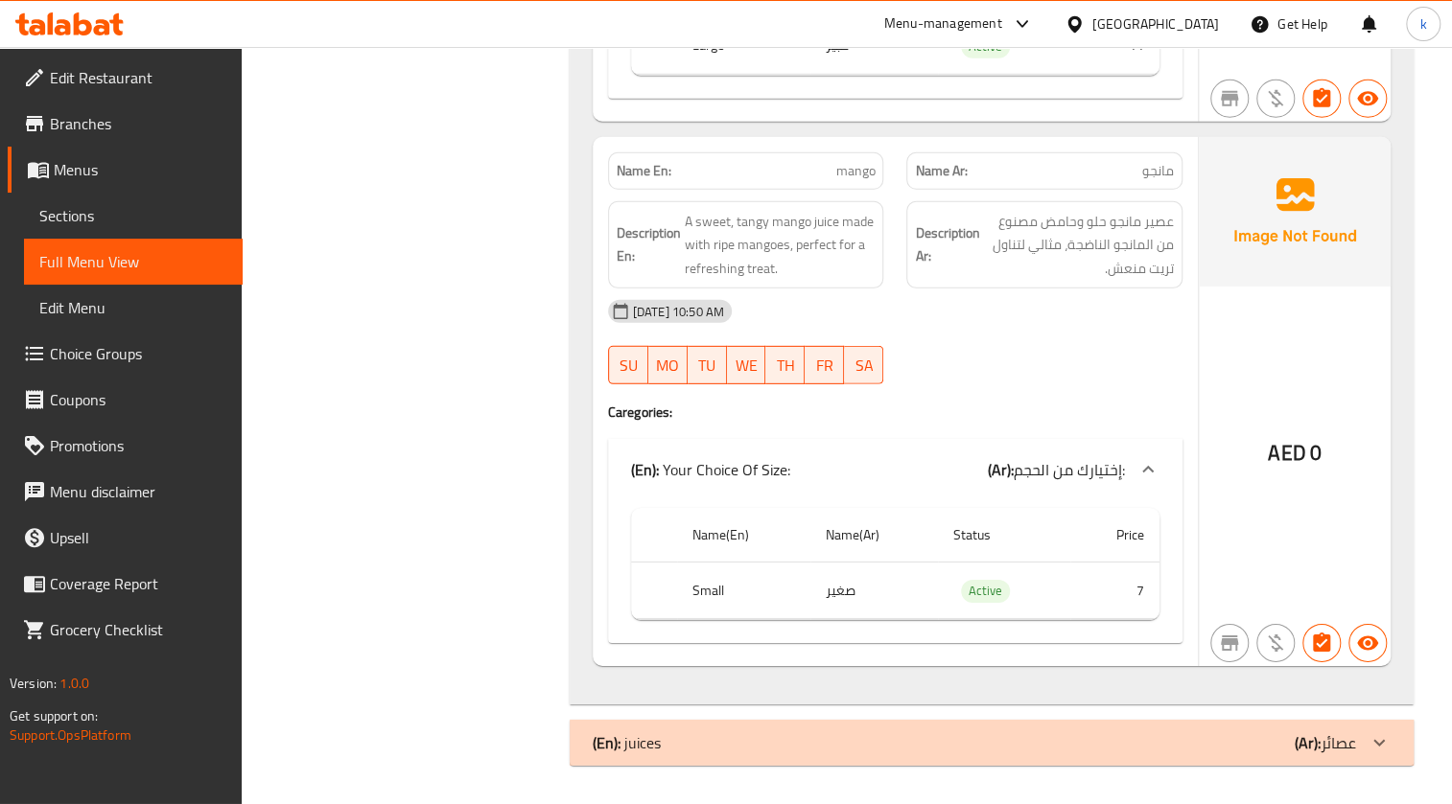
scroll to position [14939, 0]
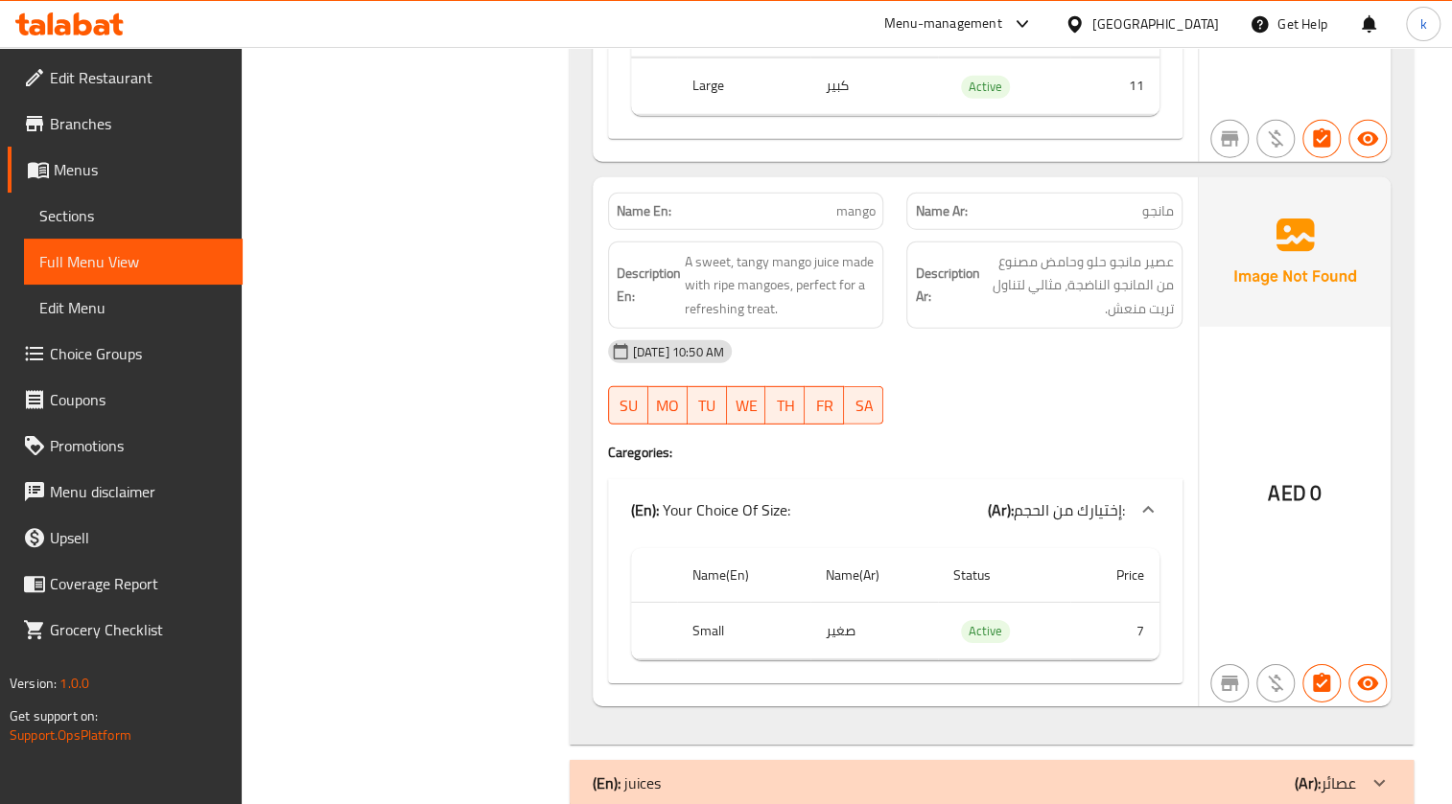
click at [1289, 760] on div "(En): juices (Ar): عصائر" at bounding box center [991, 783] width 844 height 46
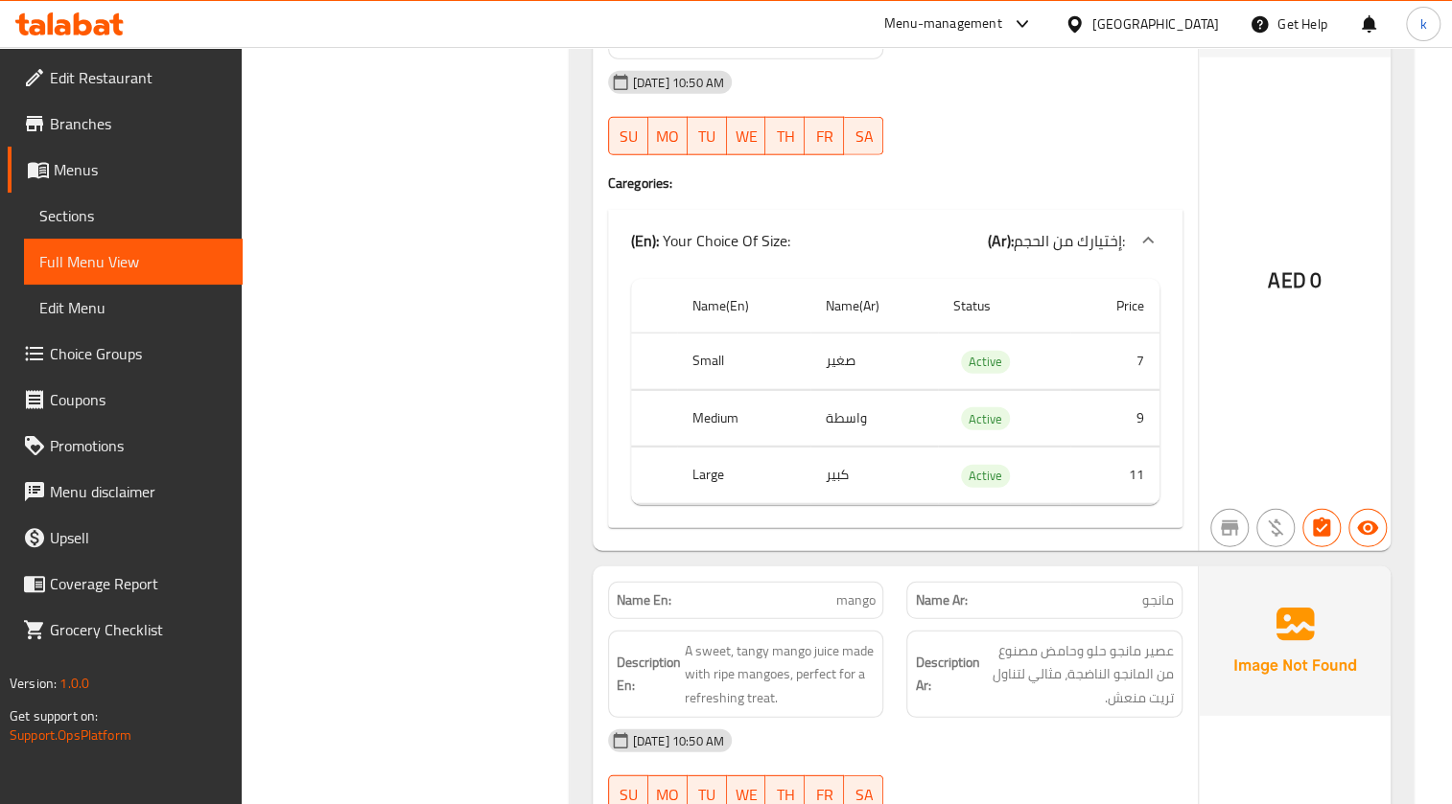
scroll to position [14985, 0]
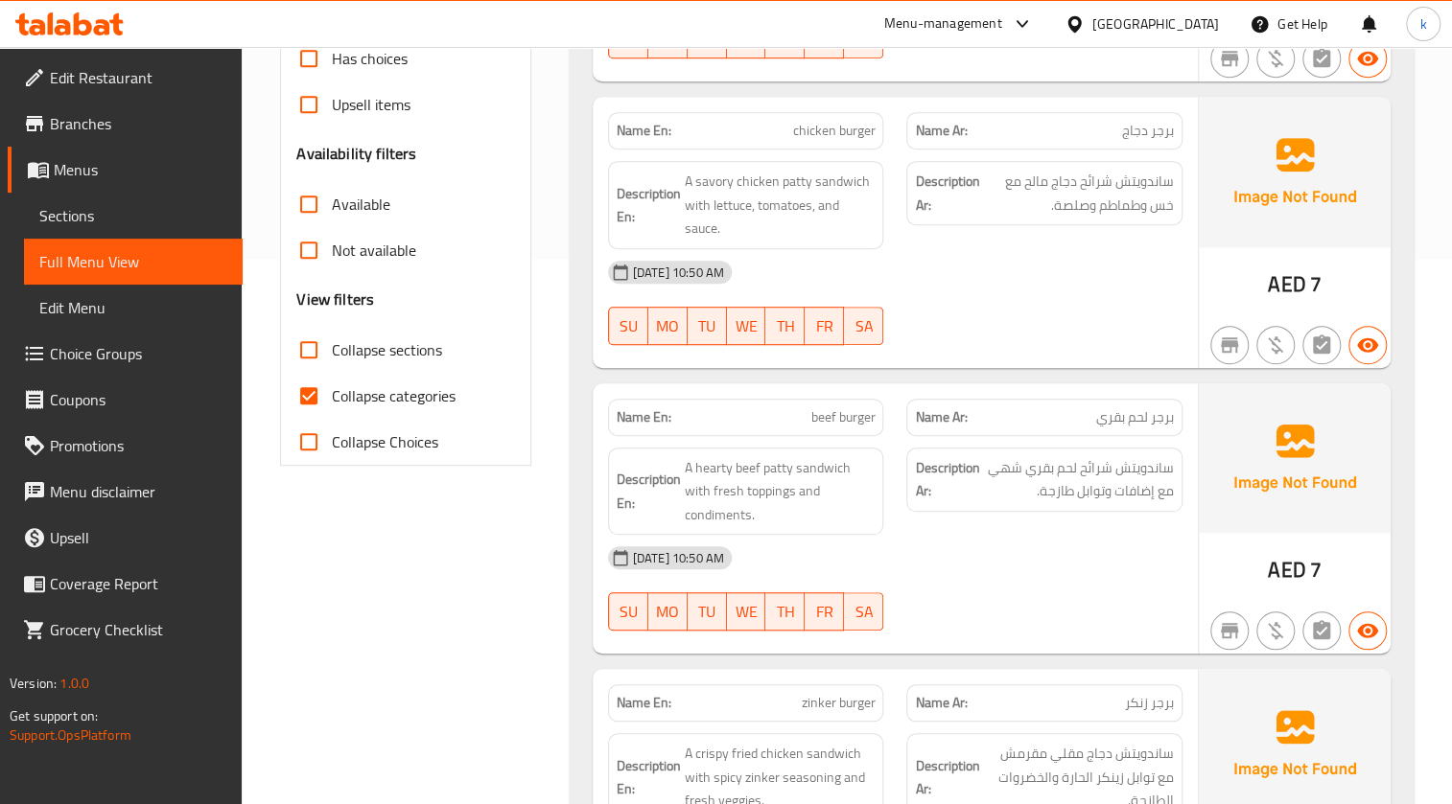
scroll to position [261, 0]
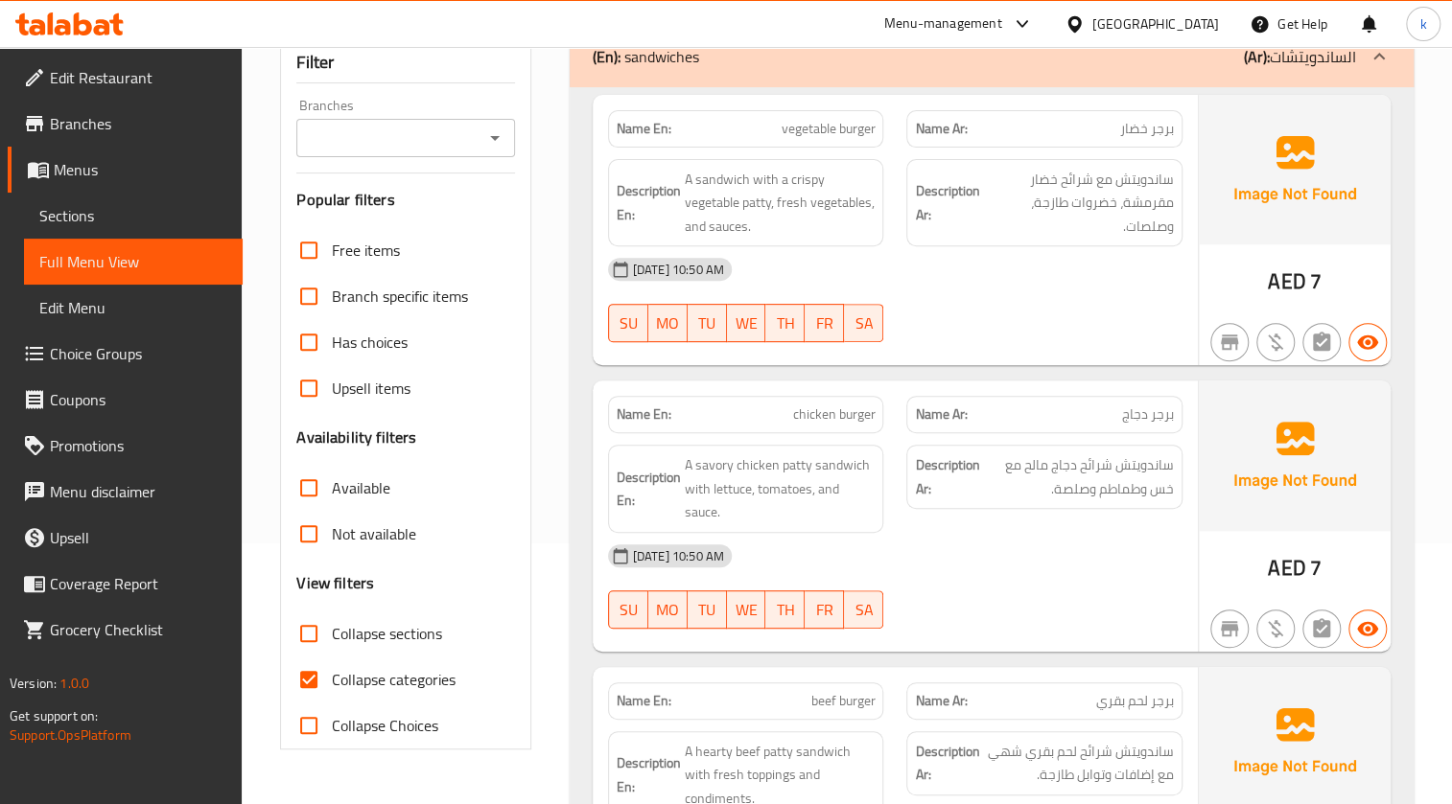
click at [420, 671] on span "Collapse categories" at bounding box center [394, 679] width 124 height 23
click at [332, 671] on input "Collapse categories" at bounding box center [309, 680] width 46 height 46
checkbox input "false"
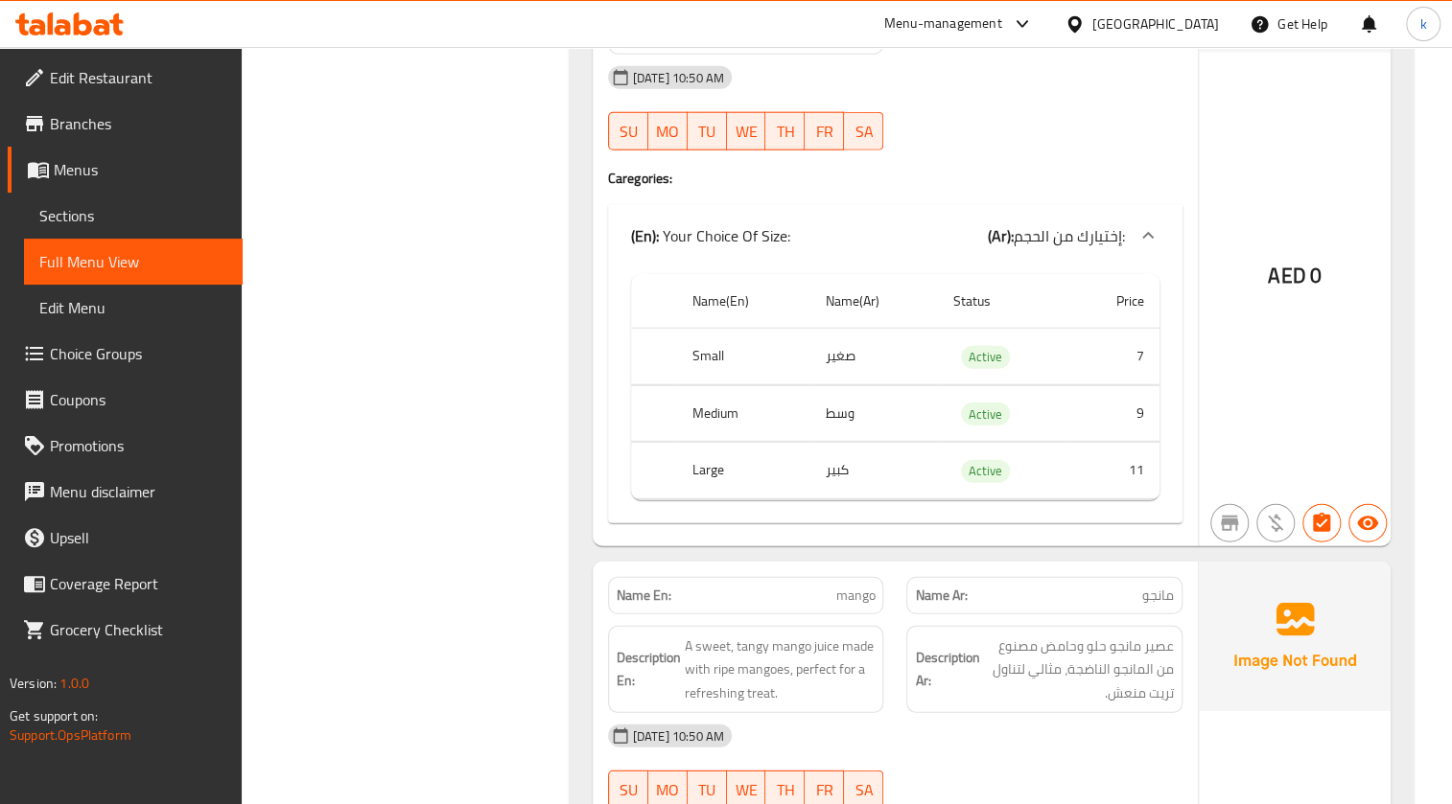
scroll to position [14985, 0]
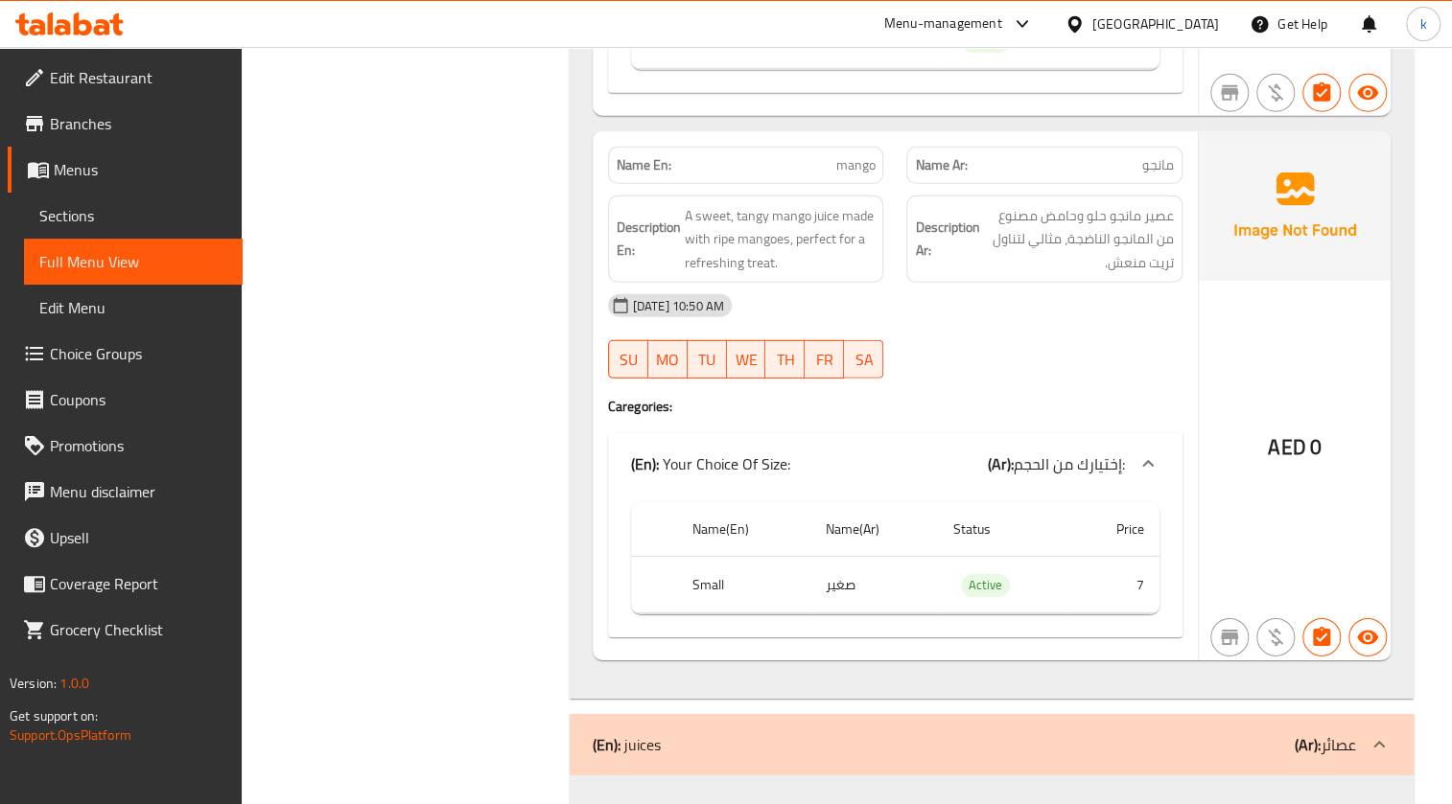
click at [1333, 733] on p "(Ar): عصائر" at bounding box center [1324, 744] width 61 height 23
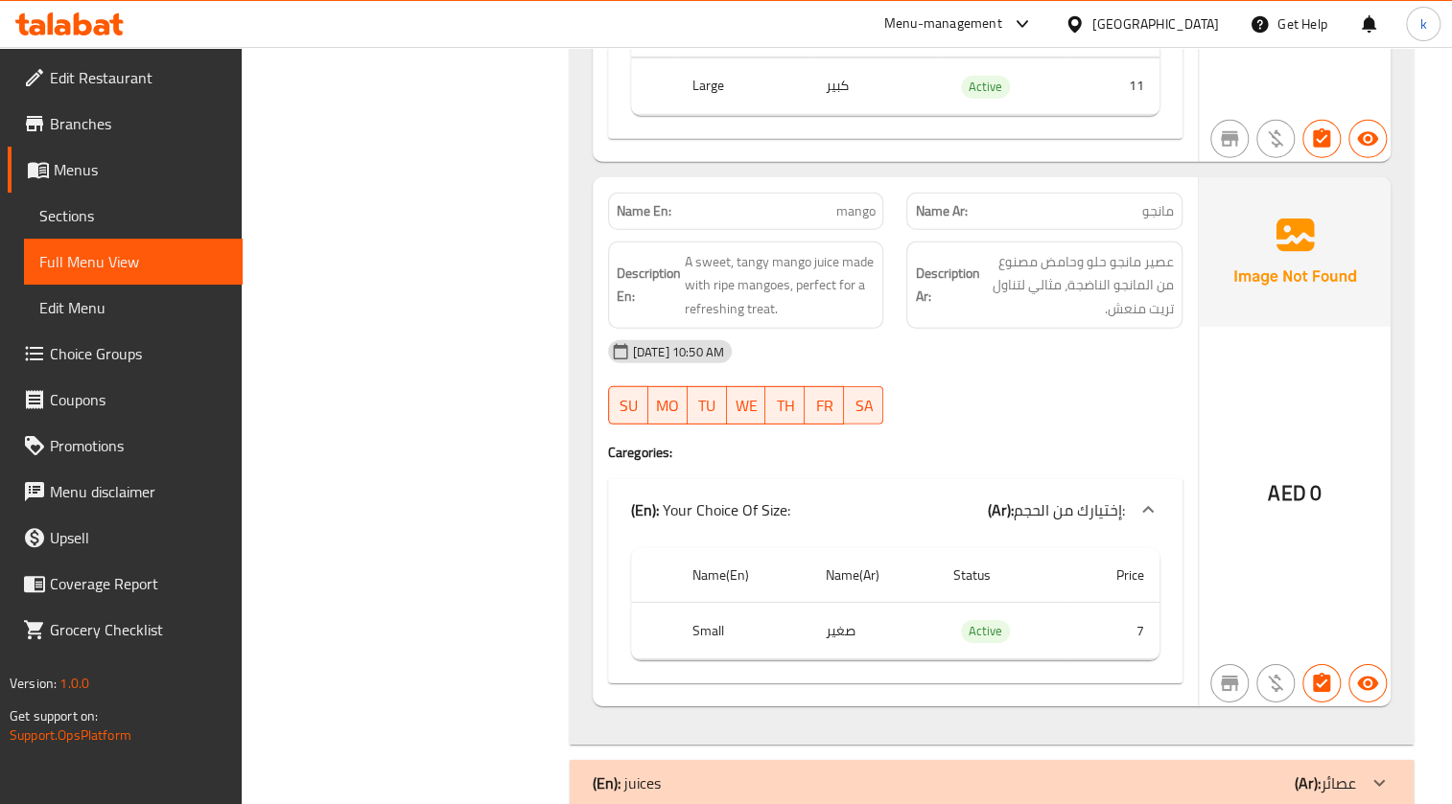
click at [1360, 760] on div at bounding box center [1379, 783] width 46 height 46
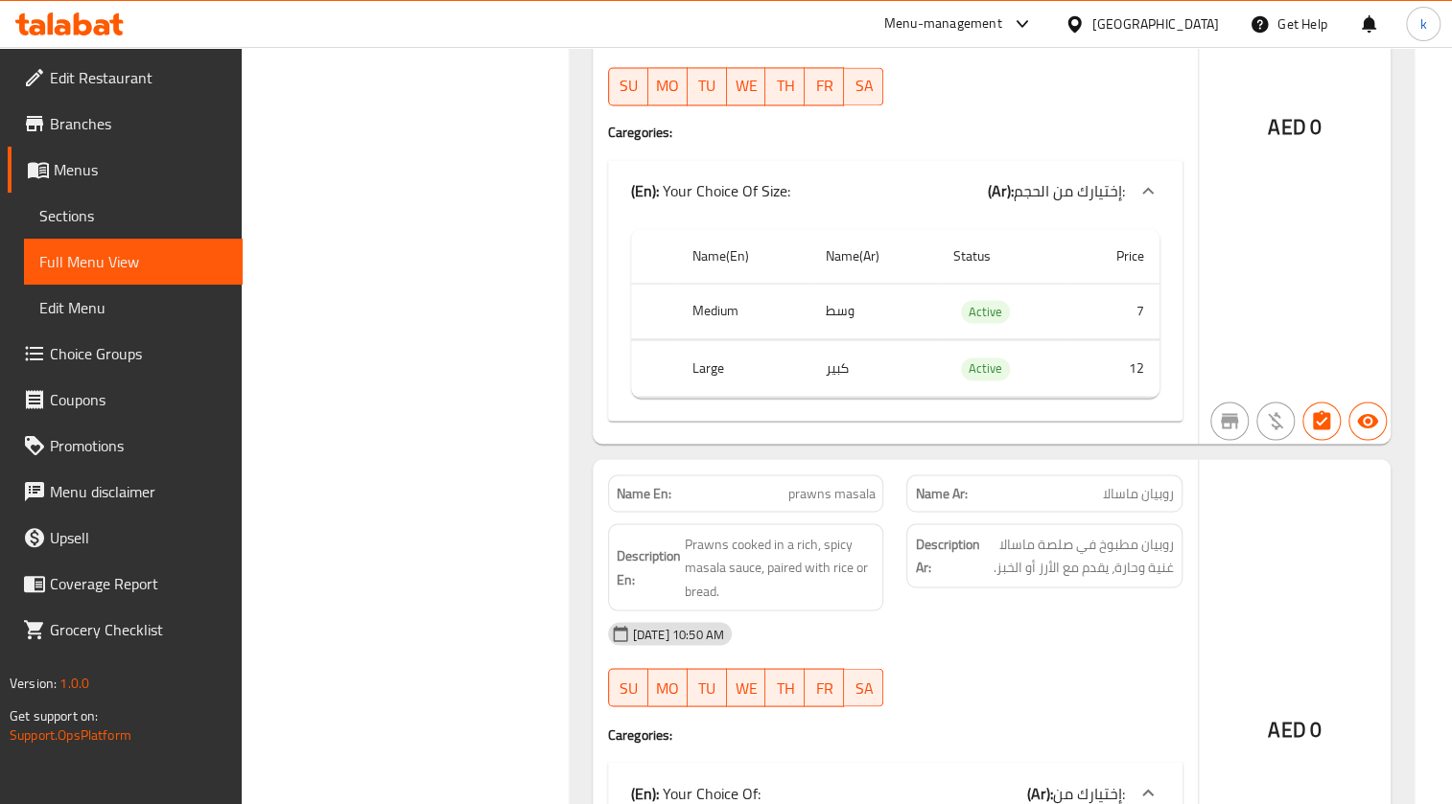
scroll to position [9581, 0]
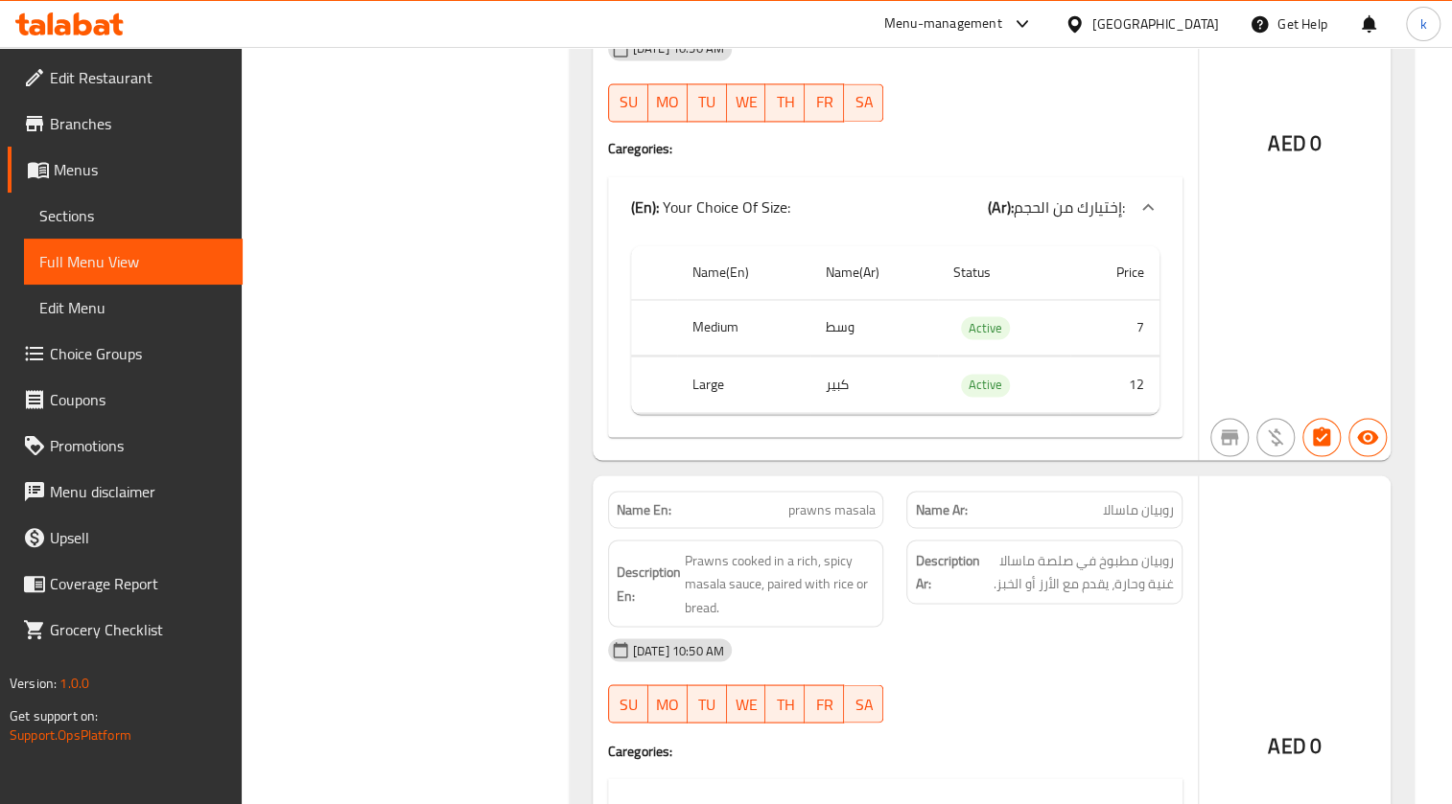
drag, startPoint x: 1233, startPoint y: 498, endPoint x: 1430, endPoint y: 548, distance: 203.9
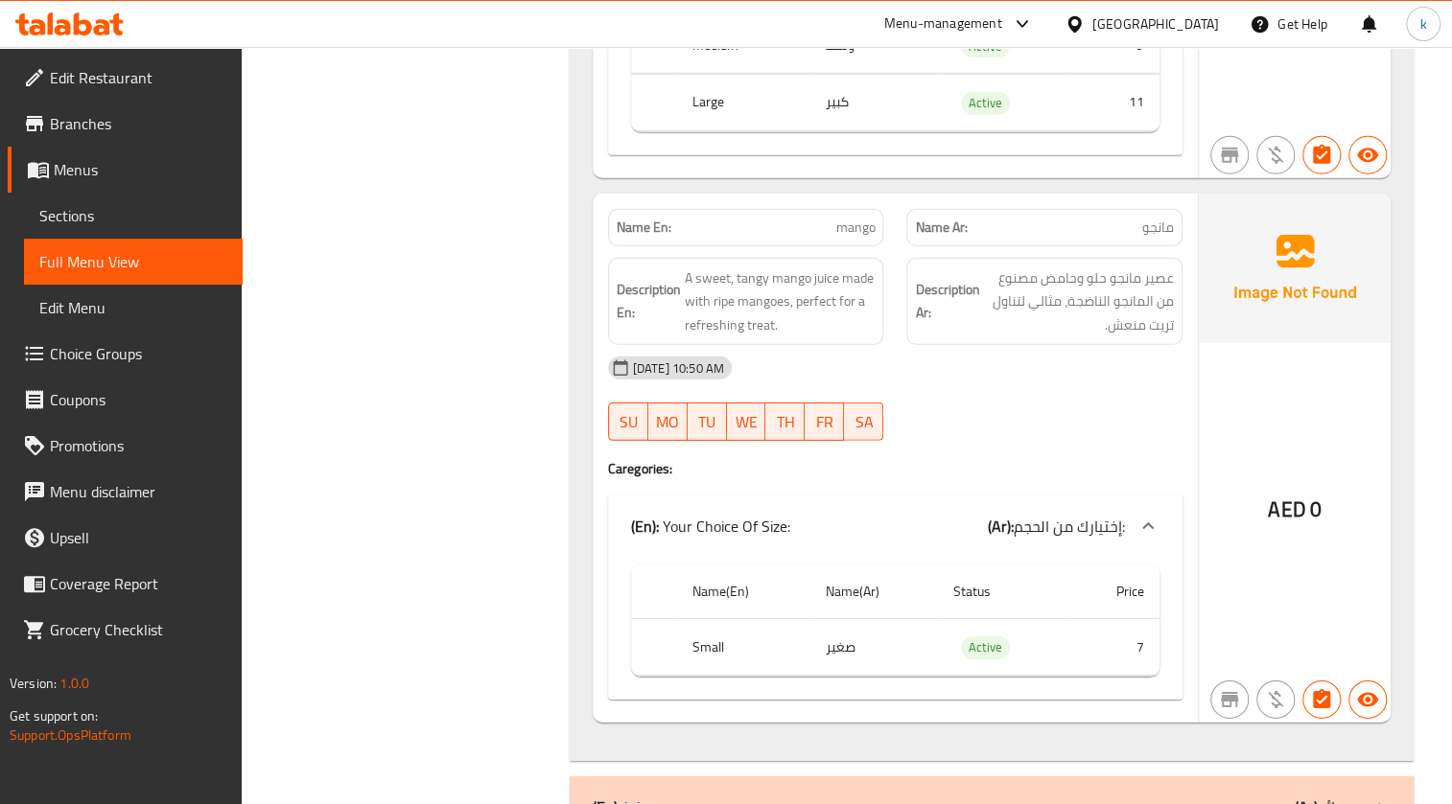
scroll to position [14985, 0]
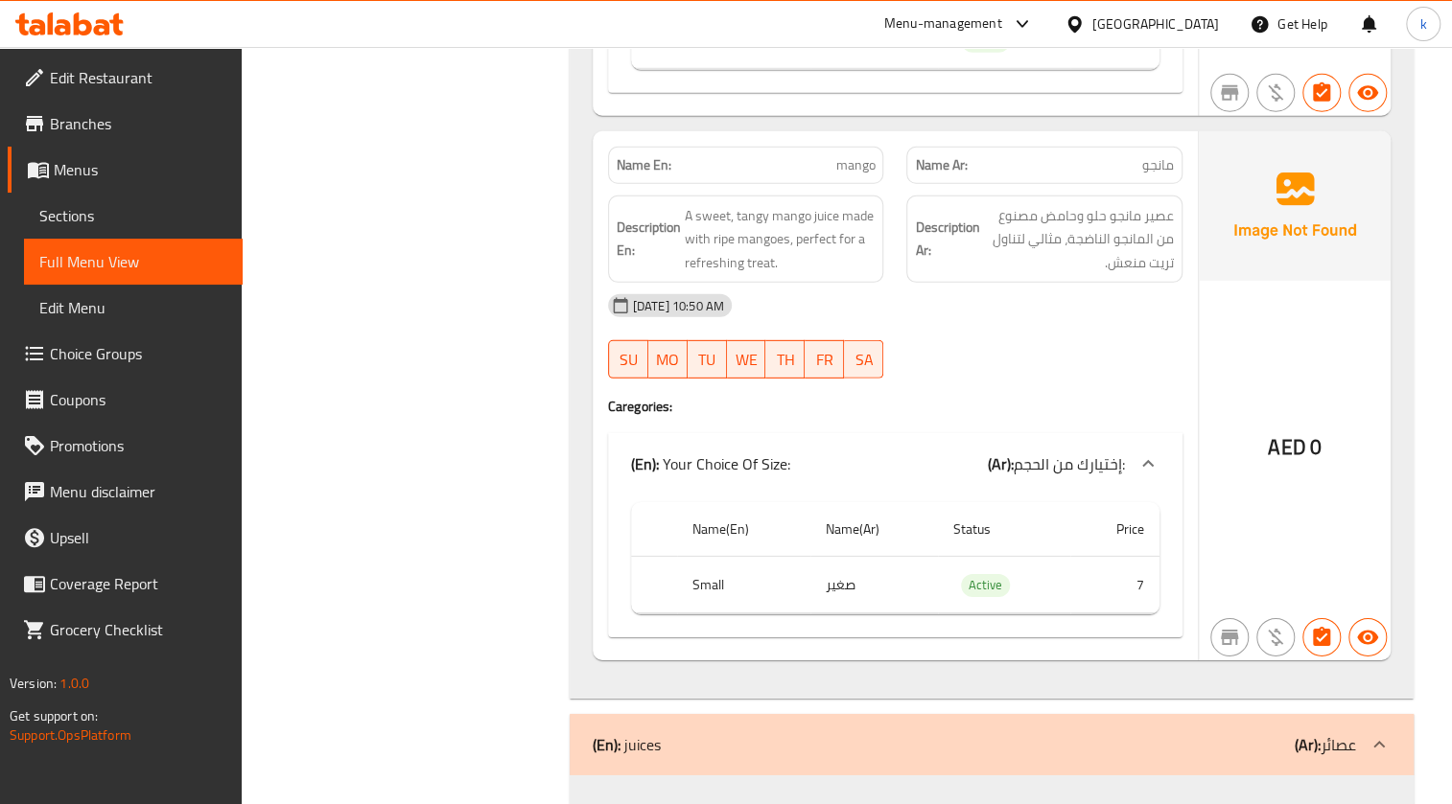
click at [1309, 731] on b "(Ar):" at bounding box center [1307, 745] width 26 height 29
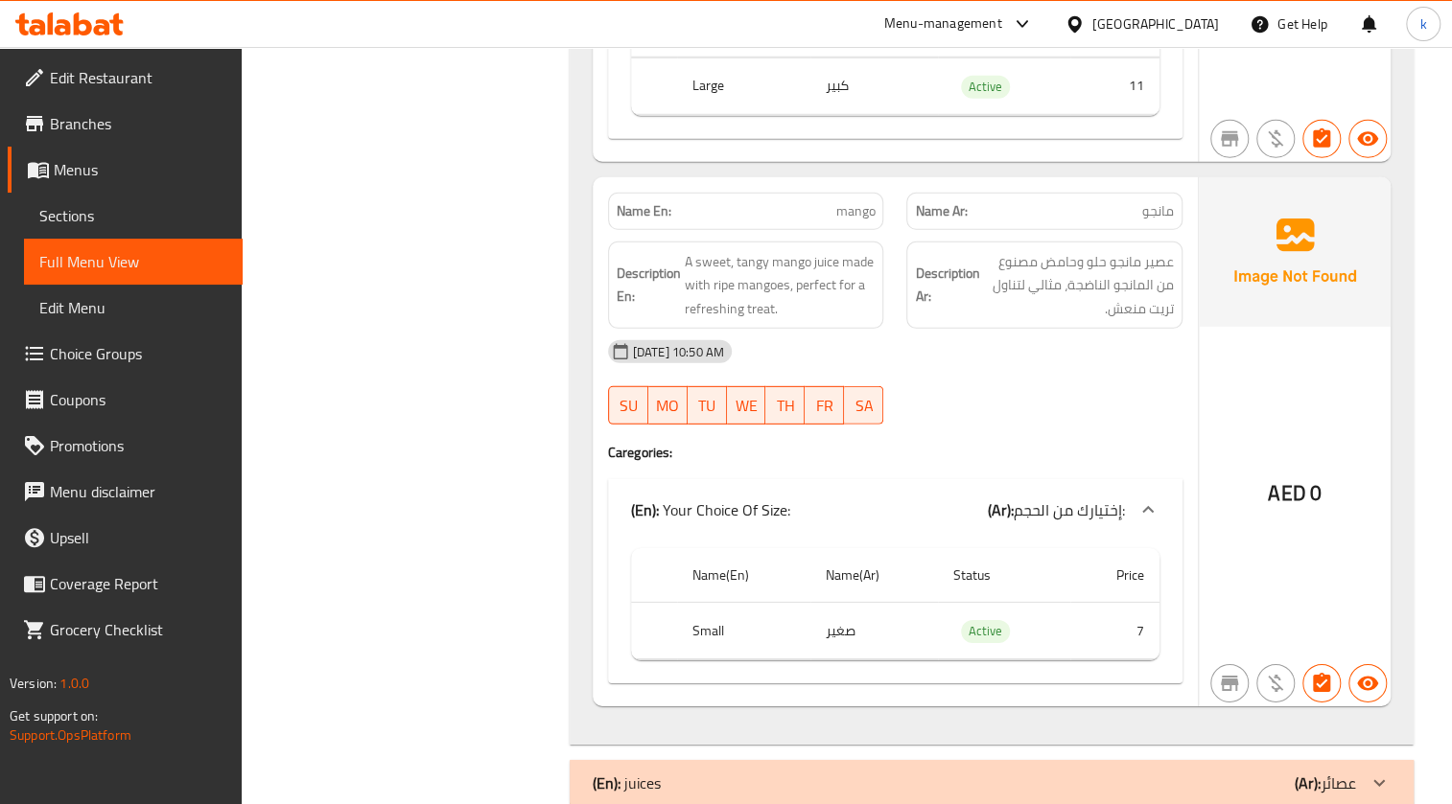
click at [1337, 772] on p "(Ar): عصائر" at bounding box center [1324, 783] width 61 height 23
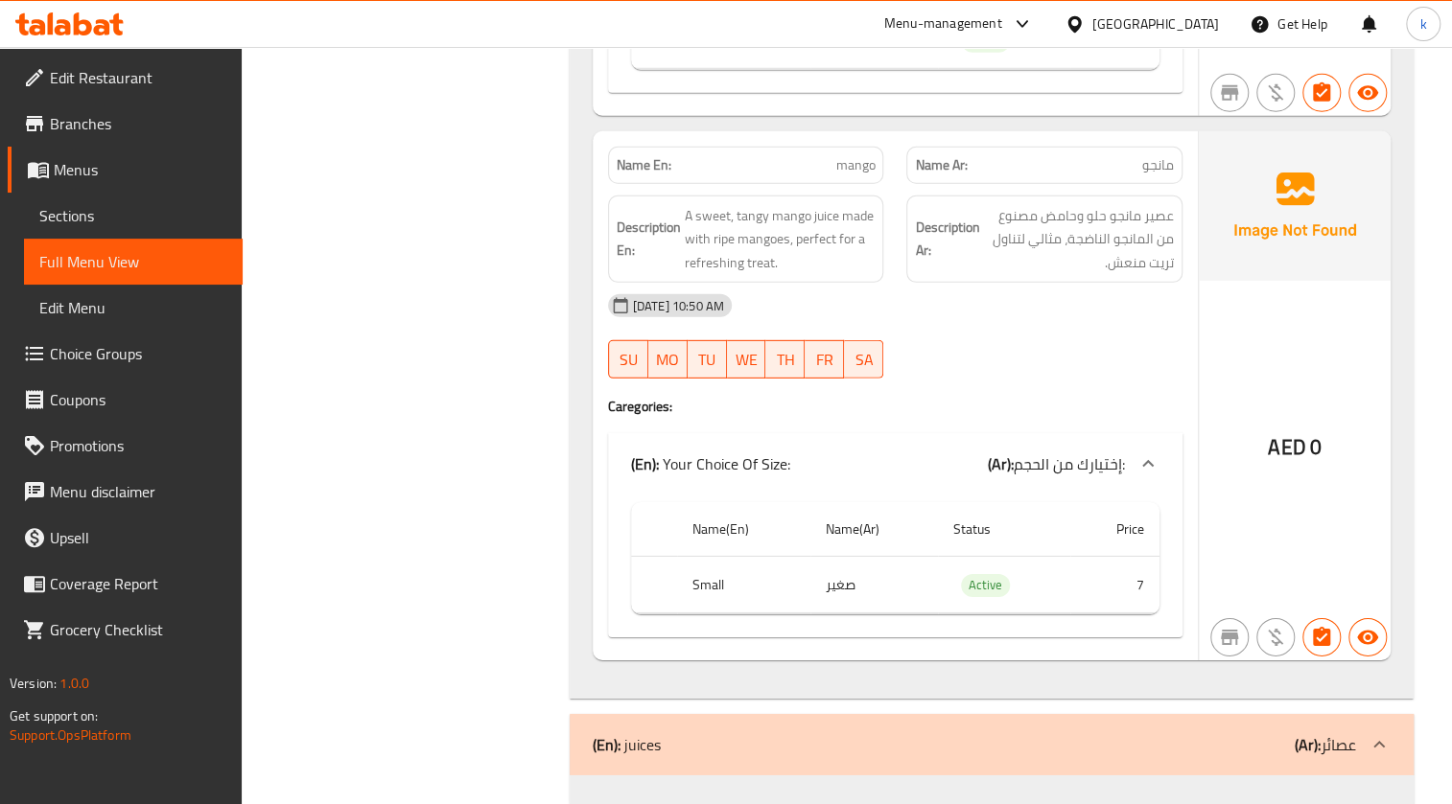
click at [1341, 733] on p "(Ar): عصائر" at bounding box center [1324, 744] width 61 height 23
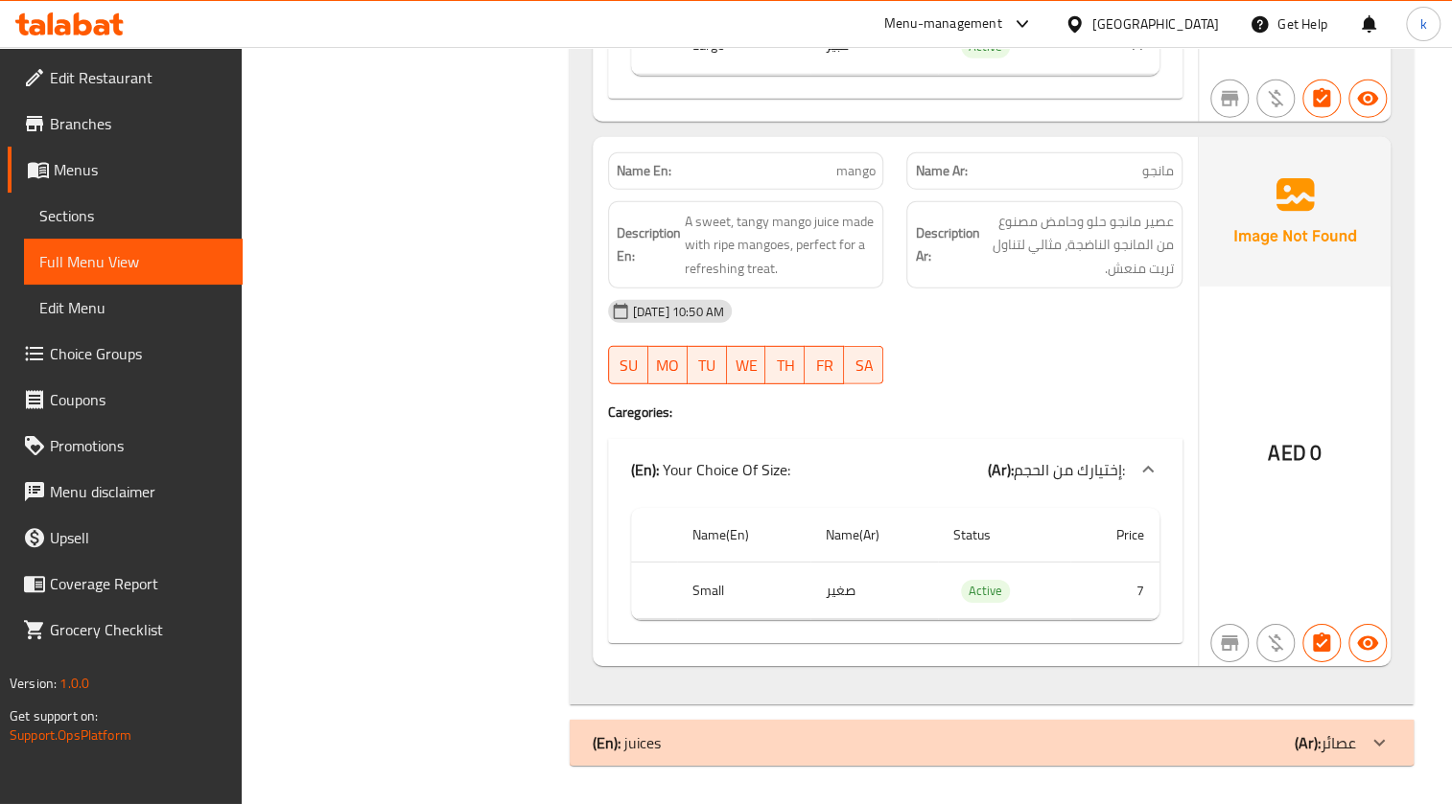
scroll to position [14939, 0]
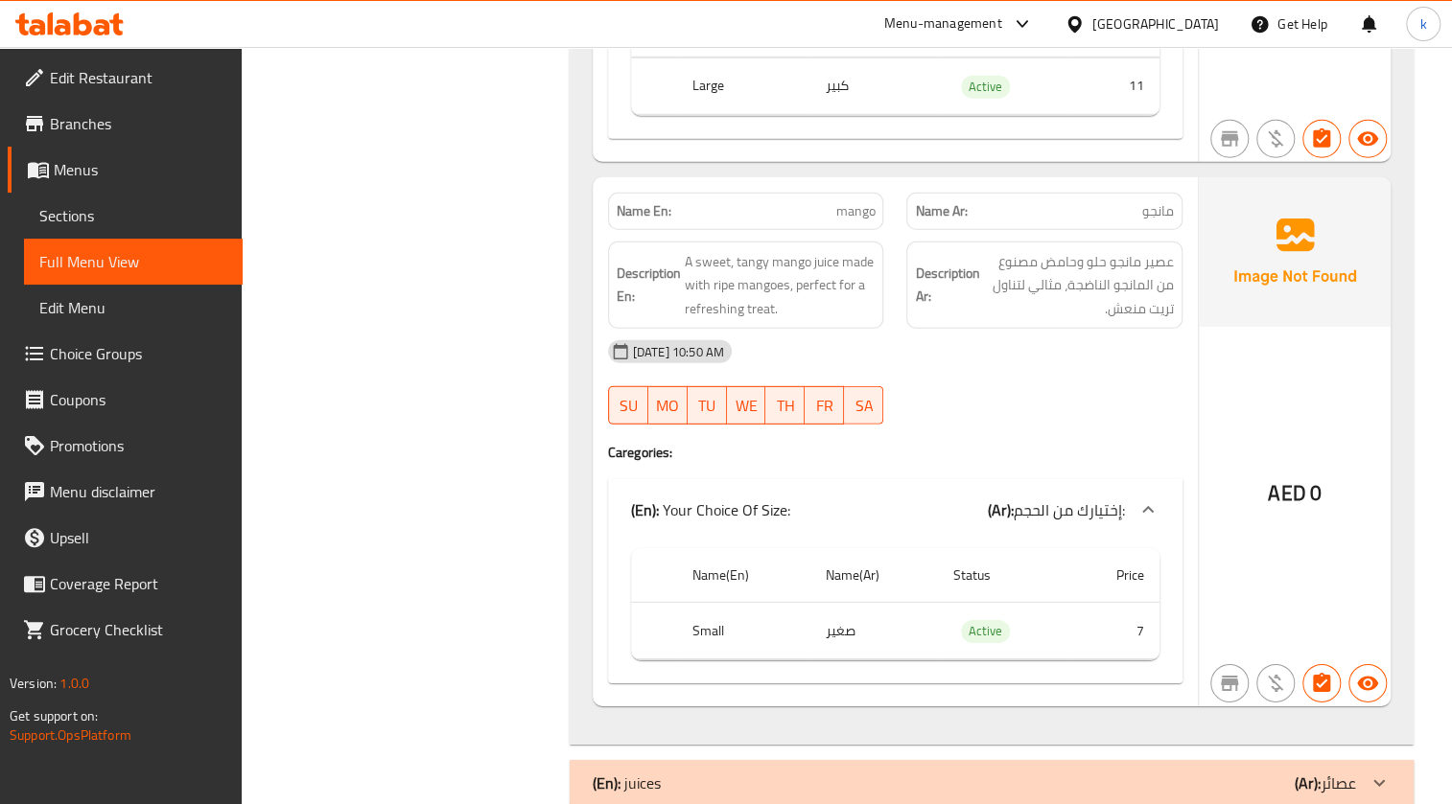
click at [1341, 772] on p "(Ar): عصائر" at bounding box center [1324, 783] width 61 height 23
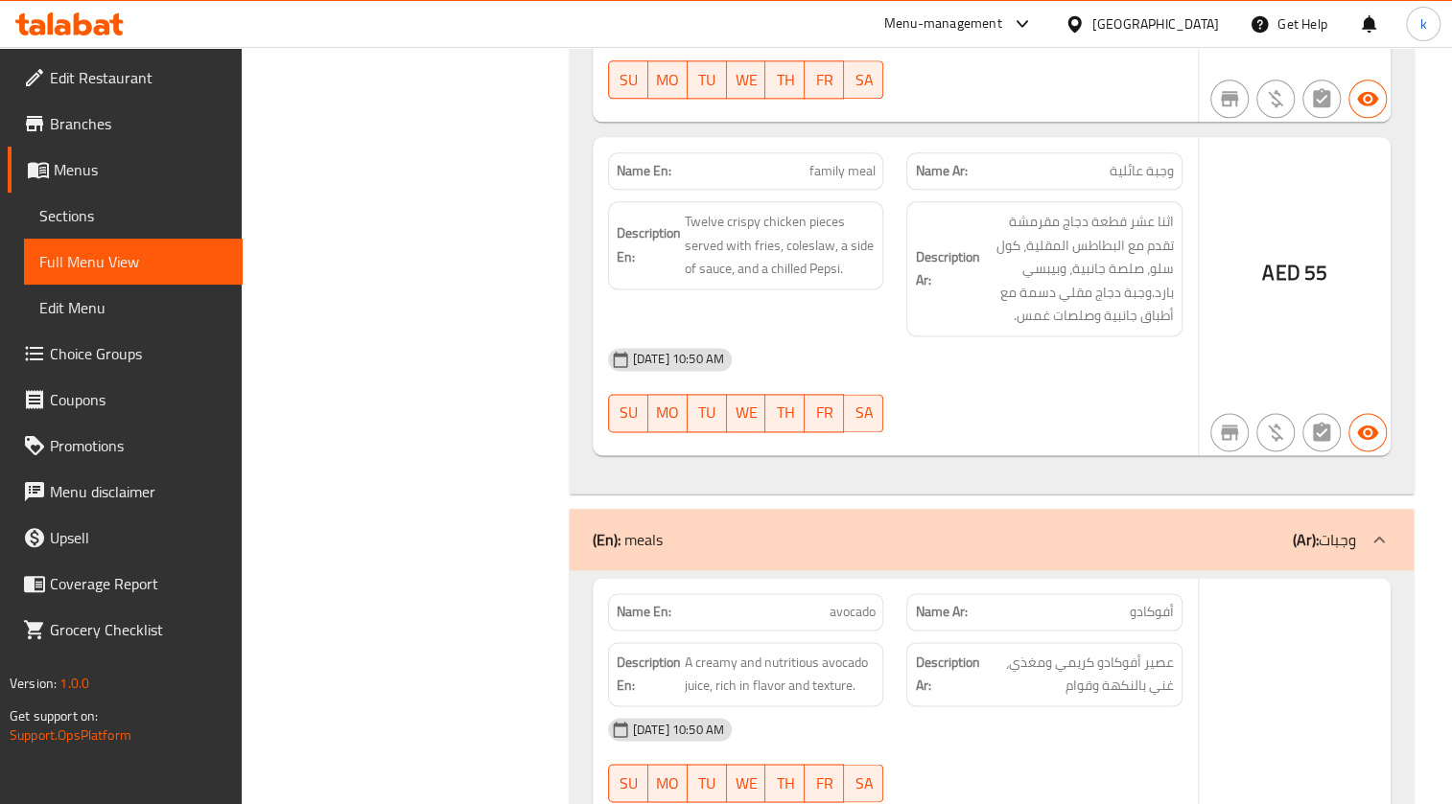
scroll to position [13242, 0]
click at [118, 217] on span "Sections" at bounding box center [133, 215] width 188 height 23
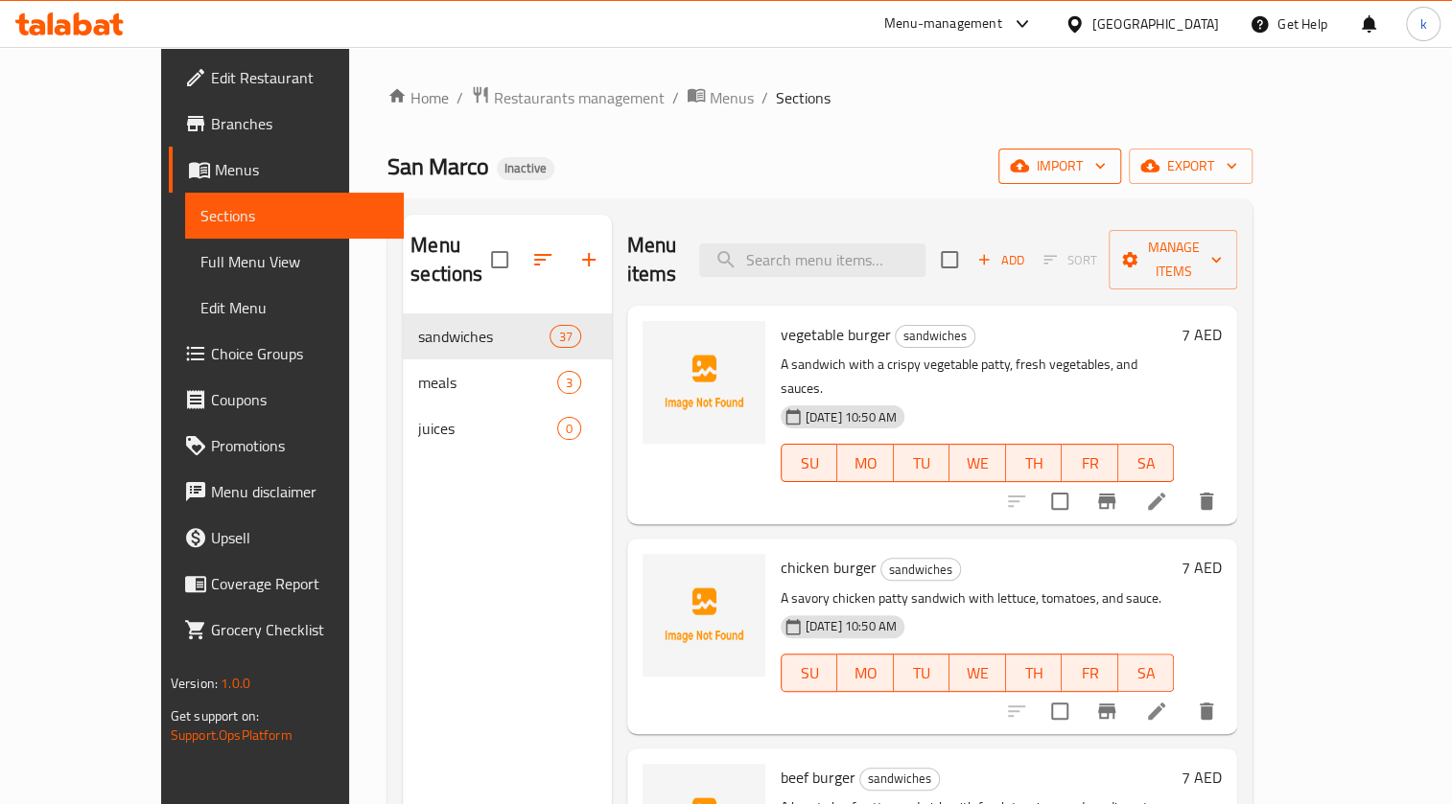
click at [1105, 163] on span "import" at bounding box center [1059, 166] width 92 height 24
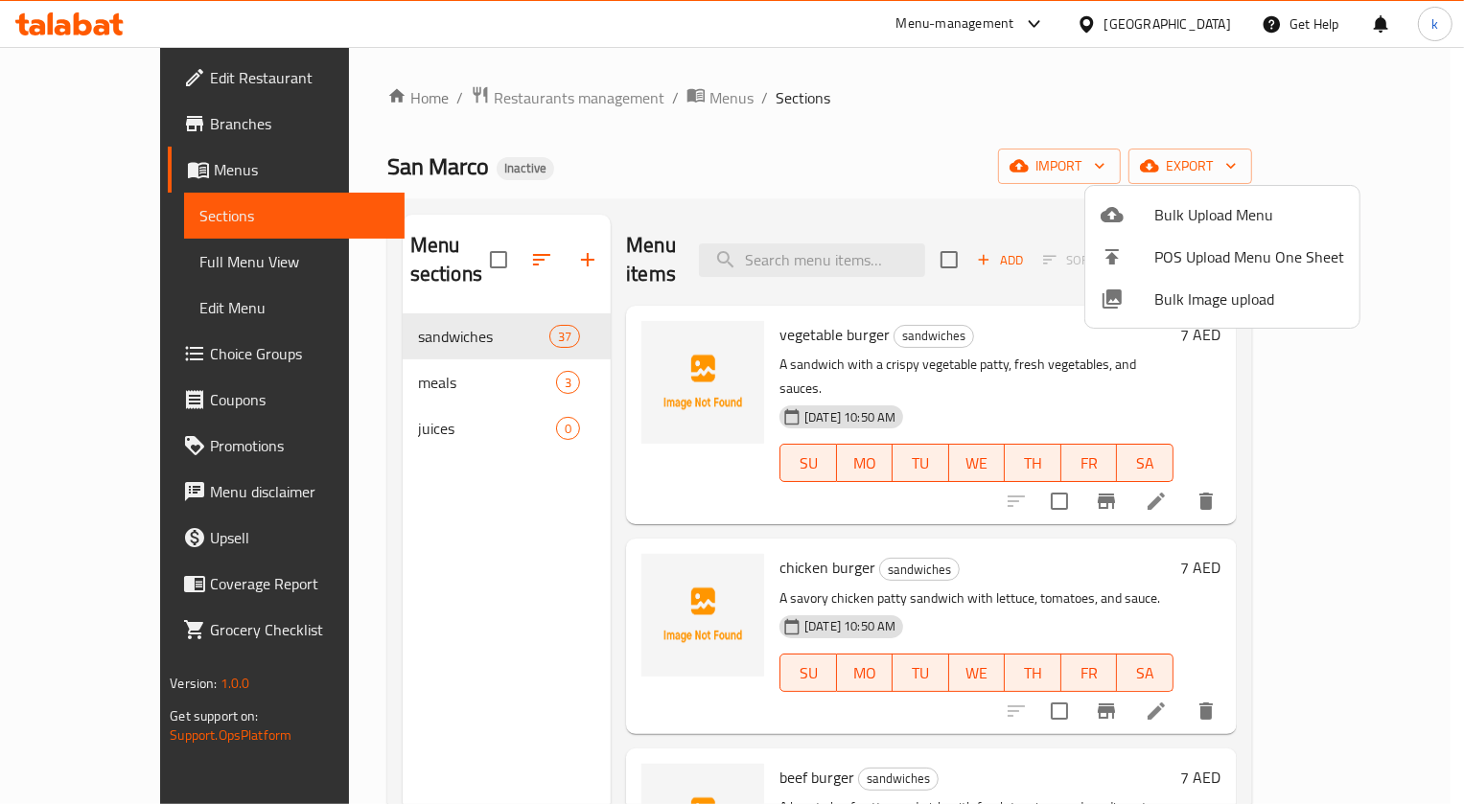
click at [110, 177] on div at bounding box center [732, 402] width 1464 height 804
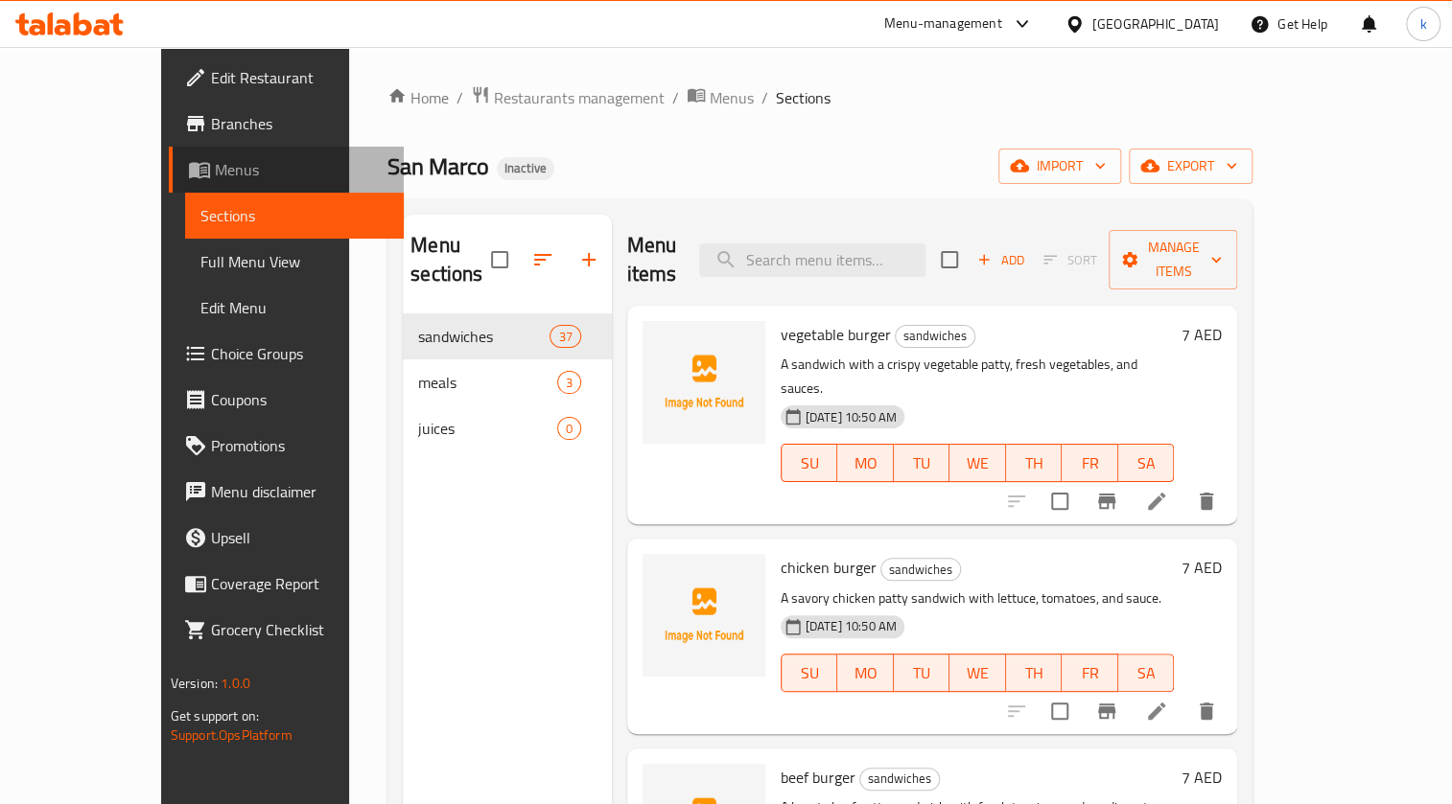
click at [215, 175] on span "Menus" at bounding box center [302, 169] width 174 height 23
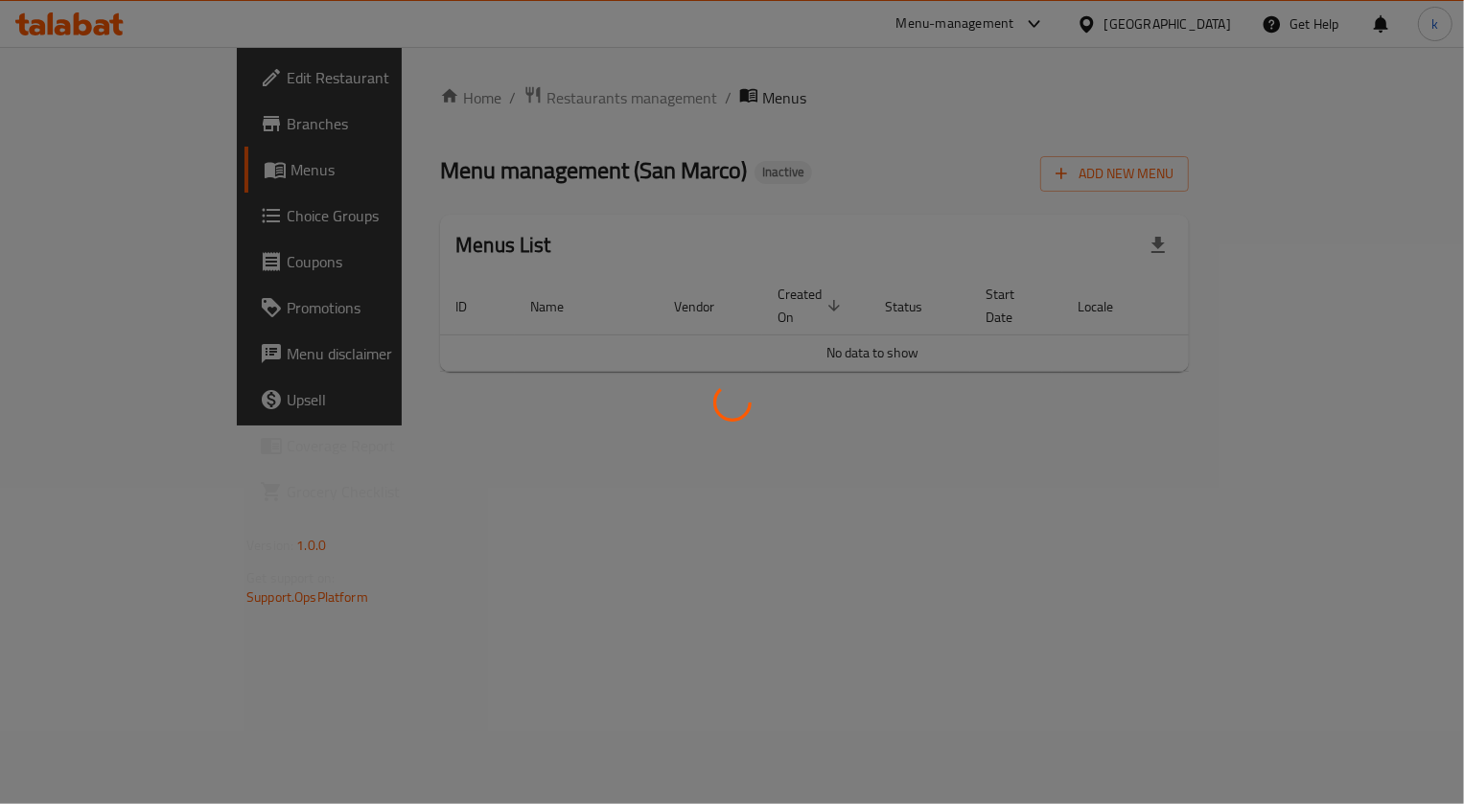
click at [509, 104] on div at bounding box center [732, 402] width 1464 height 804
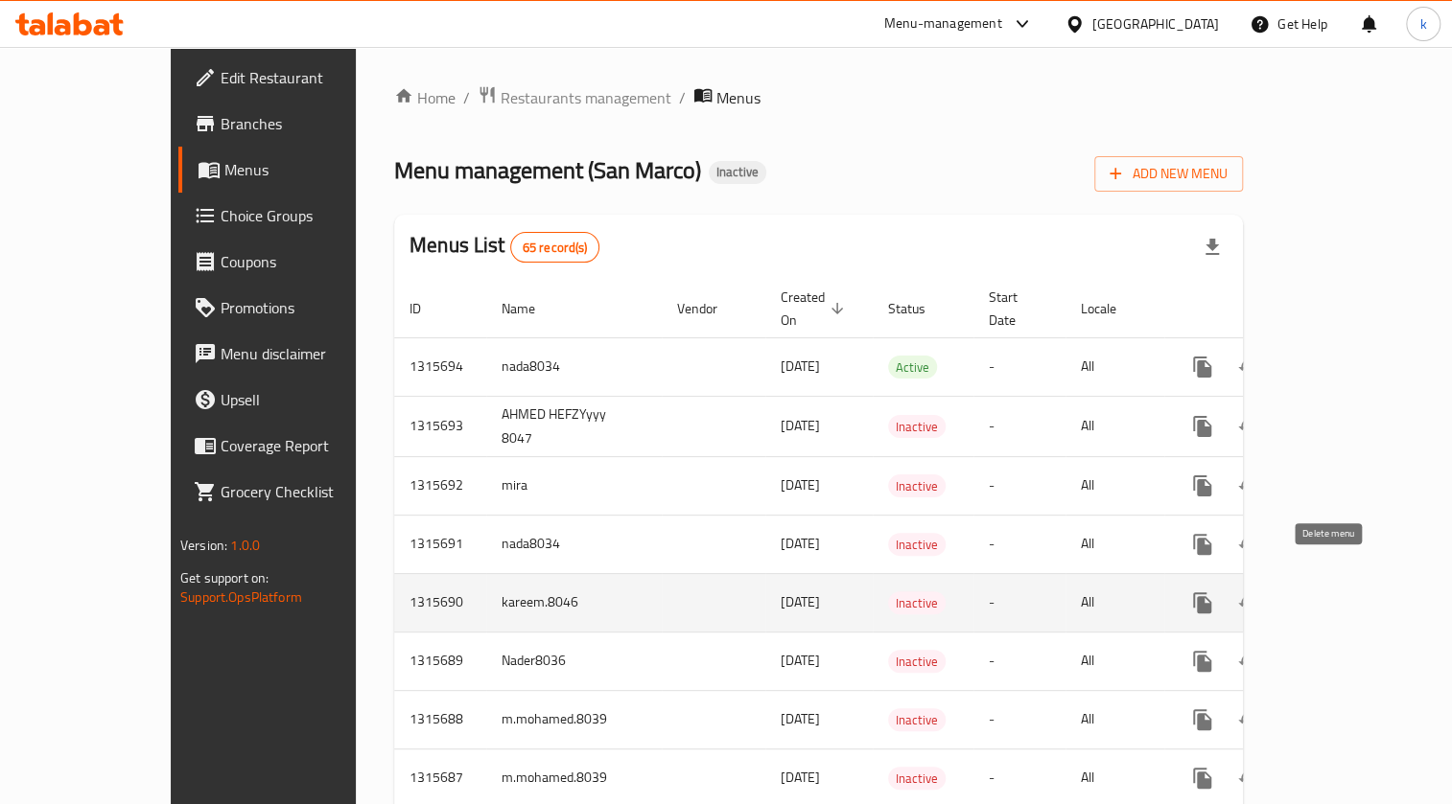
click at [1301, 594] on icon "enhanced table" at bounding box center [1294, 602] width 13 height 17
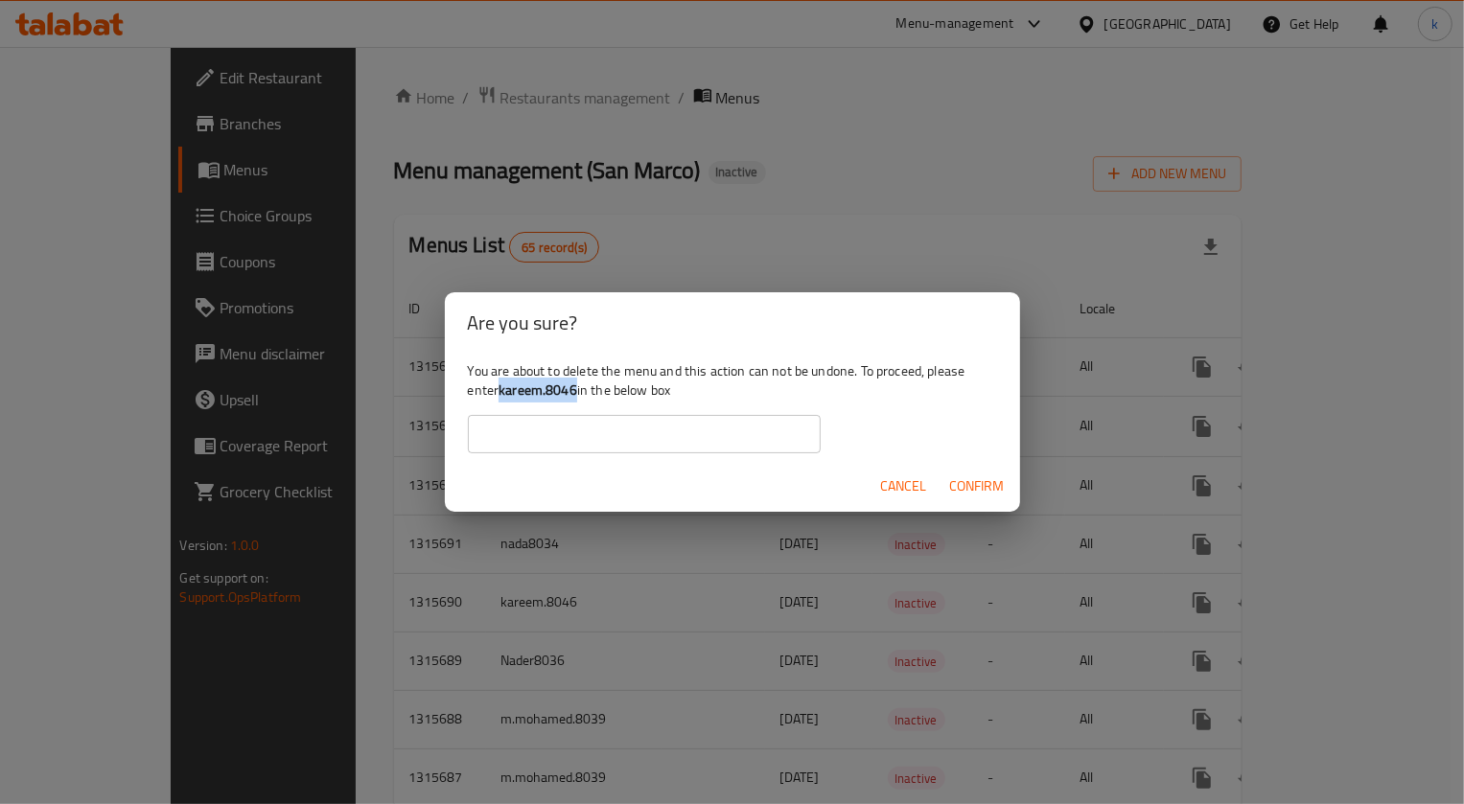
drag, startPoint x: 499, startPoint y: 387, endPoint x: 576, endPoint y: 395, distance: 77.1
click at [576, 395] on div "You are about to delete the menu and this action can not be undone. To proceed,…" at bounding box center [732, 407] width 575 height 107
click at [364, 511] on div "Are you sure? You are about to delete the menu and this action can not be undon…" at bounding box center [732, 402] width 1464 height 804
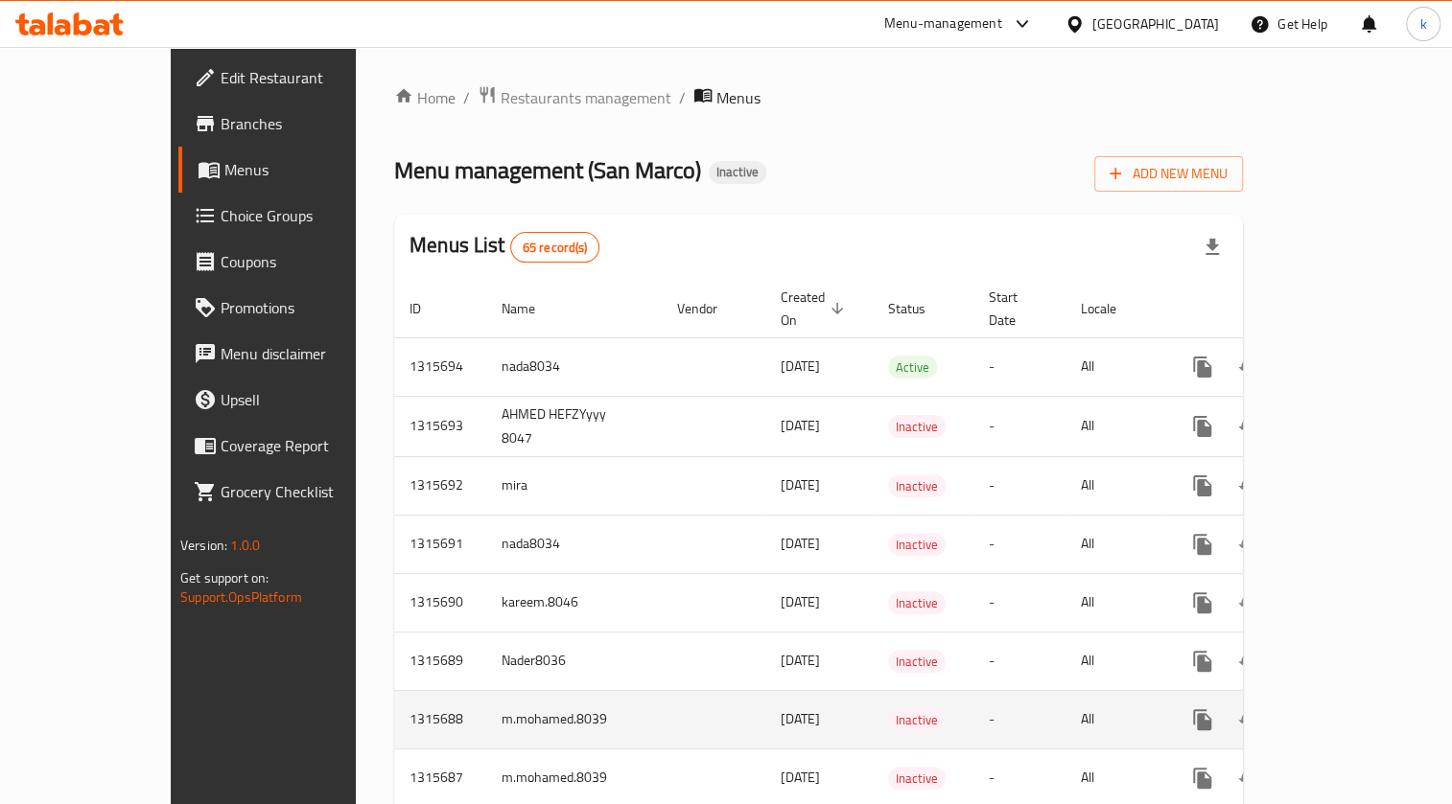
scroll to position [435, 0]
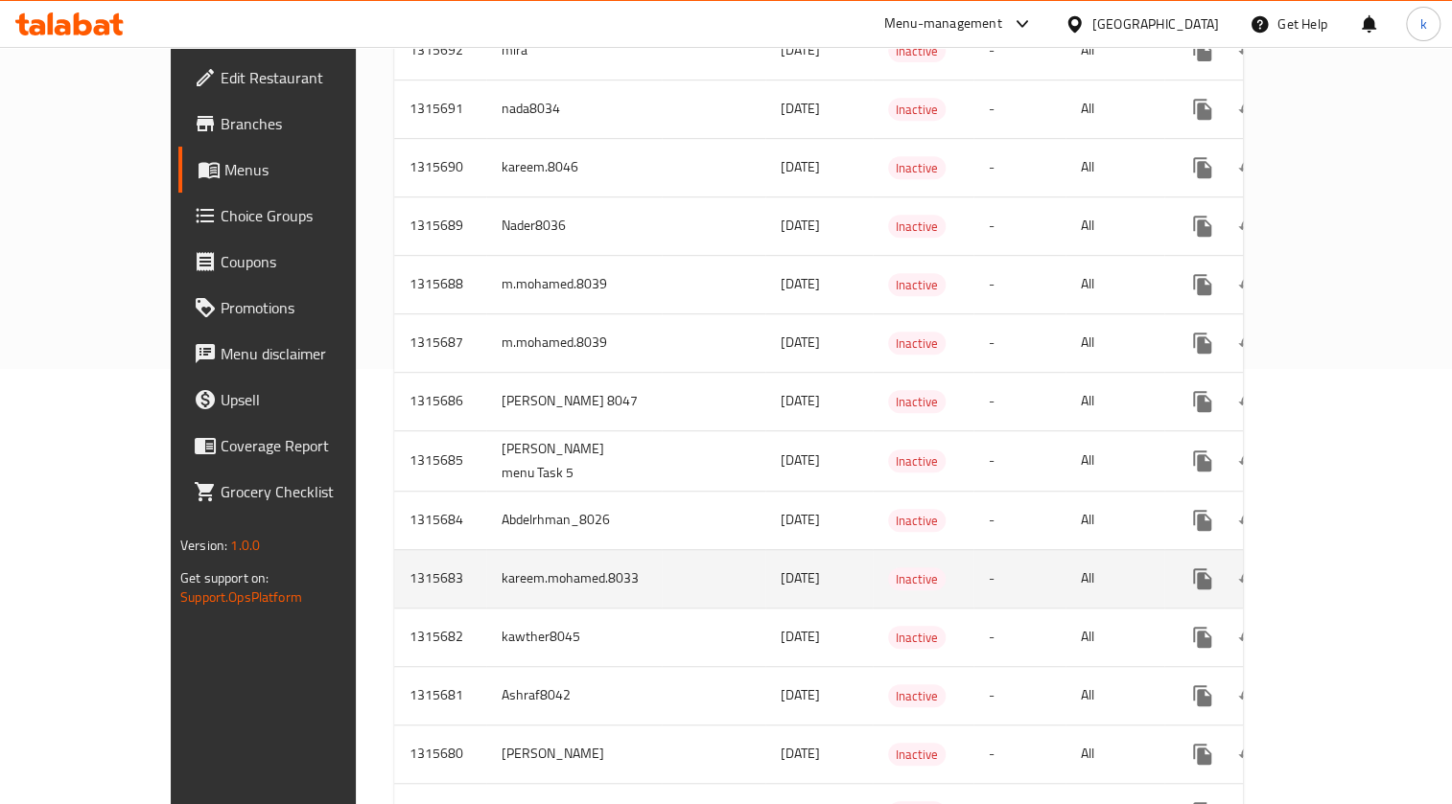
click at [486, 565] on td "kareem.mohamed.8033" at bounding box center [573, 578] width 175 height 58
click at [1306, 568] on icon "enhanced table" at bounding box center [1294, 579] width 23 height 23
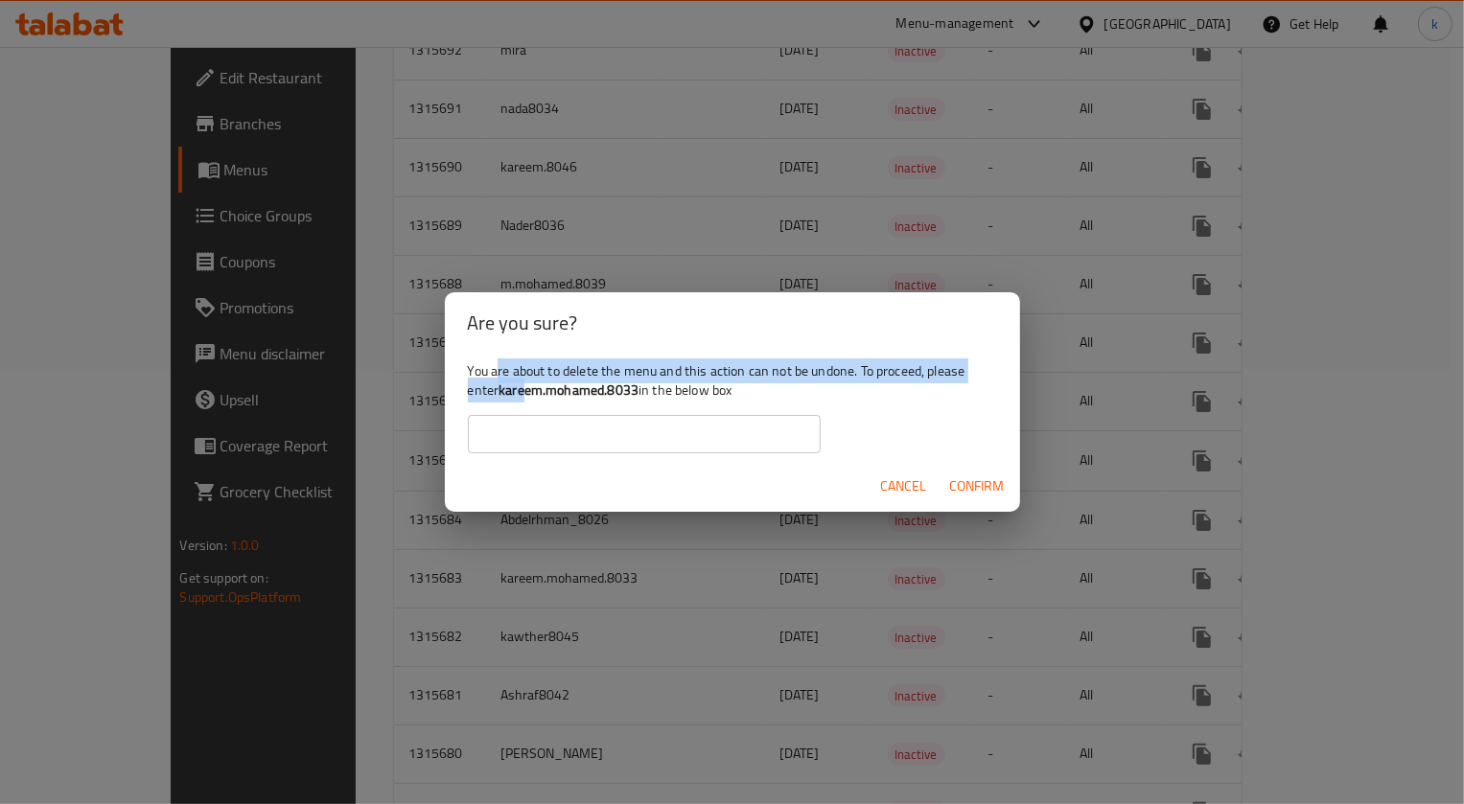
drag, startPoint x: 499, startPoint y: 383, endPoint x: 527, endPoint y: 388, distance: 29.3
click at [527, 388] on div "You are about to delete the menu and this action can not be undone. To proceed,…" at bounding box center [732, 407] width 575 height 107
click at [521, 394] on b "kareem.mohamed.8033" at bounding box center [569, 390] width 140 height 25
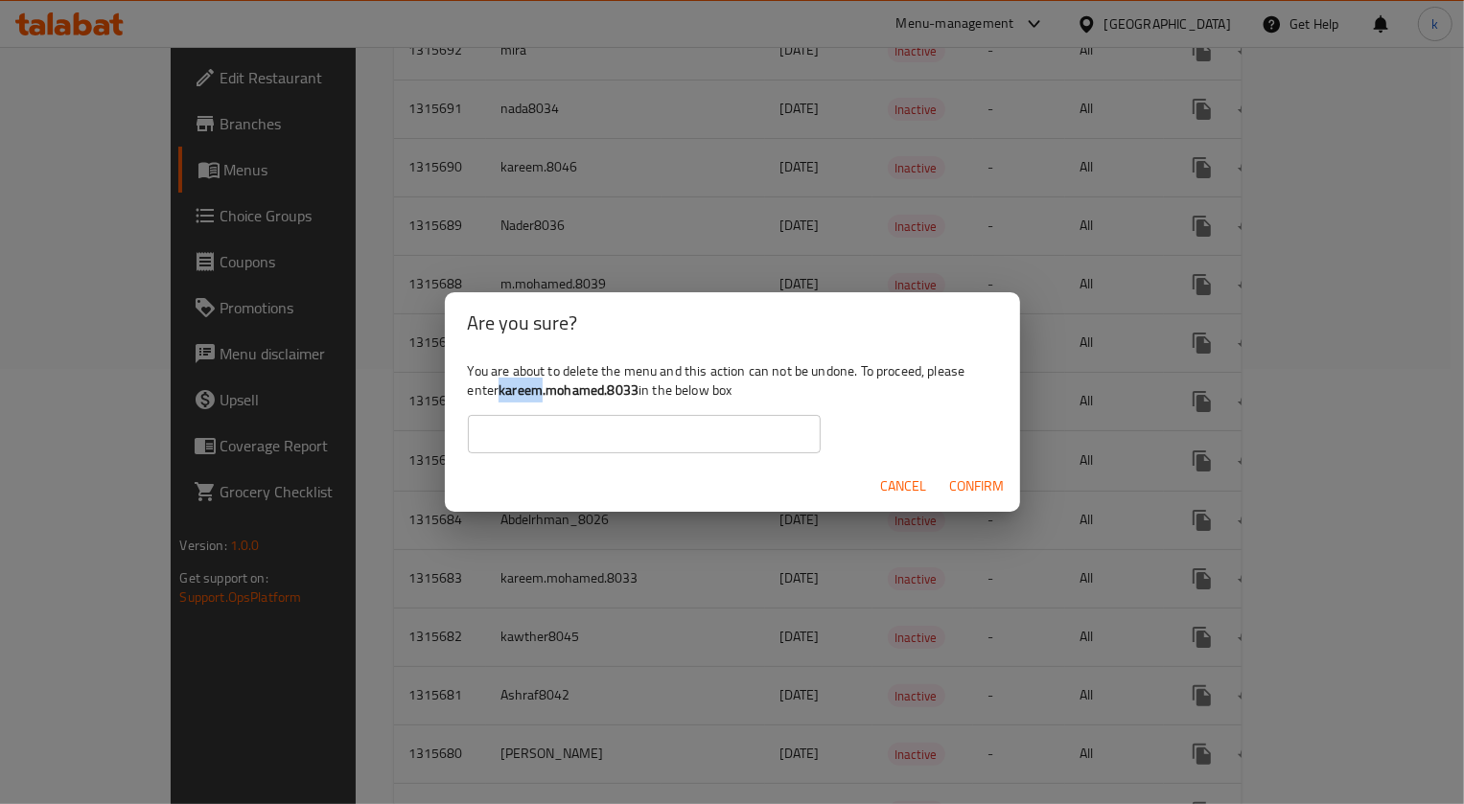
drag, startPoint x: 497, startPoint y: 393, endPoint x: 546, endPoint y: 400, distance: 49.4
click at [546, 400] on div "You are about to delete the menu and this action can not be undone. To proceed,…" at bounding box center [732, 407] width 575 height 107
click at [514, 391] on b "kareem.mohamed.8033" at bounding box center [569, 390] width 140 height 25
drag, startPoint x: 501, startPoint y: 390, endPoint x: 640, endPoint y: 392, distance: 139.0
click at [640, 392] on div "You are about to delete the menu and this action can not be undone. To proceed,…" at bounding box center [732, 407] width 575 height 107
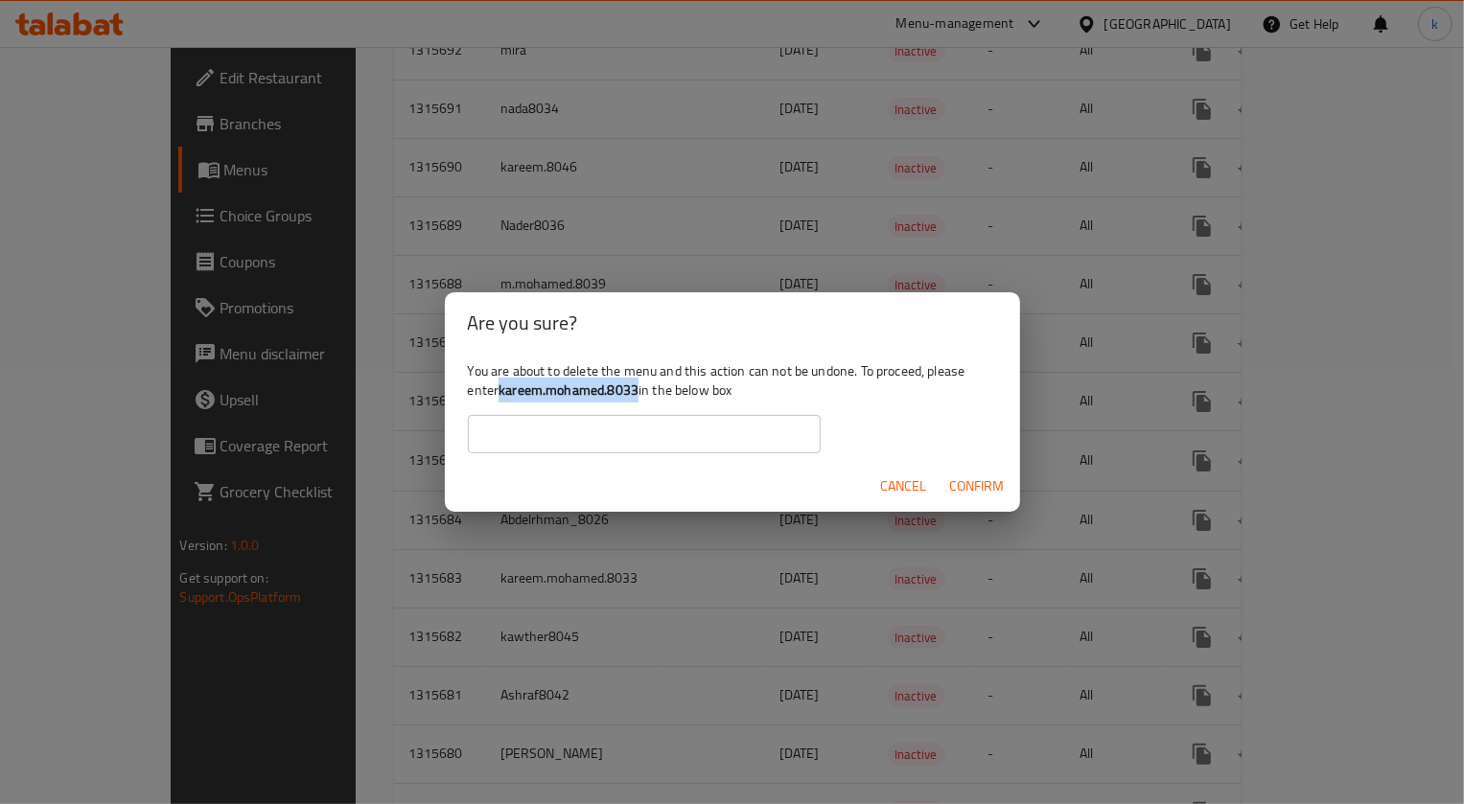
copy b "kareem.mohamed.8033"
click at [671, 428] on input "text" at bounding box center [644, 434] width 353 height 38
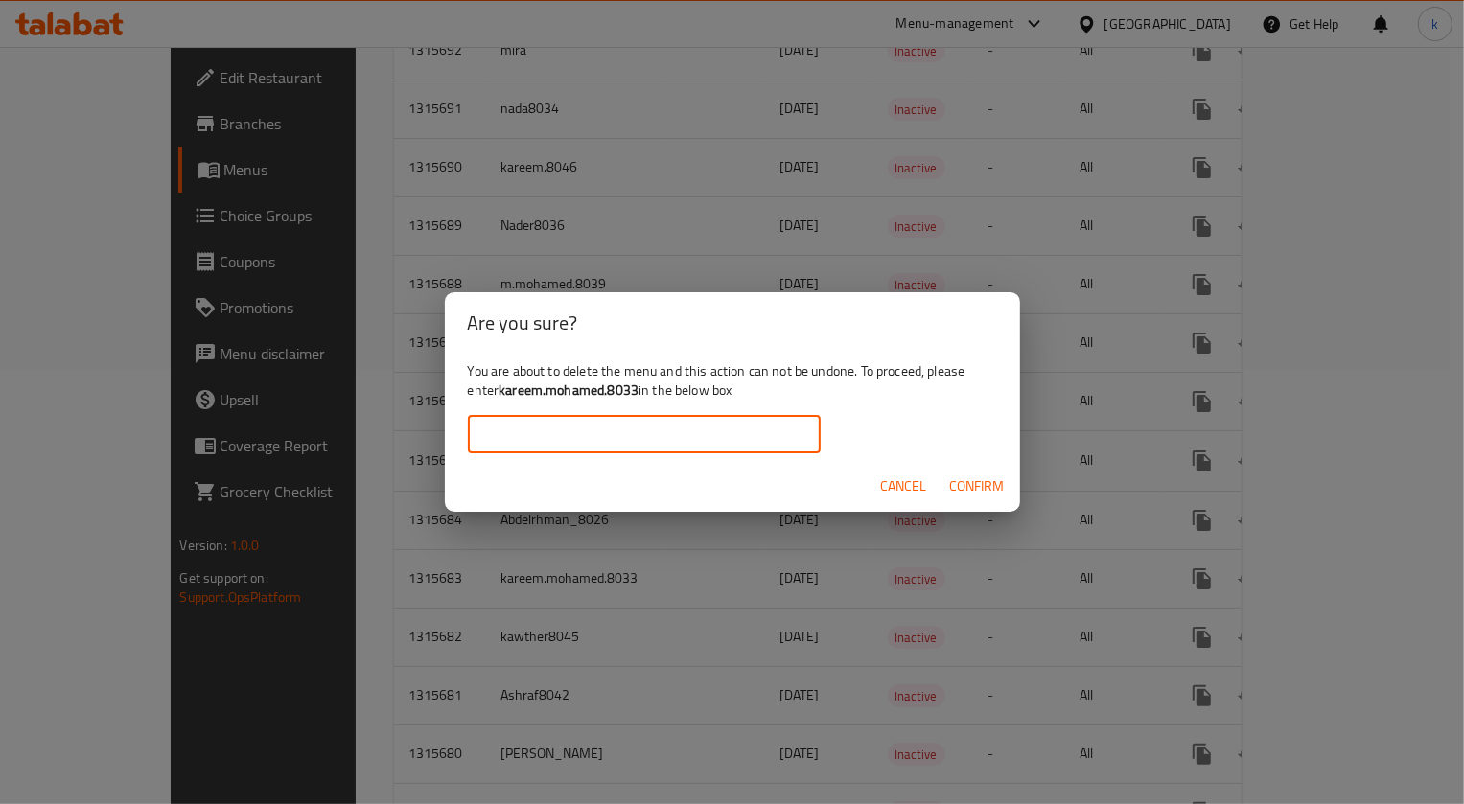
paste input "kareem.mohamed.8033"
type input "kareem.mohamed.8033"
click at [972, 484] on span "Confirm" at bounding box center [977, 487] width 55 height 24
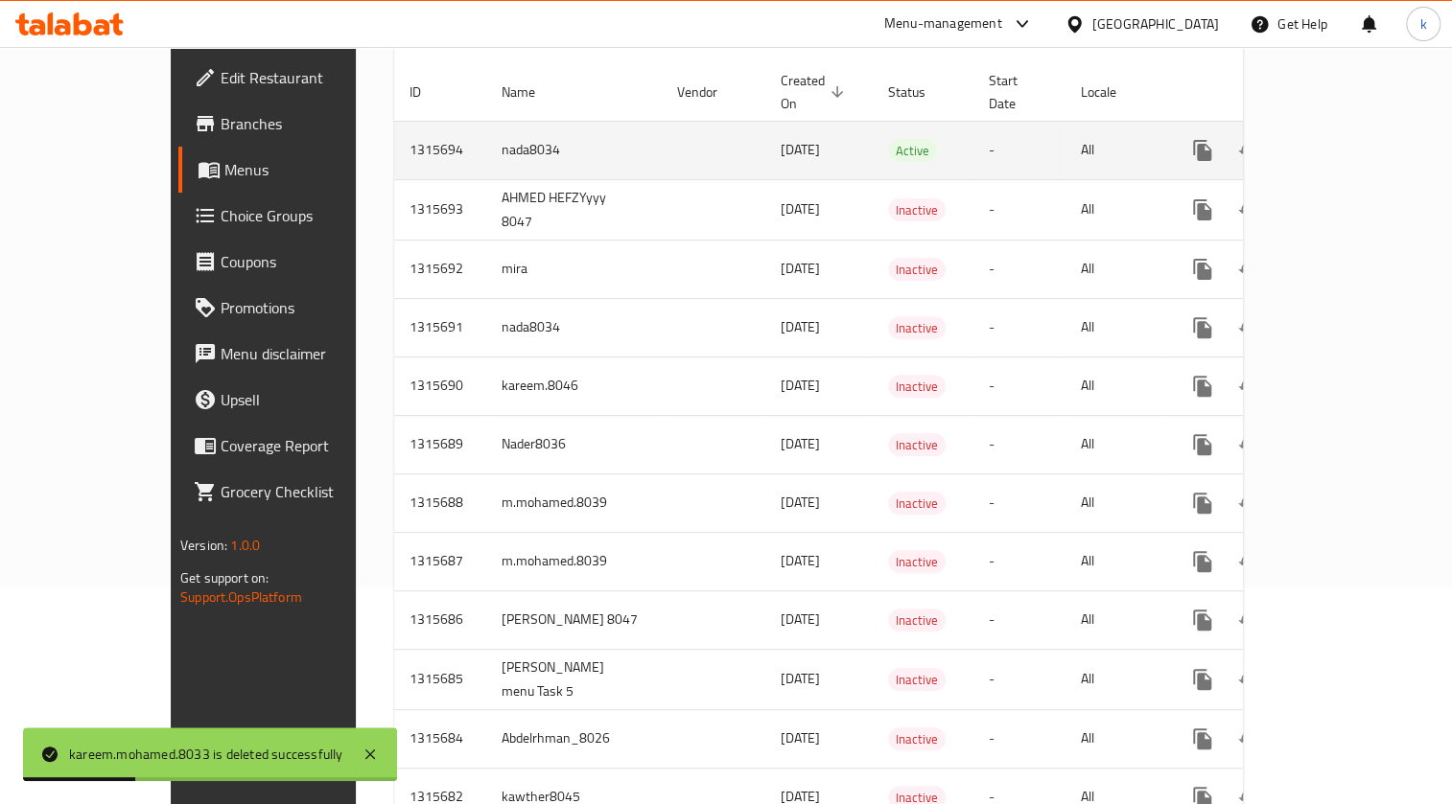
scroll to position [0, 0]
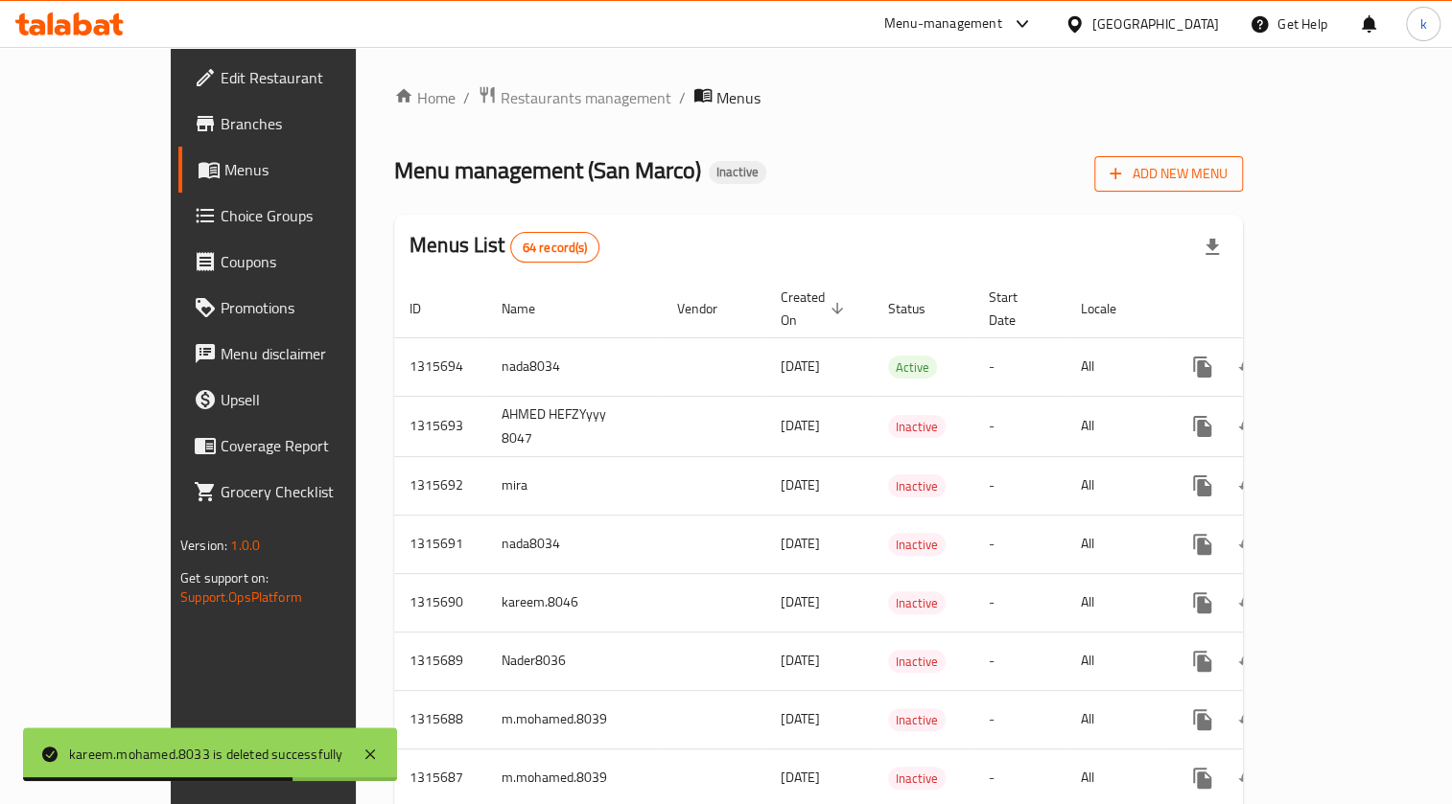
click at [1227, 167] on span "Add New Menu" at bounding box center [1168, 174] width 118 height 24
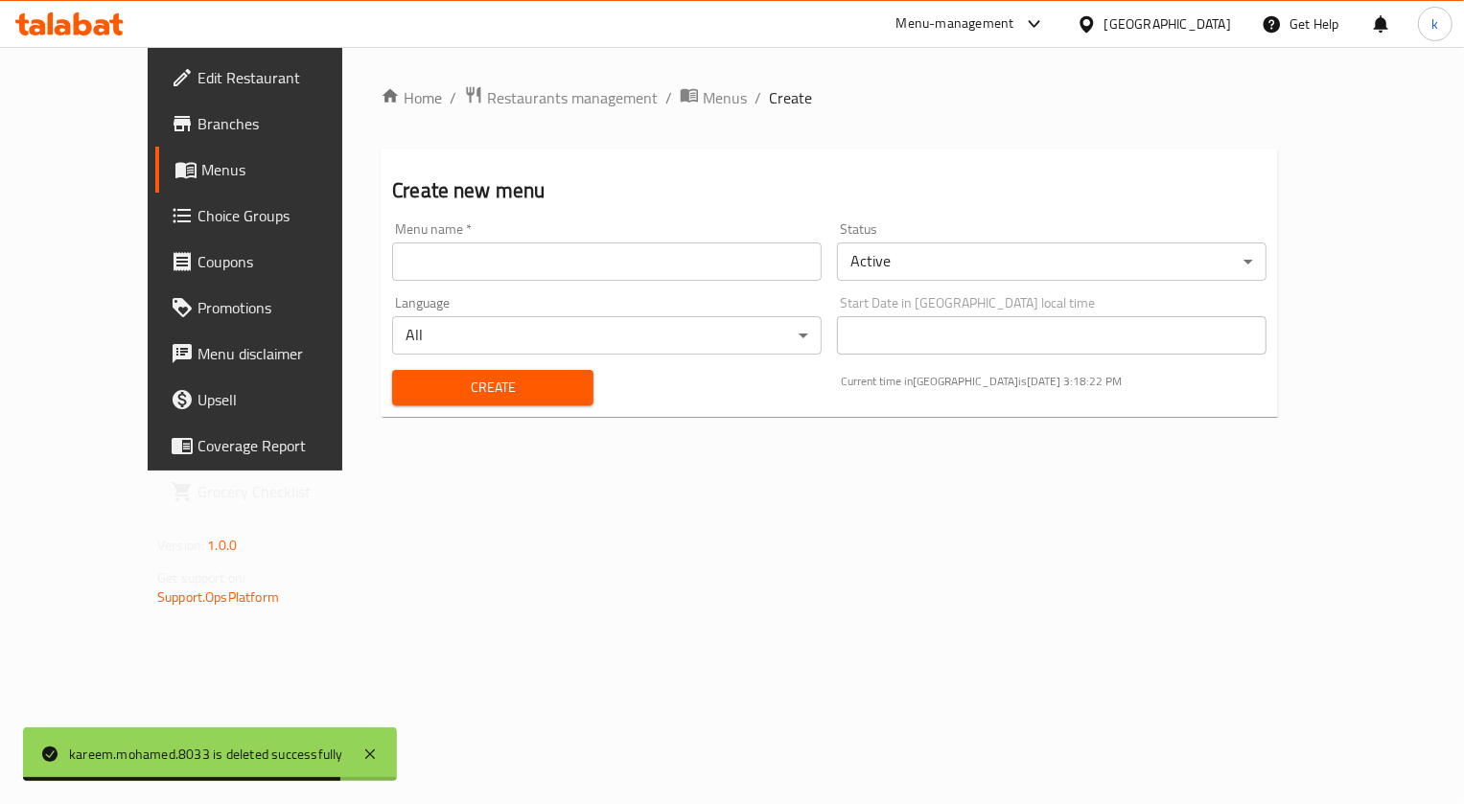
click at [712, 265] on input "text" at bounding box center [607, 262] width 430 height 38
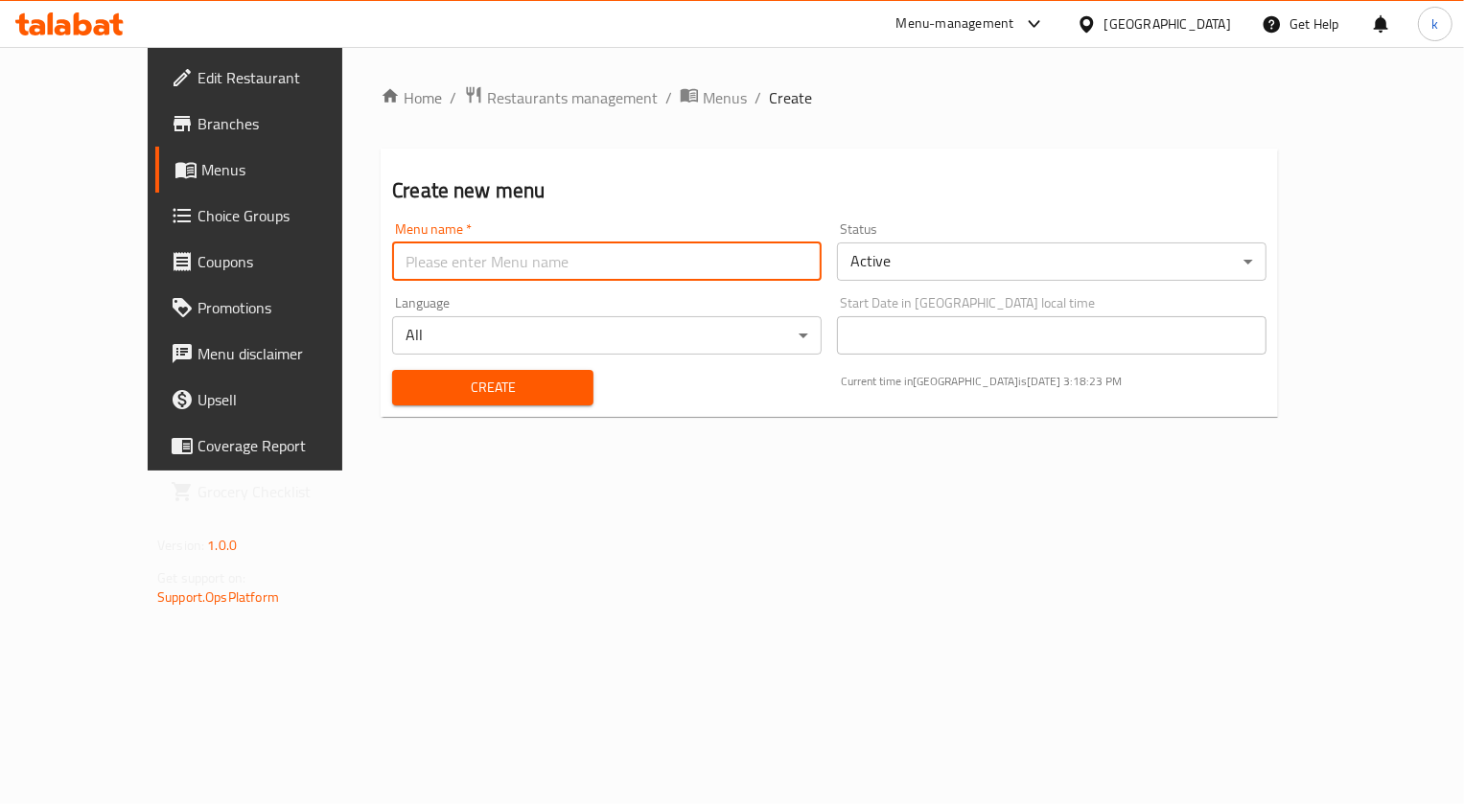
type input "kareem.mohamed.8033"
click at [440, 394] on span "Create" at bounding box center [492, 388] width 171 height 24
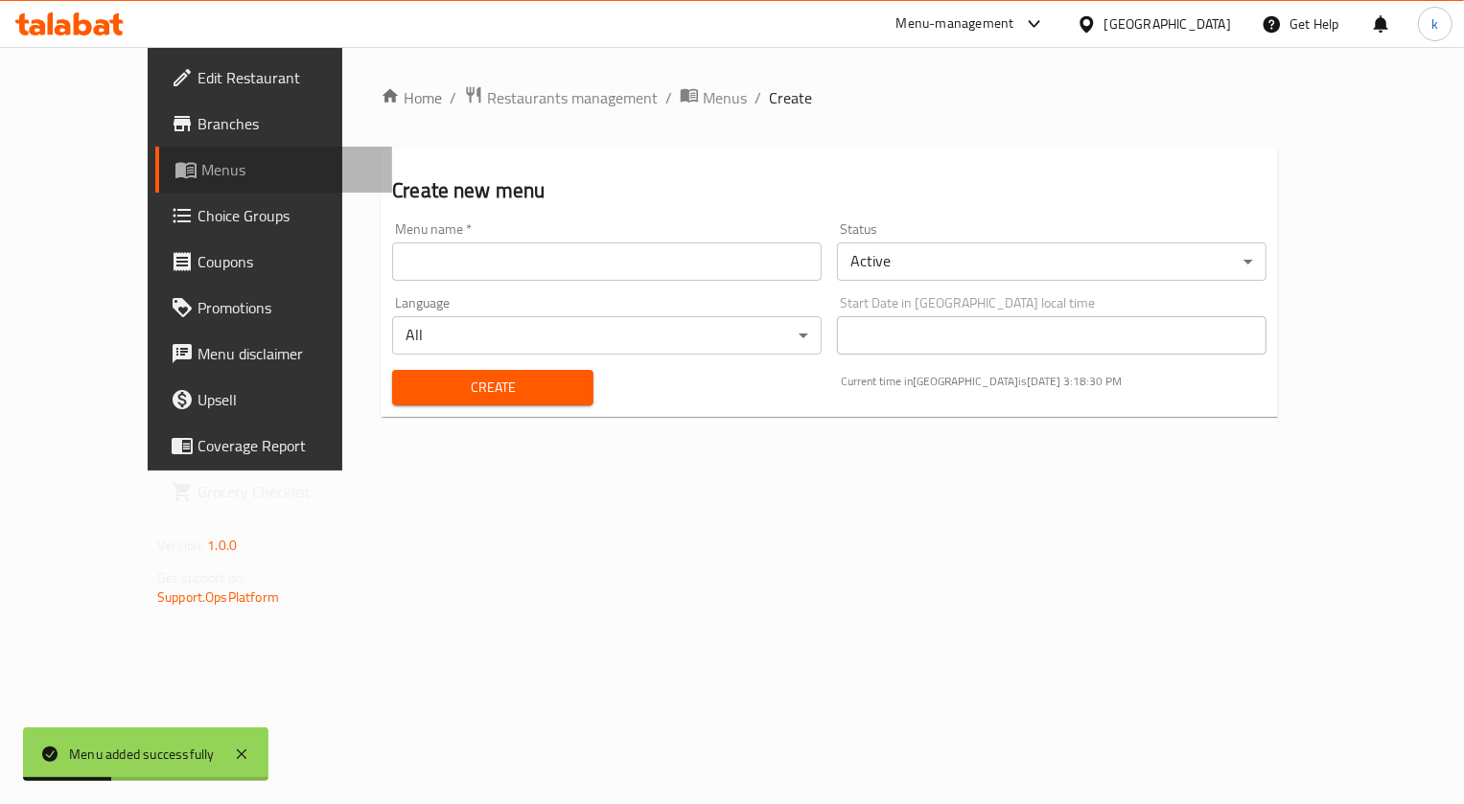
click at [201, 175] on span "Menus" at bounding box center [288, 169] width 175 height 23
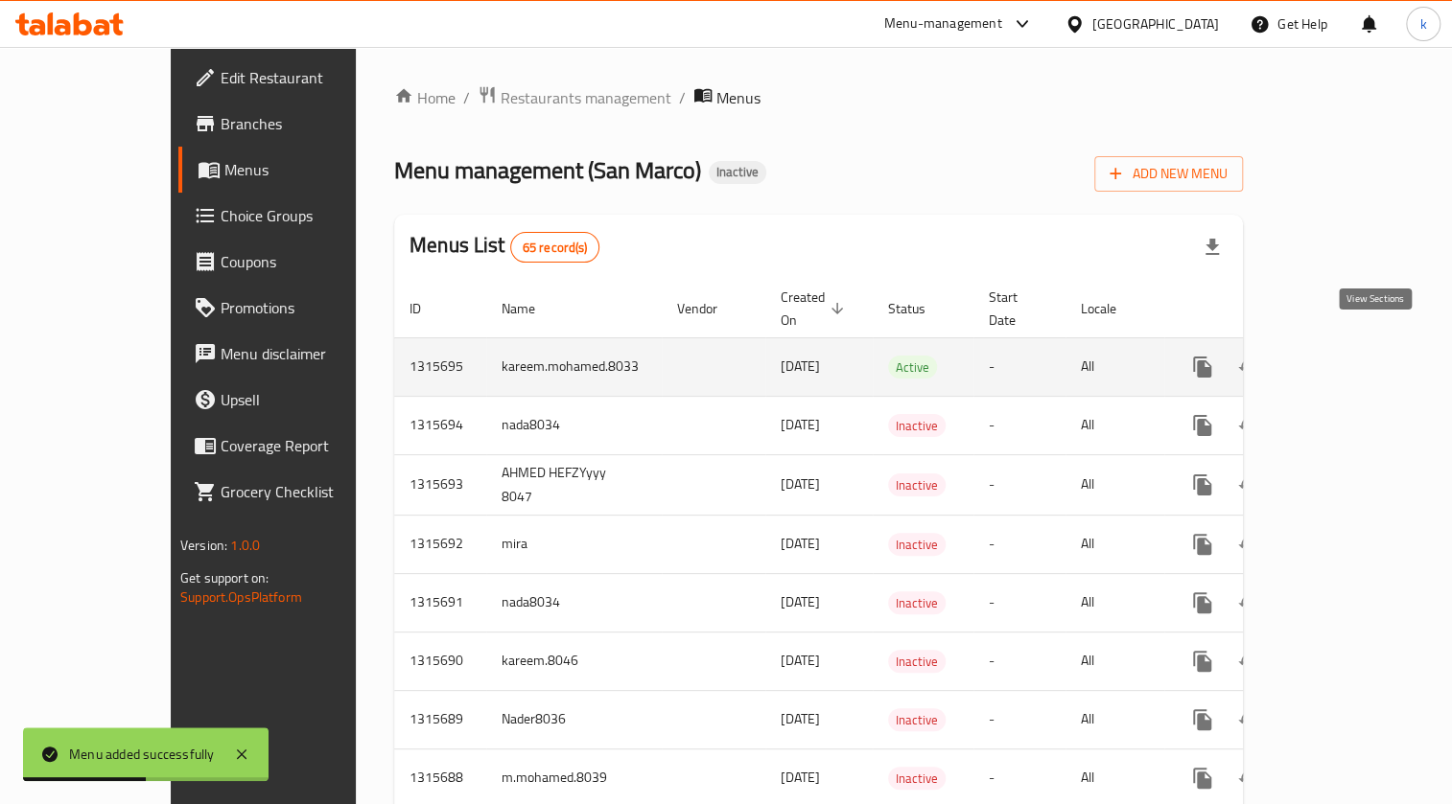
click at [1352, 356] on icon "enhanced table" at bounding box center [1340, 367] width 23 height 23
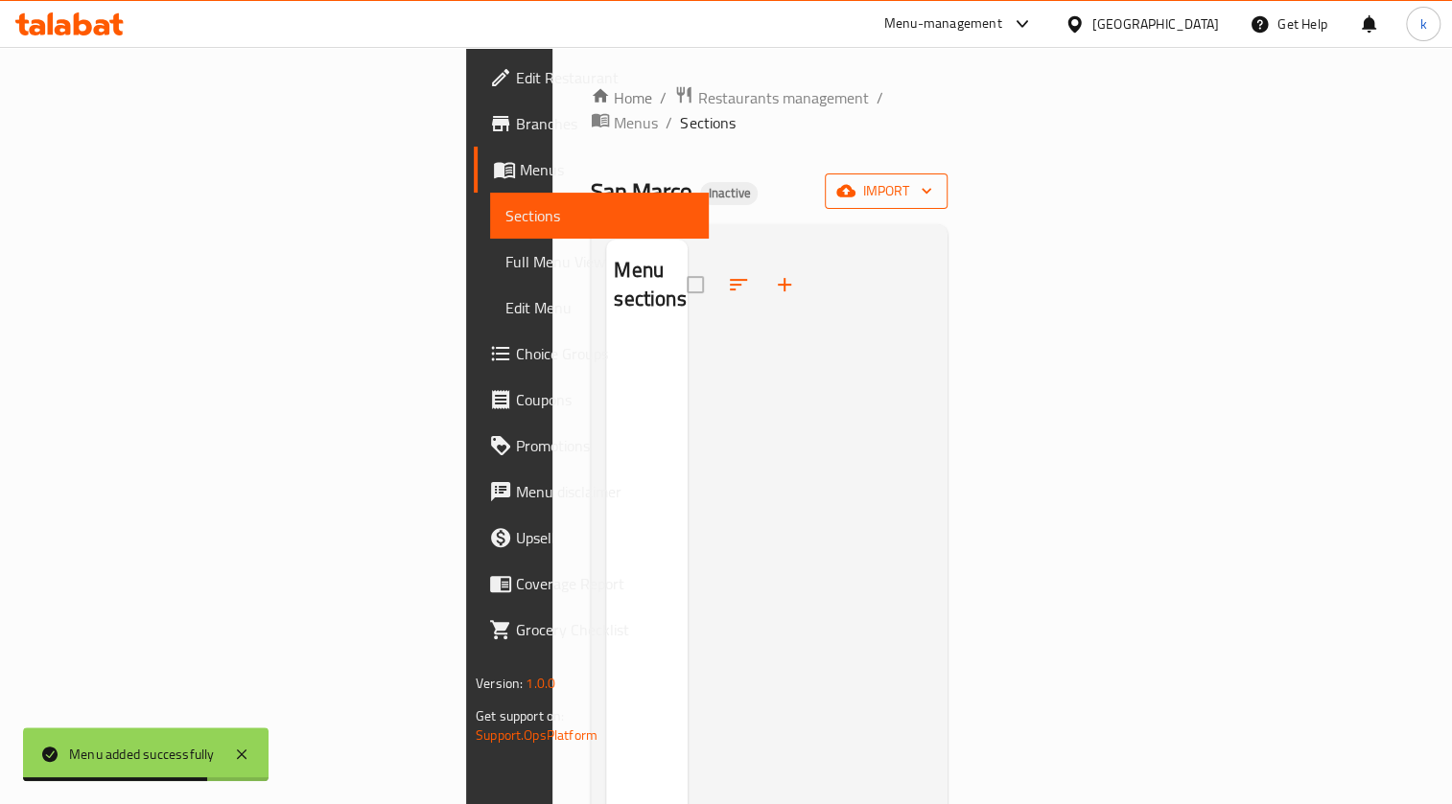
click at [932, 179] on span "import" at bounding box center [886, 191] width 92 height 24
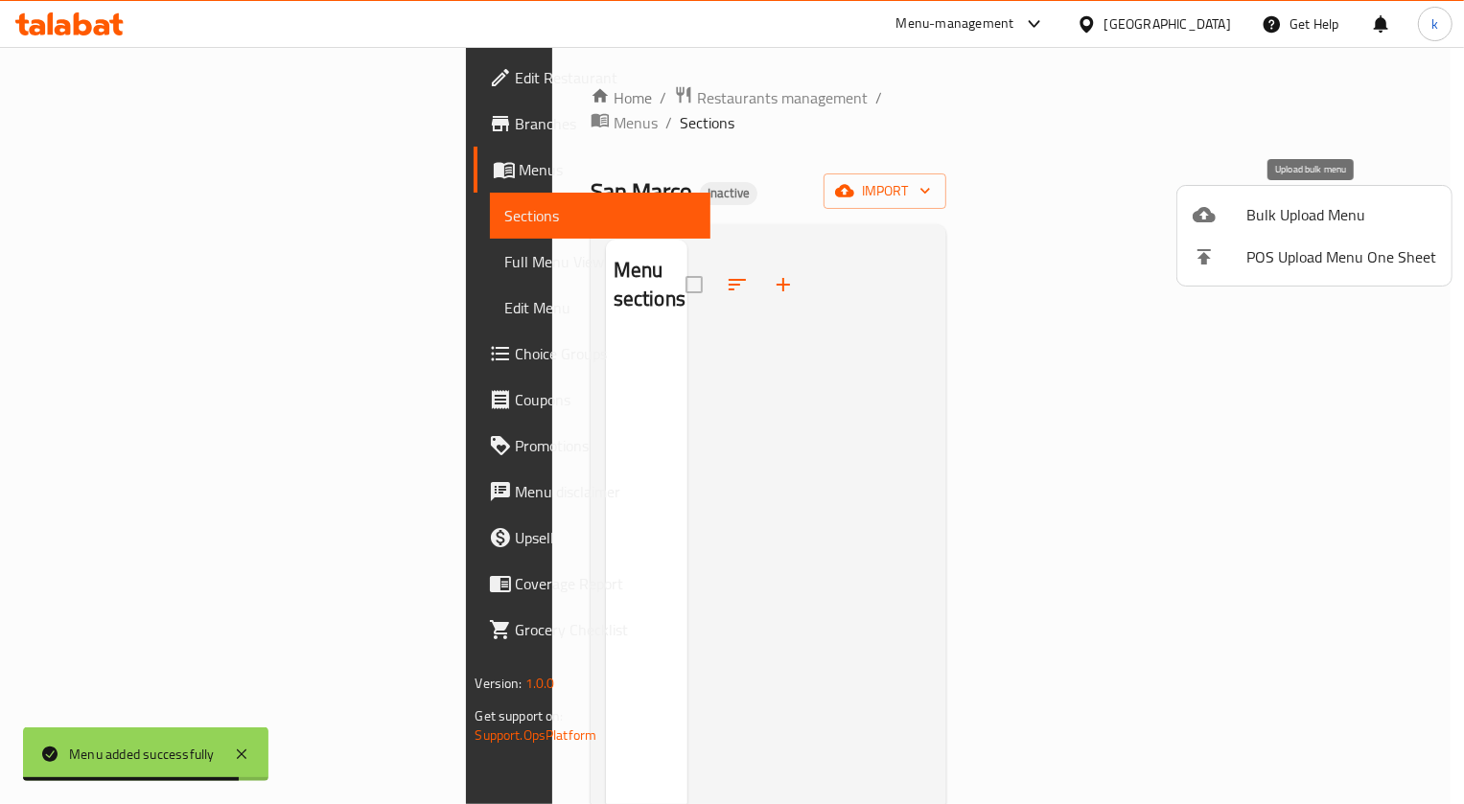
click at [1271, 222] on span "Bulk Upload Menu" at bounding box center [1341, 214] width 190 height 23
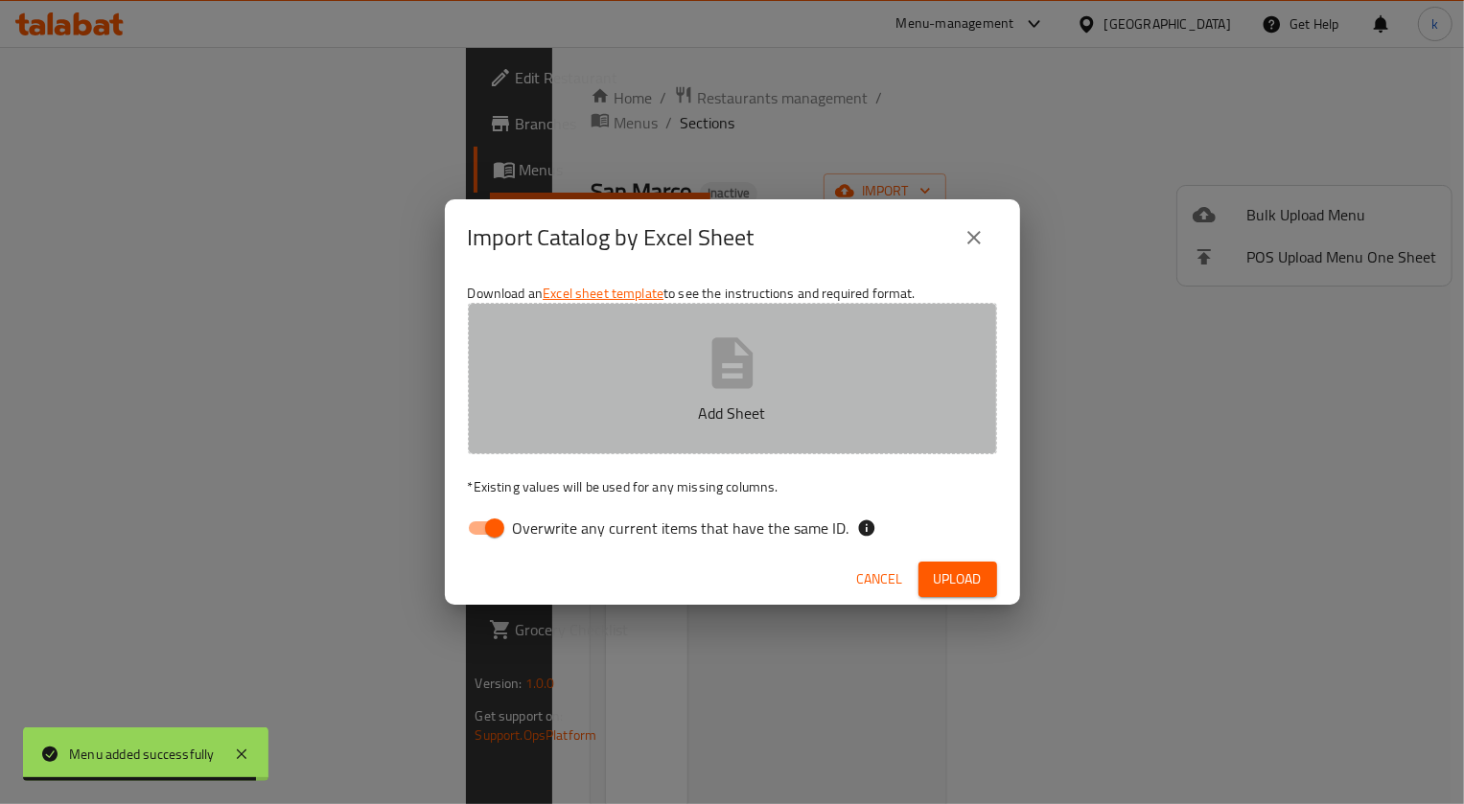
click at [752, 402] on p "Add Sheet" at bounding box center [733, 413] width 470 height 23
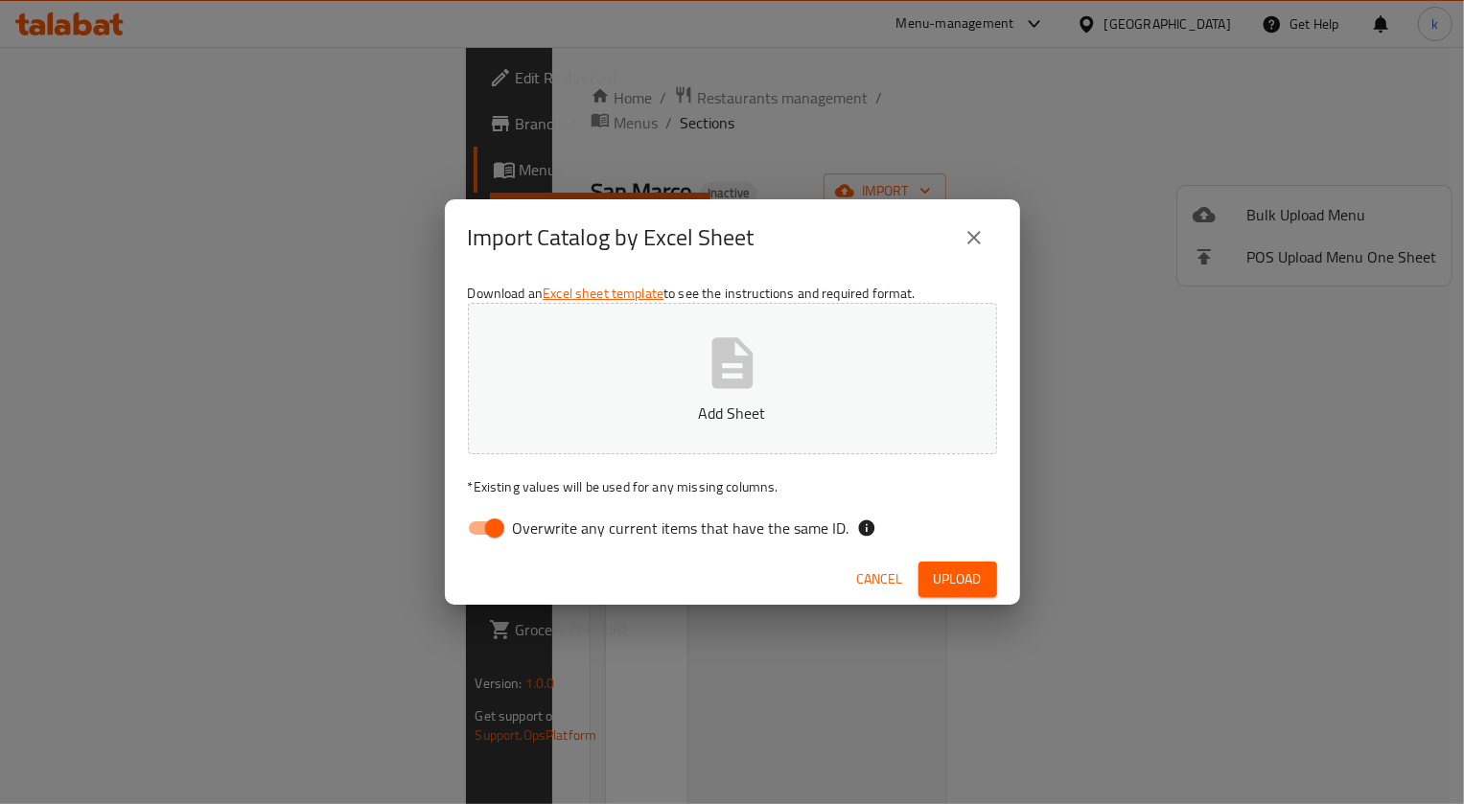
drag, startPoint x: 486, startPoint y: 520, endPoint x: 499, endPoint y: 518, distance: 12.6
click at [488, 520] on input "Overwrite any current items that have the same ID." at bounding box center [494, 528] width 109 height 36
checkbox input "false"
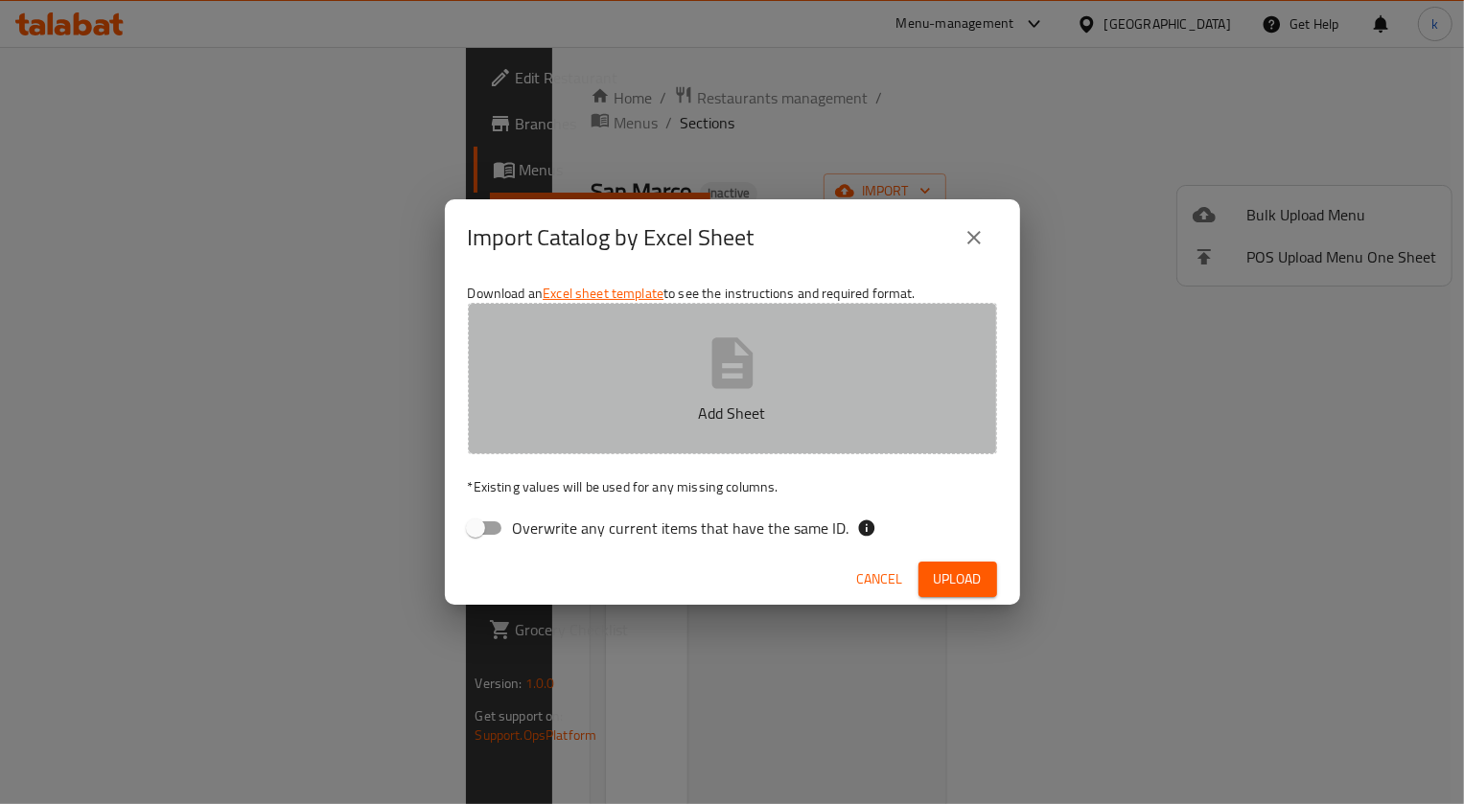
click at [690, 378] on button "Add Sheet" at bounding box center [732, 378] width 529 height 151
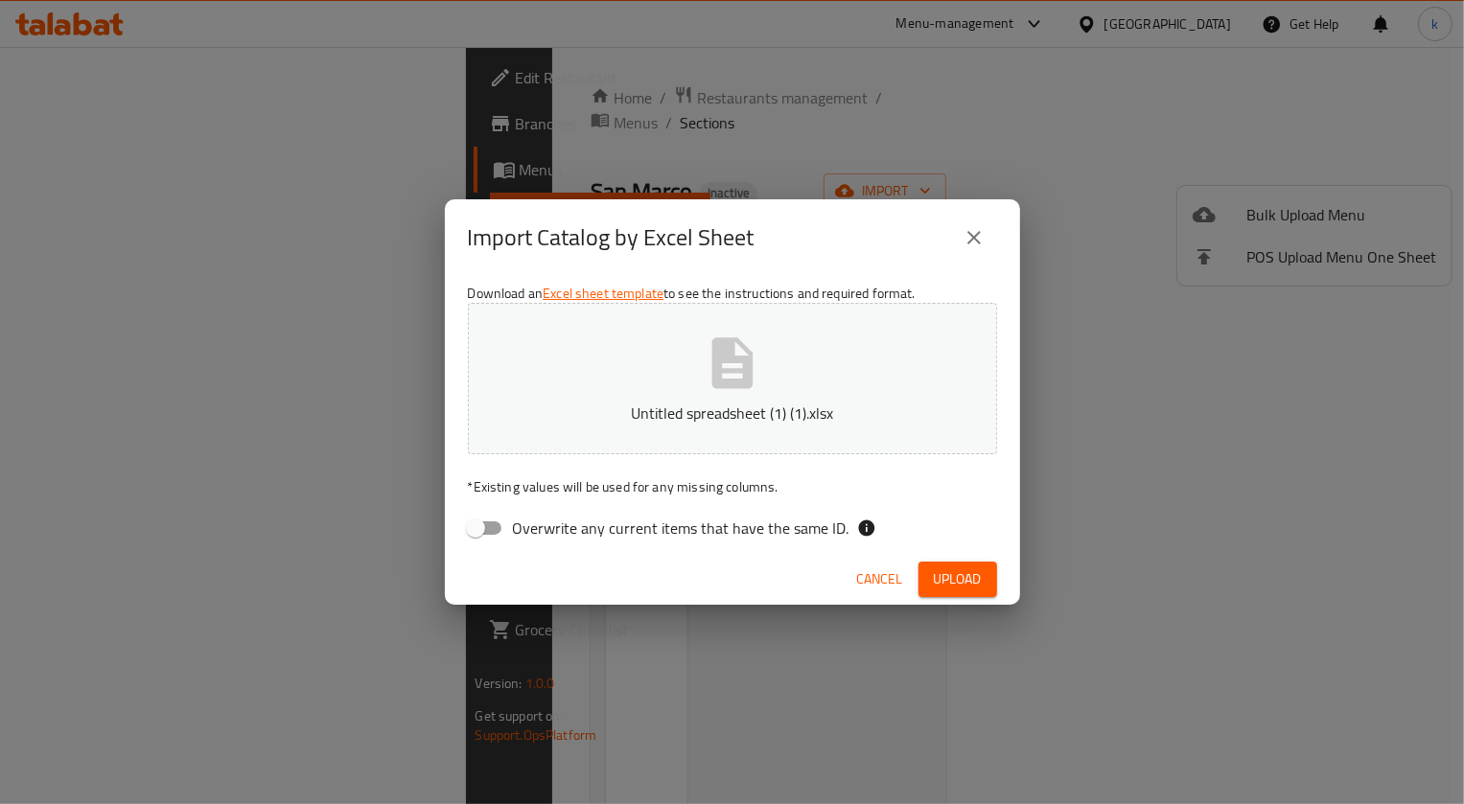
click at [959, 571] on span "Upload" at bounding box center [958, 580] width 48 height 24
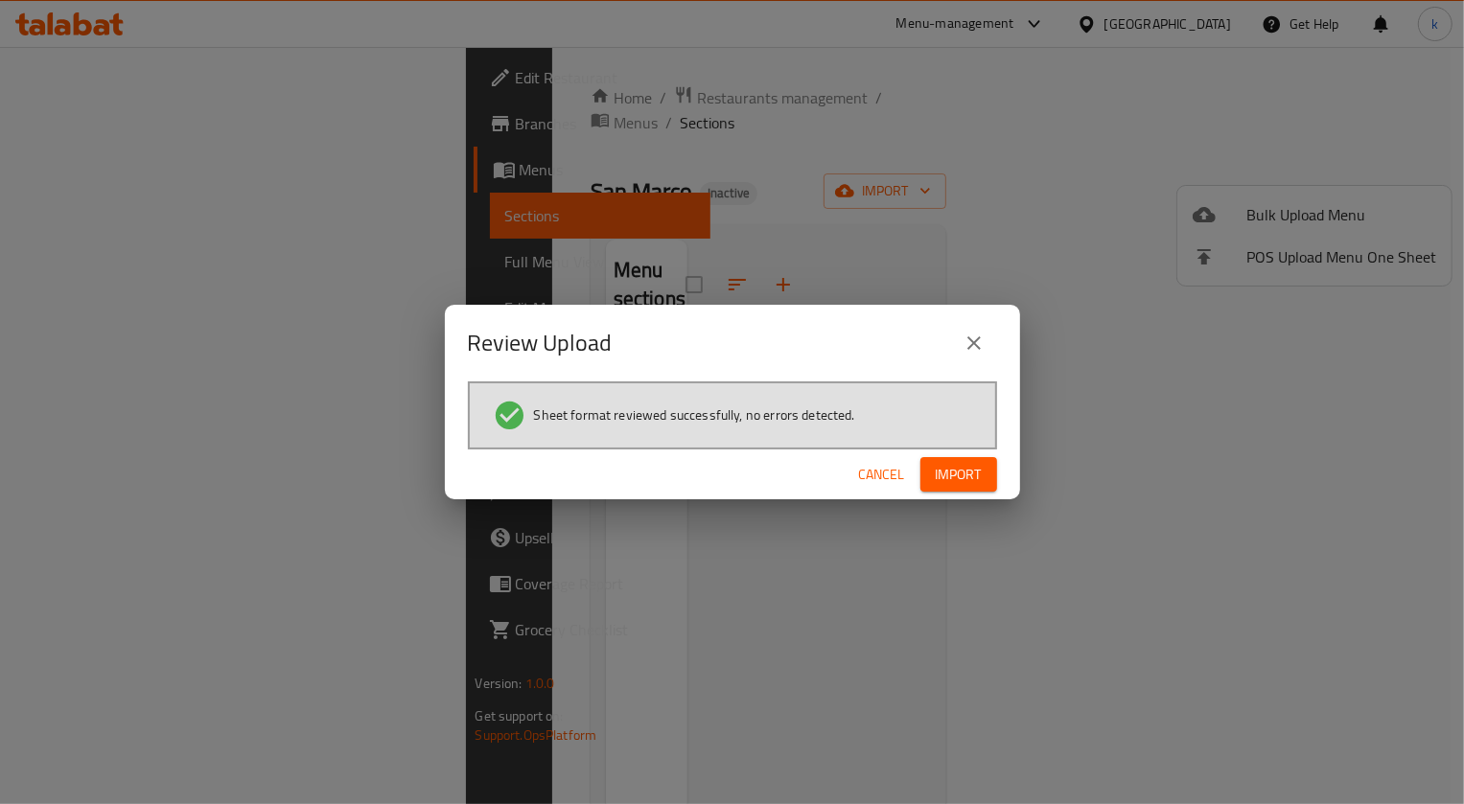
click at [945, 454] on div "Cancel Import" at bounding box center [732, 475] width 575 height 51
click at [957, 472] on span "Import" at bounding box center [959, 475] width 46 height 24
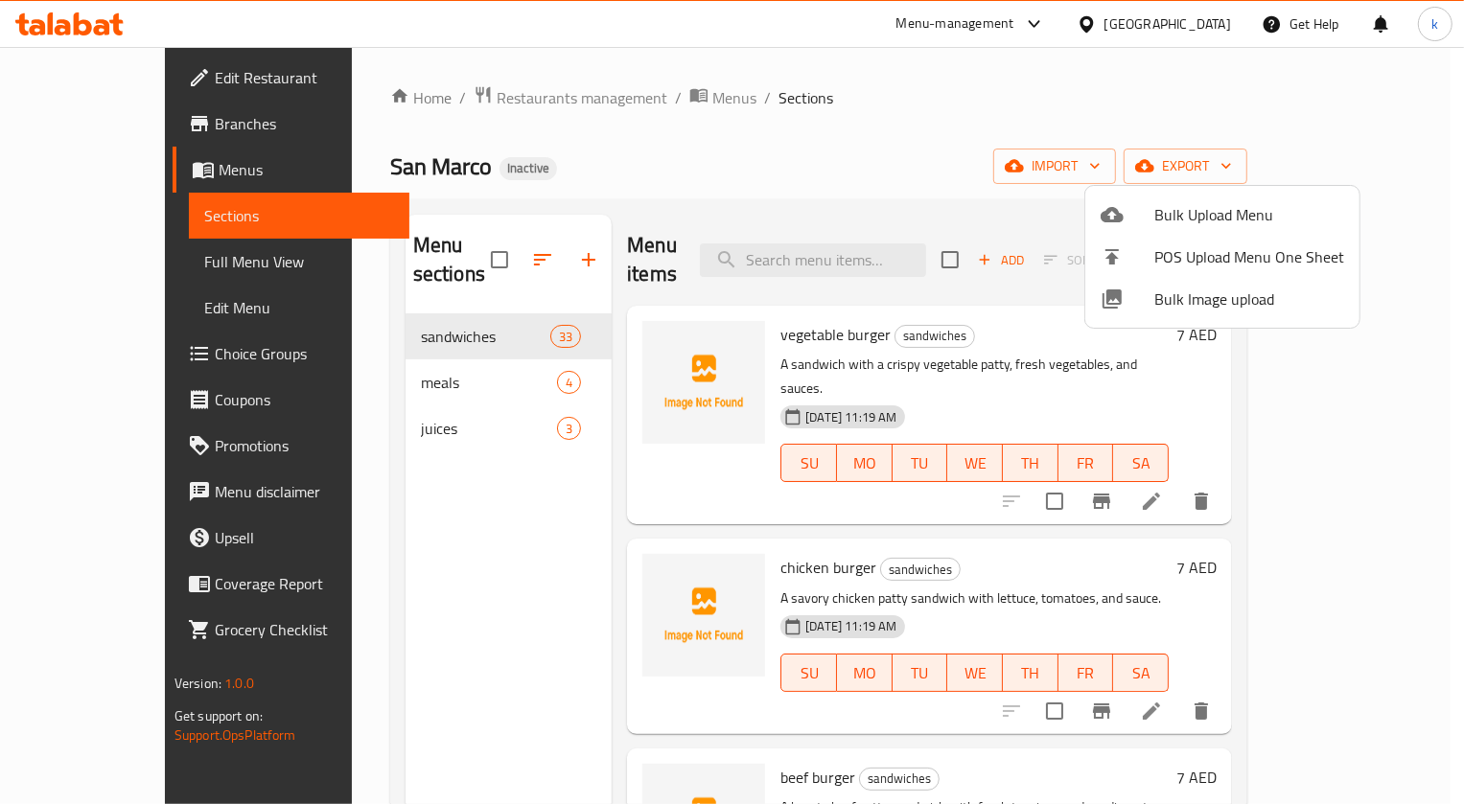
click at [501, 351] on div at bounding box center [732, 402] width 1464 height 804
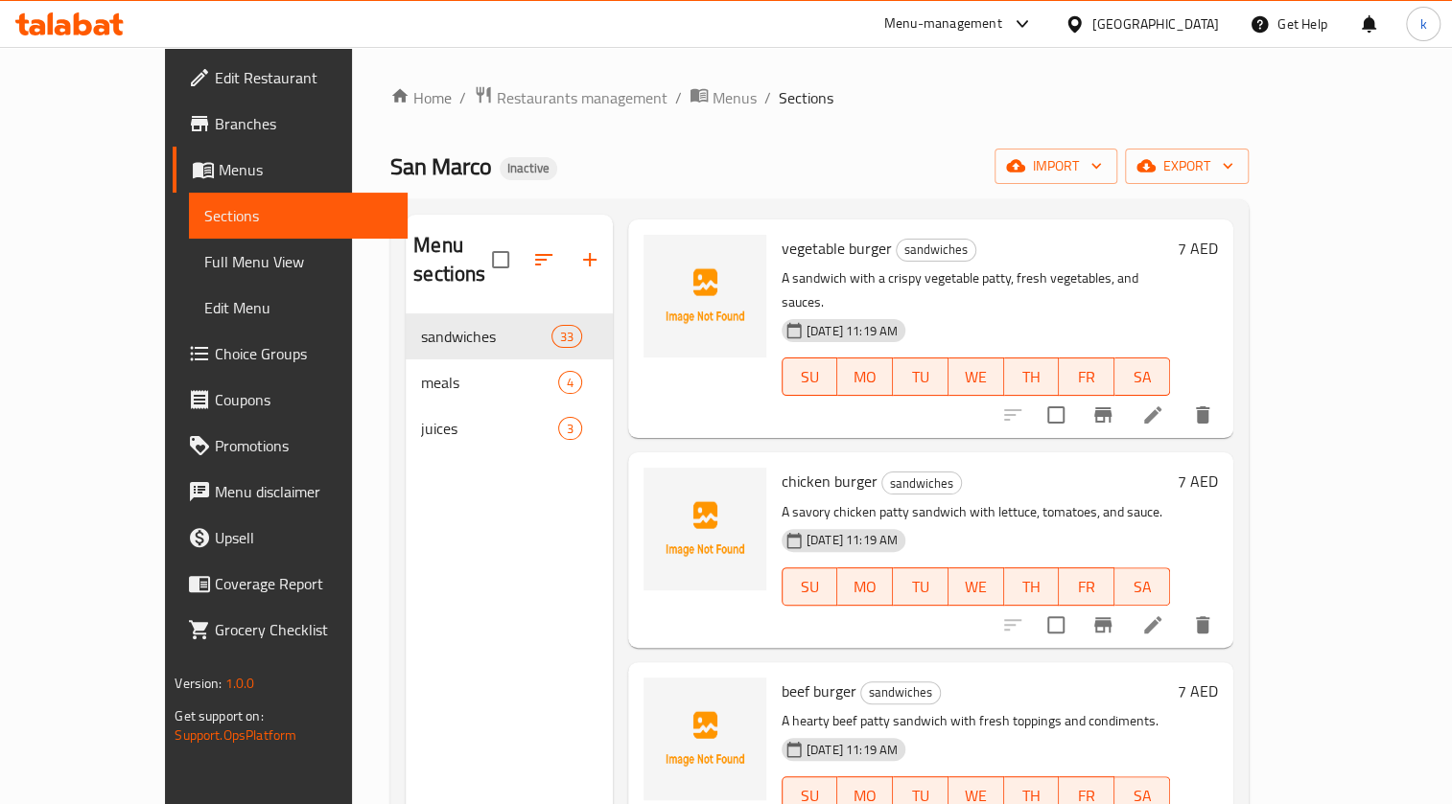
scroll to position [174, 0]
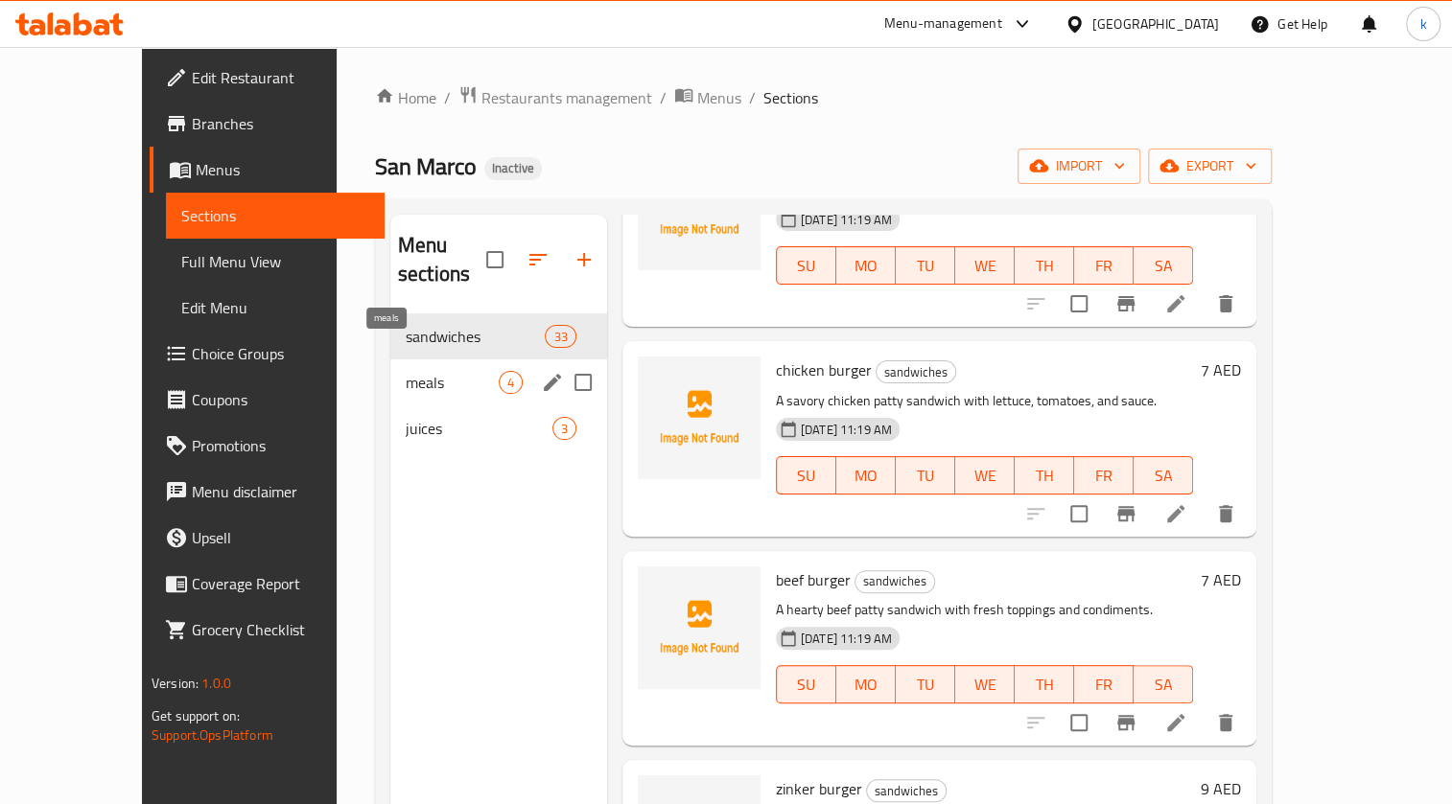
click at [456, 371] on span "meals" at bounding box center [452, 382] width 93 height 23
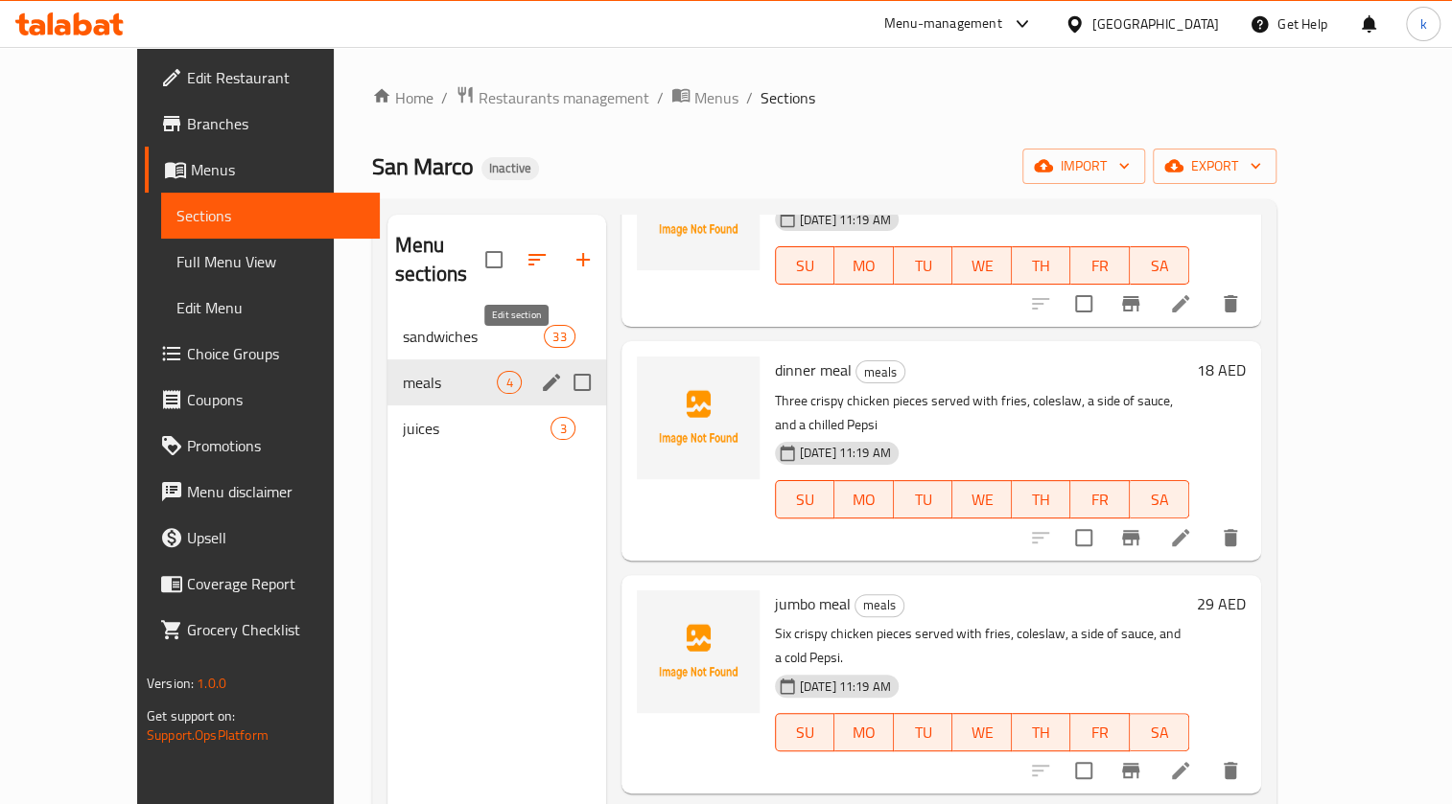
scroll to position [81, 0]
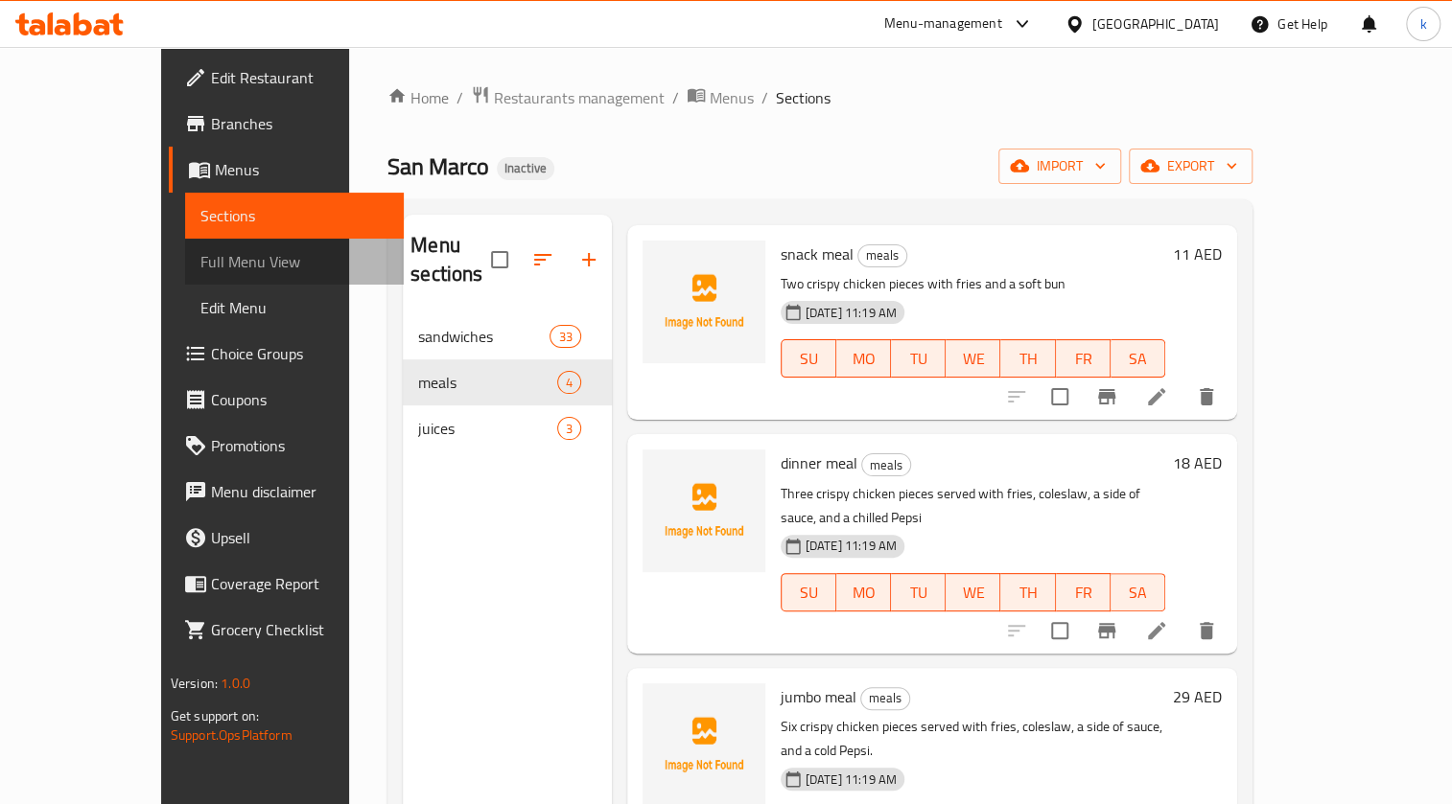
click at [200, 259] on span "Full Menu View" at bounding box center [294, 261] width 188 height 23
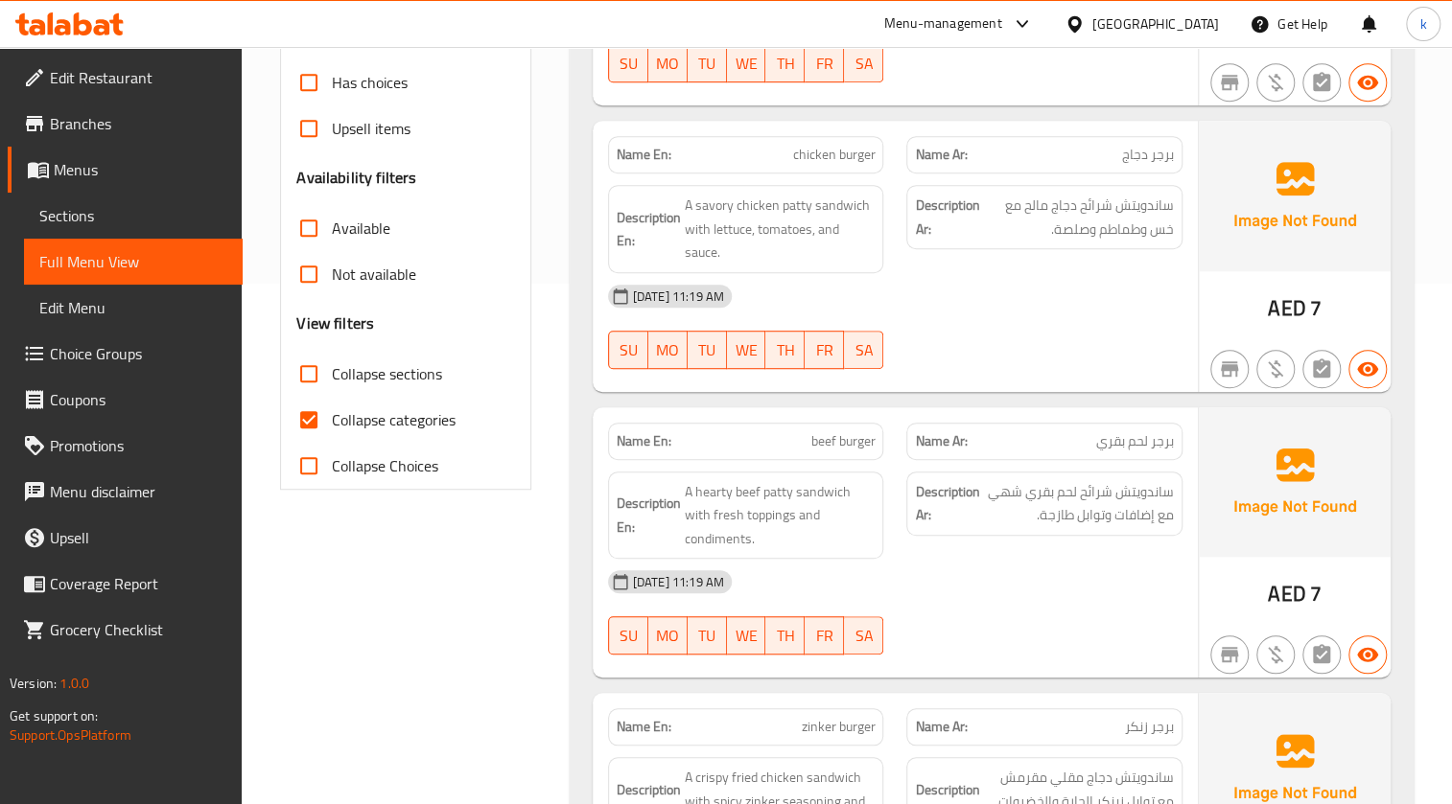
scroll to position [523, 0]
click at [360, 430] on span "Collapse categories" at bounding box center [394, 417] width 124 height 23
click at [332, 430] on input "Collapse categories" at bounding box center [309, 418] width 46 height 46
checkbox input "false"
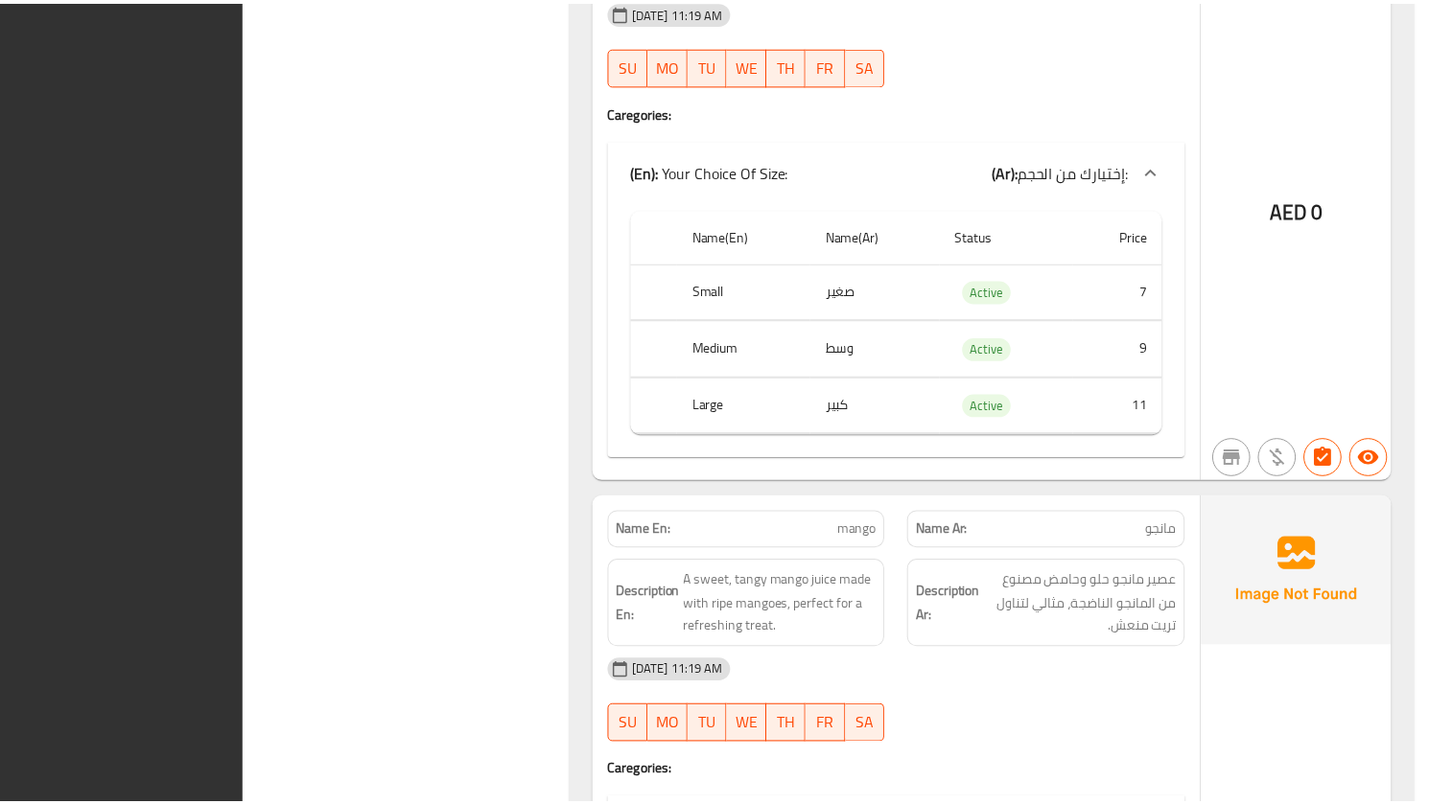
scroll to position [15000, 0]
